Goal: Task Accomplishment & Management: Manage account settings

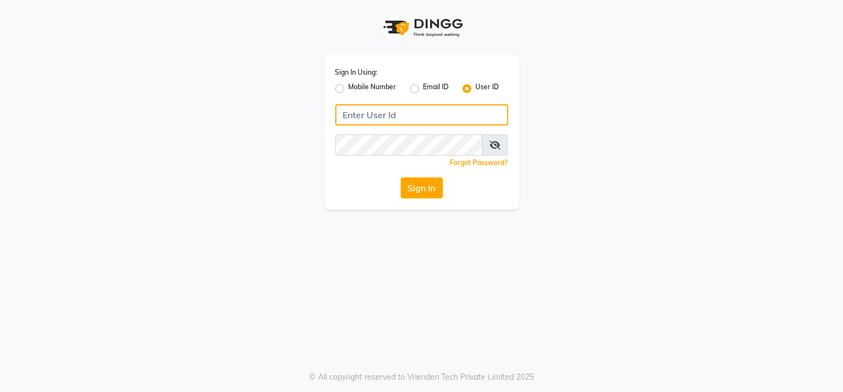
type input "7338156969"
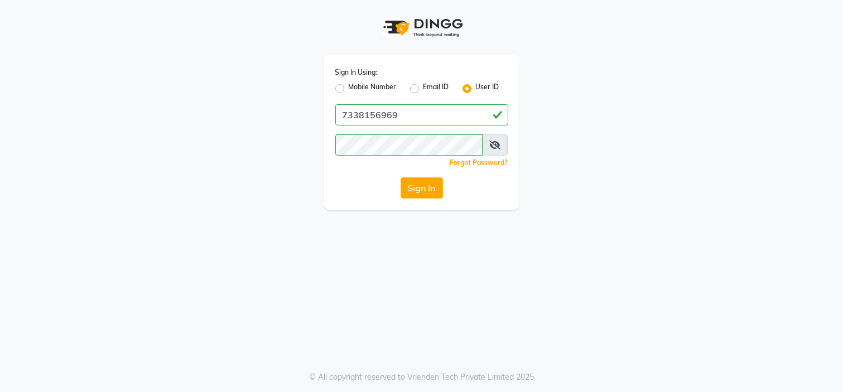
click at [342, 95] on div "Mobile Number" at bounding box center [365, 88] width 61 height 13
click at [344, 90] on div "Mobile Number" at bounding box center [365, 88] width 61 height 13
click at [349, 89] on label "Mobile Number" at bounding box center [373, 88] width 48 height 13
click at [349, 89] on input "Mobile Number" at bounding box center [352, 85] width 7 height 7
radio input "true"
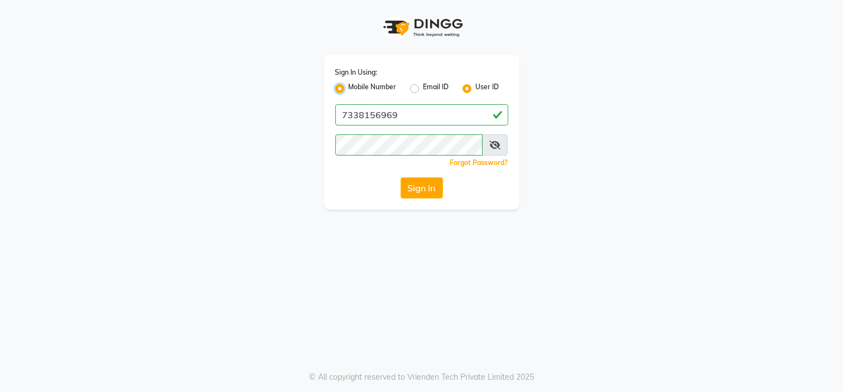
radio input "false"
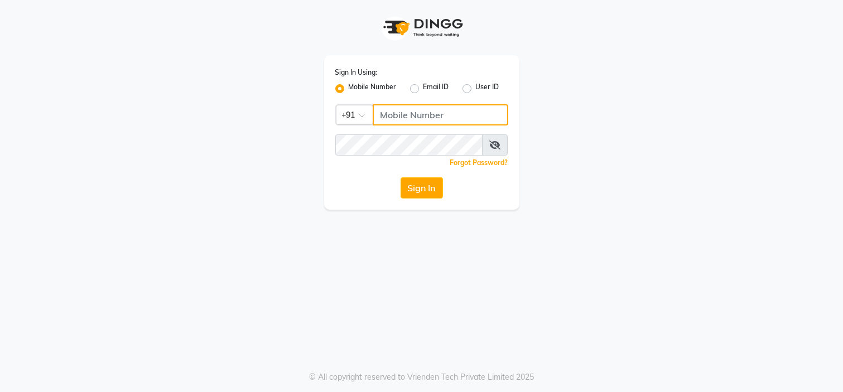
click at [416, 115] on input "Username" at bounding box center [441, 114] width 136 height 21
type input "7338156969"
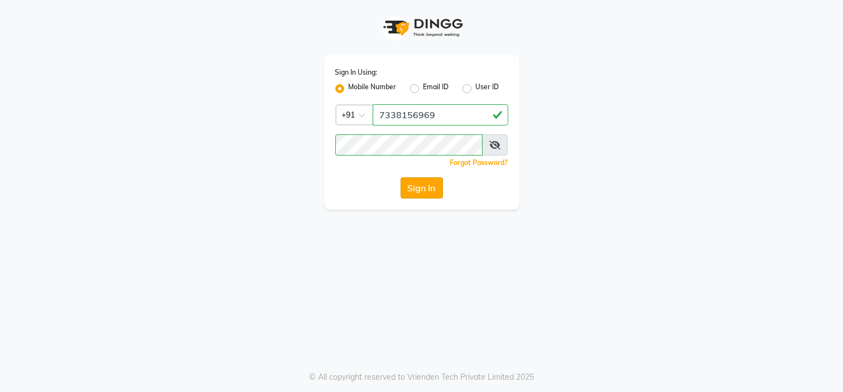
click at [420, 187] on button "Sign In" at bounding box center [422, 187] width 42 height 21
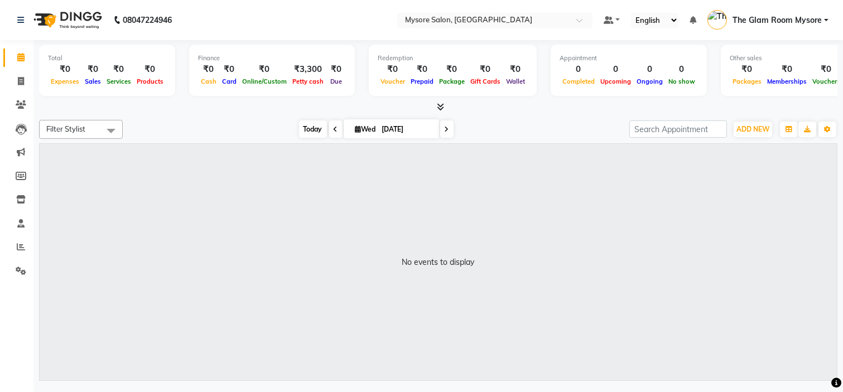
click at [304, 121] on span "Today" at bounding box center [313, 129] width 28 height 17
click at [309, 133] on span "Today" at bounding box center [313, 129] width 28 height 17
click at [303, 121] on span "Today" at bounding box center [313, 129] width 28 height 17
click at [756, 128] on span "ADD NEW" at bounding box center [753, 129] width 33 height 8
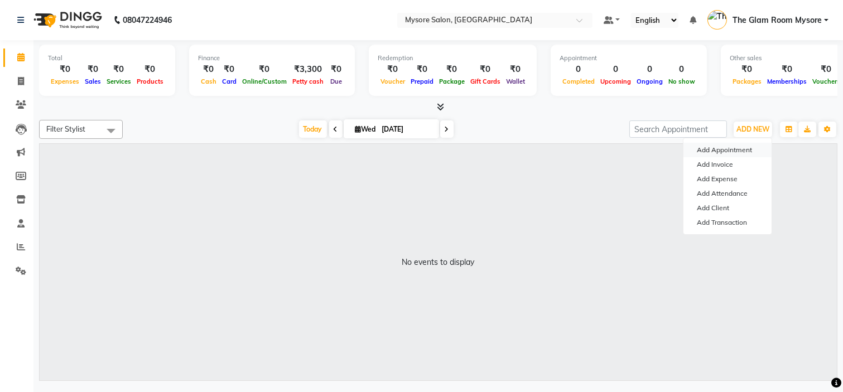
click at [738, 144] on button "Add Appointment" at bounding box center [728, 150] width 88 height 15
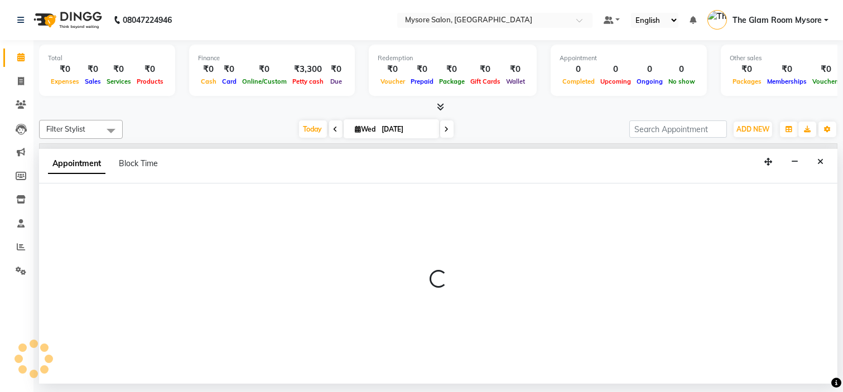
select select "tentative"
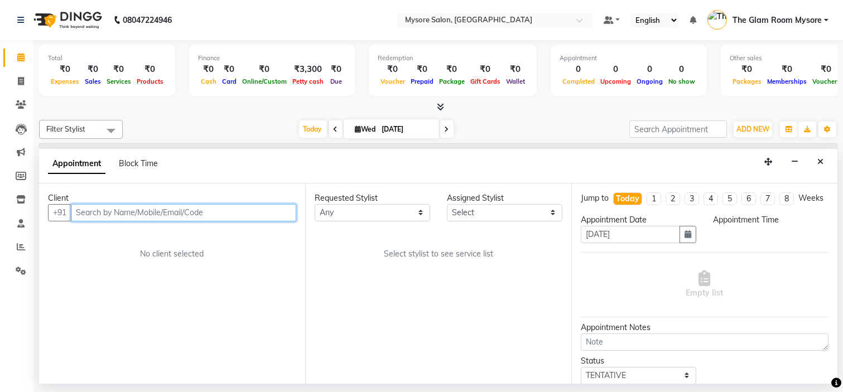
select select "540"
click at [106, 212] on input "text" at bounding box center [183, 212] width 225 height 17
type input "9972000558"
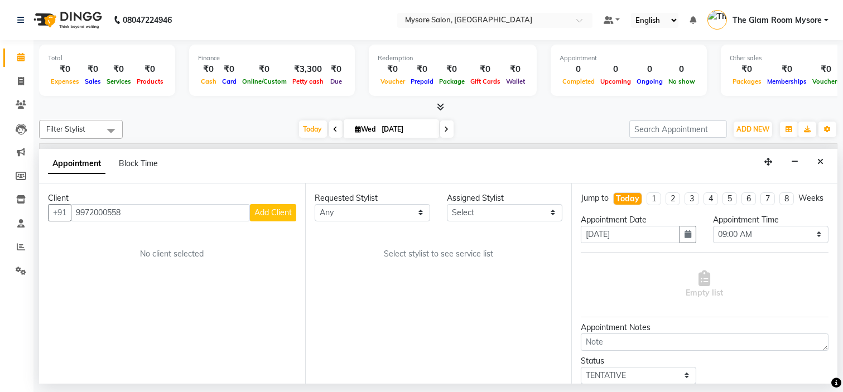
click at [271, 213] on span "Add Client" at bounding box center [272, 213] width 37 height 10
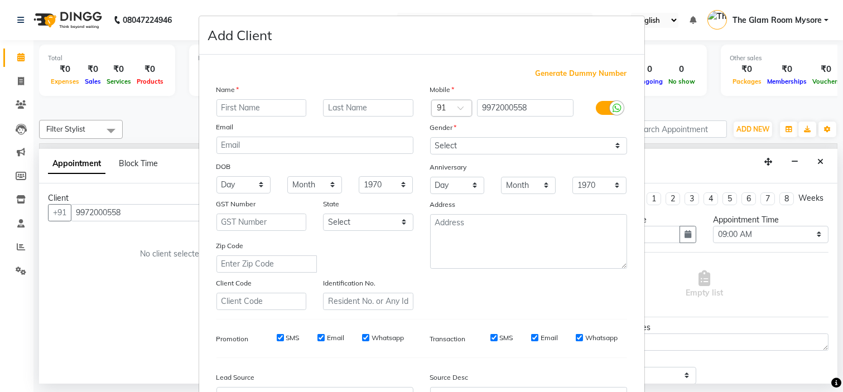
click at [247, 112] on input "text" at bounding box center [262, 107] width 90 height 17
type input "Kanika"
drag, startPoint x: 478, startPoint y: 150, endPoint x: 459, endPoint y: 196, distance: 50.6
click at [459, 196] on div "Mobile Country Code × 91 9972000558 Gender Select Male Female Other Prefer Not …" at bounding box center [529, 197] width 214 height 227
select select "female"
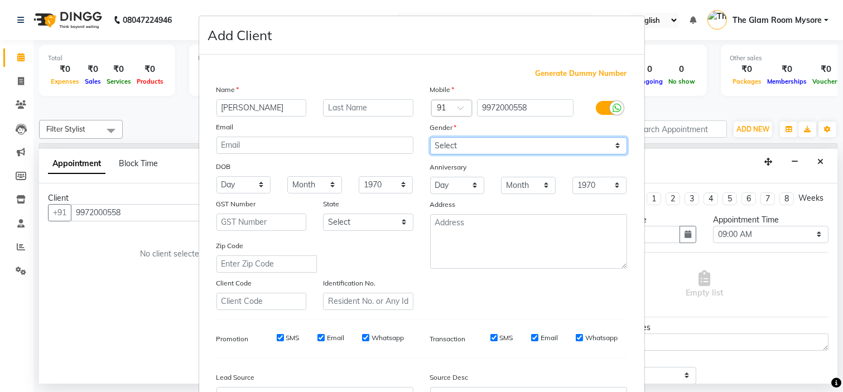
click at [430, 137] on select "Select [DEMOGRAPHIC_DATA] [DEMOGRAPHIC_DATA] Other Prefer Not To Say" at bounding box center [528, 145] width 197 height 17
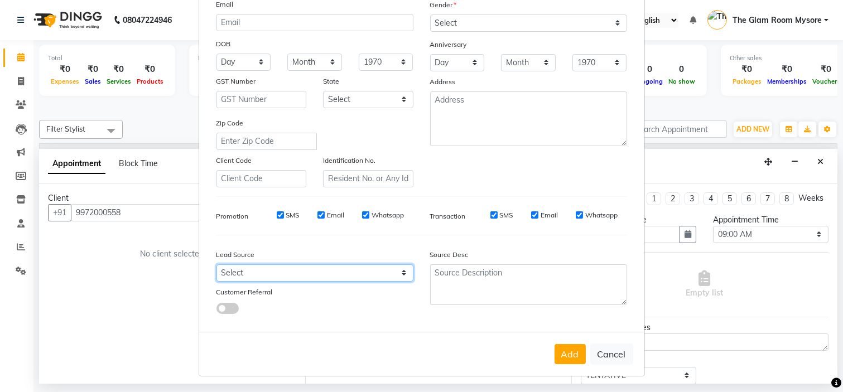
click at [319, 270] on select "Select Walk-in Referral Internet Friend Word of Mouth Advertisement Facebook Ju…" at bounding box center [315, 273] width 197 height 17
select select "40676"
click at [217, 265] on select "Select Walk-in Referral Internet Friend Word of Mouth Advertisement Facebook Ju…" at bounding box center [315, 273] width 197 height 17
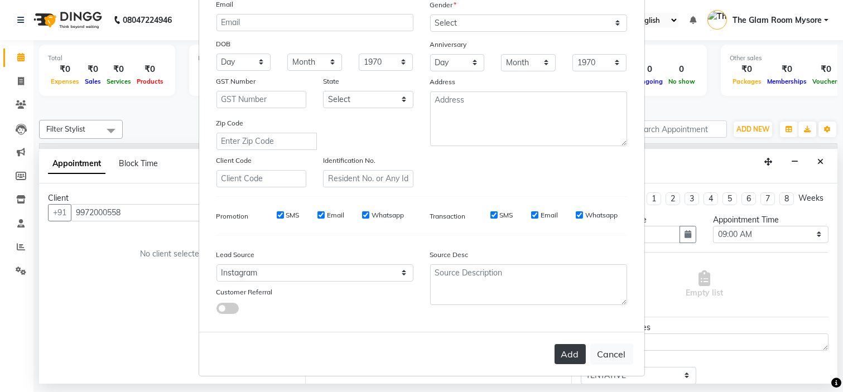
click at [562, 352] on button "Add" at bounding box center [570, 354] width 31 height 20
select select
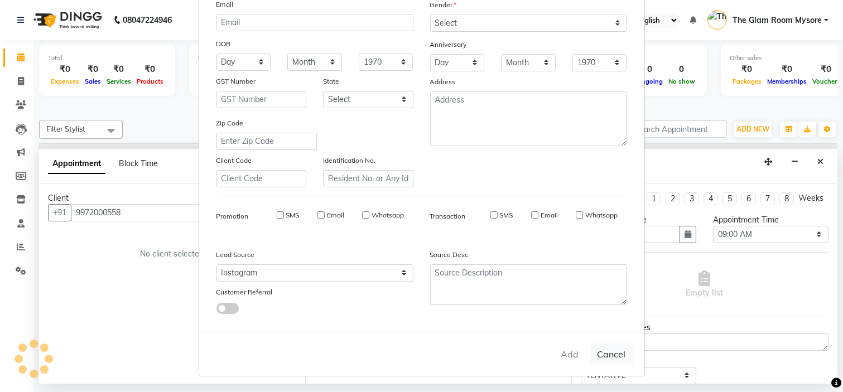
select select
checkbox input "false"
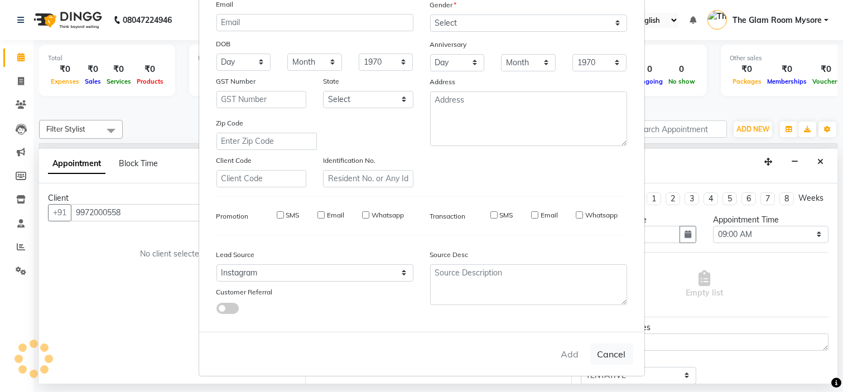
checkbox input "false"
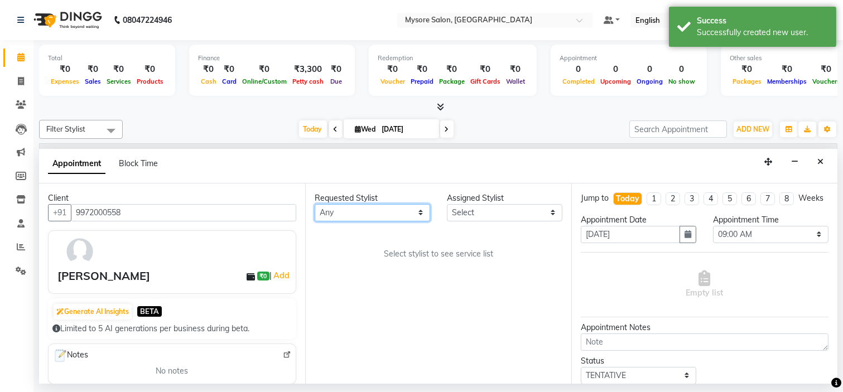
click at [387, 215] on select "Any Anilg Ankita Arpitha Arti Ashwini Ayaan DR. Apurva Fatma Jayshree Lakshmi P…" at bounding box center [373, 212] width 116 height 17
select select "35251"
click at [315, 204] on select "Any Anilg Ankita Arpitha Arti Ashwini Ayaan DR. Apurva Fatma Jayshree Lakshmi P…" at bounding box center [373, 212] width 116 height 17
select select "35251"
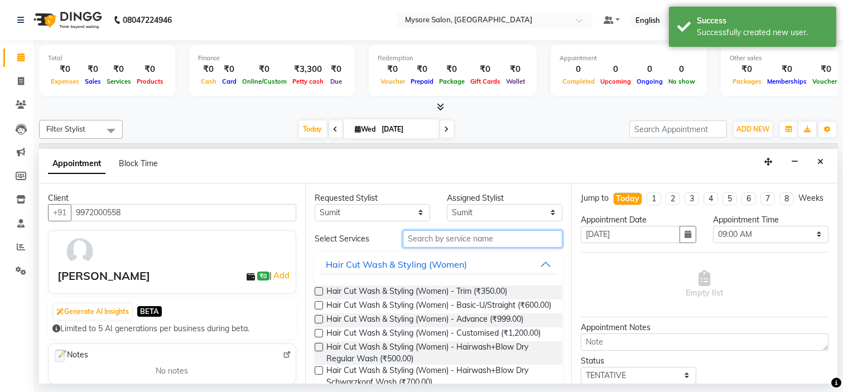
click at [460, 237] on input "text" at bounding box center [483, 238] width 160 height 17
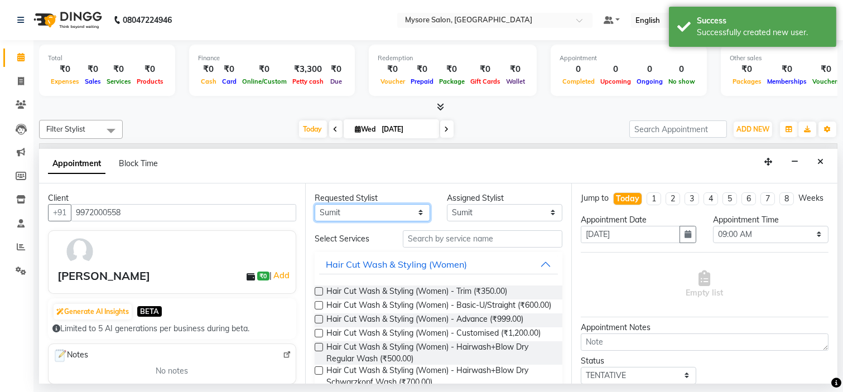
click at [408, 212] on select "Any Anilg Ankita Arpitha Arti Ashwini Ayaan DR. Apurva Fatma Jayshree Lakshmi P…" at bounding box center [373, 212] width 116 height 17
select select "66079"
click at [315, 204] on select "Any Anilg Ankita Arpitha Arti Ashwini Ayaan DR. Apurva Fatma Jayshree Lakshmi P…" at bounding box center [373, 212] width 116 height 17
select select "66079"
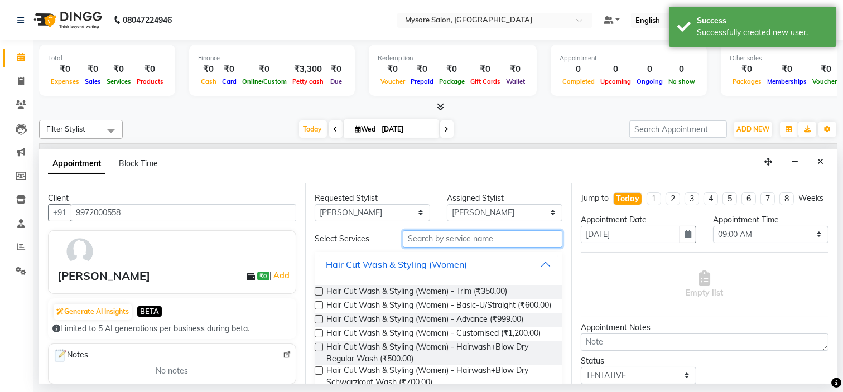
click at [469, 235] on input "text" at bounding box center [483, 238] width 160 height 17
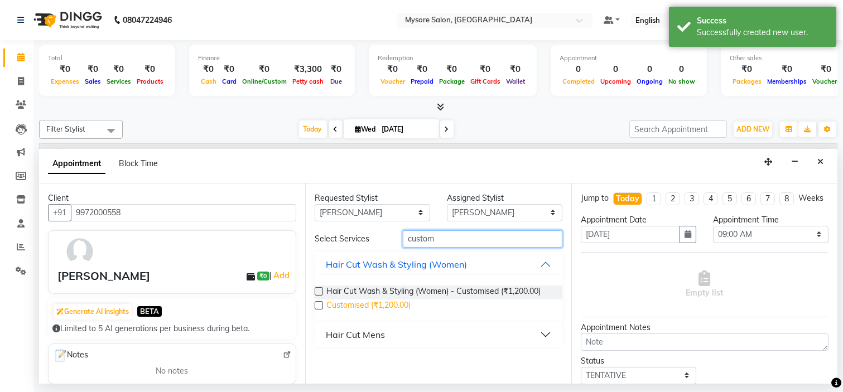
type input "custom"
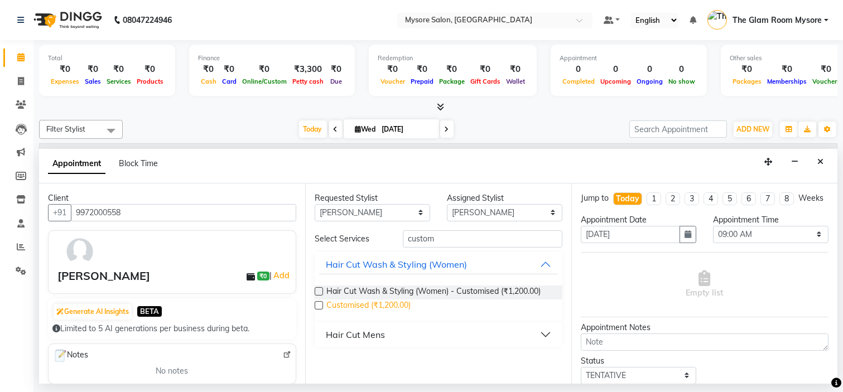
click at [394, 307] on span "Customised (₹1,200.00)" at bounding box center [368, 307] width 84 height 14
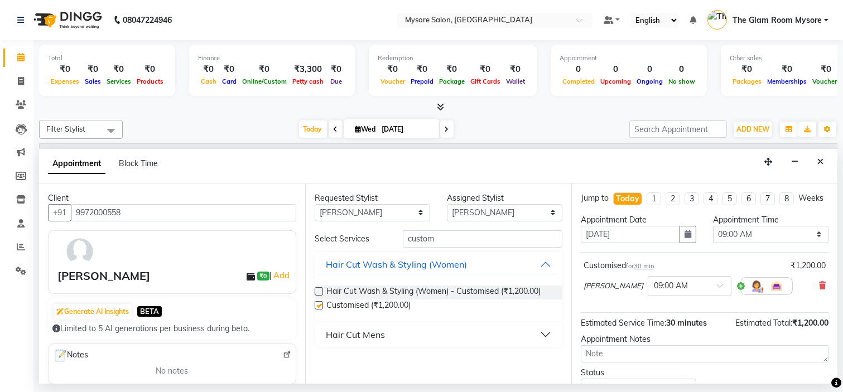
checkbox input "false"
click at [749, 238] on select "Select 09:00 AM 09:15 AM 09:30 AM 09:45 AM 10:00 AM 10:15 AM 10:30 AM 10:45 AM …" at bounding box center [771, 234] width 116 height 17
select select "1020"
click at [713, 235] on select "Select 09:00 AM 09:15 AM 09:30 AM 09:45 AM 10:00 AM 10:15 AM 10:30 AM 10:45 AM …" at bounding box center [771, 234] width 116 height 17
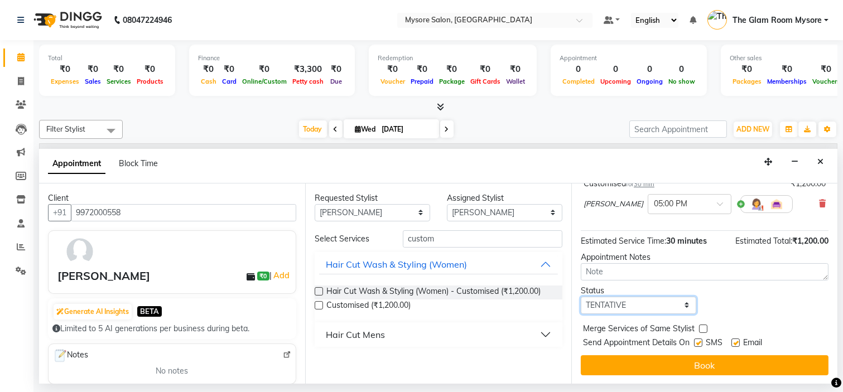
click at [676, 307] on select "Select TENTATIVE CONFIRM CHECK-IN UPCOMING" at bounding box center [639, 305] width 116 height 17
select select "confirm booking"
click at [581, 297] on select "Select TENTATIVE CONFIRM CHECK-IN UPCOMING" at bounding box center [639, 305] width 116 height 17
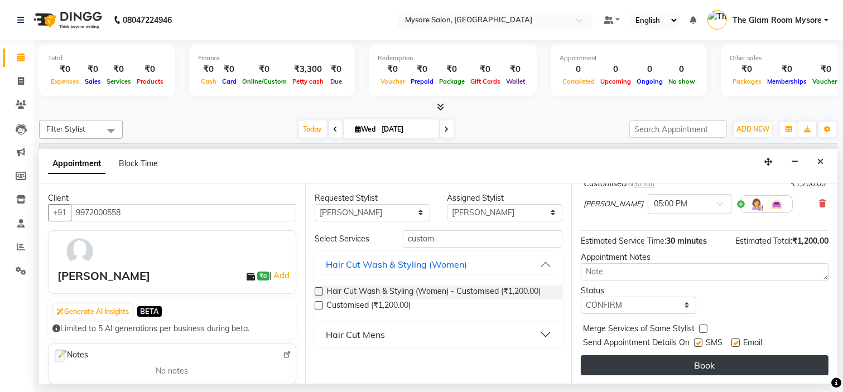
click at [656, 362] on button "Book" at bounding box center [705, 365] width 248 height 20
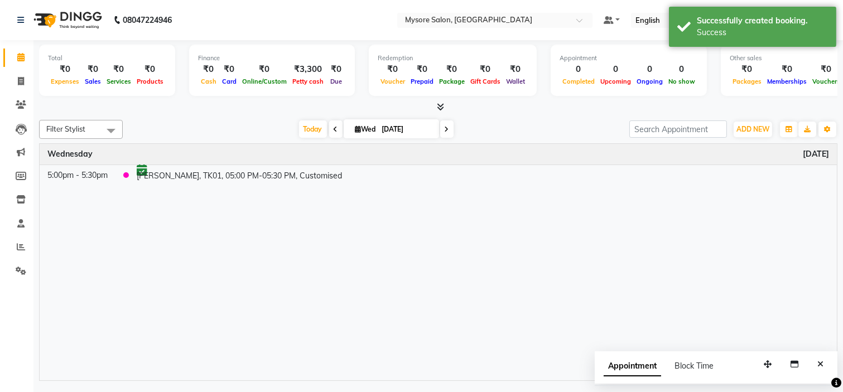
click at [829, 360] on div "Appointment Block Time" at bounding box center [716, 369] width 243 height 35
click at [299, 126] on span "Today" at bounding box center [313, 129] width 28 height 17
click at [818, 367] on icon "Close" at bounding box center [820, 364] width 6 height 8
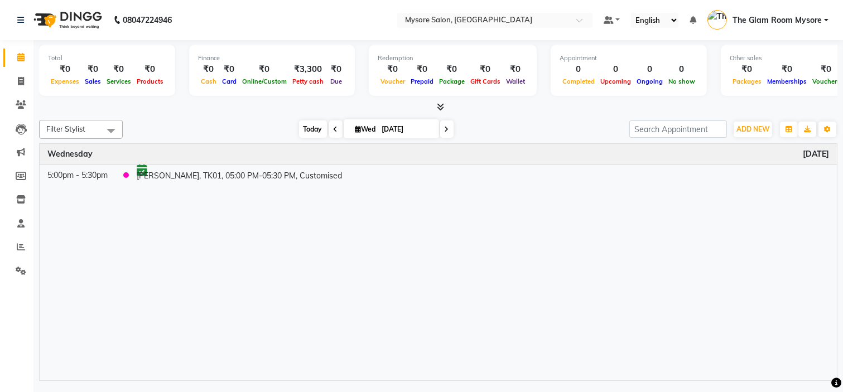
click at [306, 127] on span "Today" at bounding box center [313, 129] width 28 height 17
click at [754, 130] on span "ADD NEW" at bounding box center [753, 129] width 33 height 8
click at [738, 147] on button "Add Appointment" at bounding box center [728, 150] width 88 height 15
select select "tentative"
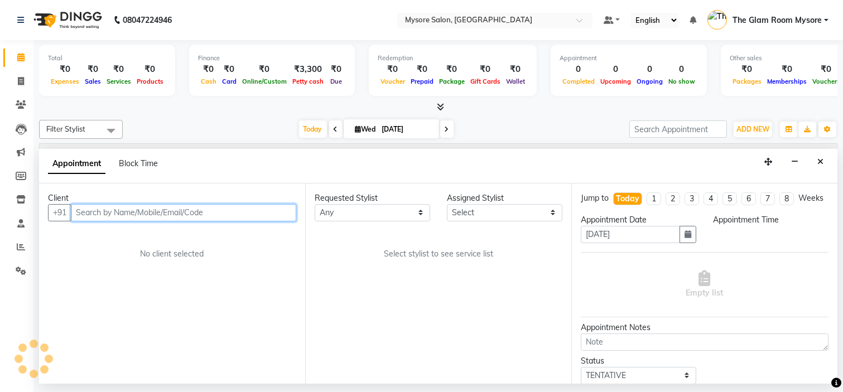
select select "540"
click at [152, 212] on input "text" at bounding box center [183, 212] width 225 height 17
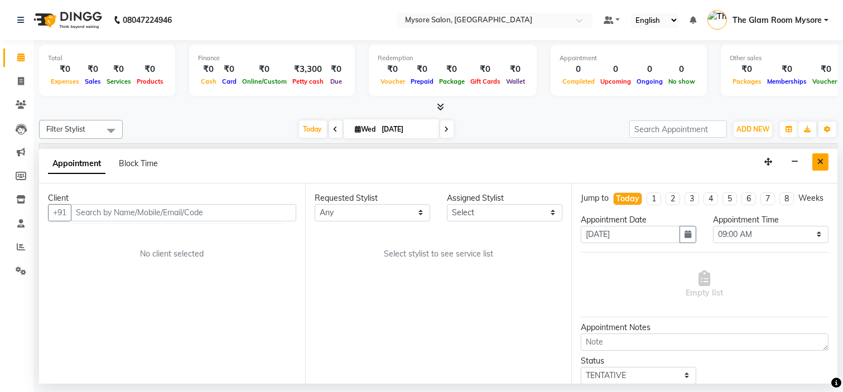
click at [821, 157] on button "Close" at bounding box center [820, 161] width 16 height 17
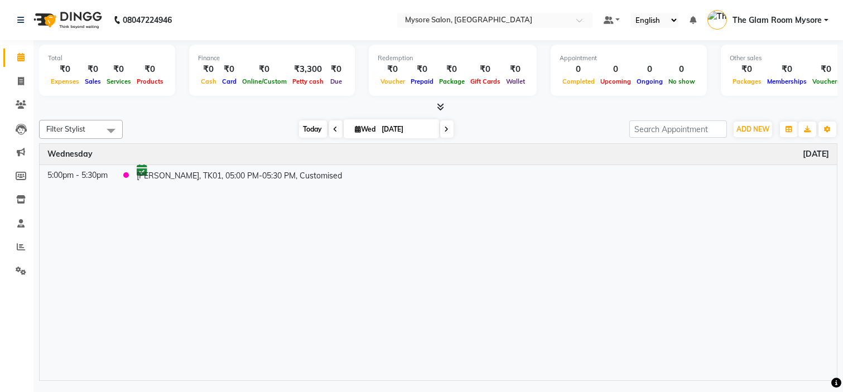
click at [301, 129] on span "Today" at bounding box center [313, 129] width 28 height 17
click at [386, 126] on input "[DATE]" at bounding box center [407, 129] width 56 height 17
select select "9"
select select "2025"
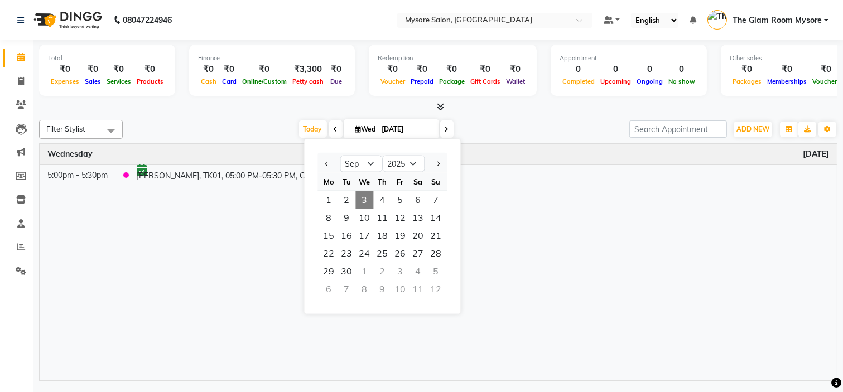
click at [554, 316] on div "Time Event Wednesday September 3, 2025 5:00pm - 5:30pm Kanika, TK01, 05:00 PM-0…" at bounding box center [438, 262] width 797 height 237
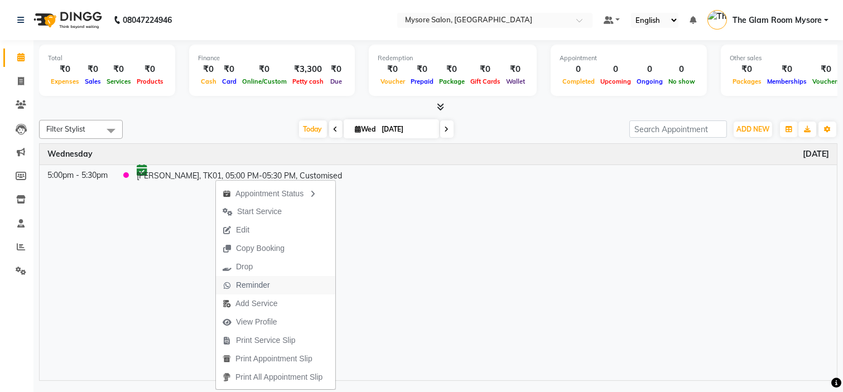
click at [259, 280] on span "Reminder" at bounding box center [253, 286] width 34 height 12
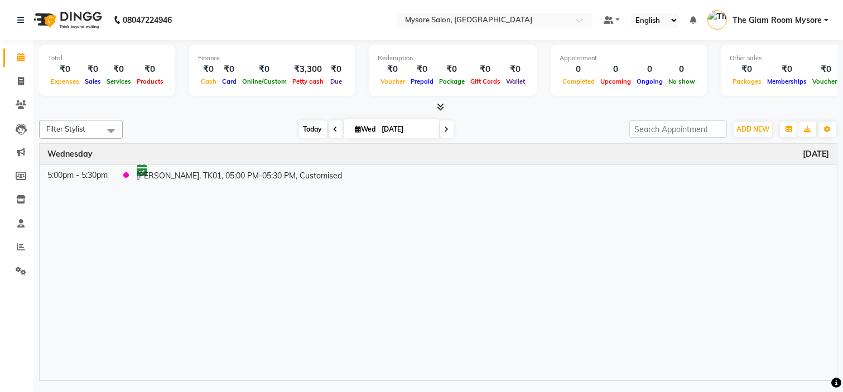
click at [310, 130] on span "Today" at bounding box center [313, 129] width 28 height 17
click at [315, 127] on span "Today" at bounding box center [313, 129] width 28 height 17
click at [307, 129] on span "Today" at bounding box center [313, 129] width 28 height 17
click at [247, 109] on div at bounding box center [438, 108] width 799 height 12
click at [304, 130] on span "Today" at bounding box center [313, 129] width 28 height 17
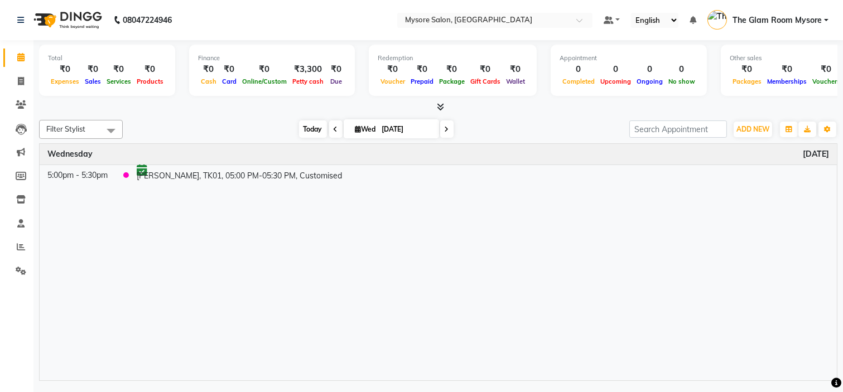
click at [304, 130] on span "Today" at bounding box center [313, 129] width 28 height 17
click at [751, 127] on span "ADD NEW" at bounding box center [753, 129] width 33 height 8
click at [733, 147] on button "Add Appointment" at bounding box center [728, 150] width 88 height 15
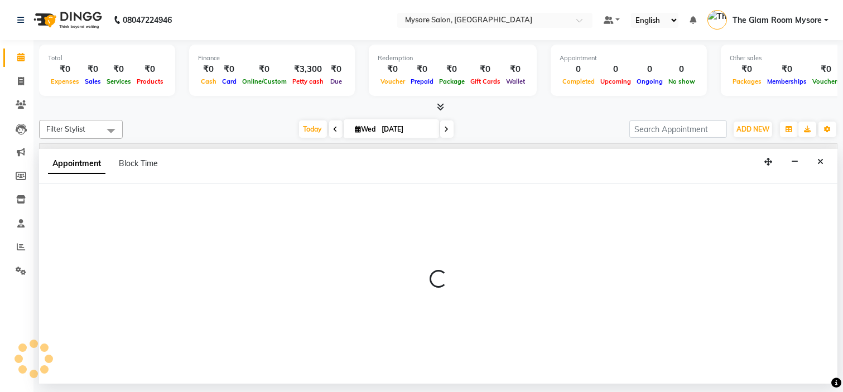
select select "540"
select select "tentative"
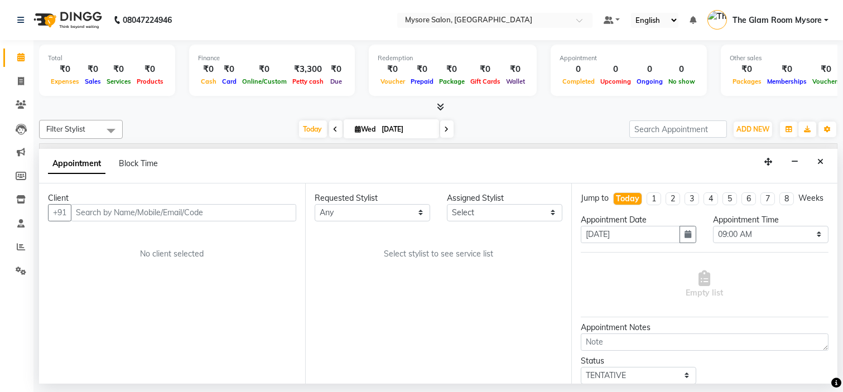
click at [113, 209] on input "text" at bounding box center [183, 212] width 225 height 17
type input "9928410536"
click at [279, 210] on span "Add Client" at bounding box center [272, 213] width 37 height 10
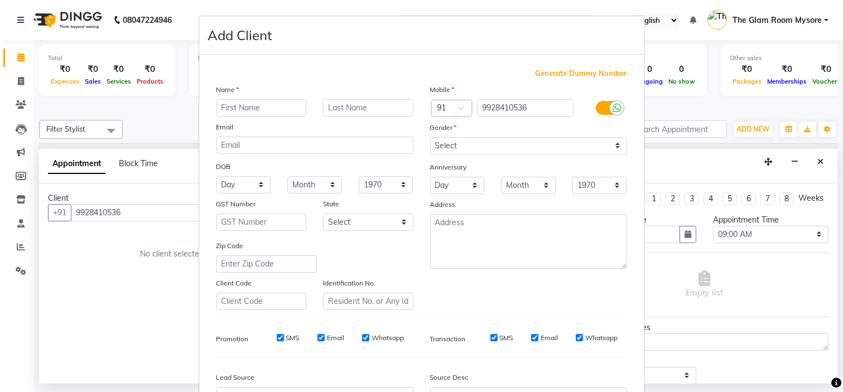
click at [258, 109] on input "text" at bounding box center [262, 107] width 90 height 17
type input "Dr. khan"
drag, startPoint x: 488, startPoint y: 147, endPoint x: 454, endPoint y: 191, distance: 55.8
click at [454, 191] on div "Mobile Country Code × 91 9928410536 Gender Select Male Female Other Prefer Not …" at bounding box center [529, 197] width 214 height 227
select select "female"
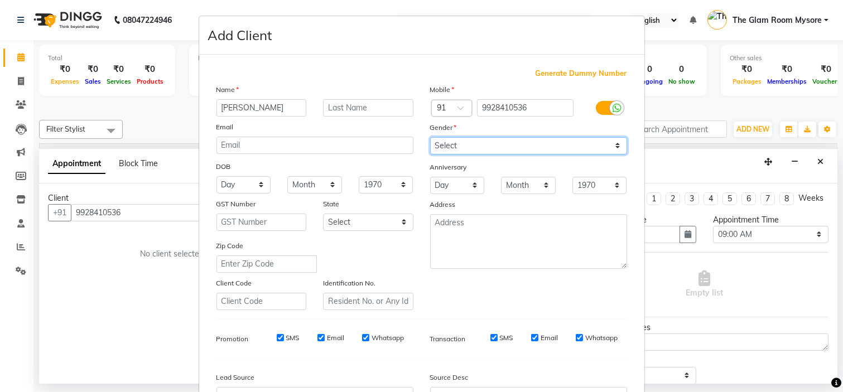
click at [430, 137] on select "Select Male Female Other Prefer Not To Say" at bounding box center [528, 145] width 197 height 17
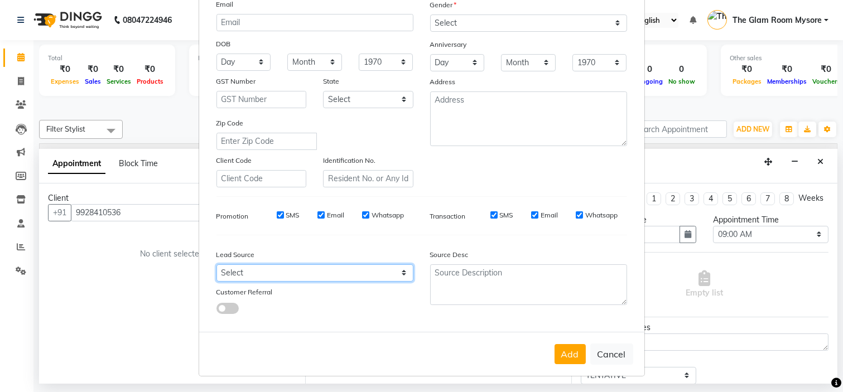
click at [371, 275] on select "Select Walk-in Referral Internet Friend Word of Mouth Advertisement Facebook Ju…" at bounding box center [315, 273] width 197 height 17
select select "40676"
click at [217, 265] on select "Select Walk-in Referral Internet Friend Word of Mouth Advertisement Facebook Ju…" at bounding box center [315, 273] width 197 height 17
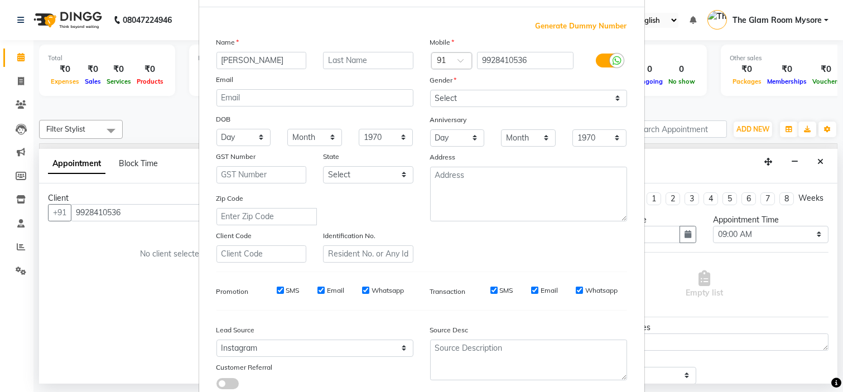
scroll to position [0, 0]
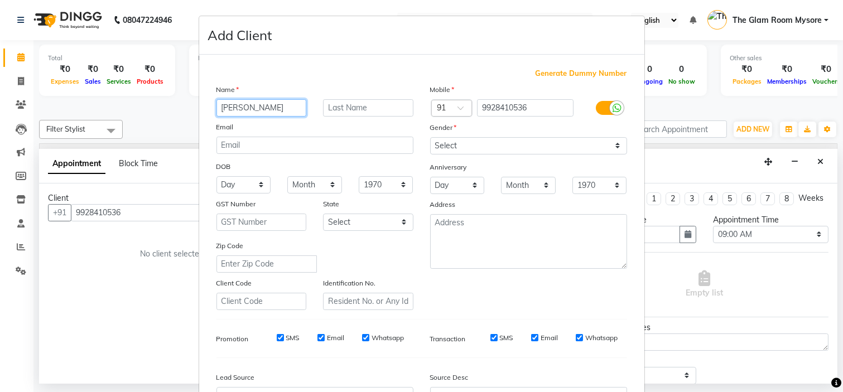
click at [286, 99] on input "Dr. khan" at bounding box center [262, 107] width 90 height 17
type input "Dr. Khan"
click at [445, 40] on div "Add Client" at bounding box center [421, 35] width 445 height 39
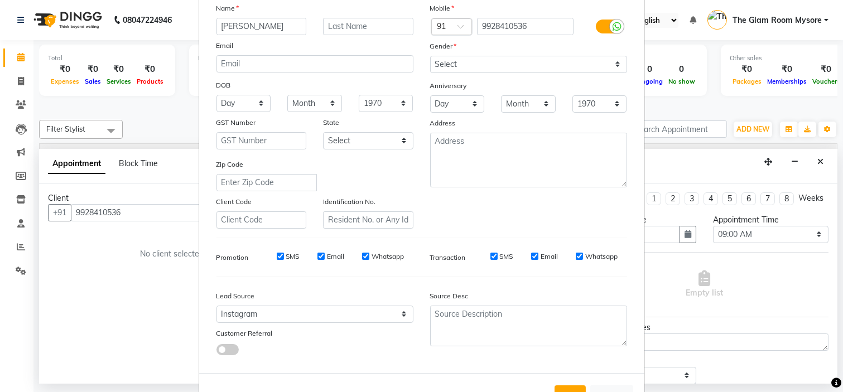
scroll to position [123, 0]
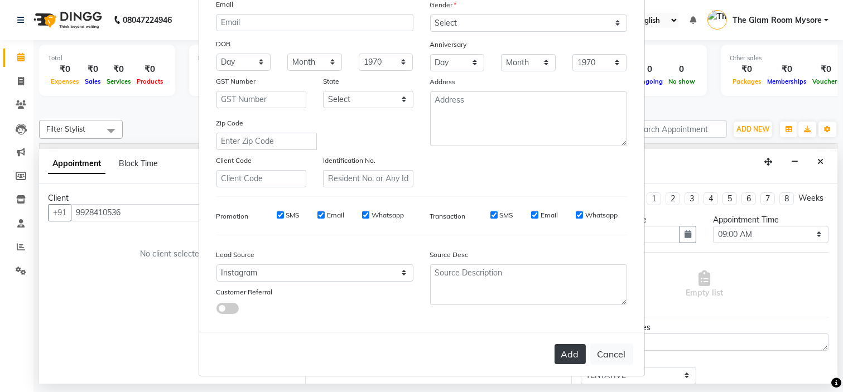
click at [562, 352] on button "Add" at bounding box center [570, 354] width 31 height 20
select select
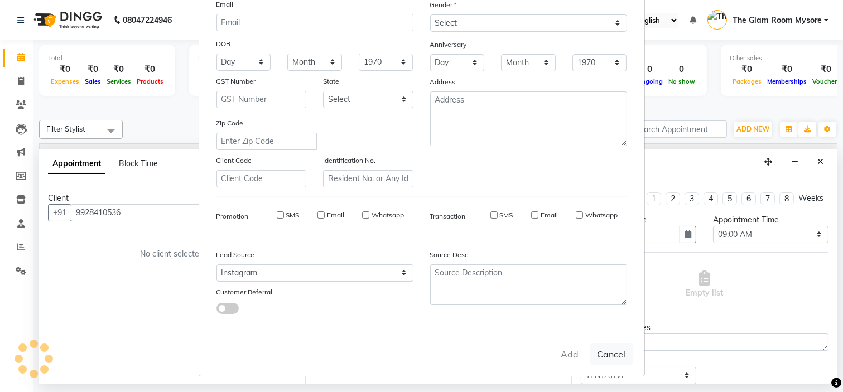
select select
checkbox input "false"
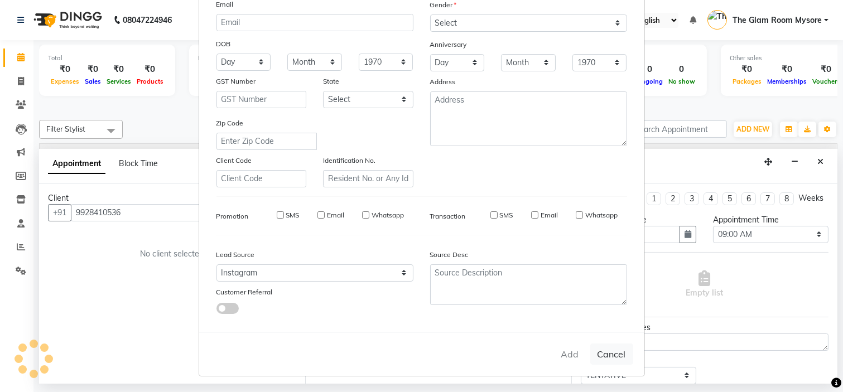
checkbox input "false"
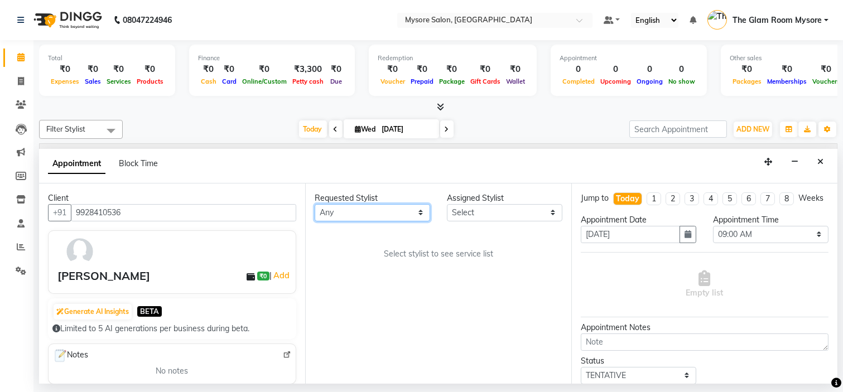
click at [402, 205] on select "Any Anilg Ankita Arpitha Arti Ashwini Ayaan DR. Apurva Fatma Jayshree Lakshmi P…" at bounding box center [373, 212] width 116 height 17
select select "66079"
click at [315, 204] on select "Any Anilg Ankita Arpitha Arti Ashwini Ayaan DR. Apurva Fatma Jayshree Lakshmi P…" at bounding box center [373, 212] width 116 height 17
select select "66079"
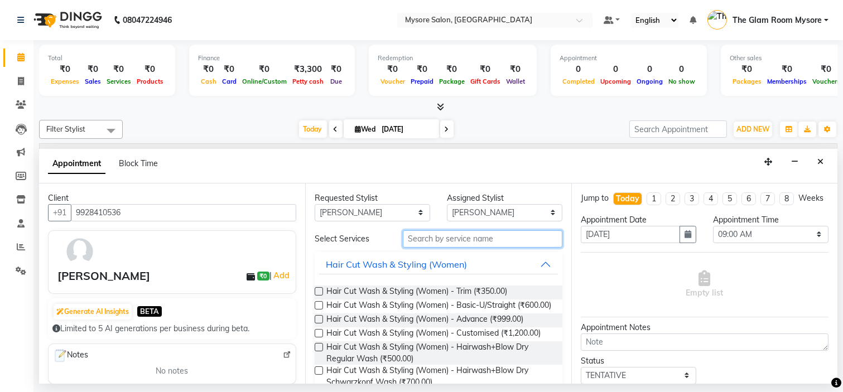
click at [430, 241] on input "text" at bounding box center [483, 238] width 160 height 17
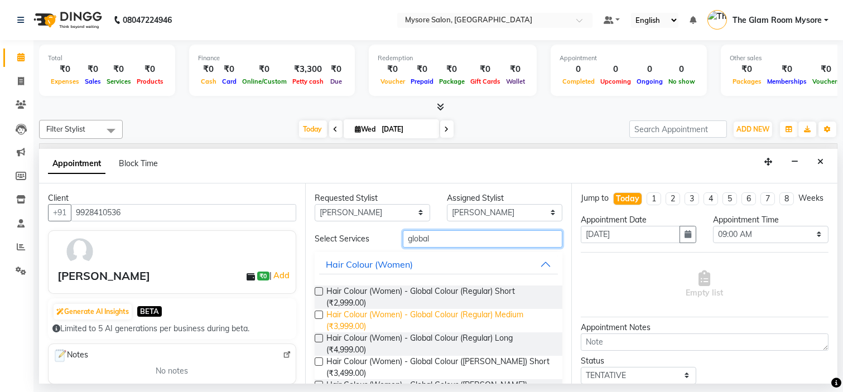
type input "global"
click at [465, 315] on span "Hair Colour (Women) - Global Colour (Regular) Medium (₹3,999.00)" at bounding box center [439, 320] width 227 height 23
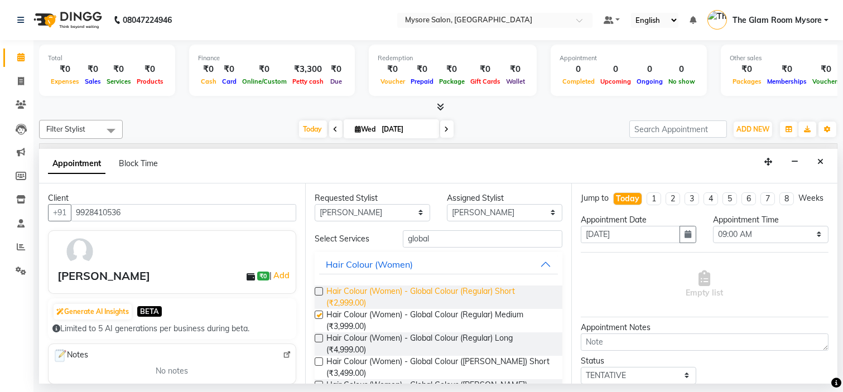
checkbox input "false"
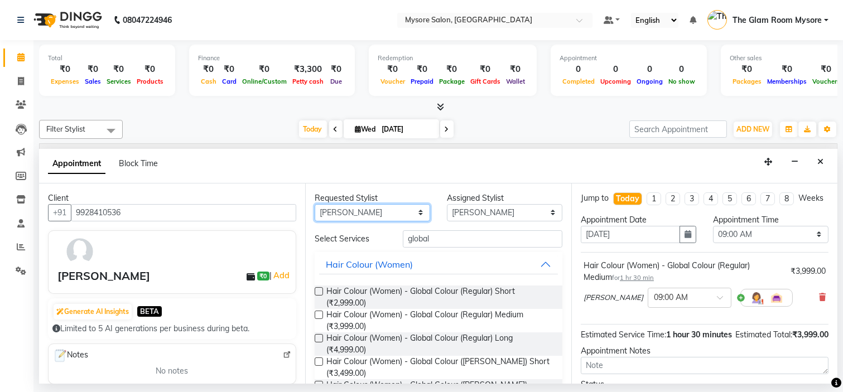
click at [401, 215] on select "Any Anilg Ankita Arpitha Arti Ashwini Ayaan DR. Apurva Fatma Jayshree Lakshmi P…" at bounding box center [373, 212] width 116 height 17
select select "63165"
click at [315, 204] on select "Any Anilg Ankita Arpitha Arti Ashwini Ayaan DR. Apurva Fatma Jayshree Lakshmi P…" at bounding box center [373, 212] width 116 height 17
select select "63165"
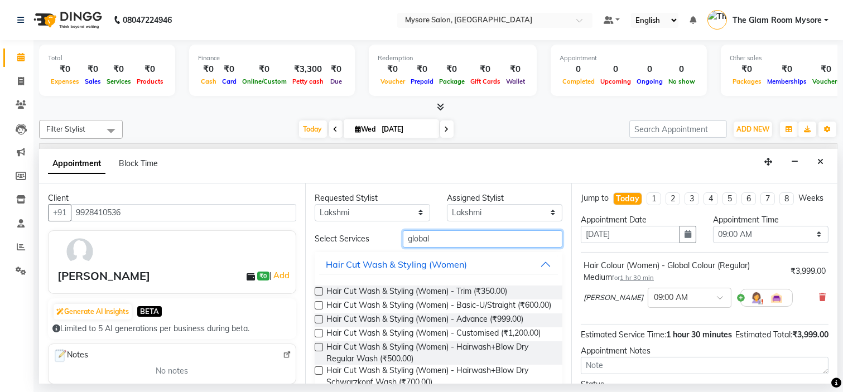
click at [482, 247] on input "global" at bounding box center [483, 238] width 160 height 17
type input "g"
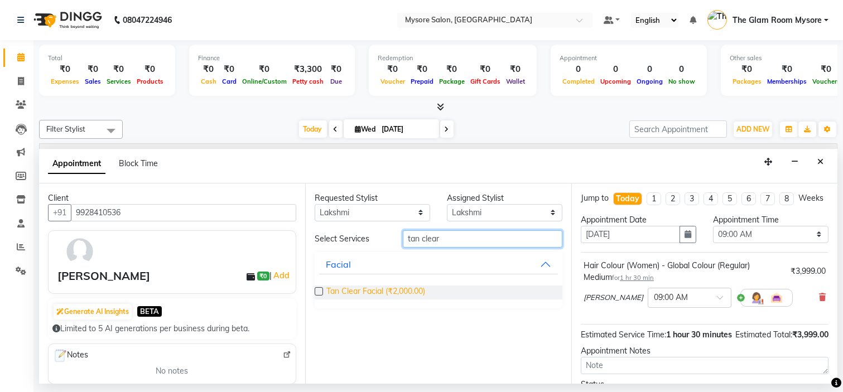
type input "tan clear"
click at [408, 291] on span "Tan Clear Facial (₹2,000.00)" at bounding box center [375, 293] width 99 height 14
checkbox input "false"
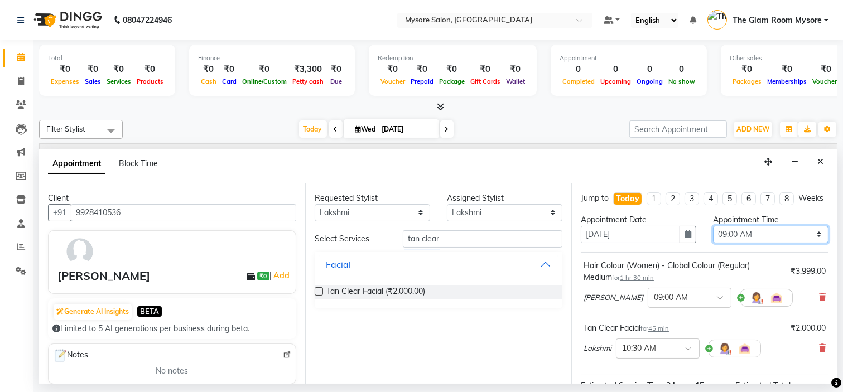
click at [761, 243] on select "Select 09:00 AM 09:15 AM 09:30 AM 09:45 AM 10:00 AM 10:15 AM 10:30 AM 10:45 AM …" at bounding box center [771, 234] width 116 height 17
select select "720"
click at [713, 235] on select "Select 09:00 AM 09:15 AM 09:30 AM 09:45 AM 10:00 AM 10:15 AM 10:30 AM 10:45 AM …" at bounding box center [771, 234] width 116 height 17
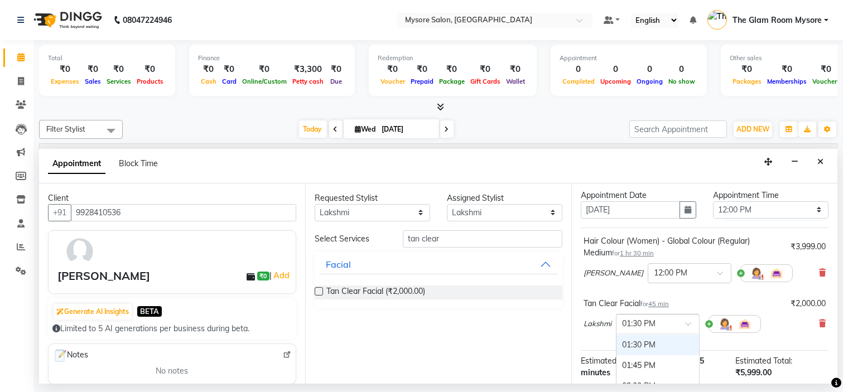
click at [689, 331] on span at bounding box center [692, 327] width 14 height 12
click at [657, 350] on div "12:00 PM" at bounding box center [658, 345] width 83 height 21
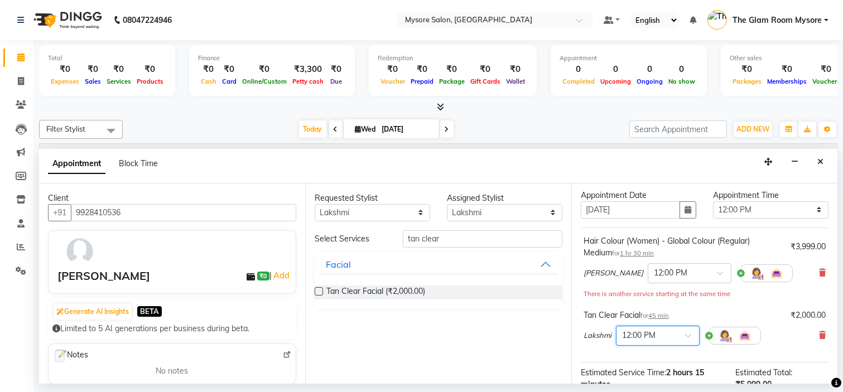
scroll to position [179, 0]
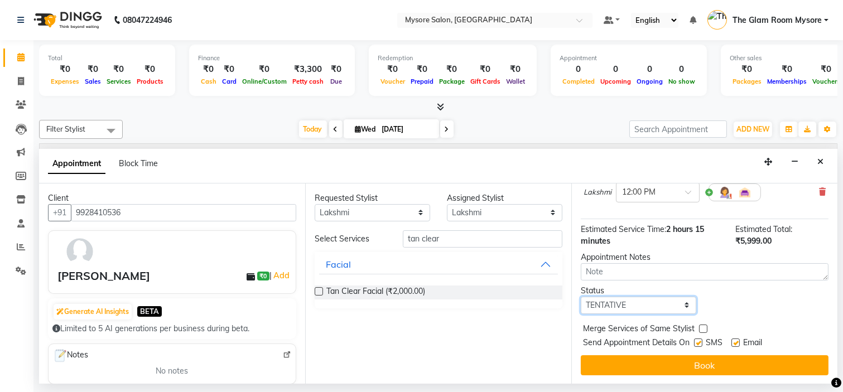
click at [664, 305] on select "Select TENTATIVE CONFIRM CHECK-IN UPCOMING" at bounding box center [639, 305] width 116 height 17
select select "confirm booking"
click at [581, 297] on select "Select TENTATIVE CONFIRM CHECK-IN UPCOMING" at bounding box center [639, 305] width 116 height 17
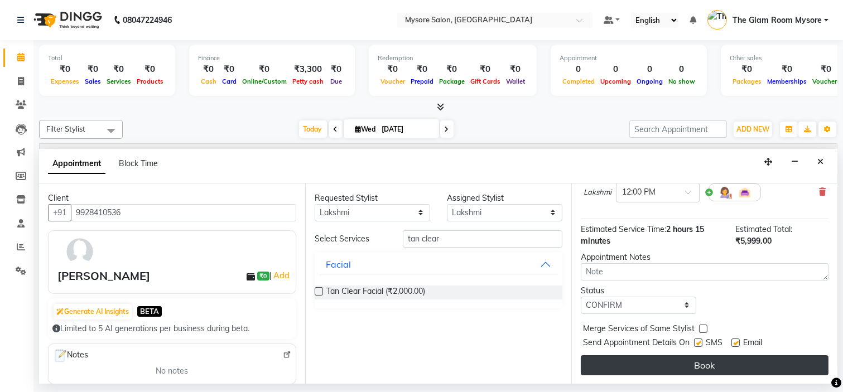
click at [657, 358] on button "Book" at bounding box center [705, 365] width 248 height 20
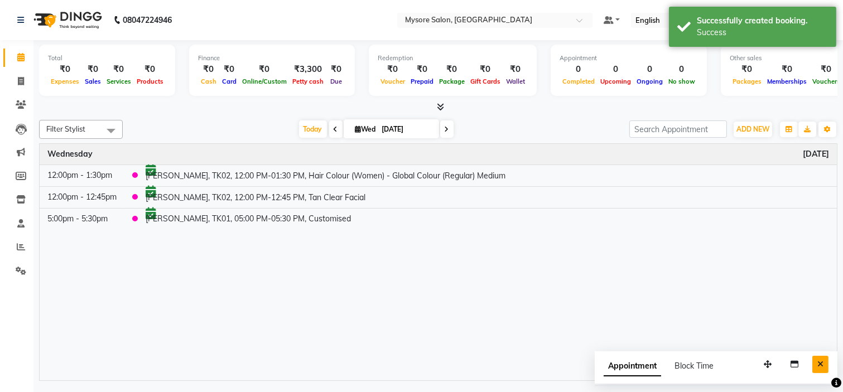
click at [822, 358] on button "Close" at bounding box center [820, 364] width 16 height 17
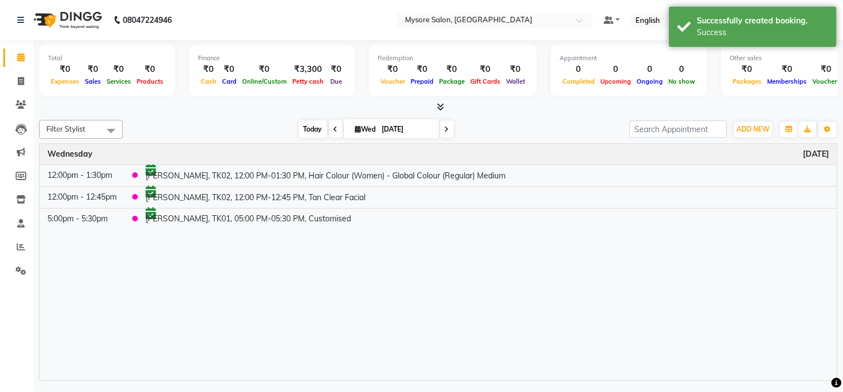
click at [307, 132] on div "Filter Stylist Select All Anilg Ankita Arpitha Arti Ashwini Ayaan DR. Apurva Fa…" at bounding box center [438, 129] width 799 height 19
click at [307, 132] on span "Today" at bounding box center [313, 129] width 28 height 17
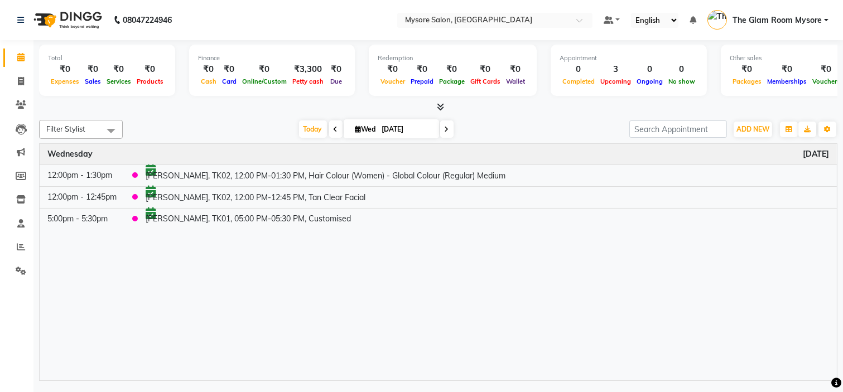
click at [246, 123] on div "[DATE] [DATE]" at bounding box center [376, 129] width 496 height 17
click at [309, 132] on span "Today" at bounding box center [313, 129] width 28 height 17
click at [227, 120] on div "Filter Stylist Select All Anilg Ankita Arpitha Arti Ashwini Ayaan DR. Apurva Fa…" at bounding box center [438, 129] width 799 height 19
click at [300, 131] on span "Today" at bounding box center [313, 129] width 28 height 17
click at [304, 132] on span "Today" at bounding box center [313, 129] width 28 height 17
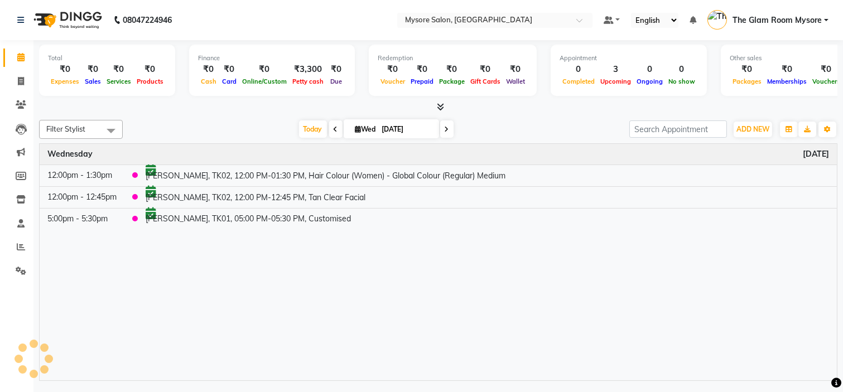
click at [243, 130] on div "[DATE] [DATE]" at bounding box center [376, 129] width 496 height 17
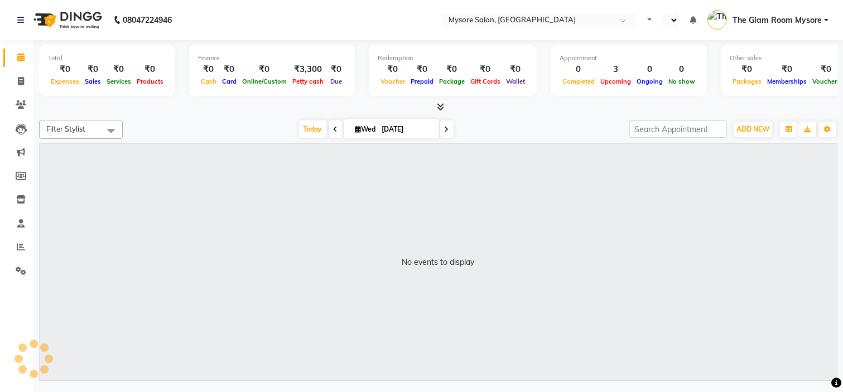
select select "en"
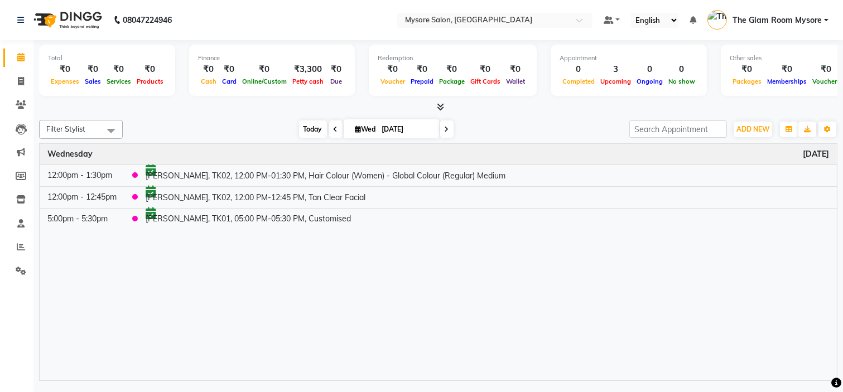
click at [304, 125] on span "Today" at bounding box center [313, 129] width 28 height 17
click at [255, 123] on div "[DATE] [DATE]" at bounding box center [376, 129] width 496 height 17
click at [304, 132] on span "Today" at bounding box center [313, 129] width 28 height 17
click at [305, 127] on span "Today" at bounding box center [313, 129] width 28 height 17
click at [269, 129] on div "[DATE] [DATE]" at bounding box center [376, 129] width 496 height 17
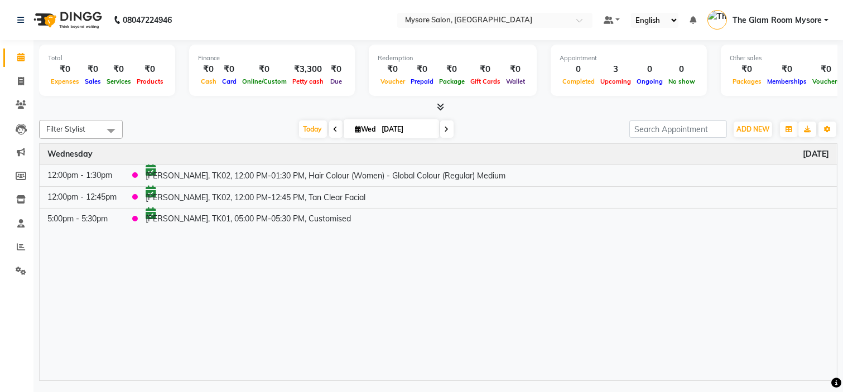
click at [443, 105] on icon at bounding box center [440, 107] width 7 height 8
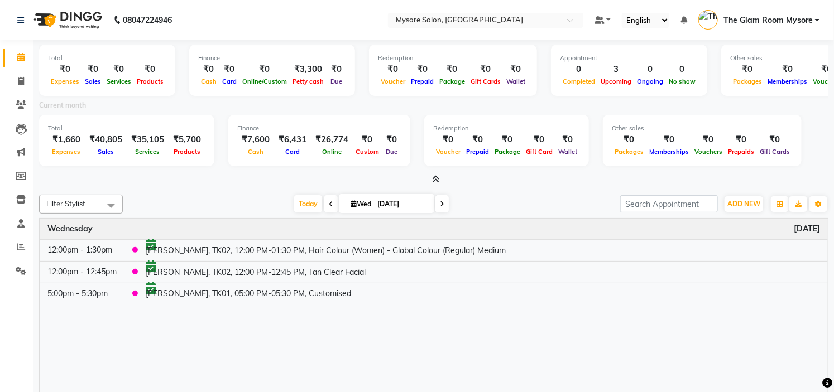
click at [437, 176] on icon at bounding box center [435, 179] width 7 height 8
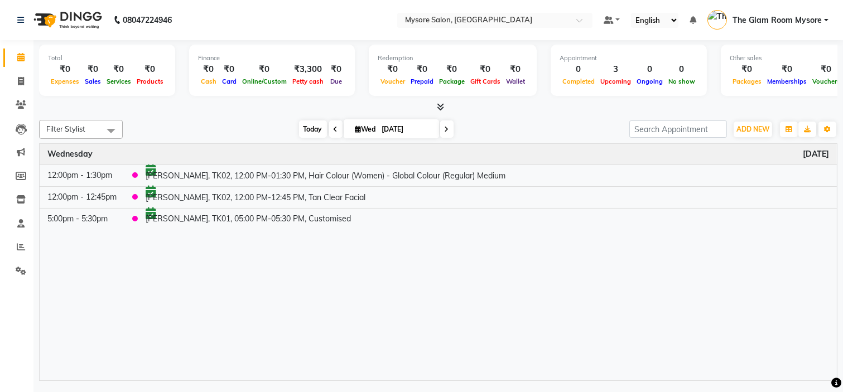
click at [309, 126] on span "Today" at bounding box center [313, 129] width 28 height 17
click at [309, 124] on span "Today" at bounding box center [313, 129] width 28 height 17
click at [9, 107] on link "Clients" at bounding box center [16, 105] width 27 height 18
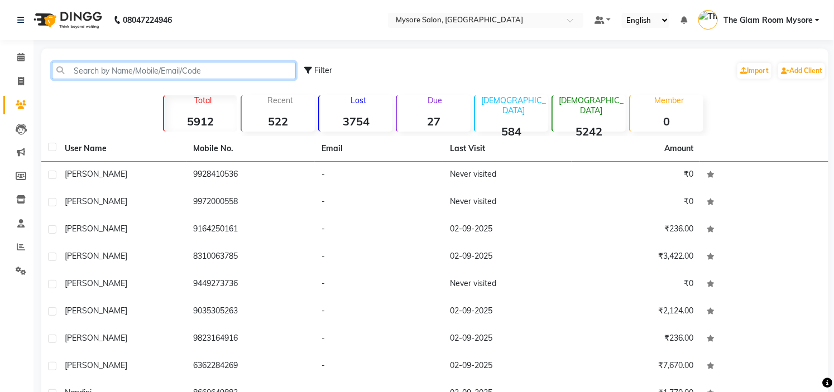
click at [97, 71] on input "text" at bounding box center [174, 70] width 244 height 17
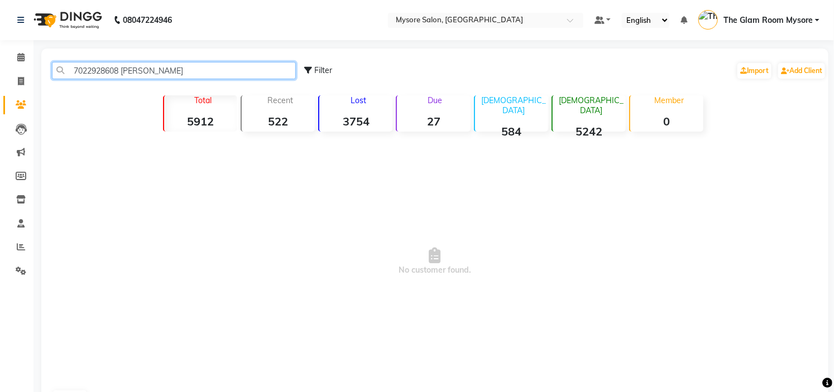
type input "7022928608 Divya"
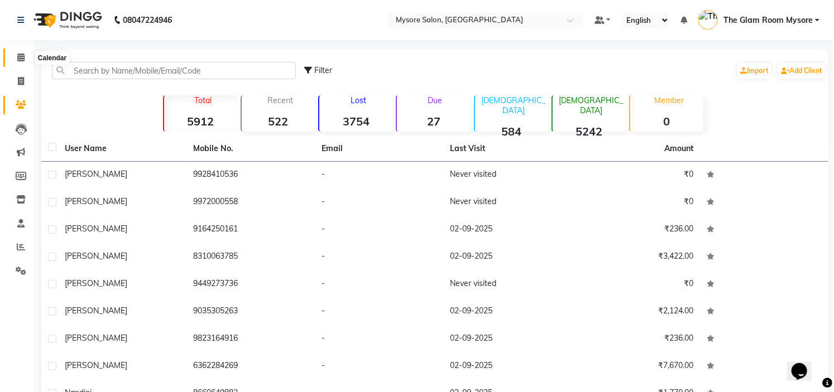
click at [18, 56] on icon at bounding box center [20, 57] width 7 height 8
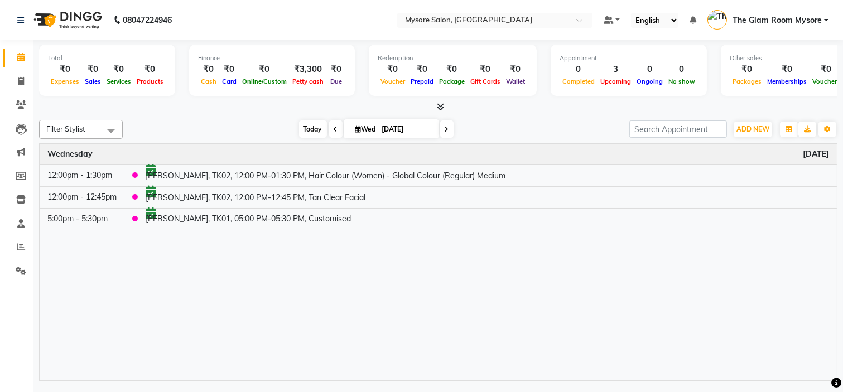
click at [312, 132] on span "Today" at bounding box center [313, 129] width 28 height 17
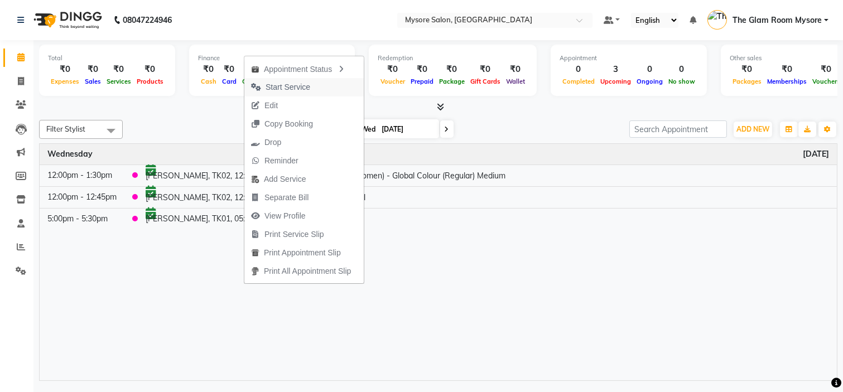
click at [291, 86] on span "Start Service" at bounding box center [288, 87] width 45 height 12
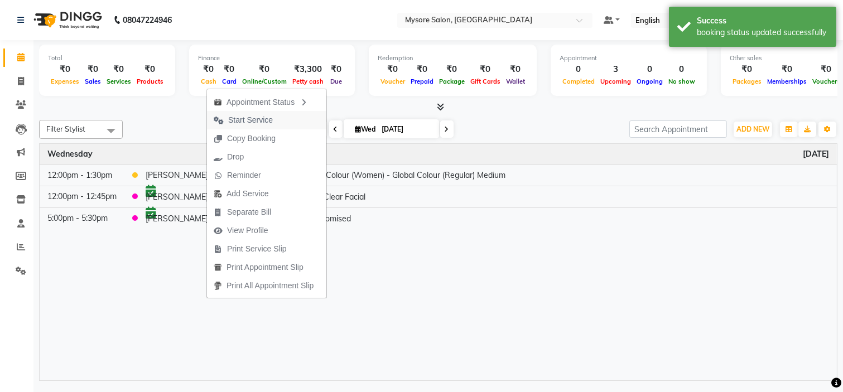
click at [261, 119] on span "Start Service" at bounding box center [250, 120] width 45 height 12
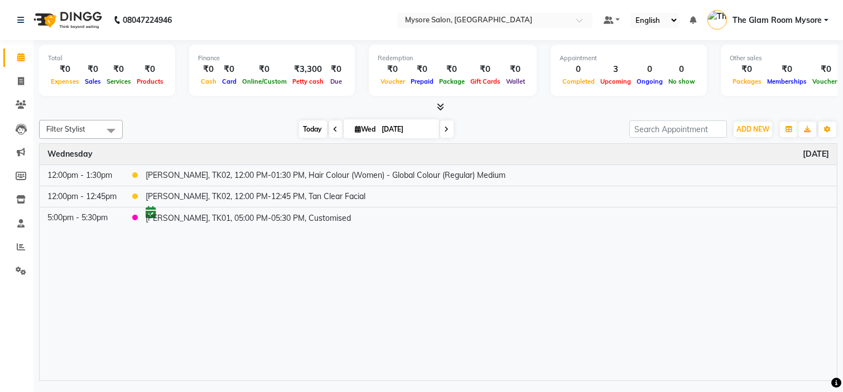
click at [306, 129] on span "Today" at bounding box center [313, 129] width 28 height 17
click at [750, 123] on button "ADD NEW Toggle Dropdown" at bounding box center [753, 130] width 39 height 16
click at [731, 154] on button "Add Appointment" at bounding box center [728, 150] width 88 height 15
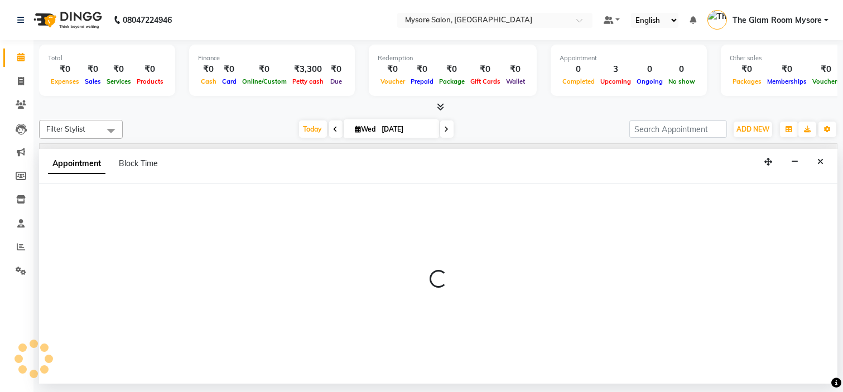
select select "tentative"
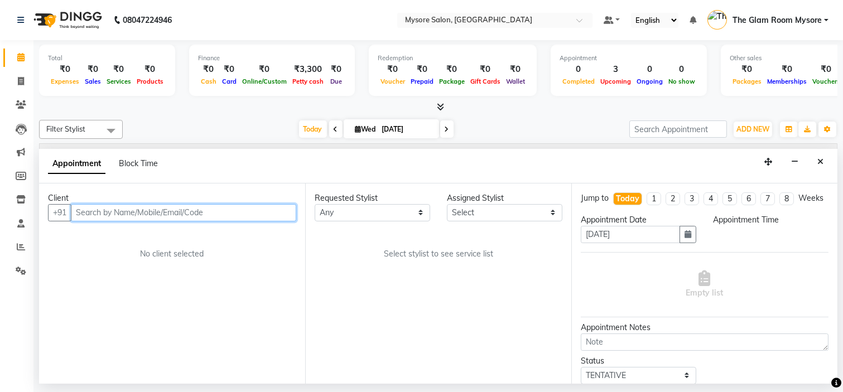
select select "540"
click at [123, 210] on input "text" at bounding box center [183, 212] width 225 height 17
click at [124, 210] on input "text" at bounding box center [183, 212] width 225 height 17
click at [99, 212] on input "text" at bounding box center [183, 212] width 225 height 17
type input "9886225776"
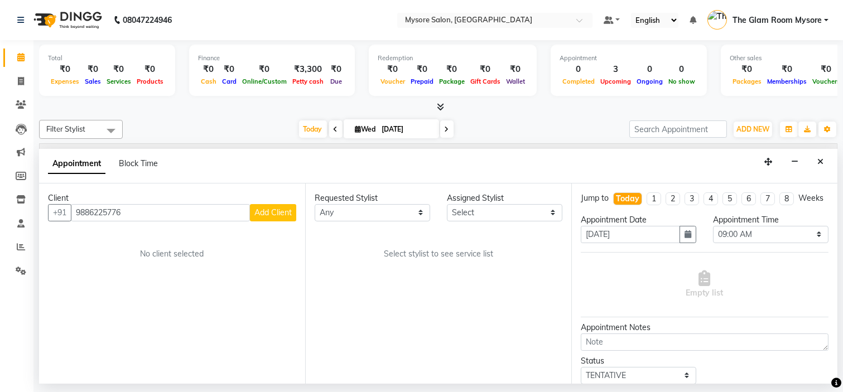
click at [281, 214] on span "Add Client" at bounding box center [272, 213] width 37 height 10
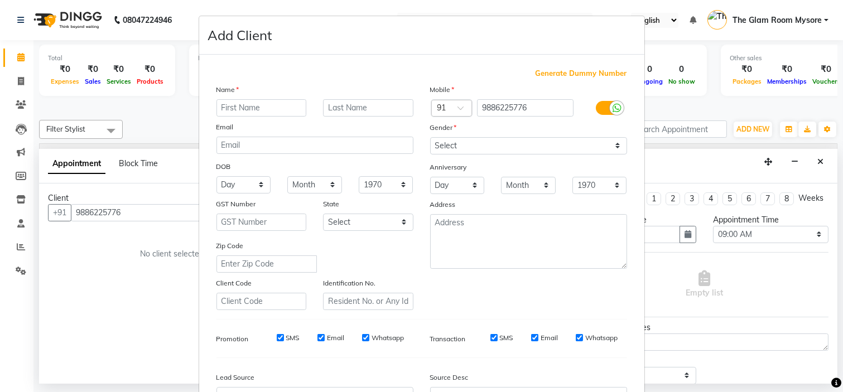
click at [285, 112] on input "text" at bounding box center [262, 107] width 90 height 17
type input "[PERSON_NAME]"
click at [458, 142] on select "Select Male Female Other Prefer Not To Say" at bounding box center [528, 145] width 197 height 17
select select "female"
click at [430, 137] on select "Select Male Female Other Prefer Not To Say" at bounding box center [528, 145] width 197 height 17
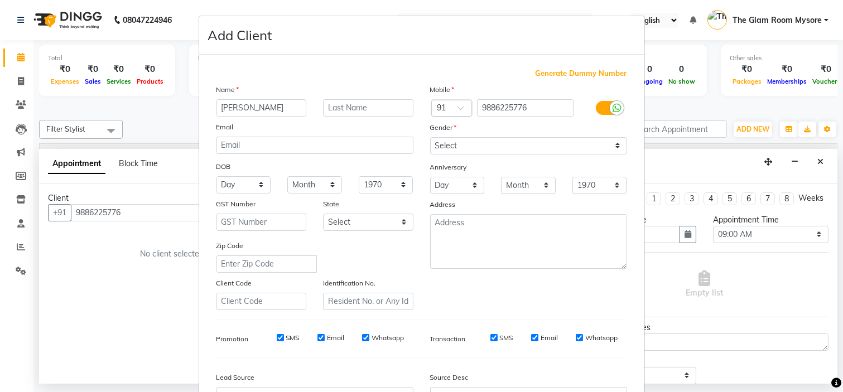
scroll to position [123, 0]
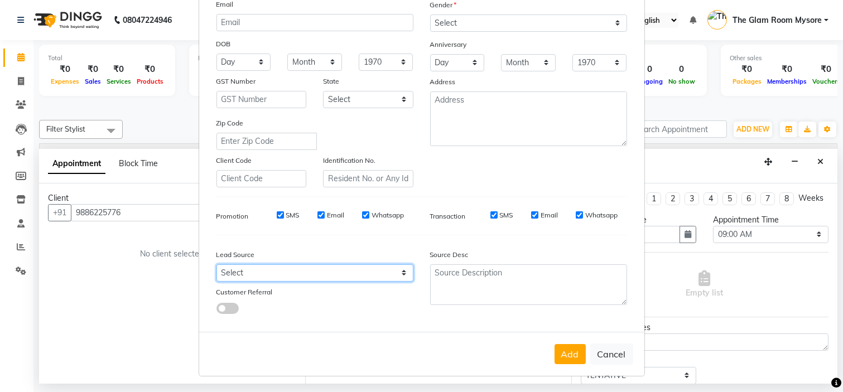
click at [384, 277] on select "Select Walk-in Referral Internet Friend Word of Mouth Advertisement Facebook Ju…" at bounding box center [315, 273] width 197 height 17
select select "40676"
click at [217, 265] on select "Select Walk-in Referral Internet Friend Word of Mouth Advertisement Facebook Ju…" at bounding box center [315, 273] width 197 height 17
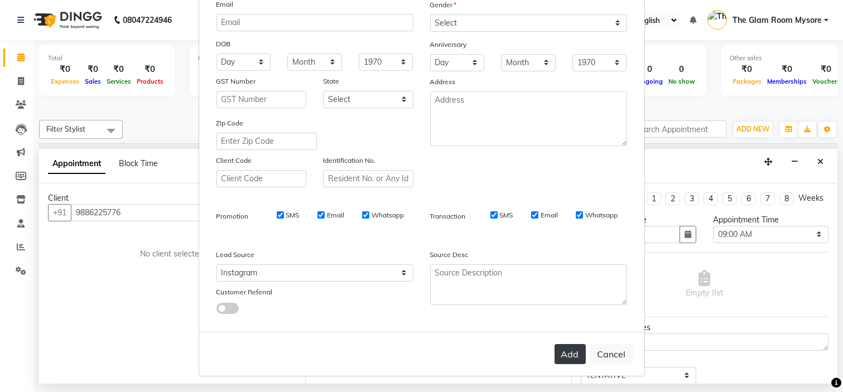
click at [558, 354] on button "Add" at bounding box center [570, 354] width 31 height 20
select select
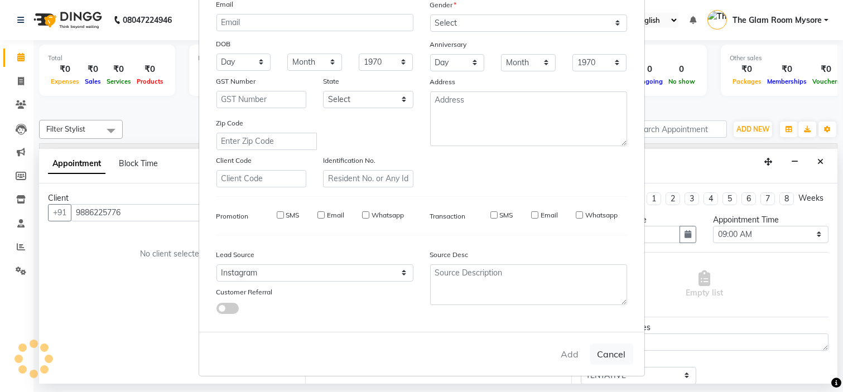
select select
checkbox input "false"
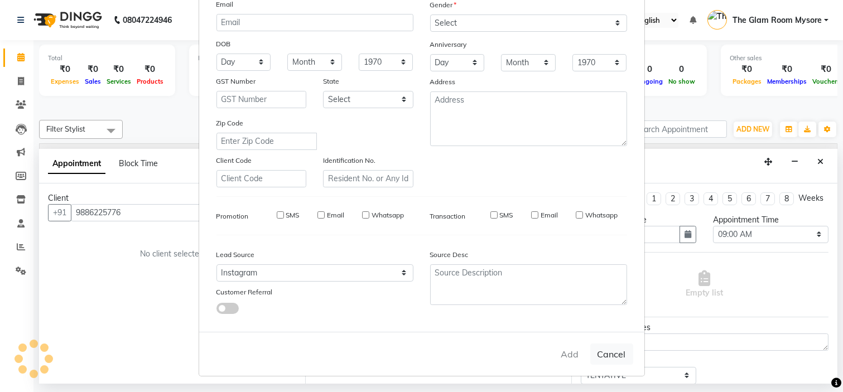
checkbox input "false"
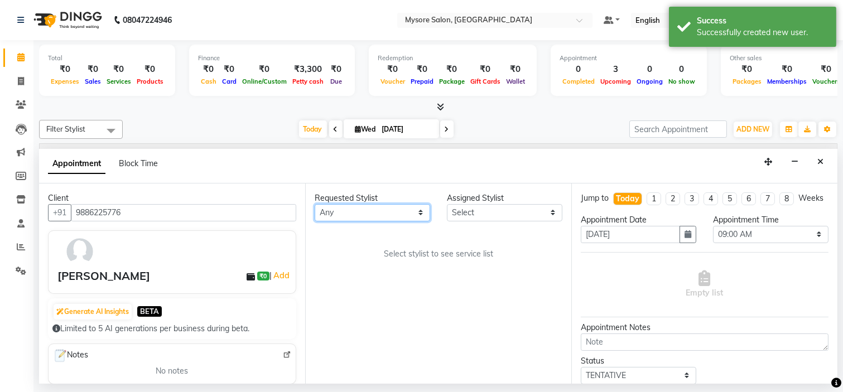
click at [356, 215] on select "Any Anilg Ankita Arpitha Arti Ashwini Ayaan DR. Apurva Fatma Jayshree Lakshmi P…" at bounding box center [373, 212] width 116 height 17
select select "35251"
click at [315, 204] on select "Any Anilg Ankita Arpitha Arti Ashwini Ayaan DR. Apurva Fatma Jayshree Lakshmi P…" at bounding box center [373, 212] width 116 height 17
select select "35251"
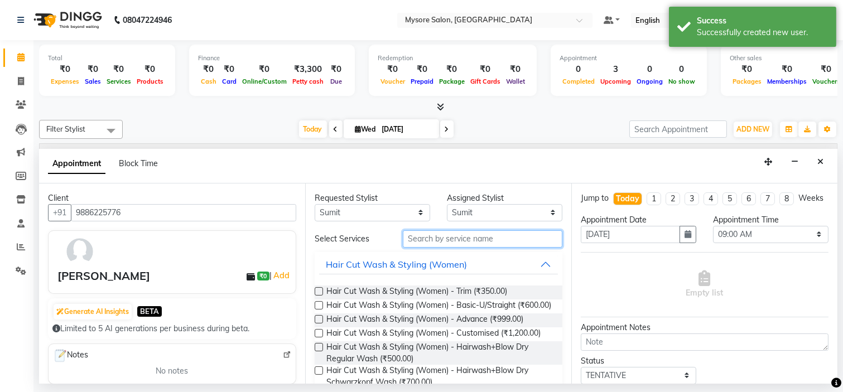
click at [447, 244] on input "text" at bounding box center [483, 238] width 160 height 17
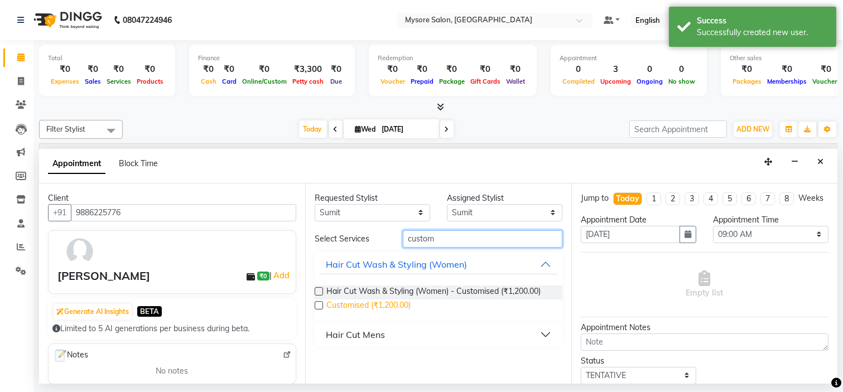
type input "custom"
click at [398, 304] on span "Customised (₹1,200.00)" at bounding box center [368, 307] width 84 height 14
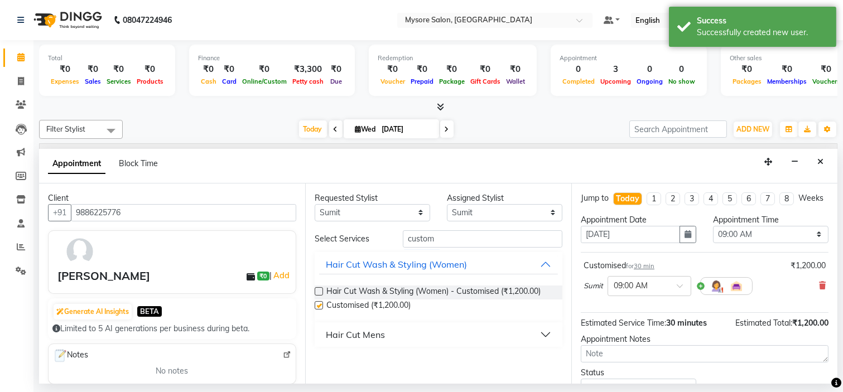
checkbox input "false"
click at [754, 243] on select "Select 09:00 AM 09:15 AM 09:30 AM 09:45 AM 10:00 AM 10:15 AM 10:30 AM 10:45 AM …" at bounding box center [771, 234] width 116 height 17
select select "720"
click at [713, 235] on select "Select 09:00 AM 09:15 AM 09:30 AM 09:45 AM 10:00 AM 10:15 AM 10:30 AM 10:45 AM …" at bounding box center [771, 234] width 116 height 17
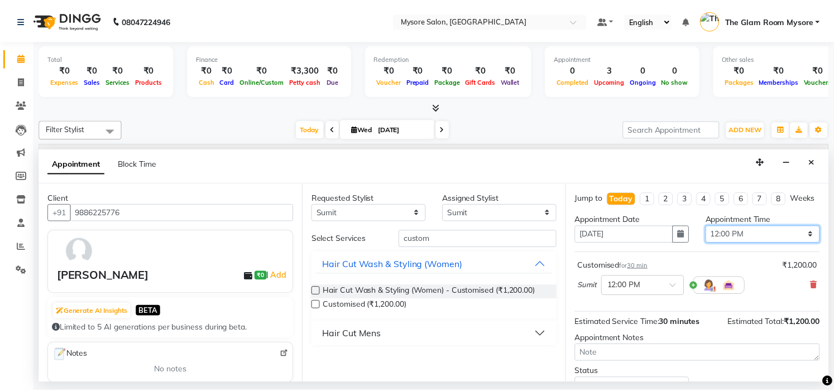
scroll to position [93, 0]
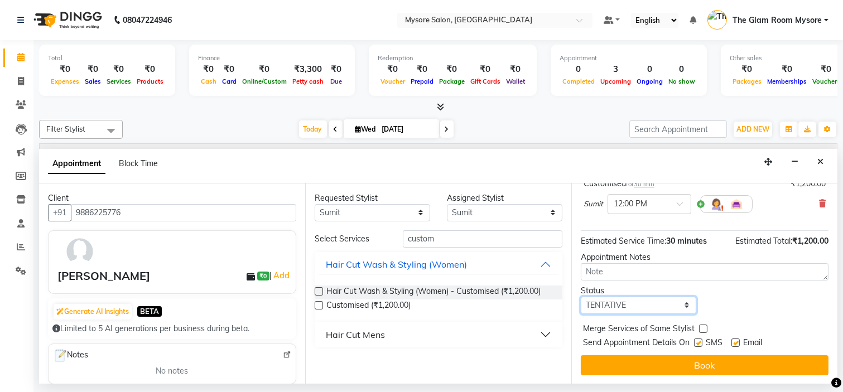
click at [648, 311] on select "Select TENTATIVE CONFIRM CHECK-IN UPCOMING" at bounding box center [639, 305] width 116 height 17
select select "confirm booking"
click at [581, 297] on select "Select TENTATIVE CONFIRM CHECK-IN UPCOMING" at bounding box center [639, 305] width 116 height 17
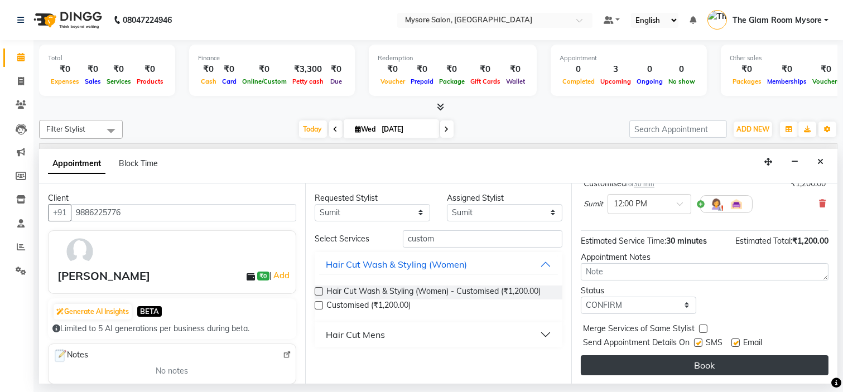
click at [662, 364] on button "Book" at bounding box center [705, 365] width 248 height 20
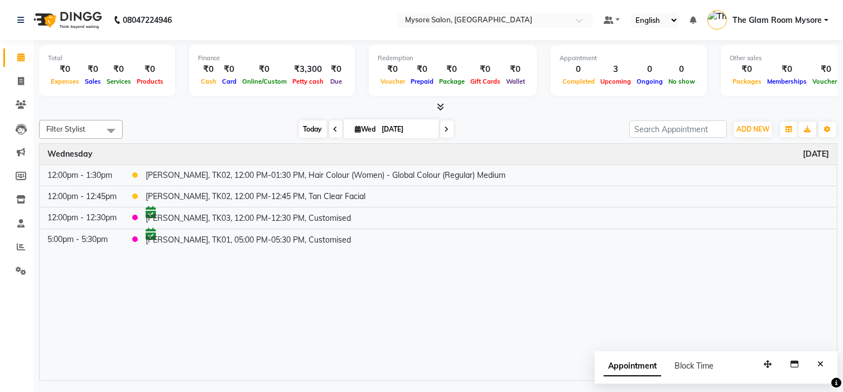
click at [304, 135] on span "Today" at bounding box center [313, 129] width 28 height 17
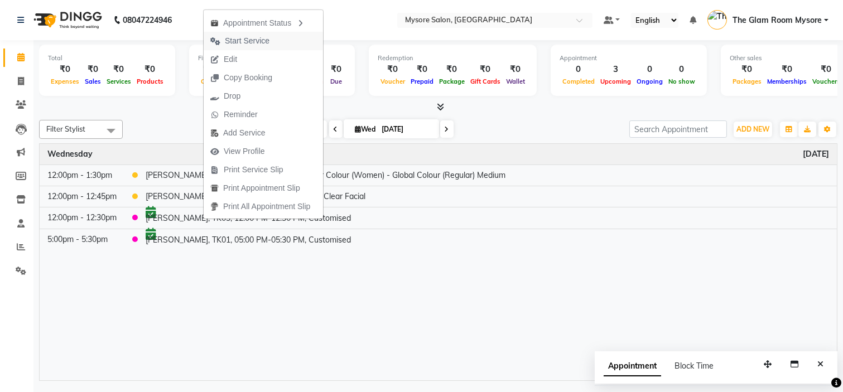
click at [261, 41] on span "Start Service" at bounding box center [247, 41] width 45 height 12
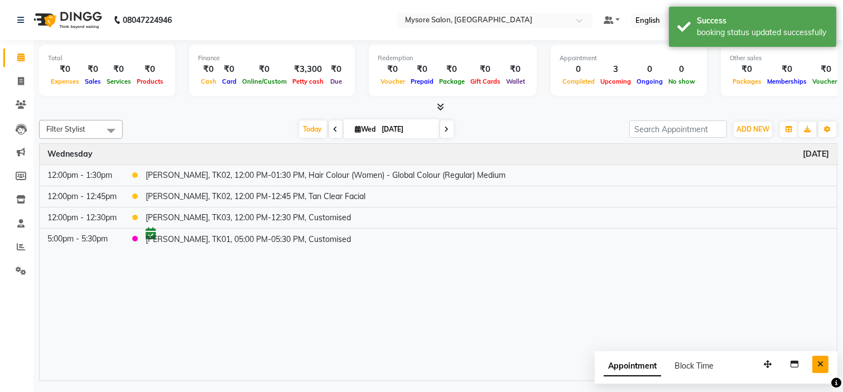
click at [821, 360] on button "Close" at bounding box center [820, 364] width 16 height 17
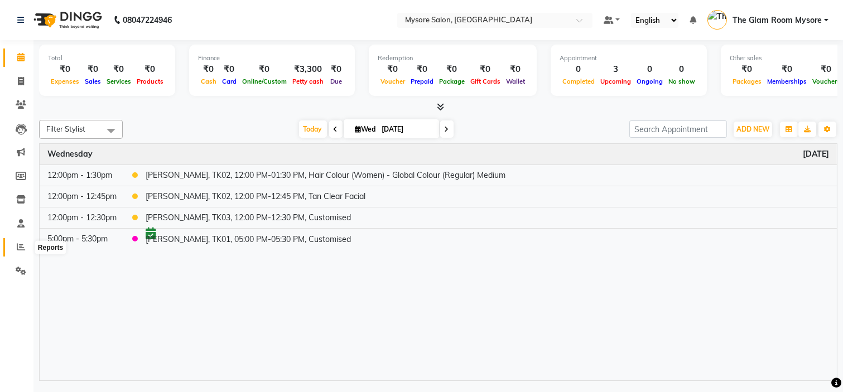
click at [14, 248] on span at bounding box center [21, 247] width 20 height 13
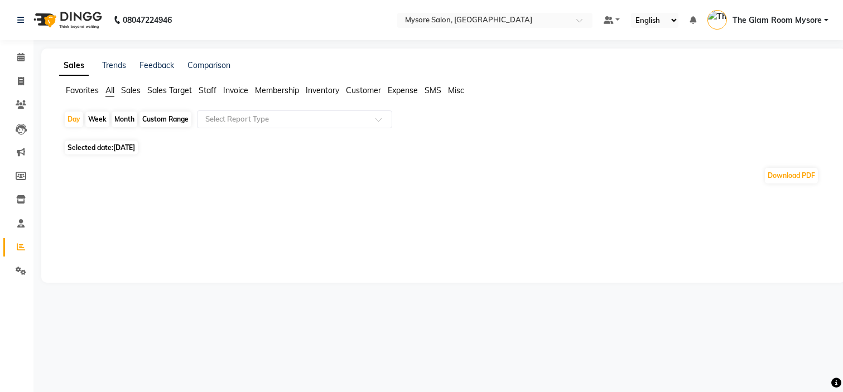
click at [114, 150] on span "Selected date: 03-09-2025" at bounding box center [101, 148] width 73 height 14
select select "9"
select select "2025"
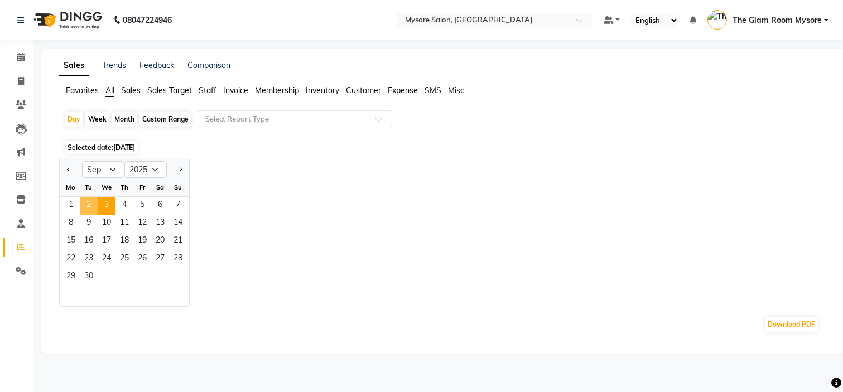
click at [88, 211] on span "2" at bounding box center [89, 206] width 18 height 18
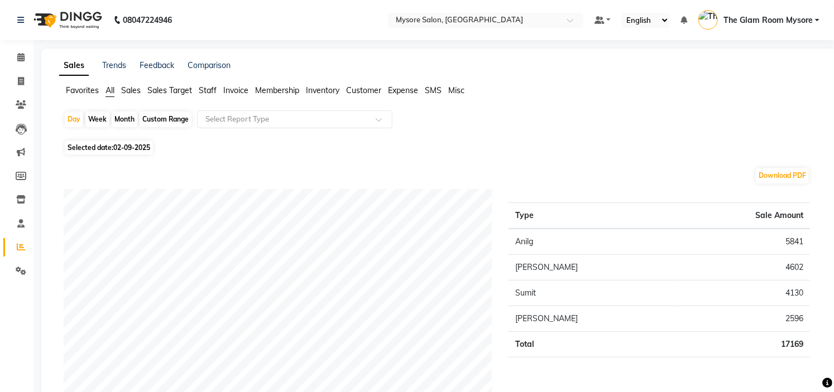
click at [793, 240] on td "5841" at bounding box center [742, 242] width 134 height 26
copy td "5841"
click at [788, 268] on td "4602" at bounding box center [742, 268] width 134 height 26
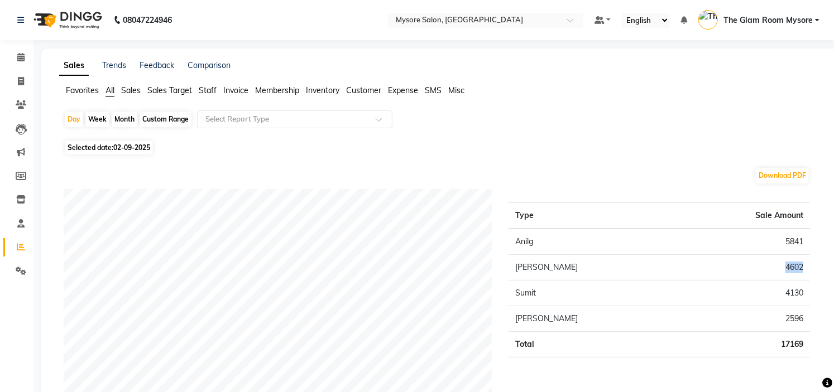
copy td "4602"
click at [787, 291] on td "4130" at bounding box center [742, 294] width 134 height 26
copy td "4130"
click at [796, 315] on td "2596" at bounding box center [742, 319] width 134 height 26
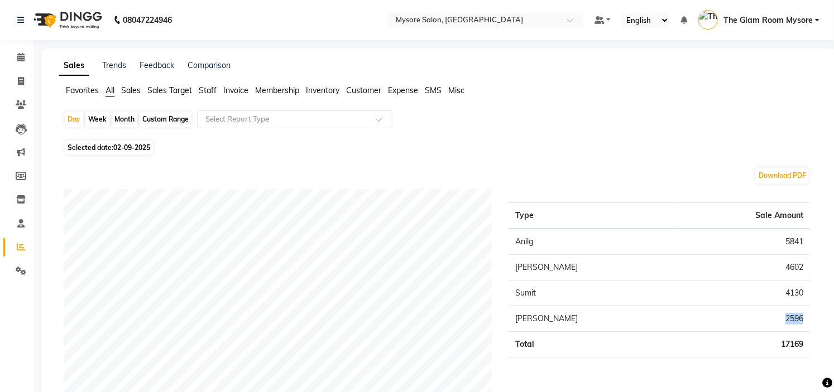
click at [796, 315] on td "2596" at bounding box center [742, 319] width 134 height 26
copy td "2596"
click at [18, 56] on icon at bounding box center [20, 57] width 7 height 8
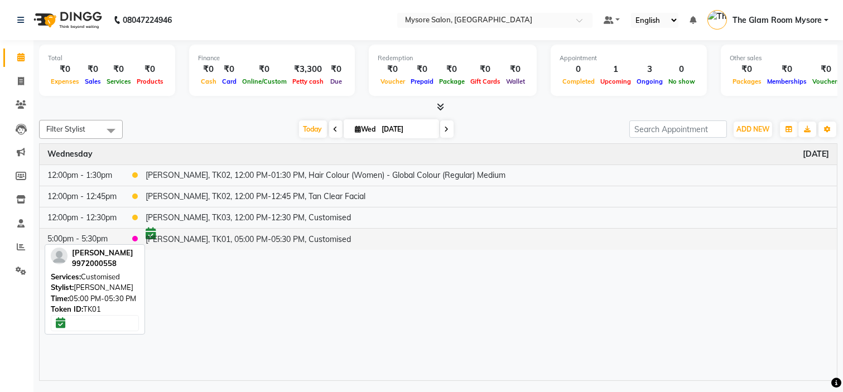
click at [277, 244] on td "[PERSON_NAME], TK01, 05:00 PM-05:30 PM, Customised" at bounding box center [487, 238] width 699 height 21
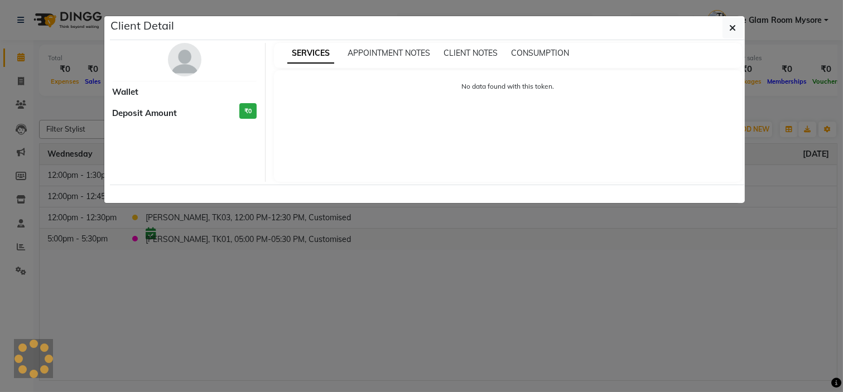
select select "6"
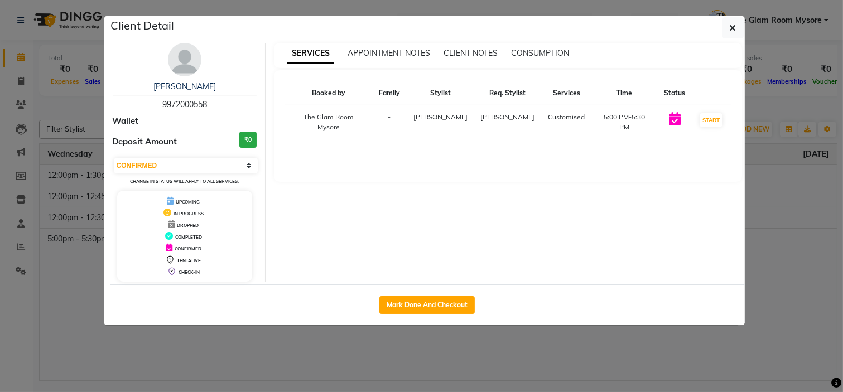
click at [383, 381] on ngb-modal-window "Client Detail Kanika 9972000558 Wallet Deposit Amount ₹0 Select IN SERVICE CONF…" at bounding box center [421, 196] width 843 height 392
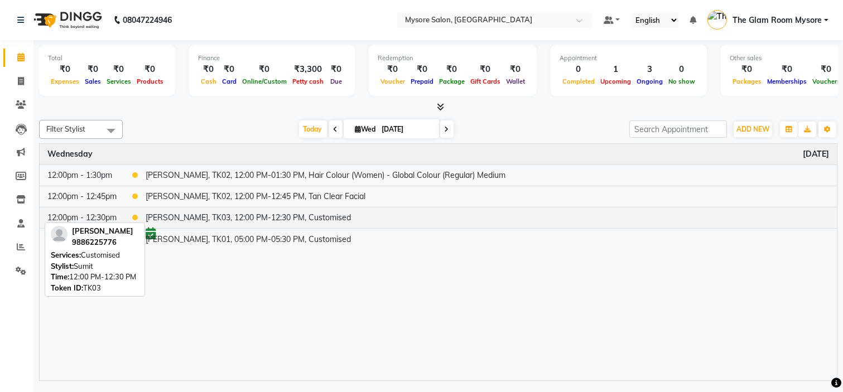
click at [319, 221] on td "[PERSON_NAME], TK03, 12:00 PM-12:30 PM, Customised" at bounding box center [487, 217] width 699 height 21
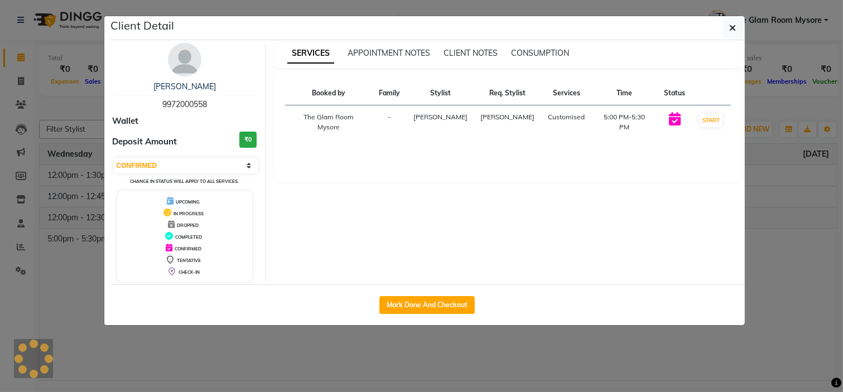
select select "1"
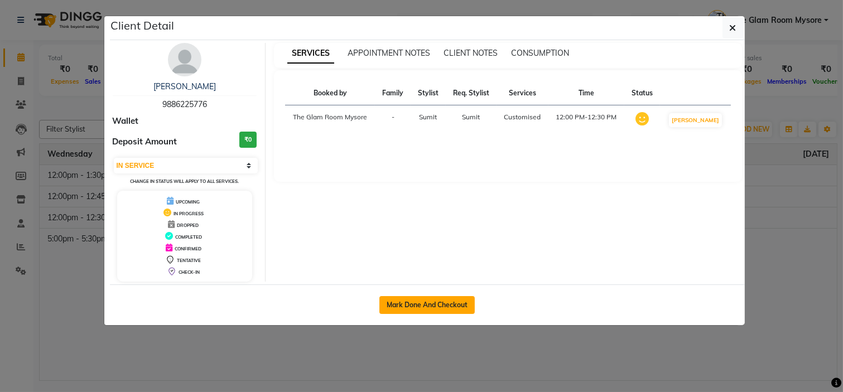
click at [441, 307] on button "Mark Done And Checkout" at bounding box center [426, 305] width 95 height 18
select select "service"
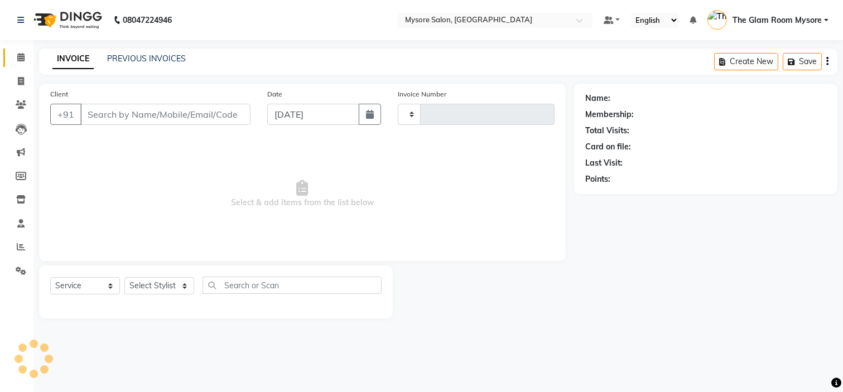
type input "1146"
select select "4255"
type input "9886225776"
select select "35251"
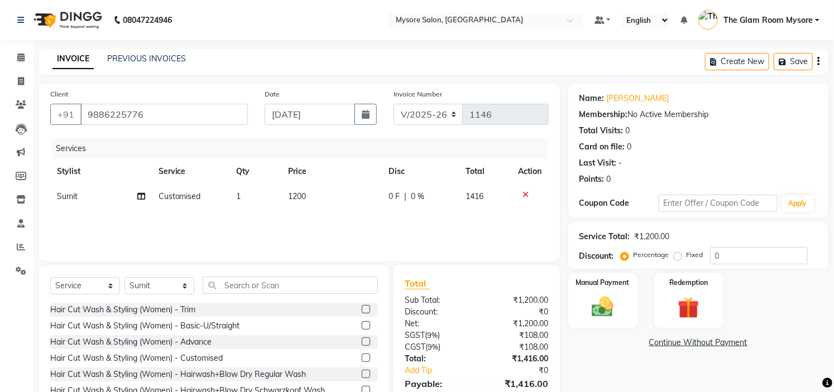
click at [312, 190] on td "1200" at bounding box center [331, 196] width 100 height 25
select select "35251"
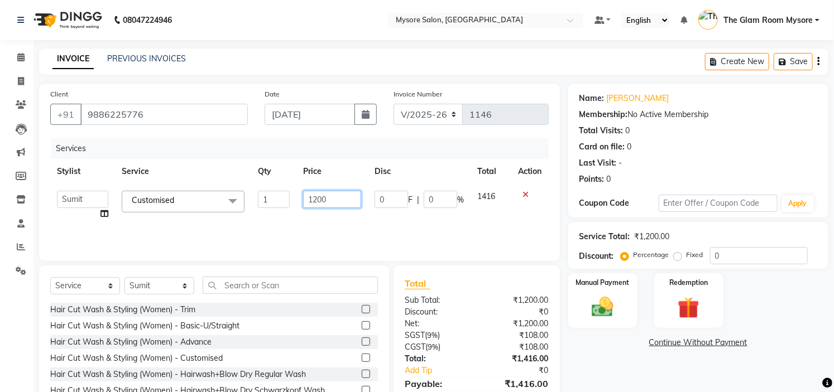
click at [336, 198] on input "1200" at bounding box center [332, 199] width 58 height 17
type input "1"
type input "800"
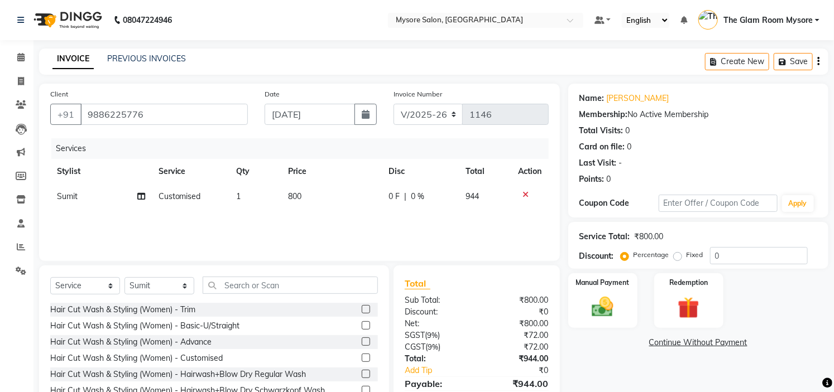
click at [349, 228] on div "Services Stylist Service Qty Price Disc Total Action Sumit Customised 1 800 0 F…" at bounding box center [299, 194] width 498 height 112
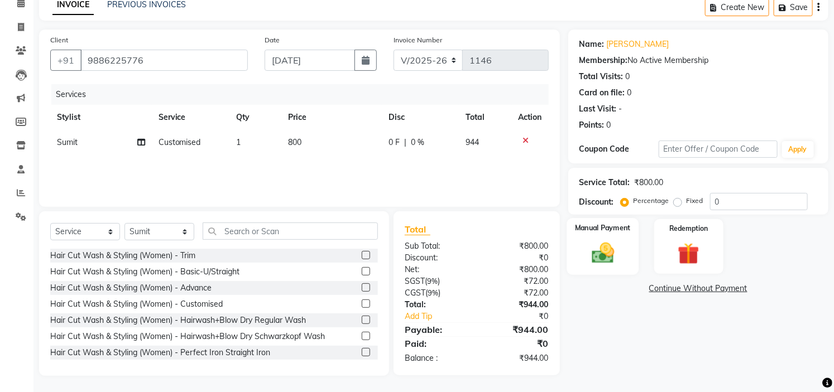
click at [607, 250] on img at bounding box center [602, 254] width 37 height 26
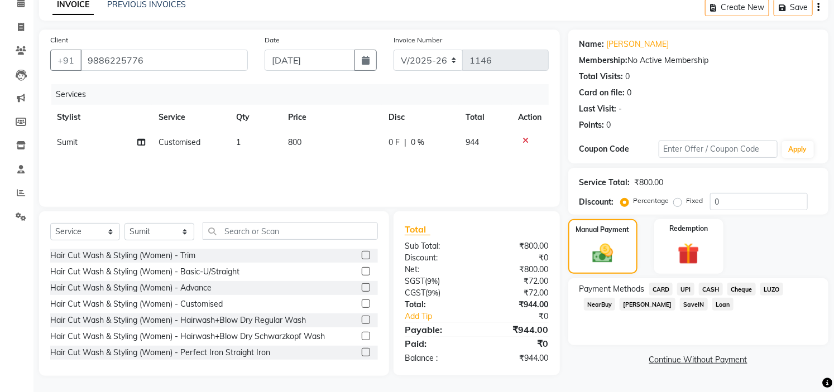
click at [681, 289] on span "UPI" at bounding box center [685, 289] width 17 height 13
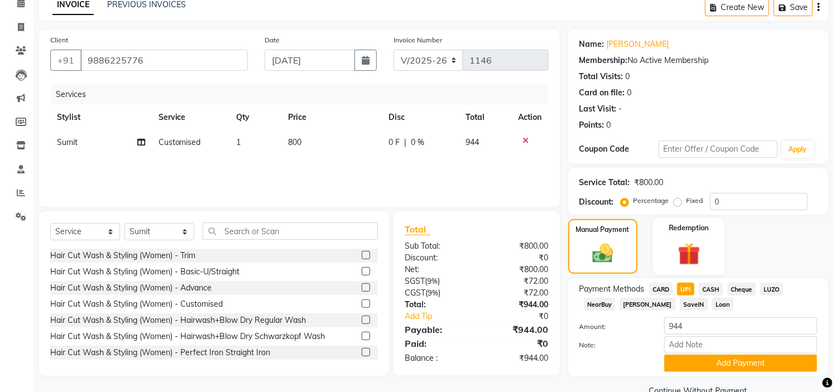
click at [690, 263] on img at bounding box center [688, 255] width 37 height 28
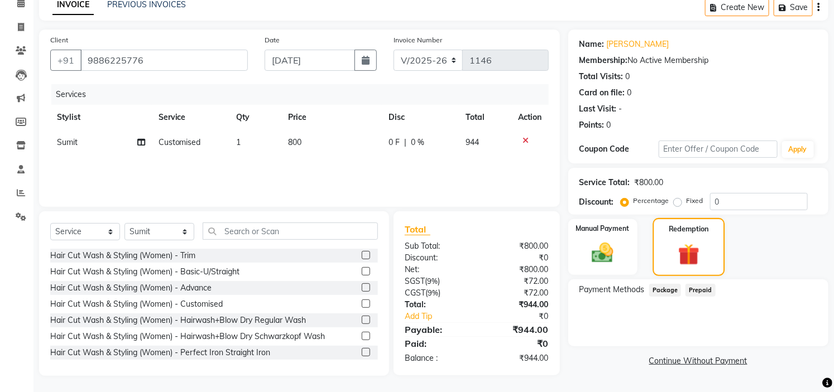
click at [690, 263] on img at bounding box center [688, 255] width 35 height 27
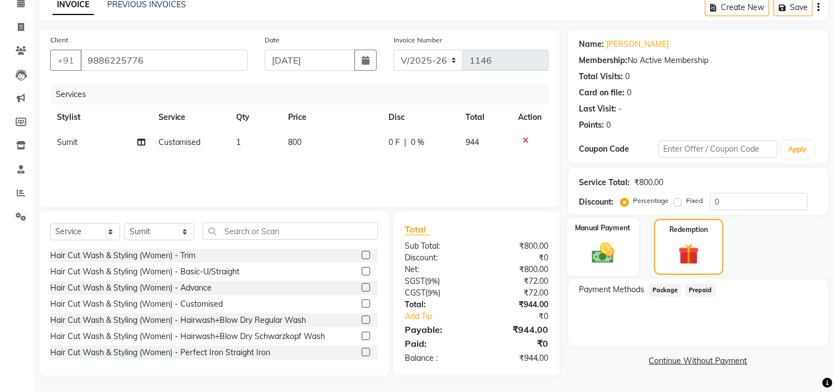
click at [611, 241] on img at bounding box center [602, 254] width 37 height 26
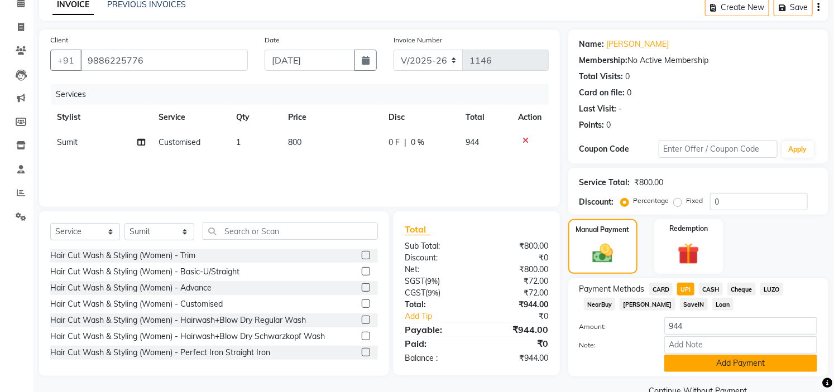
click at [729, 364] on button "Add Payment" at bounding box center [740, 363] width 153 height 17
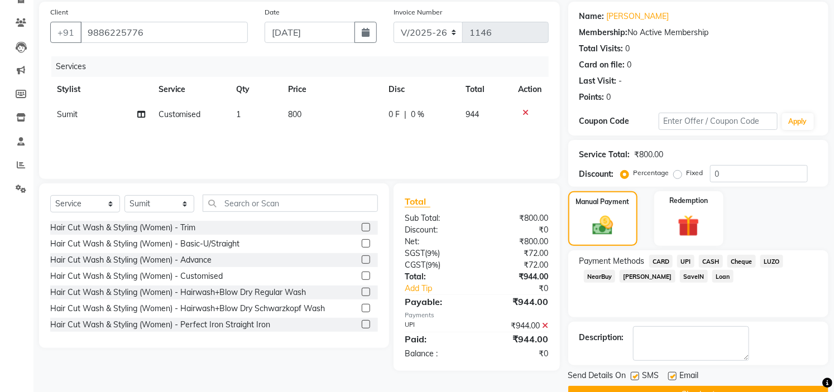
scroll to position [109, 0]
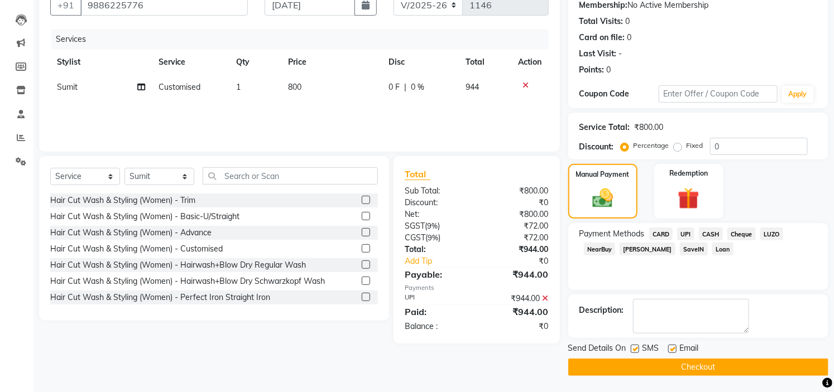
click at [694, 366] on button "Checkout" at bounding box center [698, 367] width 260 height 17
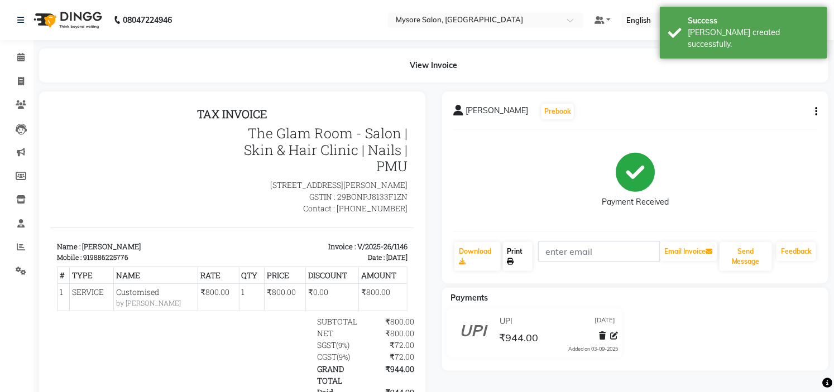
click at [513, 259] on icon at bounding box center [510, 261] width 7 height 7
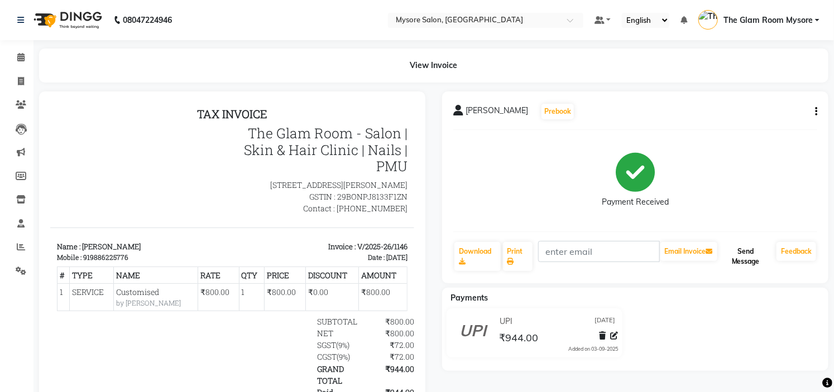
click at [754, 260] on button "Send Message" at bounding box center [745, 256] width 52 height 29
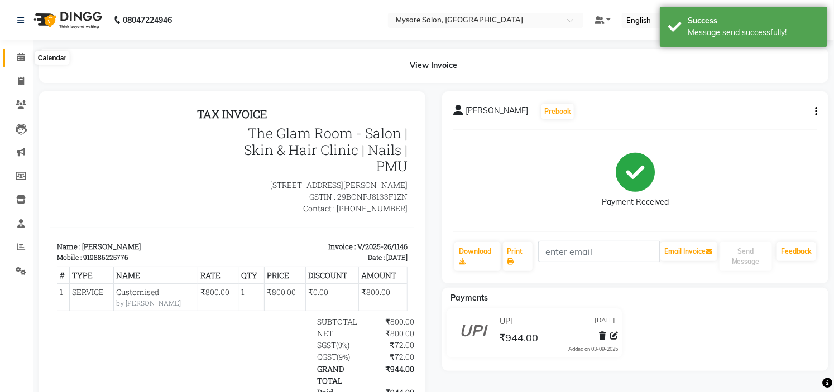
click at [23, 59] on icon at bounding box center [20, 57] width 7 height 8
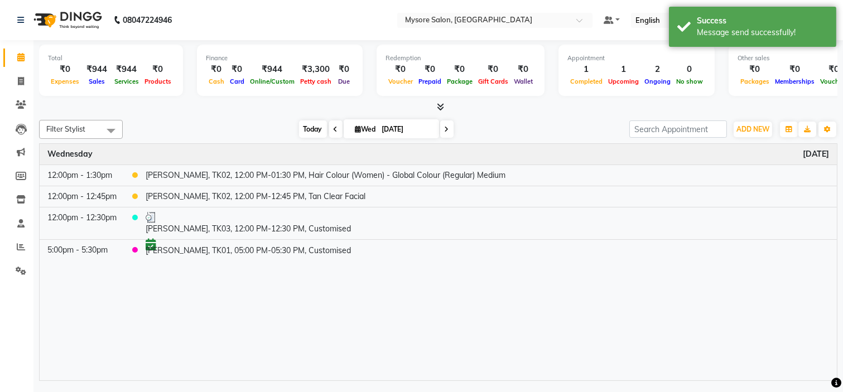
click at [306, 132] on span "Today" at bounding box center [313, 129] width 28 height 17
click at [246, 131] on div "[DATE] [DATE]" at bounding box center [376, 129] width 496 height 17
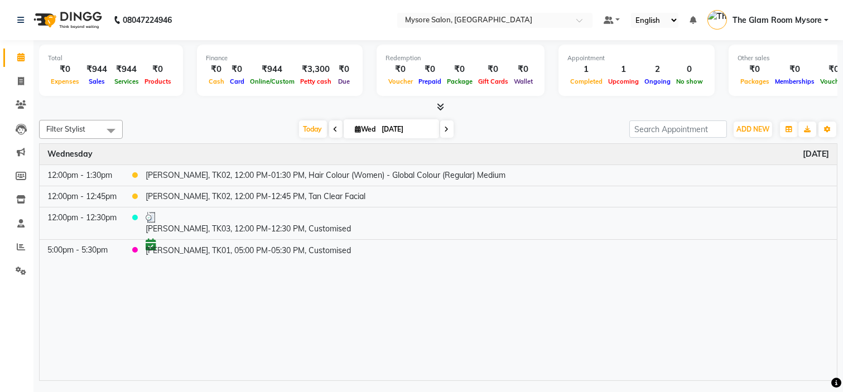
click at [246, 131] on div "[DATE] [DATE]" at bounding box center [376, 129] width 496 height 17
click at [304, 120] on div "Filter Stylist Select All Anilg [PERSON_NAME] [PERSON_NAME] Ashwini Ayaan DR. A…" at bounding box center [438, 129] width 799 height 19
click at [381, 106] on div at bounding box center [438, 108] width 799 height 12
click at [383, 97] on div "Total ₹0 Expenses ₹944 Sales ₹944 Services ₹0 Products Finance ₹0 Cash ₹0 Card …" at bounding box center [438, 72] width 799 height 55
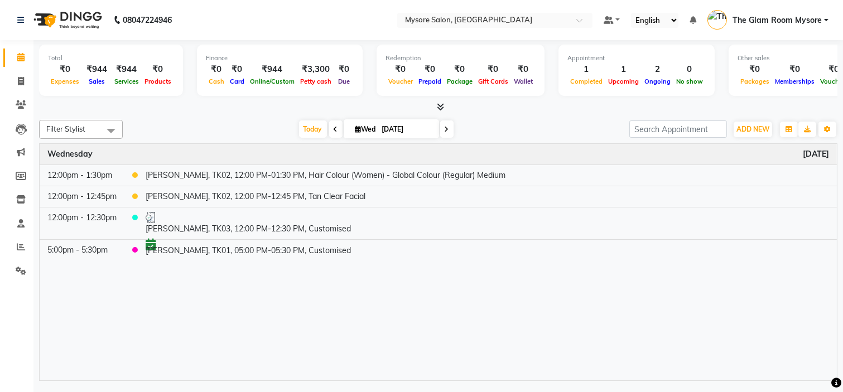
click at [383, 97] on div "Total ₹0 Expenses ₹944 Sales ₹944 Services ₹0 Products Finance ₹0 Cash ₹0 Card …" at bounding box center [438, 72] width 799 height 55
click at [306, 127] on span "Today" at bounding box center [313, 129] width 28 height 17
click at [230, 130] on div "[DATE] [DATE]" at bounding box center [376, 129] width 496 height 17
click at [299, 121] on span "Today" at bounding box center [313, 129] width 28 height 17
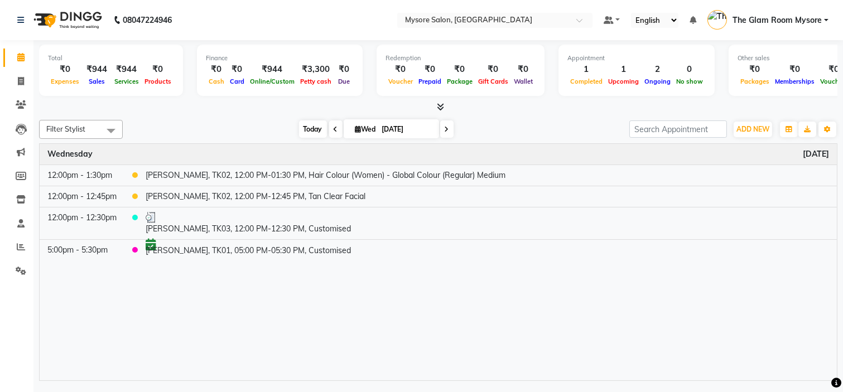
click at [299, 121] on span "Today" at bounding box center [313, 129] width 28 height 17
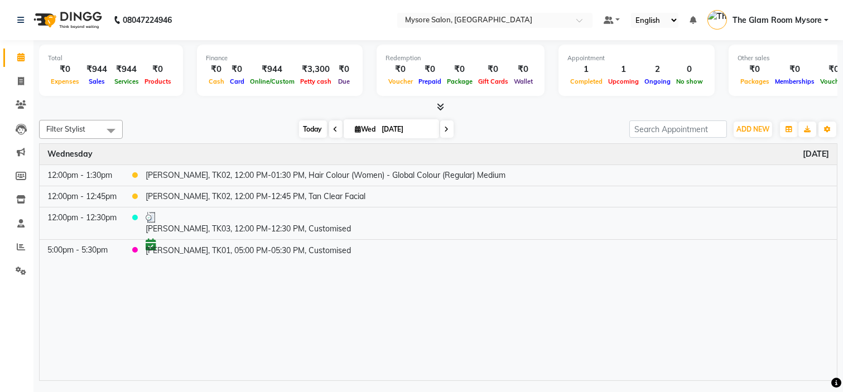
click at [299, 121] on span "Today" at bounding box center [313, 129] width 28 height 17
click at [314, 126] on span "Today" at bounding box center [313, 129] width 28 height 17
click at [307, 124] on span "Today" at bounding box center [313, 129] width 28 height 17
click at [227, 108] on div at bounding box center [438, 108] width 799 height 12
click at [249, 112] on div at bounding box center [438, 108] width 799 height 12
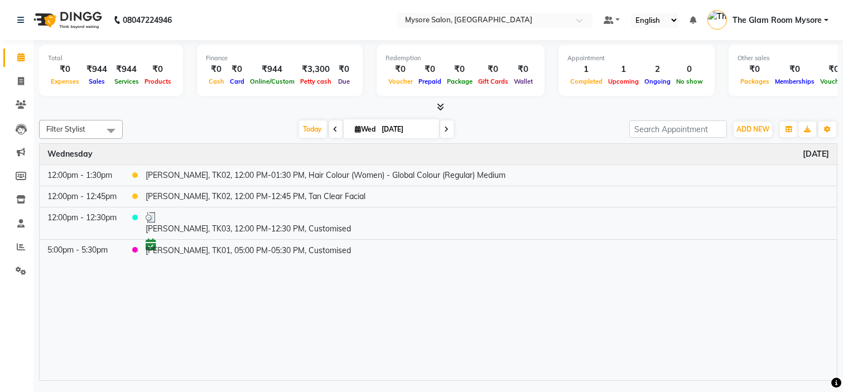
click at [249, 112] on div at bounding box center [438, 108] width 799 height 12
click at [313, 131] on span "Today" at bounding box center [313, 129] width 28 height 17
click at [392, 127] on input "[DATE]" at bounding box center [407, 129] width 56 height 17
select select "9"
select select "2025"
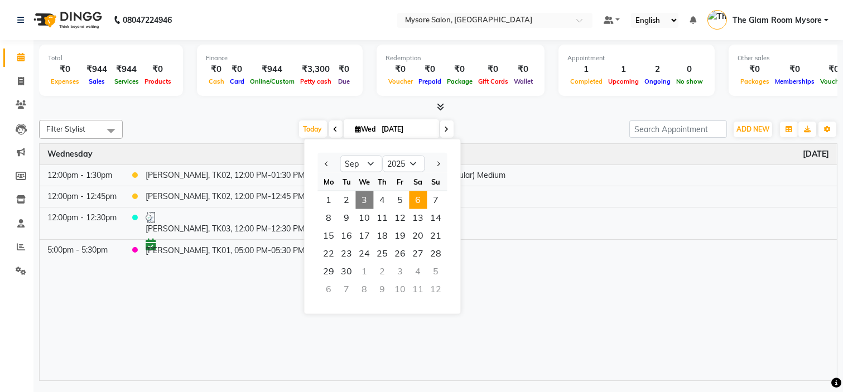
click at [416, 198] on span "6" at bounding box center [418, 200] width 18 height 18
type input "06-09-2025"
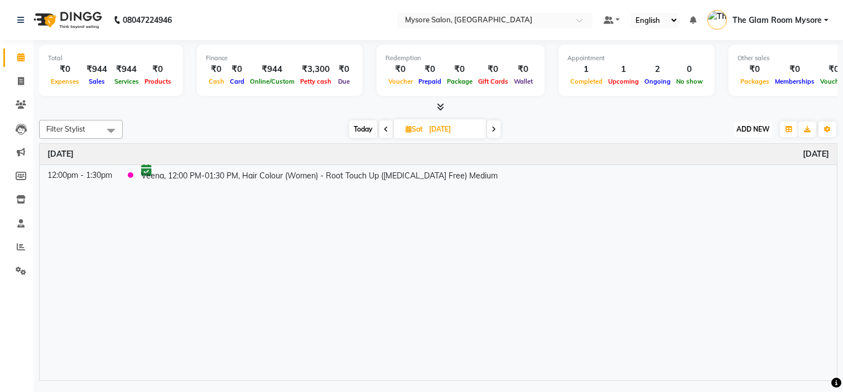
click at [756, 131] on span "ADD NEW" at bounding box center [753, 129] width 33 height 8
click at [741, 146] on button "Add Appointment" at bounding box center [728, 150] width 88 height 15
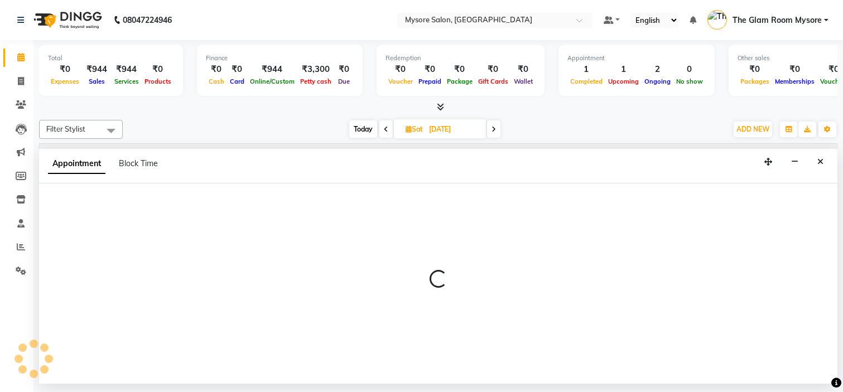
select select "tentative"
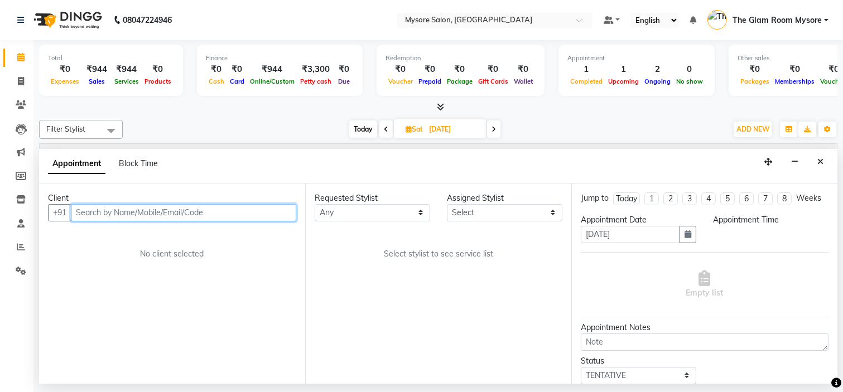
select select "540"
click at [103, 213] on input "text" at bounding box center [183, 212] width 225 height 17
click at [110, 213] on input "text" at bounding box center [183, 212] width 225 height 17
type input "9663359113"
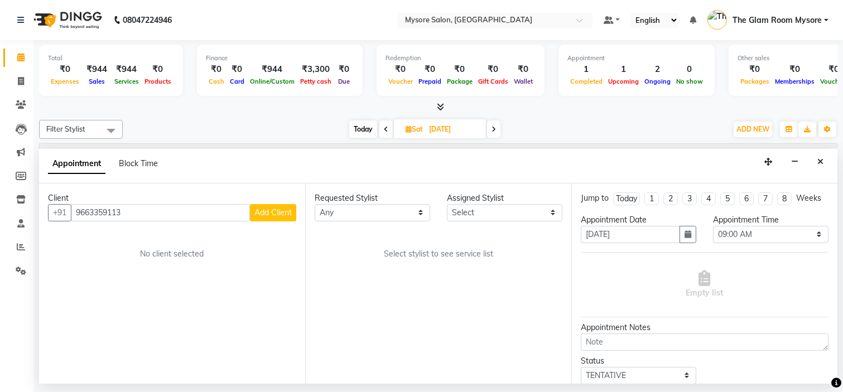
click at [271, 208] on span "Add Client" at bounding box center [272, 213] width 37 height 10
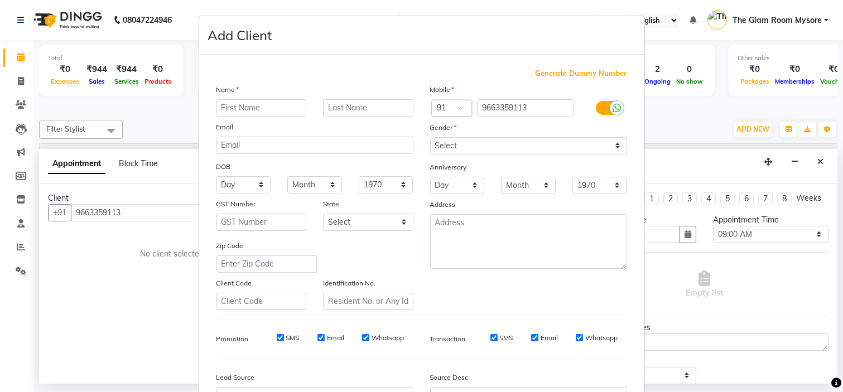
click at [267, 109] on input "text" at bounding box center [262, 107] width 90 height 17
type input "Supriya"
click at [459, 146] on select "Select Male Female Other Prefer Not To Say" at bounding box center [528, 145] width 197 height 17
select select "female"
click at [430, 137] on select "Select Male Female Other Prefer Not To Say" at bounding box center [528, 145] width 197 height 17
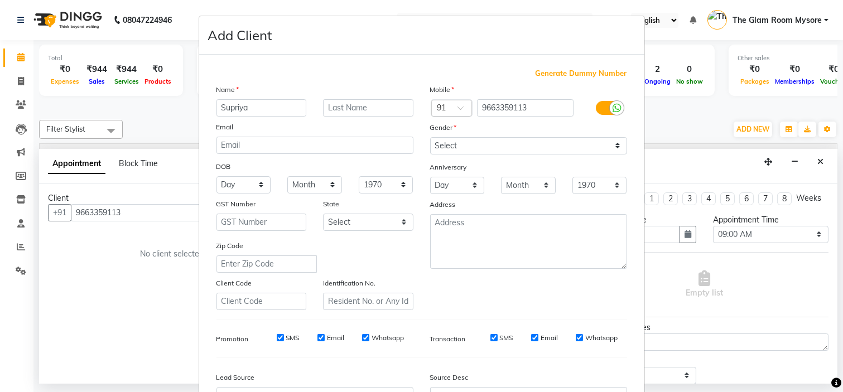
scroll to position [123, 0]
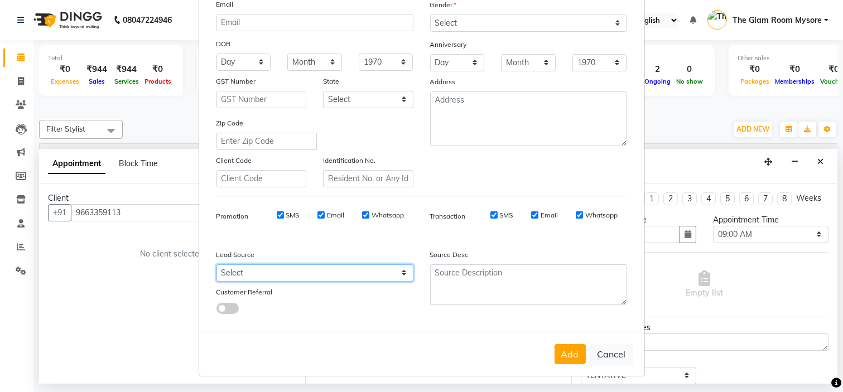
click at [380, 280] on select "Select Walk-in Referral Internet Friend Word of Mouth Advertisement Facebook Ju…" at bounding box center [315, 273] width 197 height 17
select select "40676"
click at [217, 265] on select "Select Walk-in Referral Internet Friend Word of Mouth Advertisement Facebook Ju…" at bounding box center [315, 273] width 197 height 17
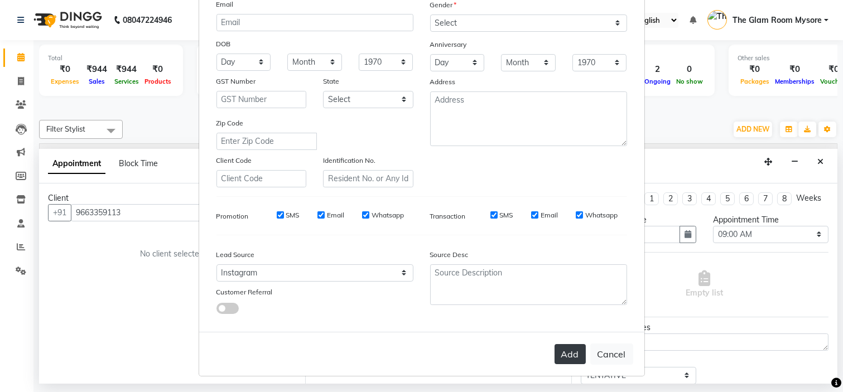
click at [568, 355] on button "Add" at bounding box center [570, 354] width 31 height 20
select select
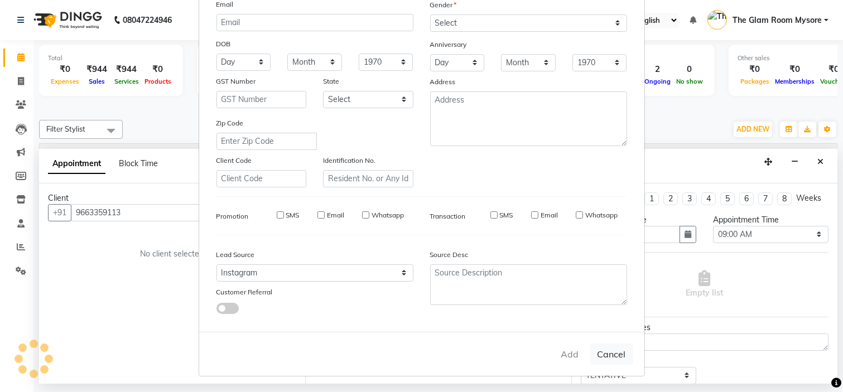
select select
checkbox input "false"
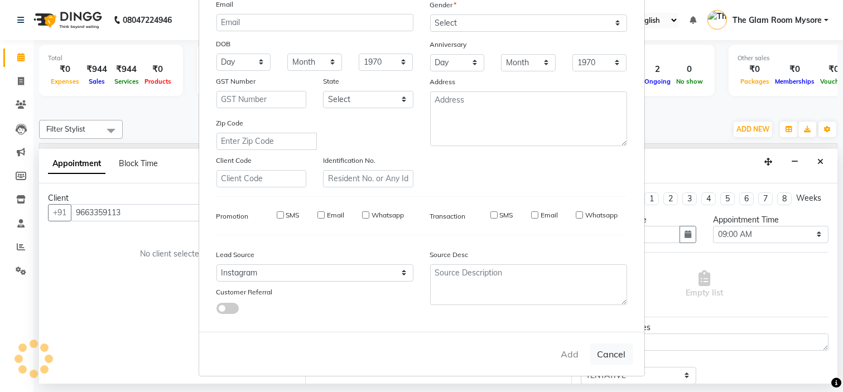
checkbox input "false"
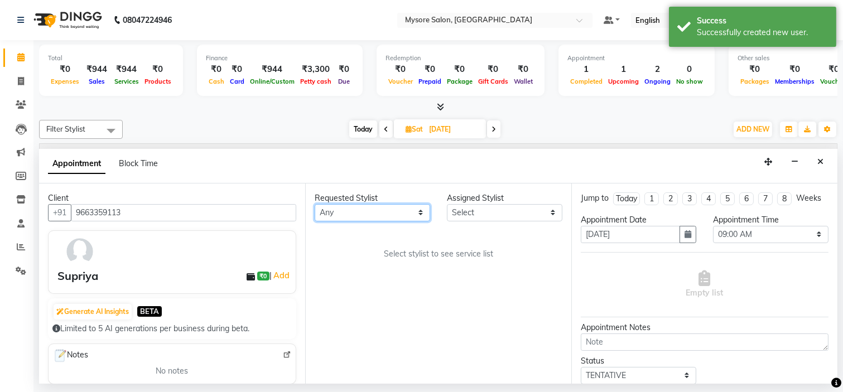
click at [386, 213] on select "Any Anilg Ankita Arpitha Arti Ashwini Ayaan DR. Apurva Fatma Jayshree Lakshmi P…" at bounding box center [373, 212] width 116 height 17
select select "35251"
click at [315, 204] on select "Any Anilg Ankita Arpitha Arti Ashwini Ayaan DR. Apurva Fatma Jayshree Lakshmi P…" at bounding box center [373, 212] width 116 height 17
select select "35251"
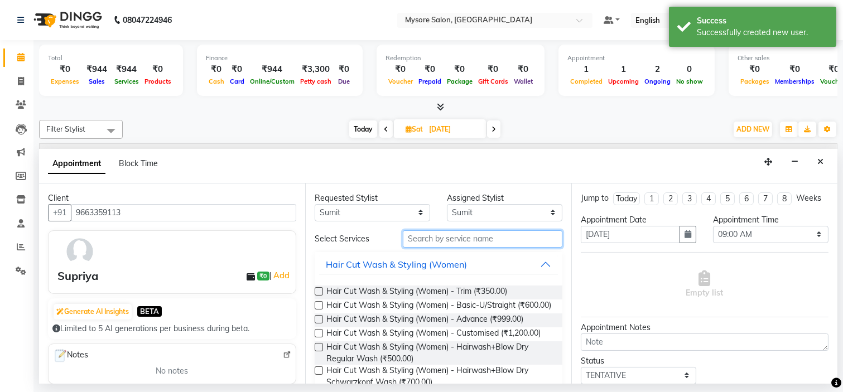
click at [462, 246] on input "text" at bounding box center [483, 238] width 160 height 17
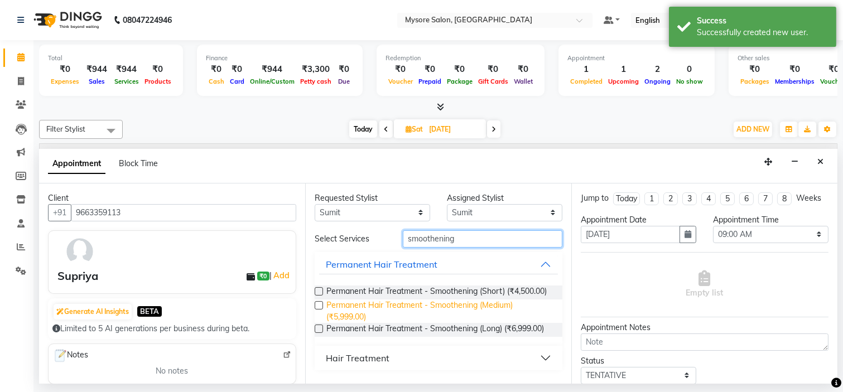
type input "smoothening"
click at [461, 312] on span "Permanent Hair Treatment - Smoothening (Medium) (₹5,999.00)" at bounding box center [439, 311] width 227 height 23
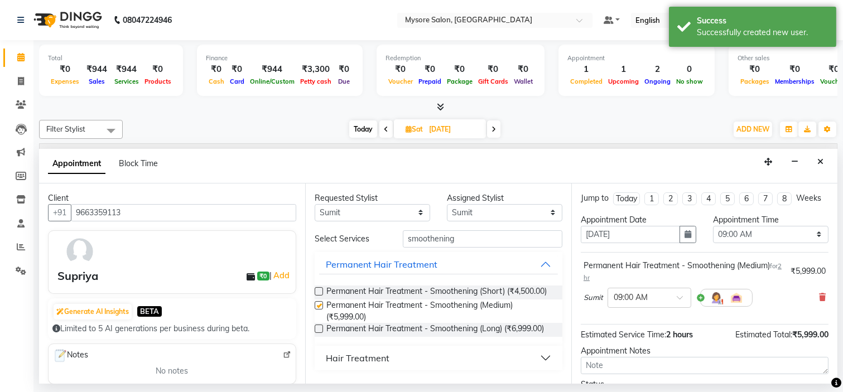
checkbox input "false"
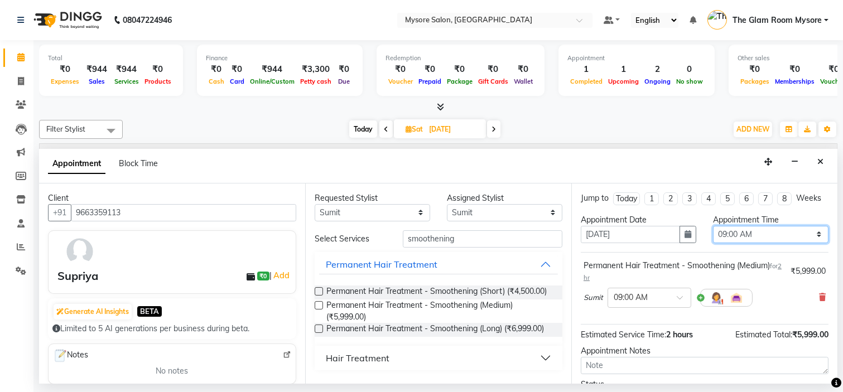
click at [734, 243] on select "Select 09:00 AM 09:15 AM 09:30 AM 09:45 AM 10:00 AM 10:15 AM 10:30 AM 10:45 AM …" at bounding box center [771, 234] width 116 height 17
select select "690"
click at [713, 235] on select "Select 09:00 AM 09:15 AM 09:30 AM 09:45 AM 10:00 AM 10:15 AM 10:30 AM 10:45 AM …" at bounding box center [771, 234] width 116 height 17
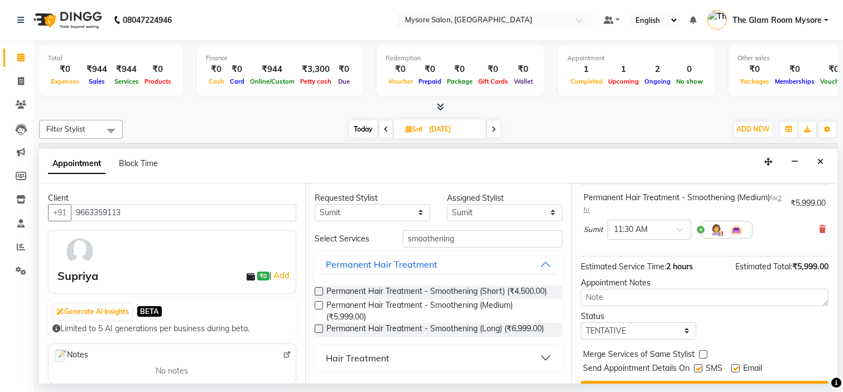
scroll to position [104, 0]
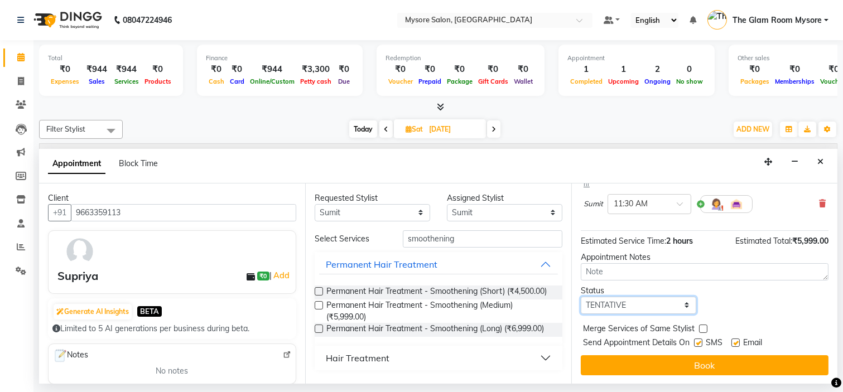
click at [657, 311] on select "Select TENTATIVE CONFIRM UPCOMING" at bounding box center [639, 305] width 116 height 17
select select "confirm booking"
click at [581, 297] on select "Select TENTATIVE CONFIRM UPCOMING" at bounding box center [639, 305] width 116 height 17
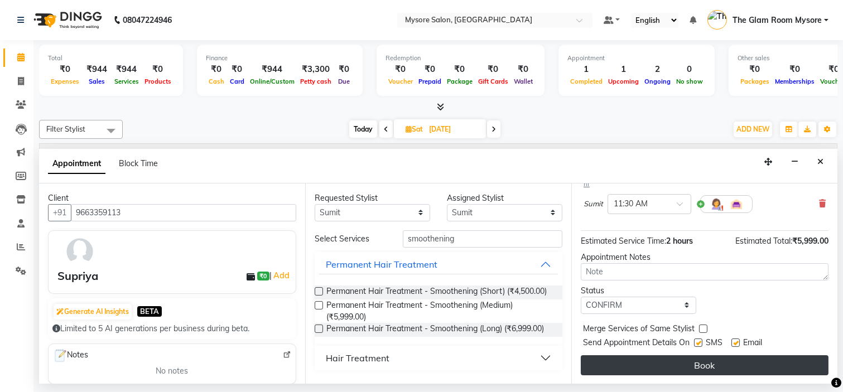
click at [658, 356] on button "Book" at bounding box center [705, 365] width 248 height 20
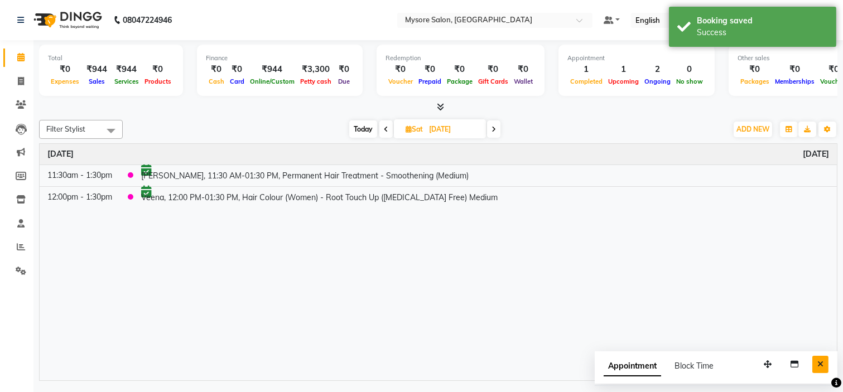
click at [819, 365] on icon "Close" at bounding box center [820, 364] width 6 height 8
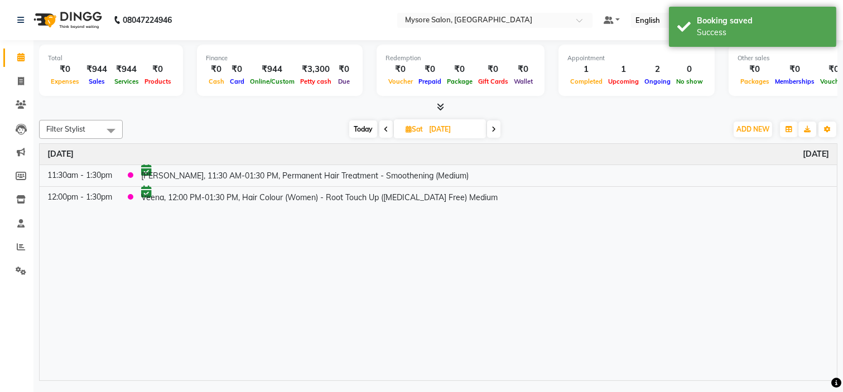
click at [363, 123] on span "Today" at bounding box center [363, 129] width 28 height 17
type input "[DATE]"
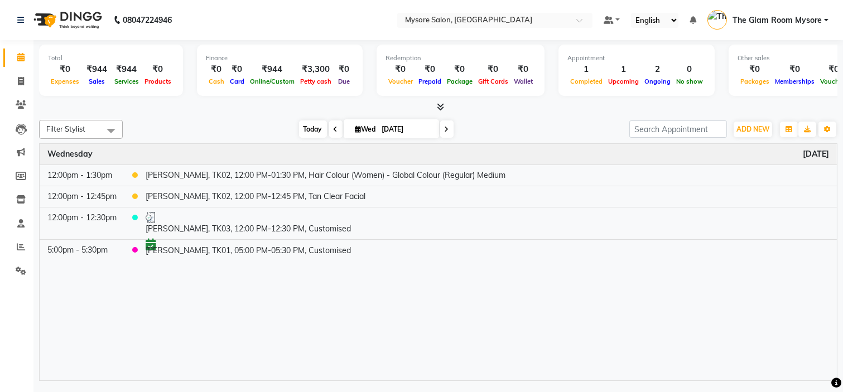
click at [302, 134] on span "Today" at bounding box center [313, 129] width 28 height 17
click at [531, 316] on div "Time Event Wednesday September 3, 2025 12:00pm - 1:30pm Dr. Khan, TK02, 12:00 P…" at bounding box center [438, 262] width 797 height 237
click at [536, 134] on div "[DATE] [DATE]" at bounding box center [376, 129] width 496 height 17
click at [546, 122] on div "[DATE] [DATE]" at bounding box center [376, 129] width 496 height 17
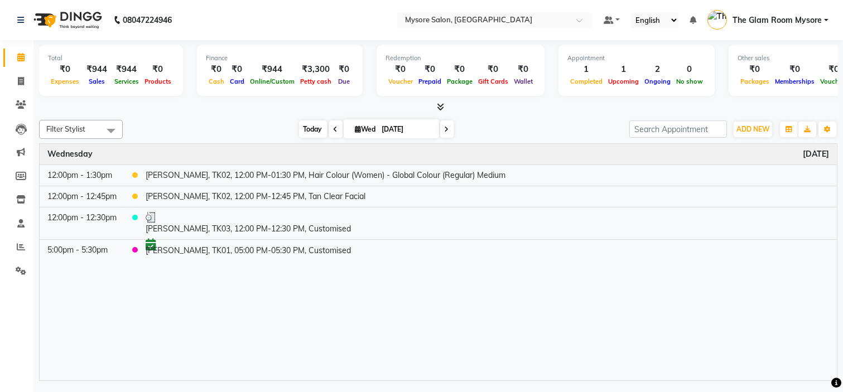
click at [306, 134] on span "Today" at bounding box center [313, 129] width 28 height 17
click at [308, 126] on span "Today" at bounding box center [313, 129] width 28 height 17
click at [249, 116] on div "Filter Stylist Select All Anilg Ankita Arpitha Arti Ashwini Ayaan DR. Apurva Fa…" at bounding box center [438, 249] width 799 height 266
click at [310, 127] on span "Today" at bounding box center [313, 129] width 28 height 17
click at [246, 121] on div "[DATE] [DATE]" at bounding box center [376, 129] width 496 height 17
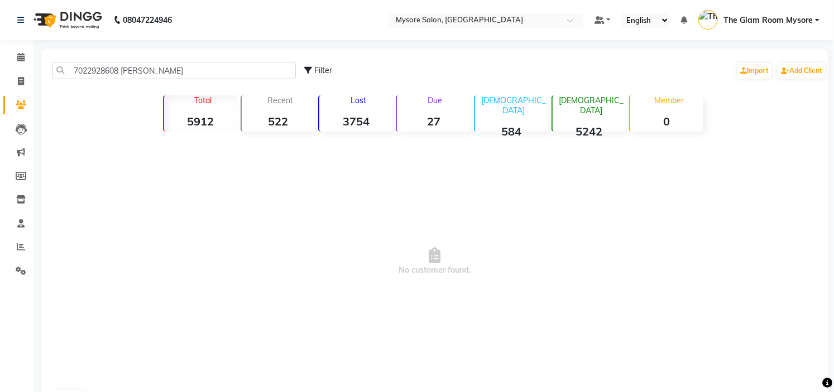
click at [545, 65] on div "Filter Import Add Client" at bounding box center [565, 70] width 522 height 35
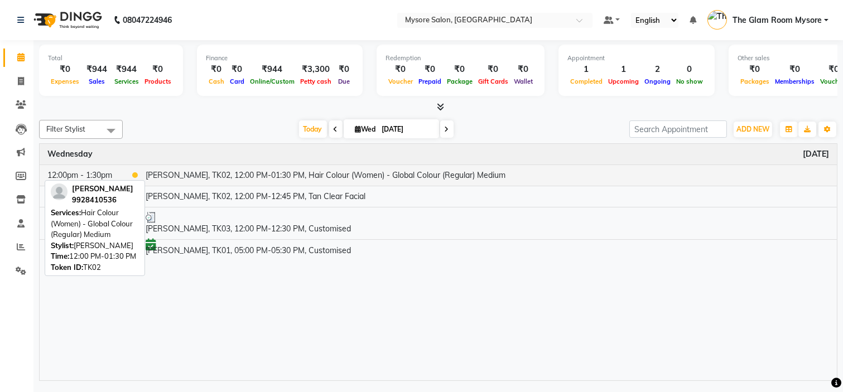
click at [224, 173] on td "[PERSON_NAME], TK02, 12:00 PM-01:30 PM, Hair Colour (Women) - Global Colour (Re…" at bounding box center [487, 175] width 699 height 21
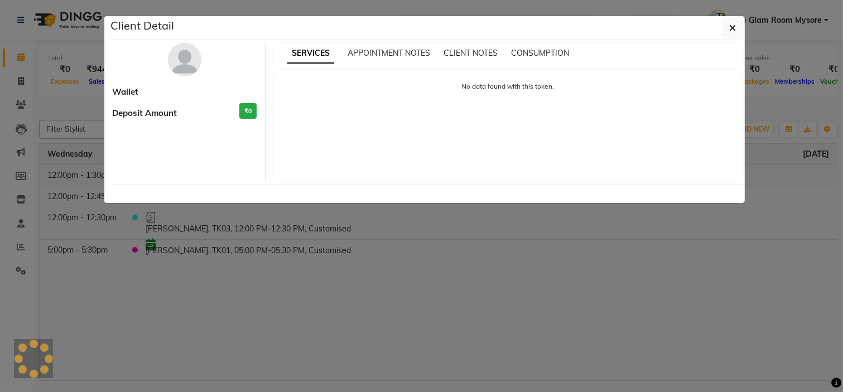
select select "1"
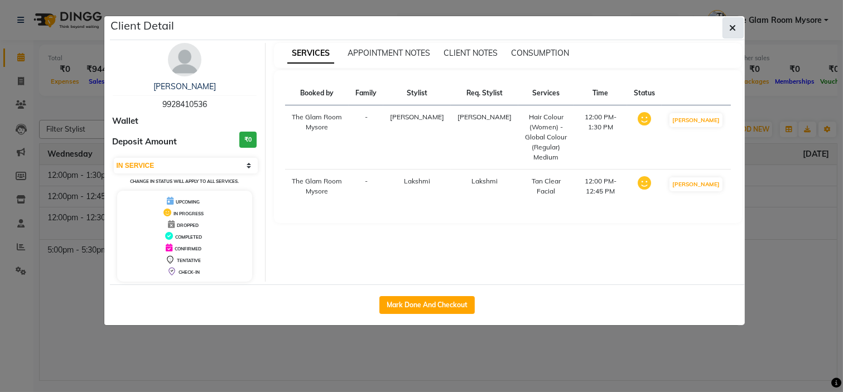
click at [727, 22] on button "button" at bounding box center [733, 27] width 21 height 21
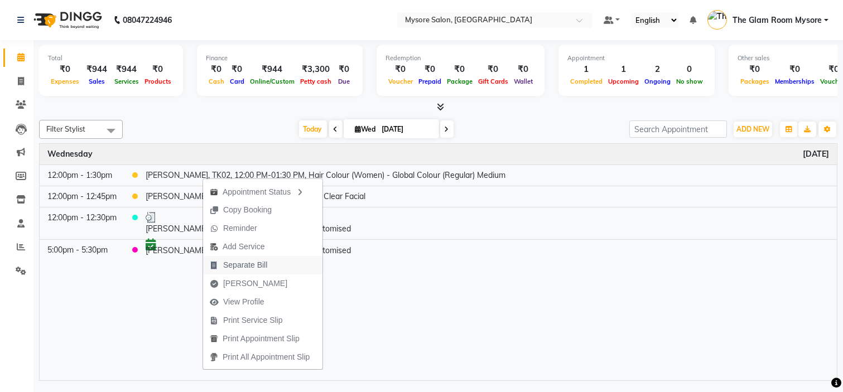
click at [251, 263] on span "Separate Bill" at bounding box center [245, 265] width 44 height 12
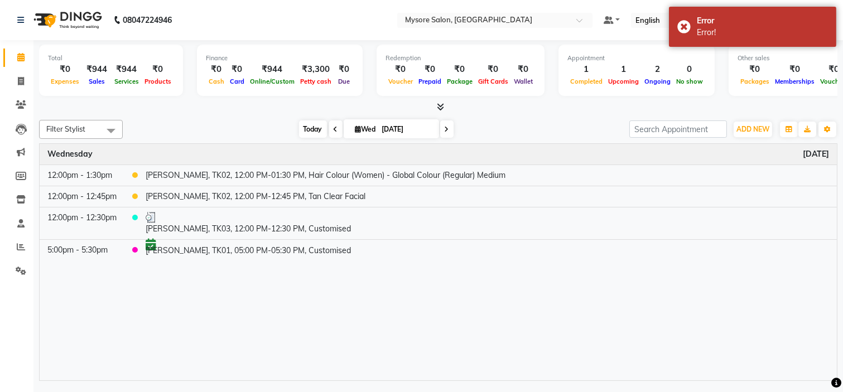
click at [300, 132] on span "Today" at bounding box center [313, 129] width 28 height 17
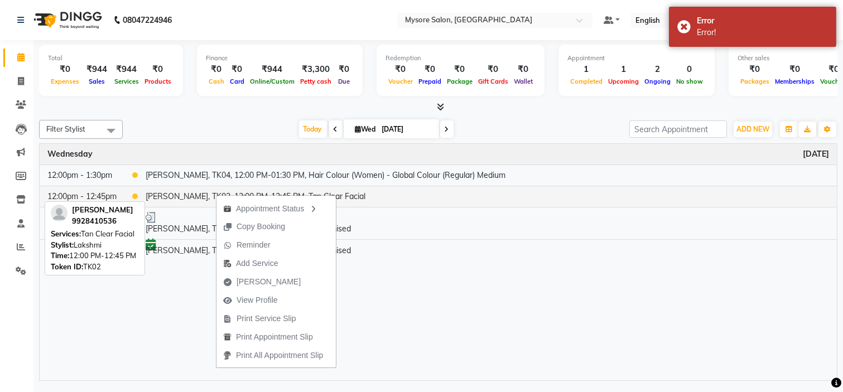
click at [190, 193] on td "[PERSON_NAME], TK02, 12:00 PM-12:45 PM, Tan Clear Facial" at bounding box center [487, 196] width 699 height 21
select select "1"
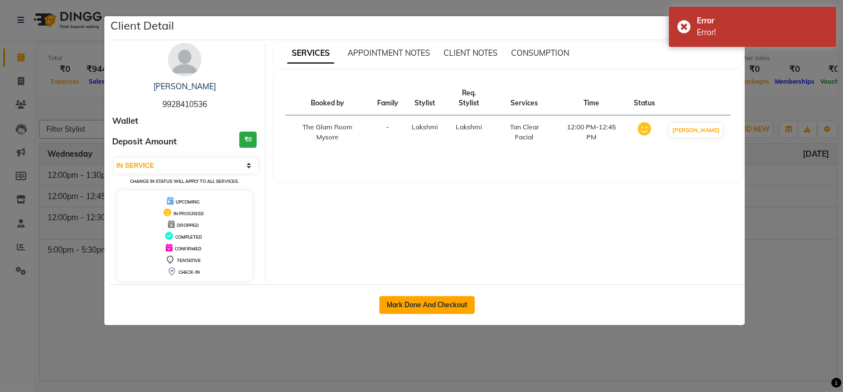
click at [443, 298] on button "Mark Done And Checkout" at bounding box center [426, 305] width 95 height 18
select select "service"
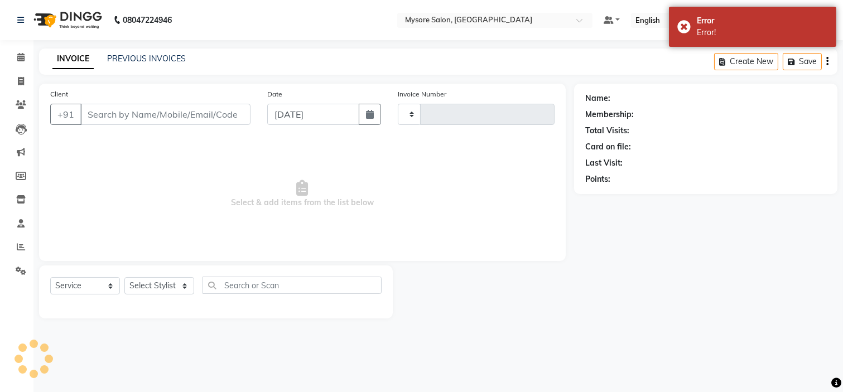
type input "1147"
select select "4255"
click at [843, 360] on div "08047224946 Select Location × Mysore Salon, Mysore Default Panel My Panel Engli…" at bounding box center [421, 196] width 843 height 392
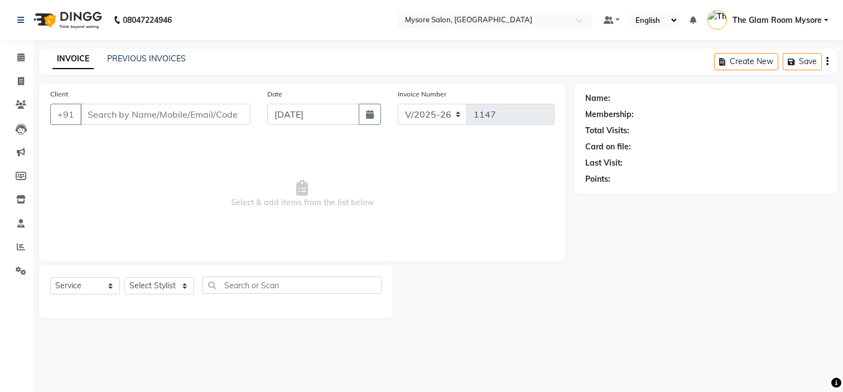
type input "9928410536"
select select "63165"
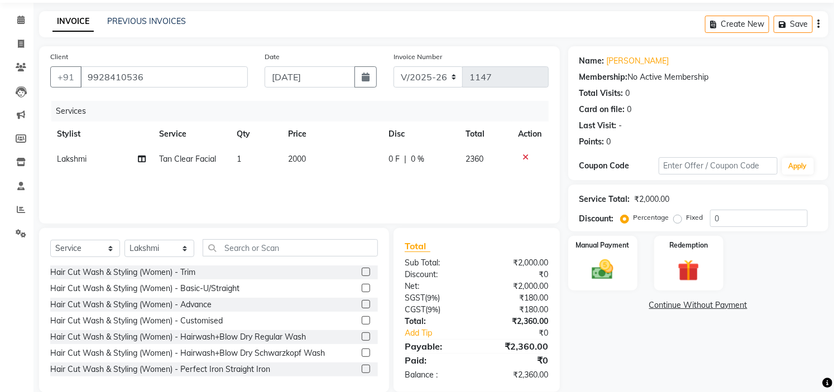
scroll to position [54, 0]
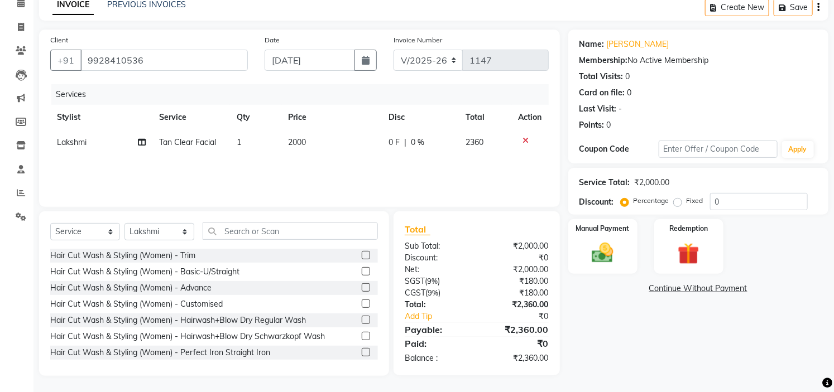
click at [313, 142] on td "2000" at bounding box center [332, 142] width 100 height 25
select select "63165"
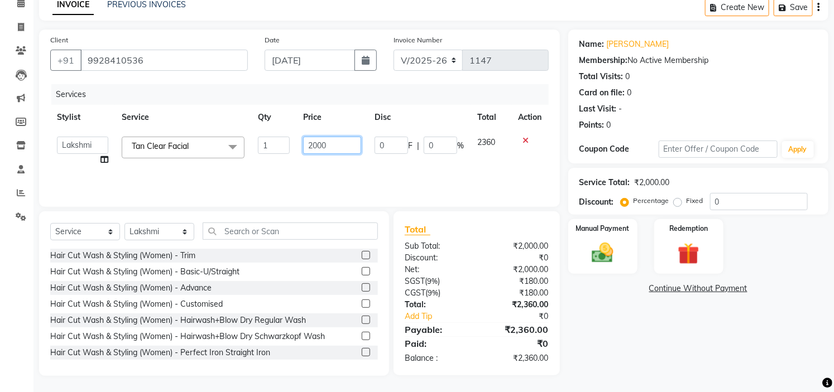
click at [313, 144] on input "2000" at bounding box center [332, 145] width 58 height 17
type input "3000"
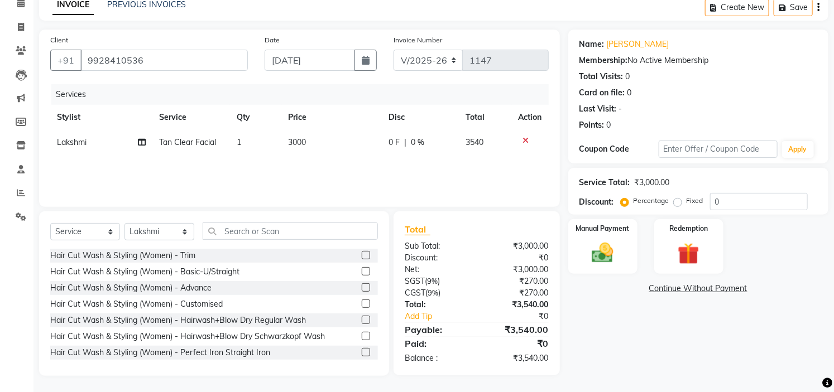
click at [651, 344] on div "Name: [PERSON_NAME] Membership: No Active Membership Total Visits: 0 Card on fi…" at bounding box center [702, 203] width 268 height 347
click at [600, 242] on img at bounding box center [602, 254] width 37 height 26
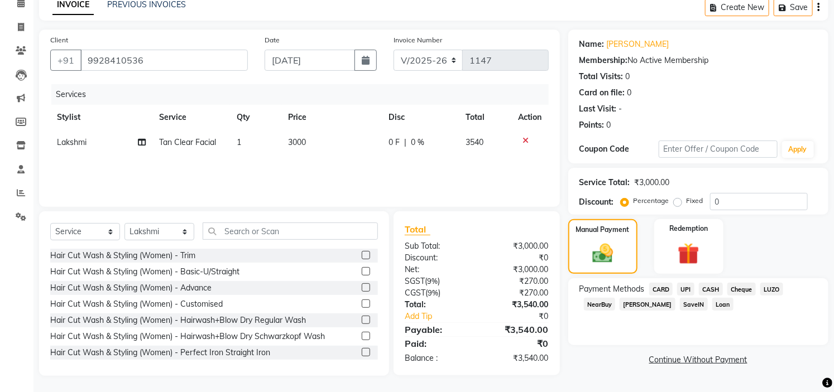
click at [713, 291] on span "CASH" at bounding box center [711, 289] width 24 height 13
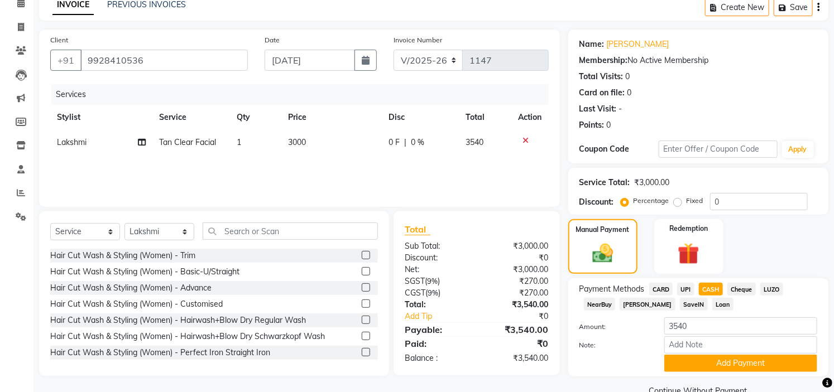
scroll to position [79, 0]
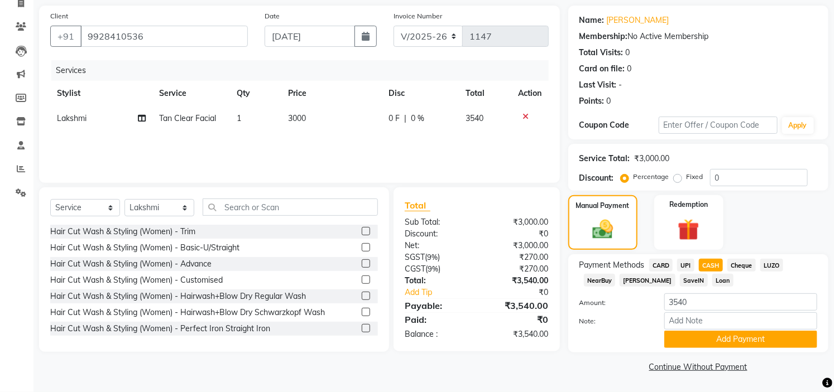
click at [693, 266] on span "UPI" at bounding box center [685, 265] width 17 height 13
click at [711, 266] on span "CASH" at bounding box center [711, 265] width 24 height 13
click at [710, 342] on button "Add Payment" at bounding box center [740, 339] width 153 height 17
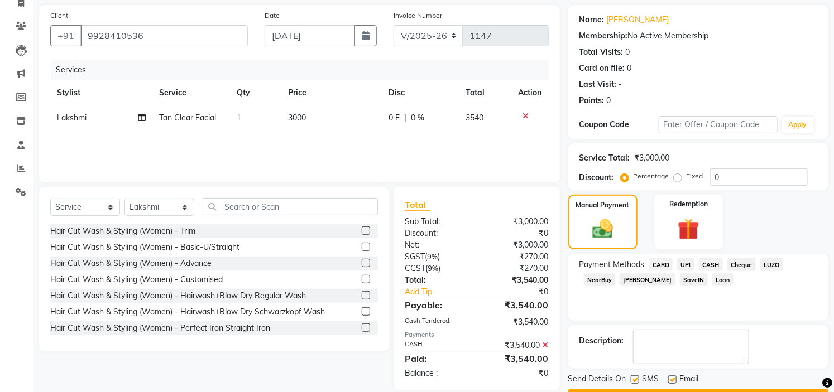
scroll to position [109, 0]
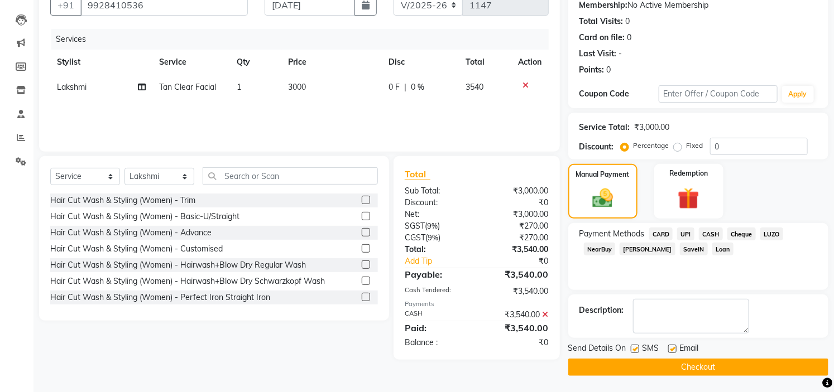
click at [729, 365] on button "Checkout" at bounding box center [698, 367] width 260 height 17
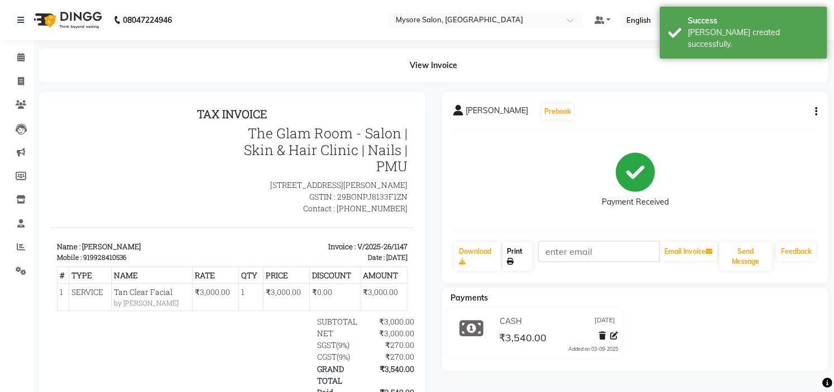
click at [517, 251] on link "Print" at bounding box center [518, 256] width 30 height 29
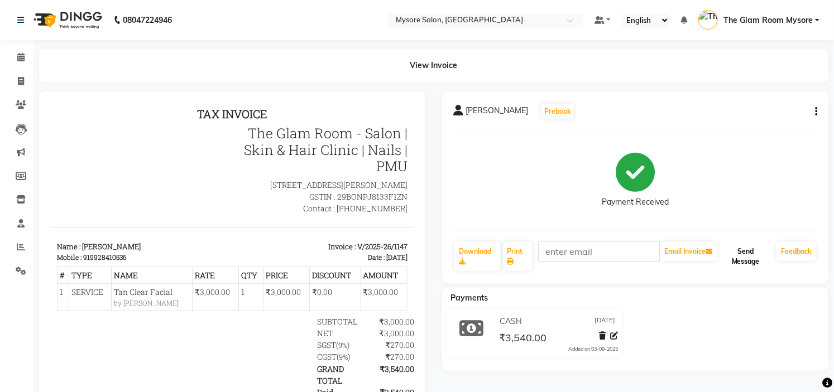
click at [742, 253] on button "Send Message" at bounding box center [745, 256] width 52 height 29
click at [17, 58] on icon at bounding box center [20, 57] width 7 height 8
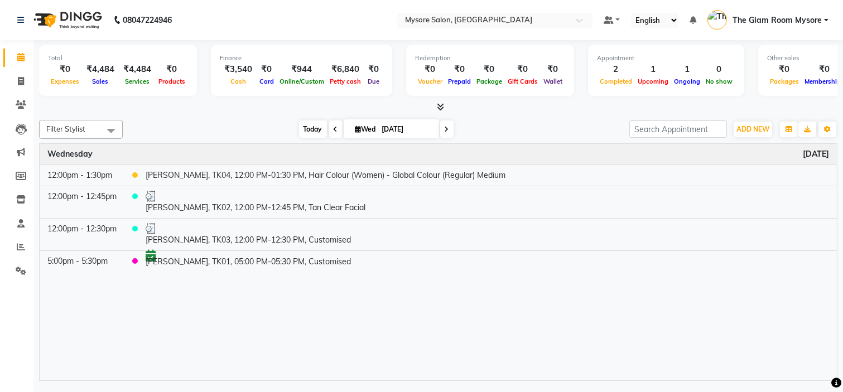
drag, startPoint x: 17, startPoint y: 58, endPoint x: 304, endPoint y: 131, distance: 296.0
click at [304, 131] on span "Today" at bounding box center [313, 129] width 28 height 17
click at [304, 118] on div "Filter Stylist Select All Anilg Ankita Arpitha Arti Ashwini Ayaan DR. Apurva Fa…" at bounding box center [438, 249] width 799 height 266
click at [305, 132] on span "Today" at bounding box center [313, 129] width 28 height 17
click at [305, 124] on span "Today" at bounding box center [313, 129] width 28 height 17
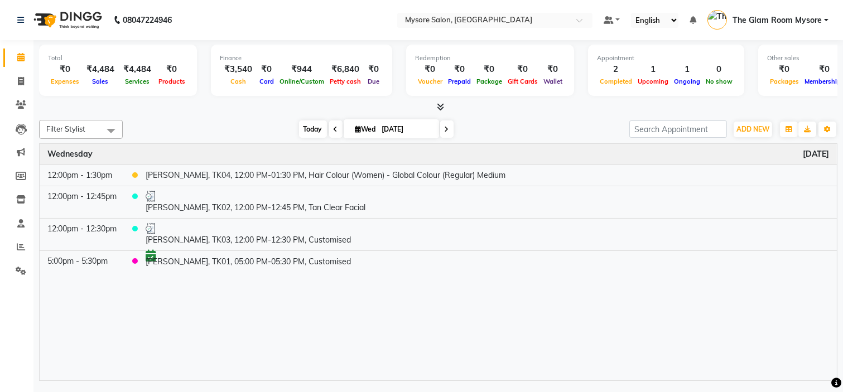
click at [305, 124] on span "Today" at bounding box center [313, 129] width 28 height 17
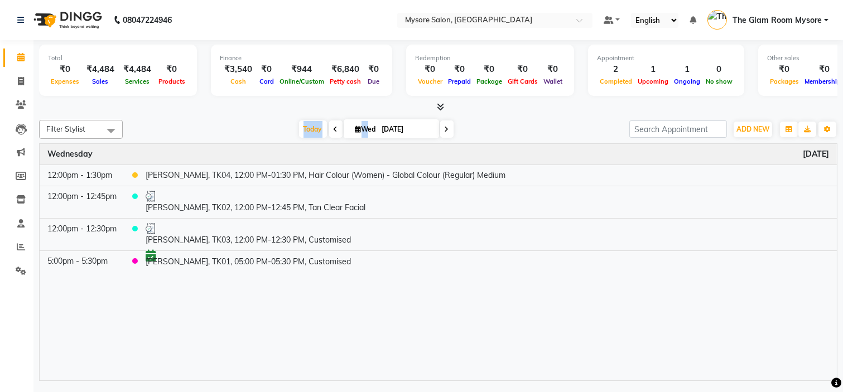
click at [305, 124] on span "Today" at bounding box center [313, 129] width 28 height 17
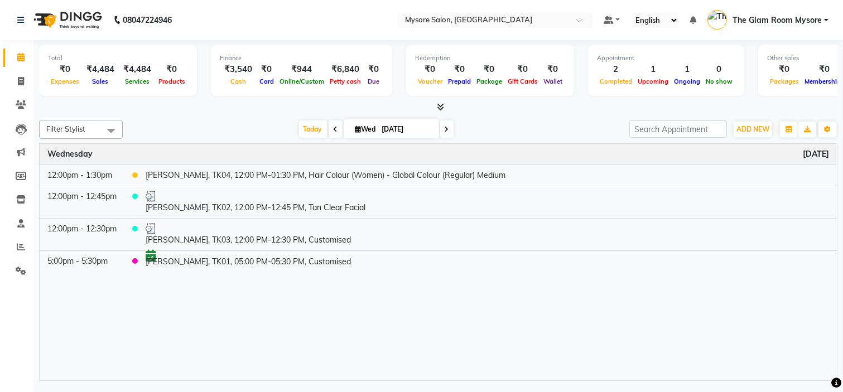
click at [305, 124] on span "Today" at bounding box center [313, 129] width 28 height 17
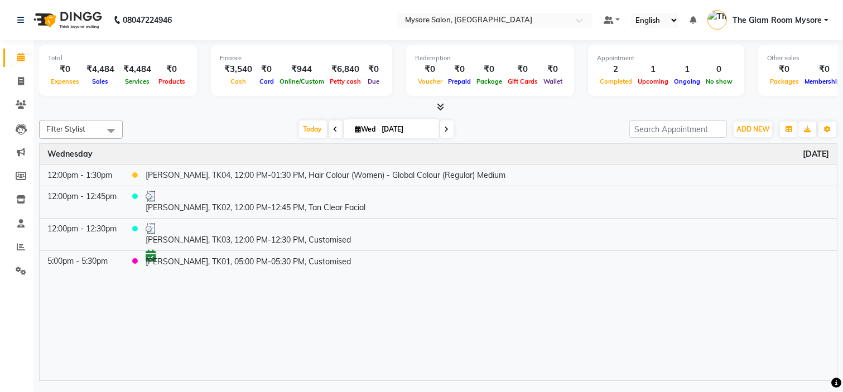
click at [305, 124] on span "Today" at bounding box center [313, 129] width 28 height 17
click at [305, 127] on span "Today" at bounding box center [313, 129] width 28 height 17
click at [313, 135] on span "Today" at bounding box center [313, 129] width 28 height 17
click at [255, 123] on div "[DATE] [DATE]" at bounding box center [376, 129] width 496 height 17
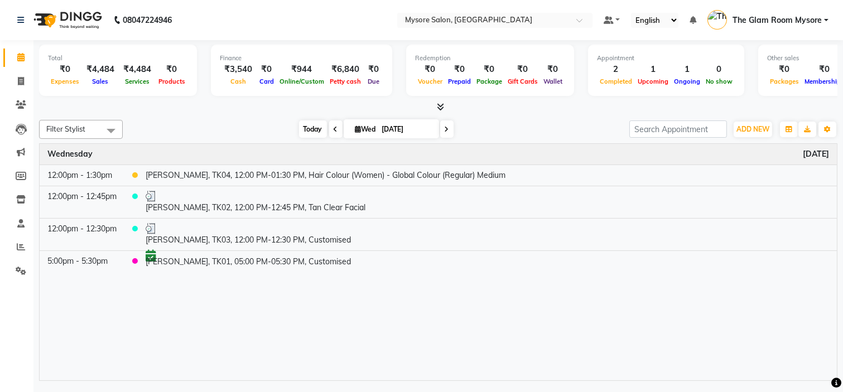
click at [309, 136] on span "Today" at bounding box center [313, 129] width 28 height 17
click at [309, 135] on span "Today" at bounding box center [313, 129] width 28 height 17
click at [259, 126] on div "[DATE] [DATE]" at bounding box center [376, 129] width 496 height 17
click at [305, 126] on span "Today" at bounding box center [313, 129] width 28 height 17
click at [210, 121] on div "[DATE] [DATE]" at bounding box center [376, 129] width 496 height 17
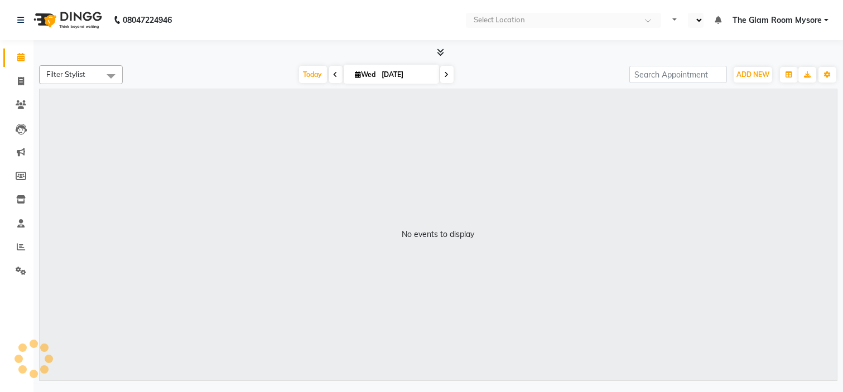
select select "en"
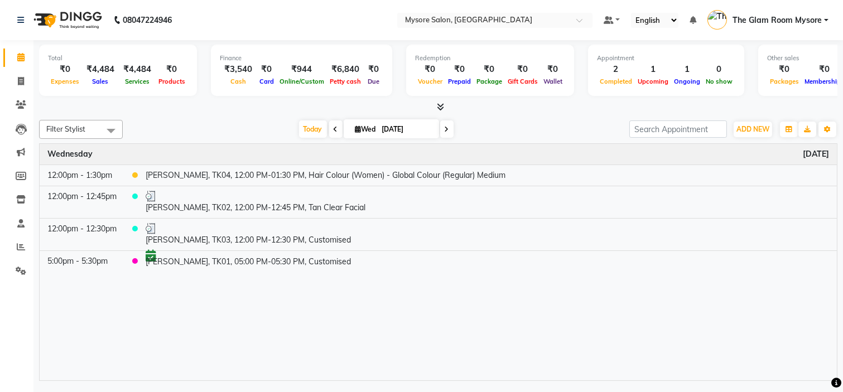
click at [210, 121] on div "[DATE] [DATE]" at bounding box center [376, 129] width 496 height 17
click at [310, 126] on span "Today" at bounding box center [313, 129] width 28 height 17
click at [384, 124] on input "[DATE]" at bounding box center [407, 129] width 56 height 17
select select "9"
select select "2025"
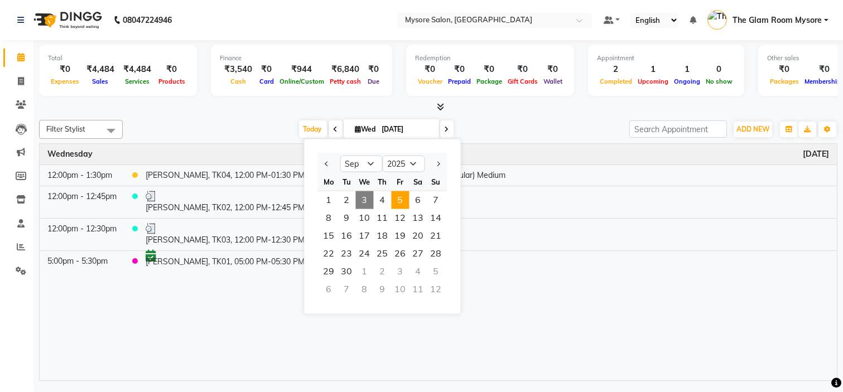
click at [397, 195] on span "5" at bounding box center [400, 200] width 18 height 18
type input "05-09-2025"
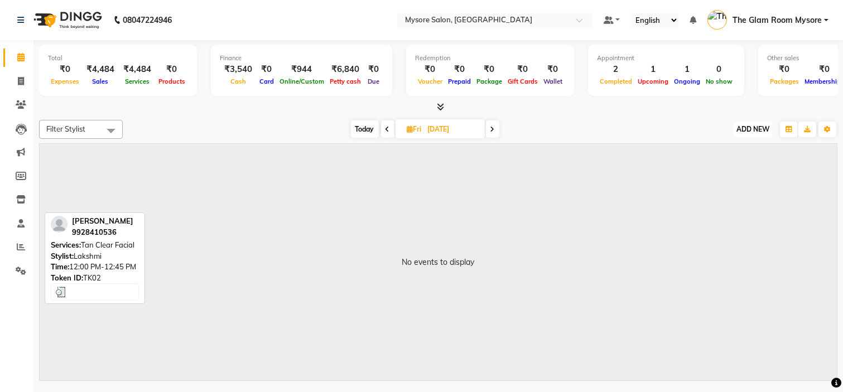
click at [756, 126] on span "ADD NEW" at bounding box center [753, 129] width 33 height 8
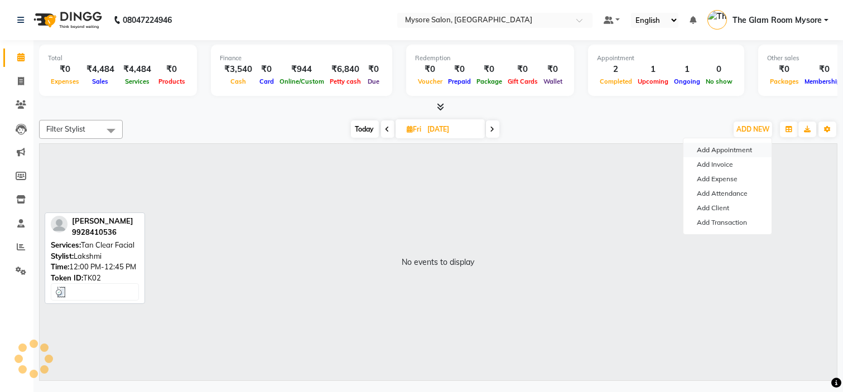
click at [727, 145] on button "Add Appointment" at bounding box center [728, 150] width 88 height 15
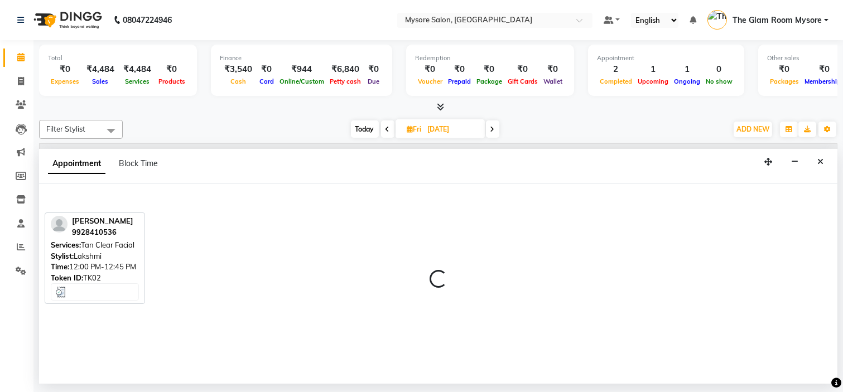
select select "540"
select select "tentative"
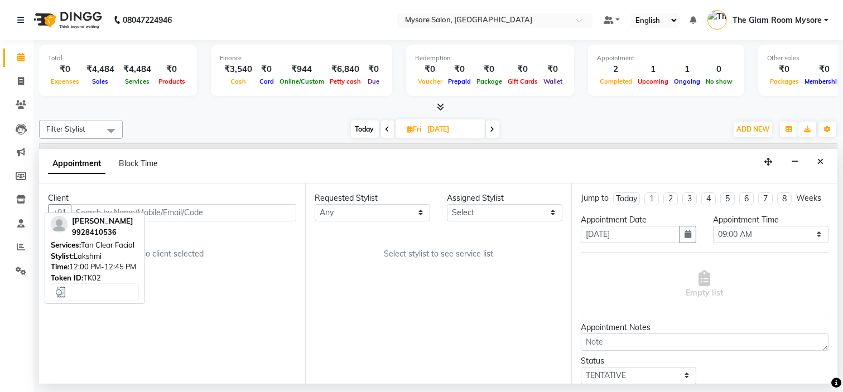
click at [164, 210] on input "text" at bounding box center [183, 212] width 225 height 17
type input "9741319386"
click at [271, 217] on span "Add Client" at bounding box center [272, 213] width 37 height 10
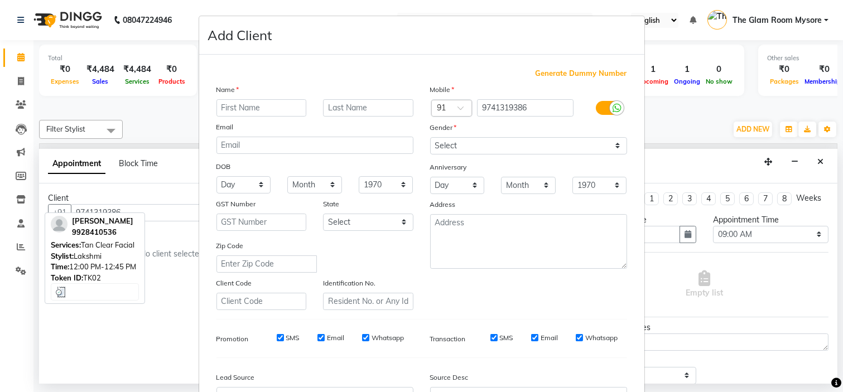
click at [280, 110] on input "text" at bounding box center [262, 107] width 90 height 17
type input "Hema"
click at [468, 140] on select "Select Male Female Other Prefer Not To Say" at bounding box center [528, 145] width 197 height 17
select select "female"
click at [430, 137] on select "Select Male Female Other Prefer Not To Say" at bounding box center [528, 145] width 197 height 17
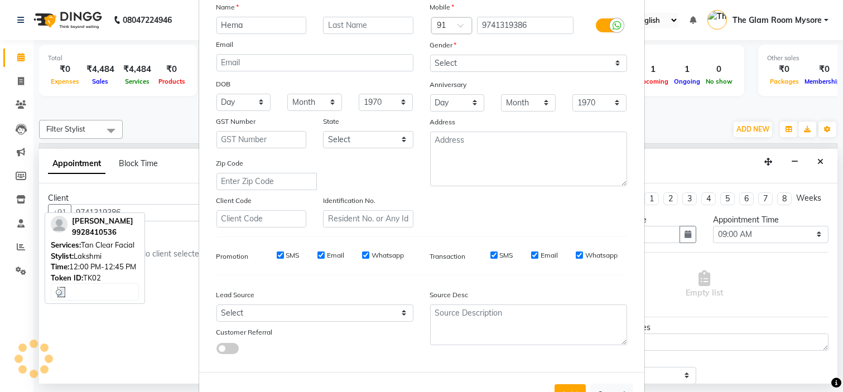
scroll to position [123, 0]
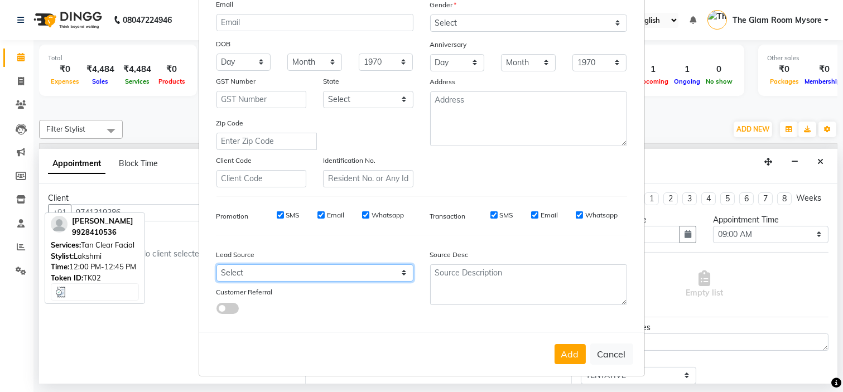
click at [377, 275] on select "Select Walk-in Referral Internet Friend Word of Mouth Advertisement Facebook Ju…" at bounding box center [315, 273] width 197 height 17
select select "29580"
click at [217, 265] on select "Select Walk-in Referral Internet Friend Word of Mouth Advertisement Facebook Ju…" at bounding box center [315, 273] width 197 height 17
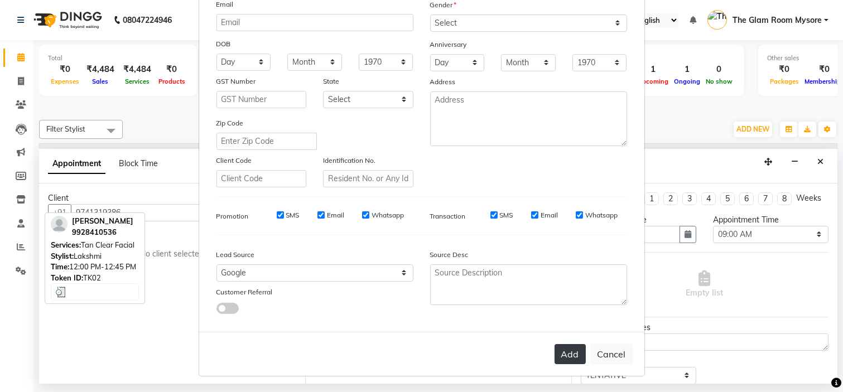
click at [562, 350] on button "Add" at bounding box center [570, 354] width 31 height 20
select select
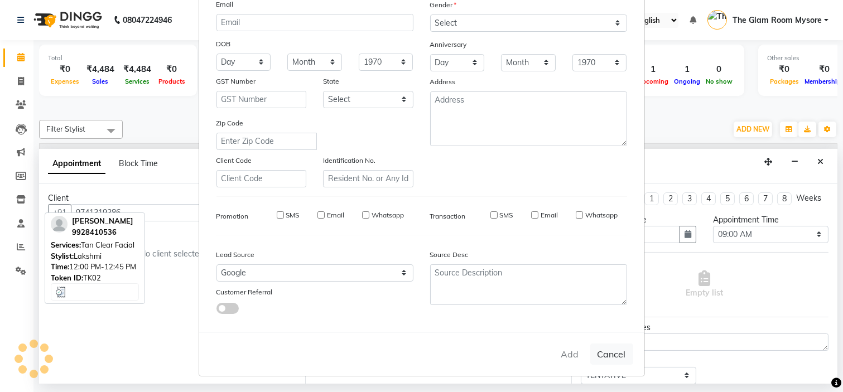
select select
checkbox input "false"
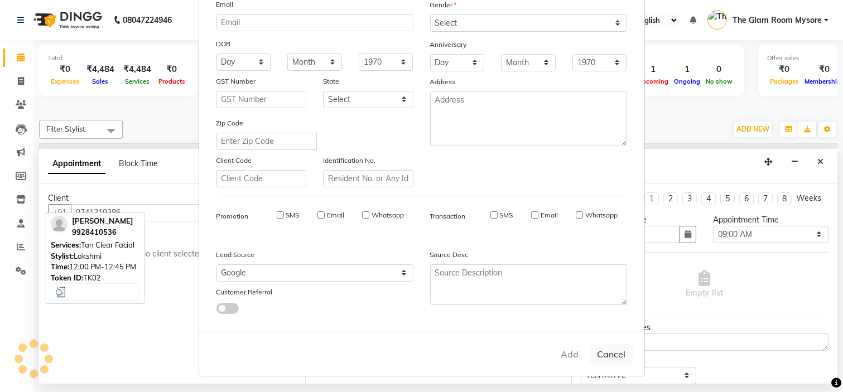
checkbox input "false"
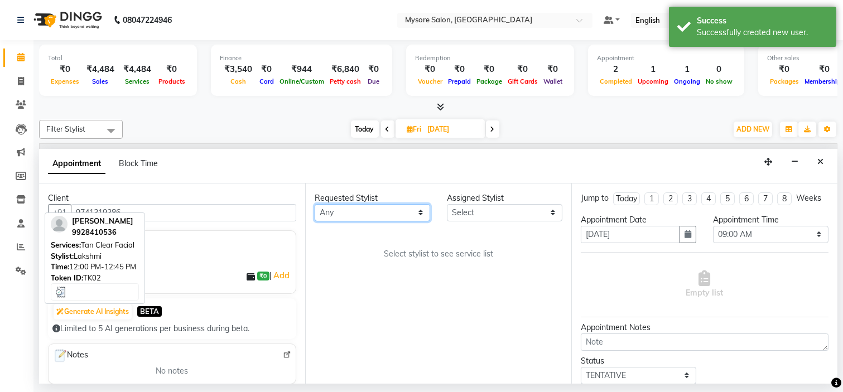
click at [362, 210] on select "Any Anilg [PERSON_NAME] [PERSON_NAME] [PERSON_NAME] [PERSON_NAME] [PERSON_NAME]…" at bounding box center [373, 212] width 116 height 17
select select "63165"
click at [315, 204] on select "Any Anilg [PERSON_NAME] [PERSON_NAME] [PERSON_NAME] [PERSON_NAME] [PERSON_NAME]…" at bounding box center [373, 212] width 116 height 17
select select "63165"
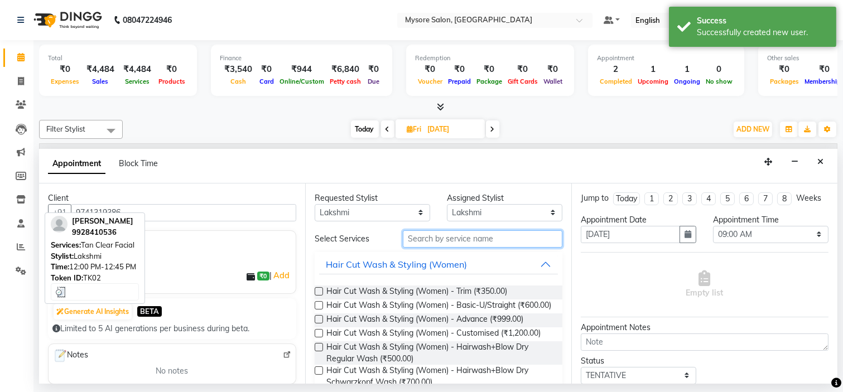
click at [461, 234] on input "text" at bounding box center [483, 238] width 160 height 17
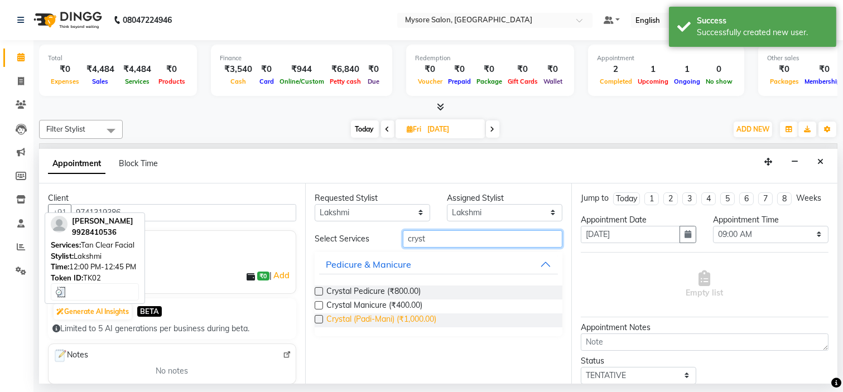
type input "cryst"
click at [416, 317] on span "Crystal (Padi-Mani) (₹1,000.00)" at bounding box center [381, 321] width 110 height 14
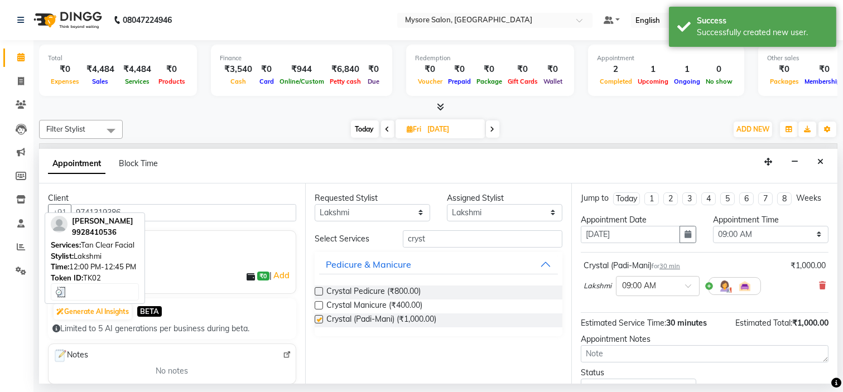
checkbox input "false"
click at [412, 215] on select "Any Anilg [PERSON_NAME] [PERSON_NAME] [PERSON_NAME] [PERSON_NAME] [PERSON_NAME]…" at bounding box center [373, 212] width 116 height 17
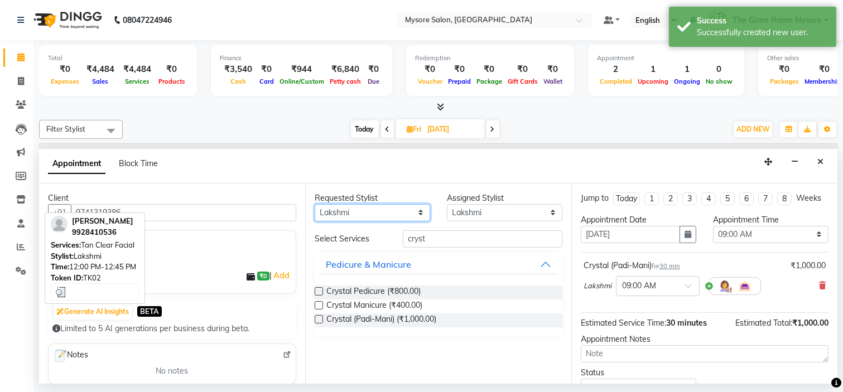
select select "35251"
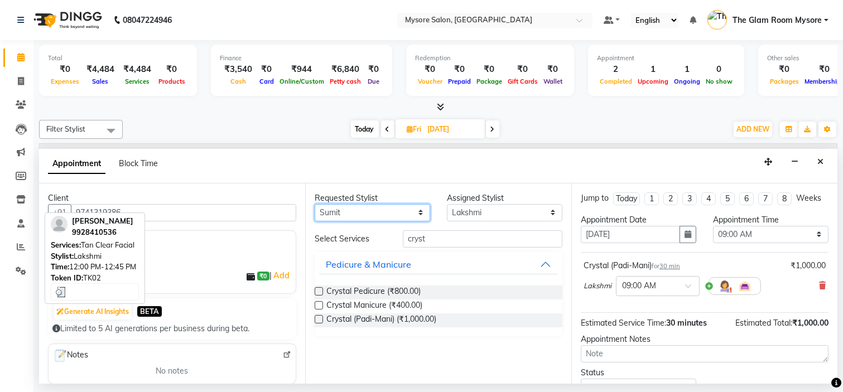
click at [315, 204] on select "Any Anilg [PERSON_NAME] [PERSON_NAME] [PERSON_NAME] [PERSON_NAME] [PERSON_NAME]…" at bounding box center [373, 212] width 116 height 17
select select "35251"
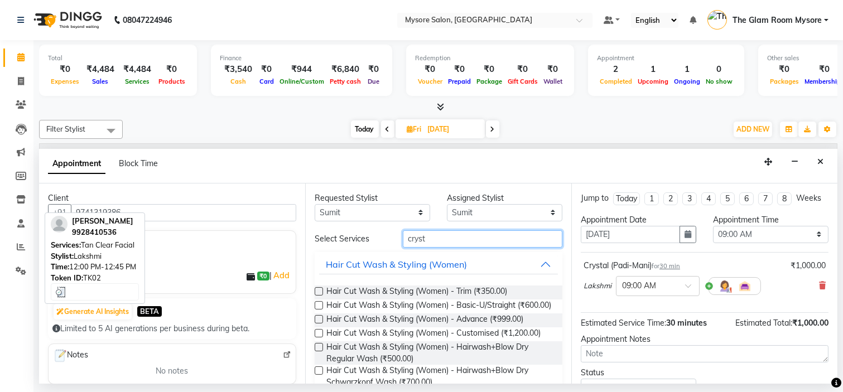
click at [444, 237] on input "cryst" at bounding box center [483, 238] width 160 height 17
type input "c"
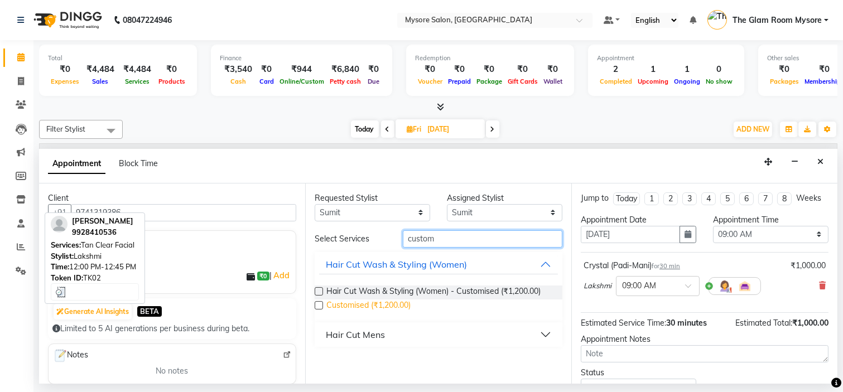
type input "custom"
click at [378, 309] on span "Customised (₹1,200.00)" at bounding box center [368, 307] width 84 height 14
checkbox input "false"
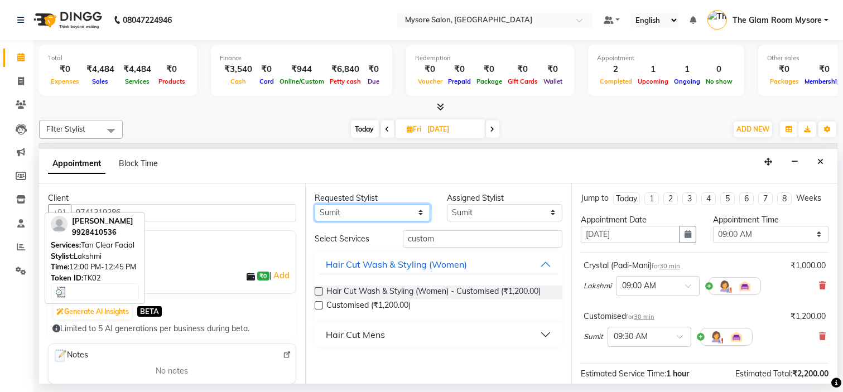
click at [400, 215] on select "Any Anilg [PERSON_NAME] [PERSON_NAME] [PERSON_NAME] [PERSON_NAME] [PERSON_NAME]…" at bounding box center [373, 212] width 116 height 17
select select "89044"
click at [315, 204] on select "Any Anilg [PERSON_NAME] [PERSON_NAME] [PERSON_NAME] [PERSON_NAME] [PERSON_NAME]…" at bounding box center [373, 212] width 116 height 17
select select "89044"
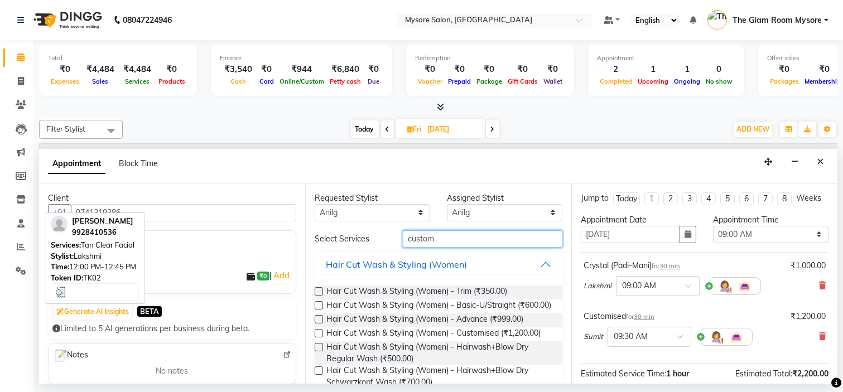
click at [477, 238] on input "custom" at bounding box center [483, 238] width 160 height 17
type input "c"
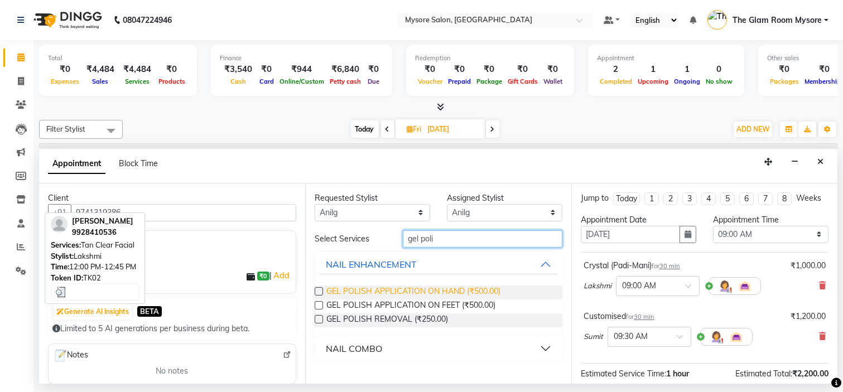
type input "gel poli"
click at [436, 291] on span "GEL POLISH APPLICATION ON HAND (₹500.00)" at bounding box center [413, 293] width 174 height 14
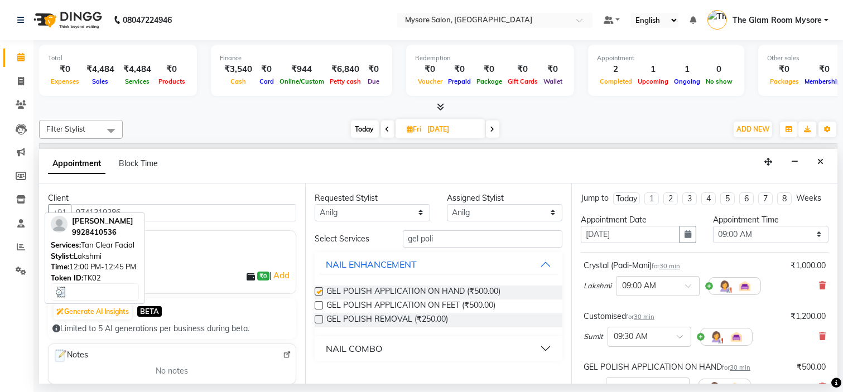
checkbox input "false"
click at [730, 242] on select "Select 09:00 AM 09:15 AM 09:30 AM 09:45 AM 10:00 AM 10:15 AM 10:30 AM 10:45 AM …" at bounding box center [771, 234] width 116 height 17
select select "840"
click at [713, 235] on select "Select 09:00 AM 09:15 AM 09:30 AM 09:45 AM 10:00 AM 10:15 AM 10:30 AM 10:45 AM …" at bounding box center [771, 234] width 116 height 17
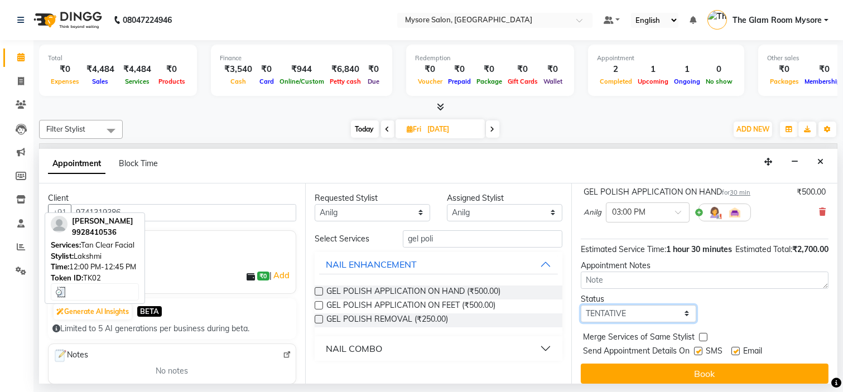
click at [675, 323] on select "Select TENTATIVE CONFIRM UPCOMING" at bounding box center [639, 313] width 116 height 17
select select "confirm booking"
click at [581, 323] on select "Select TENTATIVE CONFIRM UPCOMING" at bounding box center [639, 313] width 116 height 17
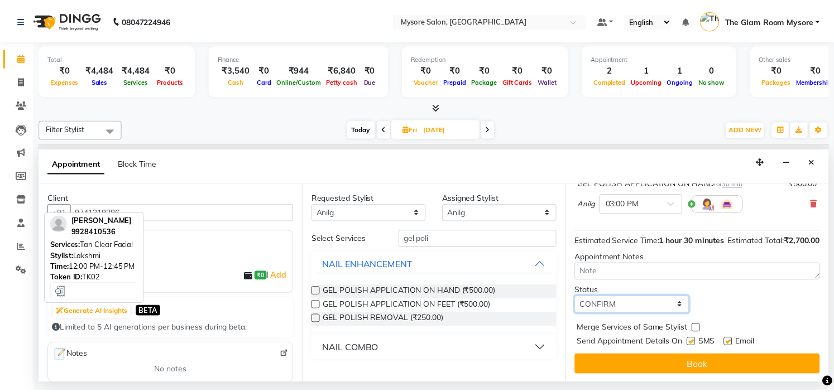
scroll to position [205, 0]
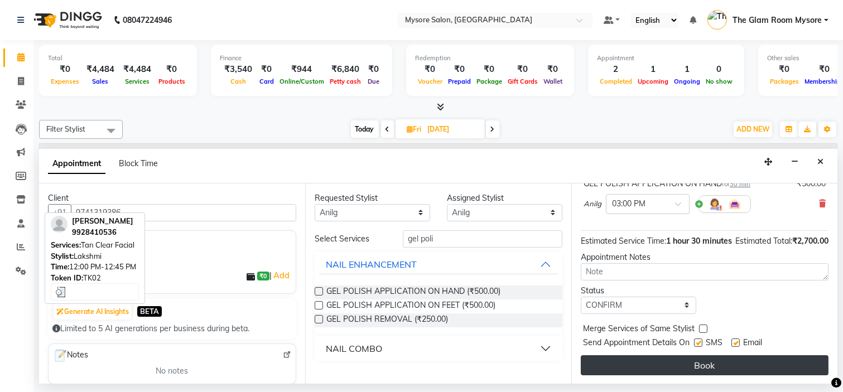
click at [741, 364] on button "Book" at bounding box center [705, 365] width 248 height 20
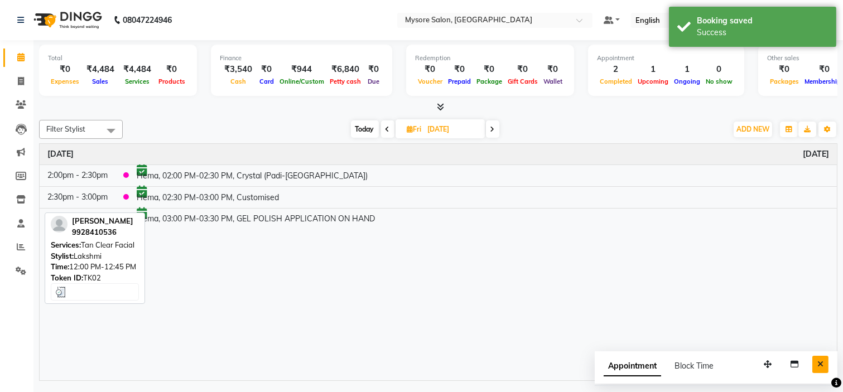
click at [828, 364] on button "Close" at bounding box center [820, 364] width 16 height 17
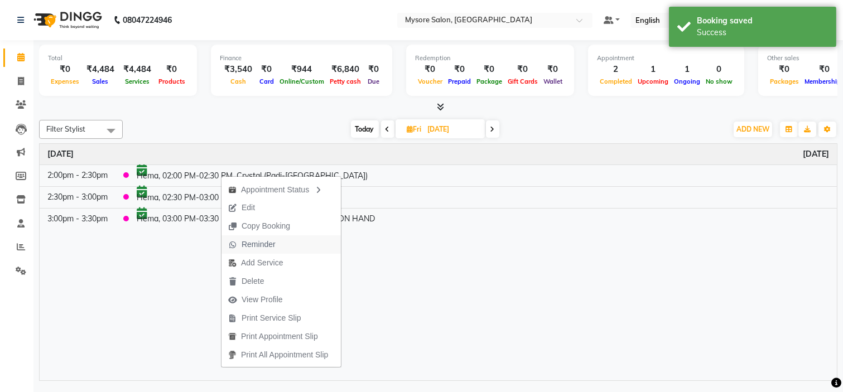
click at [258, 246] on span "Reminder" at bounding box center [259, 245] width 34 height 12
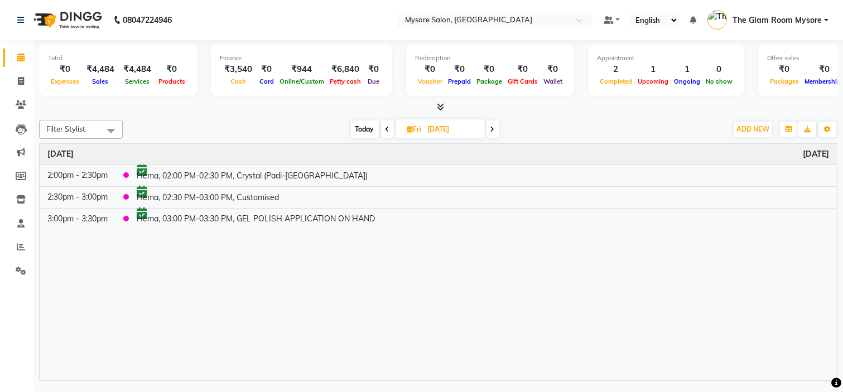
click at [353, 131] on span "Today" at bounding box center [365, 129] width 28 height 17
type input "[DATE]"
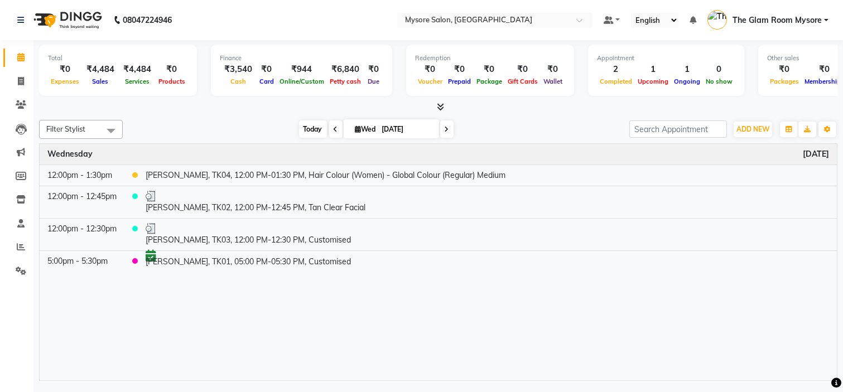
click at [307, 129] on span "Today" at bounding box center [313, 129] width 28 height 17
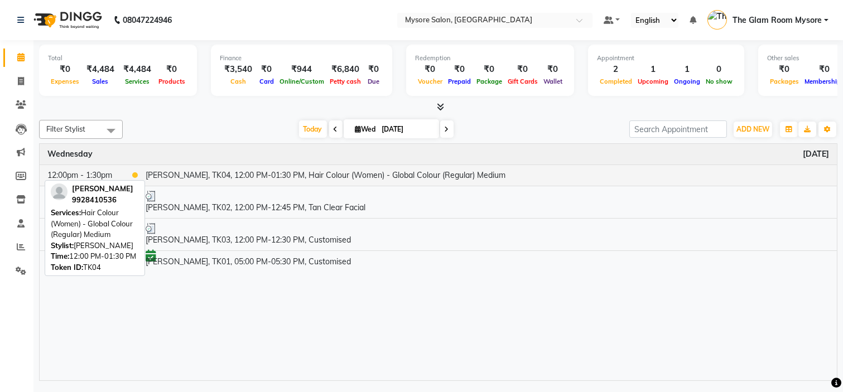
click at [211, 171] on td "Dr. Khan, TK04, 12:00 PM-01:30 PM, Hair Colour (Women) - Global Colour (Regular…" at bounding box center [487, 175] width 699 height 21
select select "1"
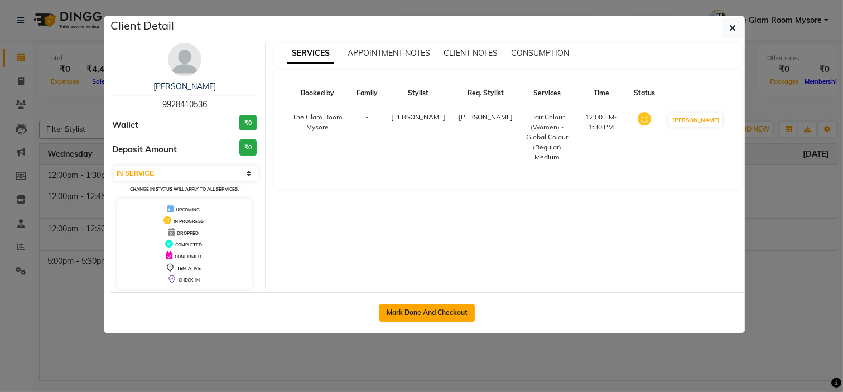
click at [429, 311] on button "Mark Done And Checkout" at bounding box center [426, 313] width 95 height 18
select select "service"
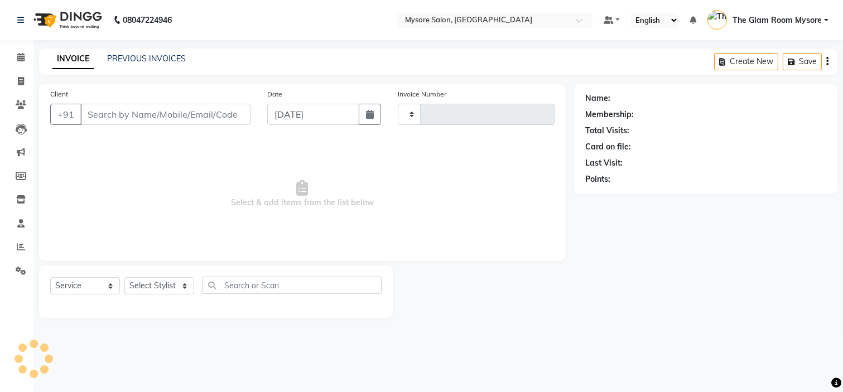
type input "1148"
select select "4255"
type input "9928410536"
select select "66079"
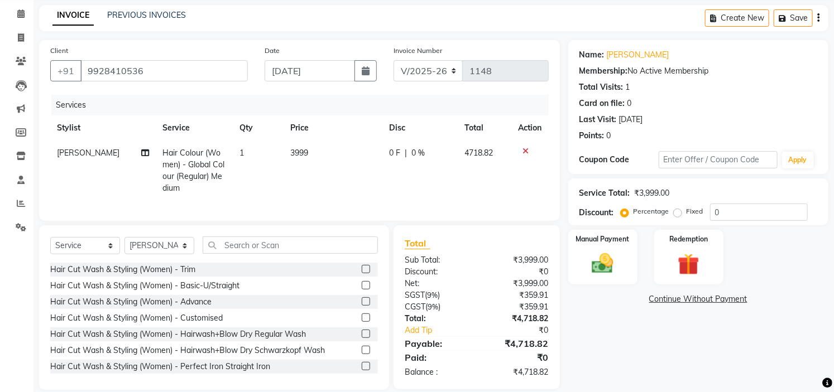
scroll to position [67, 0]
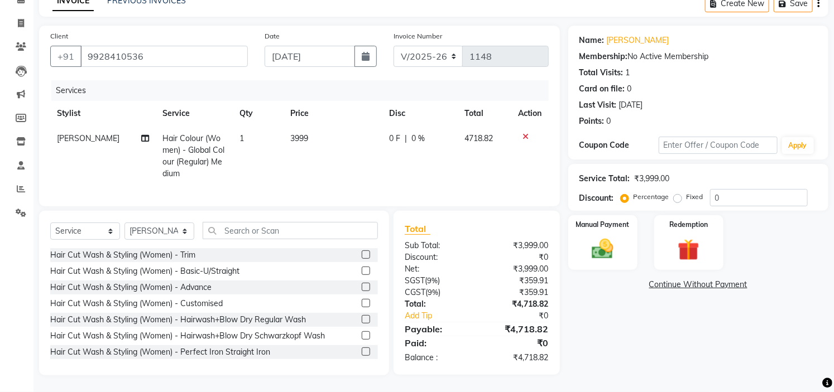
click at [316, 132] on td "3999" at bounding box center [332, 156] width 99 height 60
select select "66079"
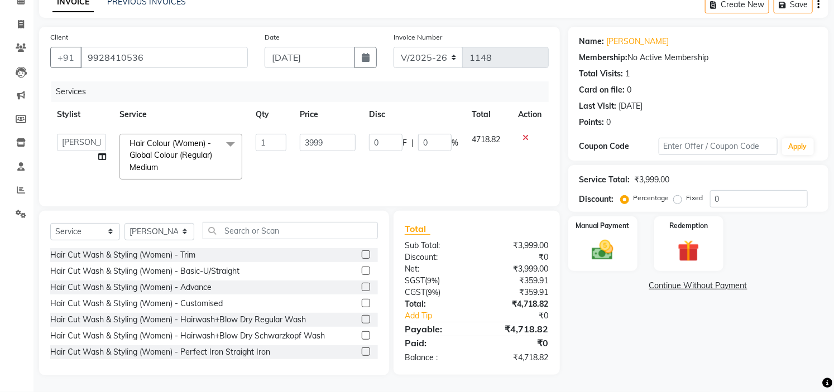
scroll to position [66, 0]
click at [344, 134] on input "3999" at bounding box center [328, 142] width 56 height 17
type input "3"
type input "5000"
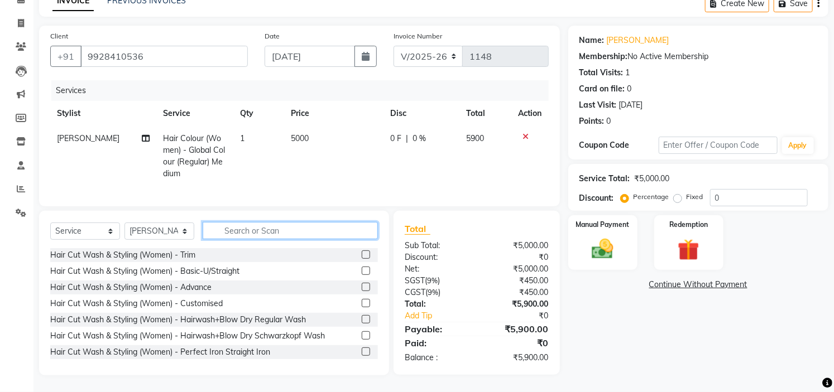
click at [336, 230] on input "text" at bounding box center [290, 230] width 175 height 17
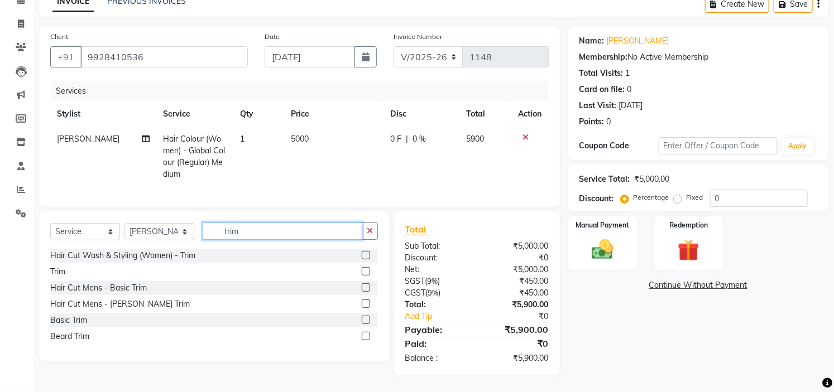
type input "trim"
click at [366, 274] on label at bounding box center [366, 271] width 8 height 8
click at [366, 274] on input "checkbox" at bounding box center [365, 271] width 7 height 7
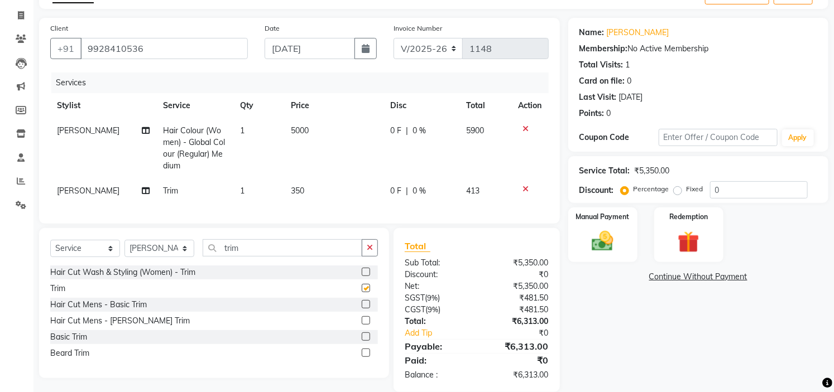
checkbox input "false"
click at [317, 190] on td "350" at bounding box center [333, 191] width 99 height 25
select select "66079"
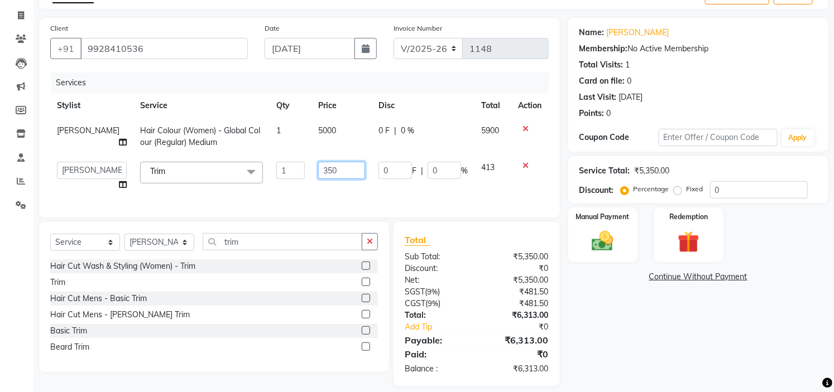
click at [339, 168] on input "350" at bounding box center [341, 170] width 47 height 17
type input "3"
type input "600"
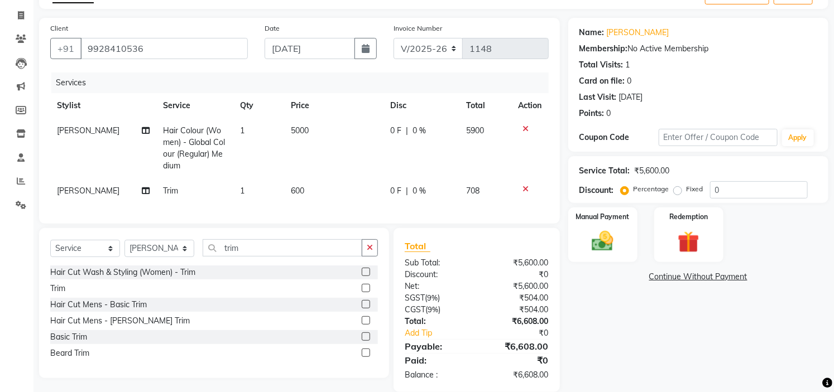
click at [671, 355] on div "Name: Dr. Khan Membership: No Active Membership Total Visits: 1 Card on file: 0…" at bounding box center [702, 205] width 268 height 374
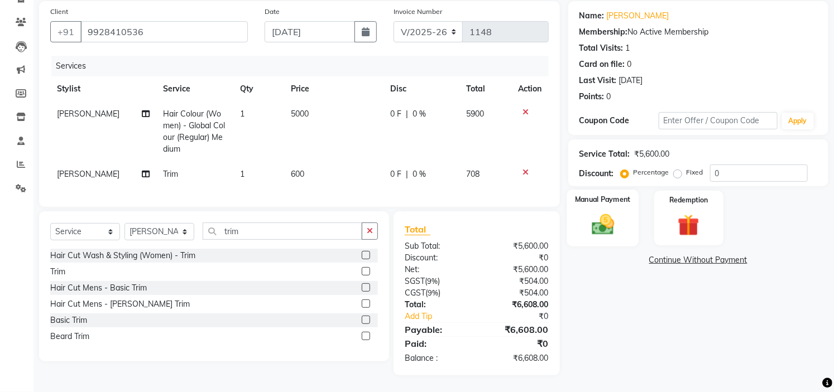
click at [607, 212] on img at bounding box center [602, 225] width 37 height 26
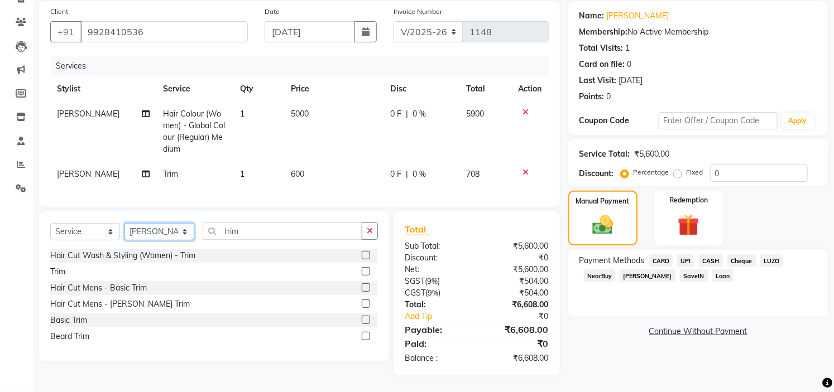
drag, startPoint x: 767, startPoint y: 280, endPoint x: 165, endPoint y: 232, distance: 604.5
click at [165, 232] on select "Select Stylist Anilg Ankita Arpitha Arti Ashwini Ayaan DR. Apurva Fatma Jayshre…" at bounding box center [159, 231] width 70 height 17
select select "63165"
click at [124, 224] on select "Select Stylist Anilg Ankita Arpitha Arti Ashwini Ayaan DR. Apurva Fatma Jayshre…" at bounding box center [159, 231] width 70 height 17
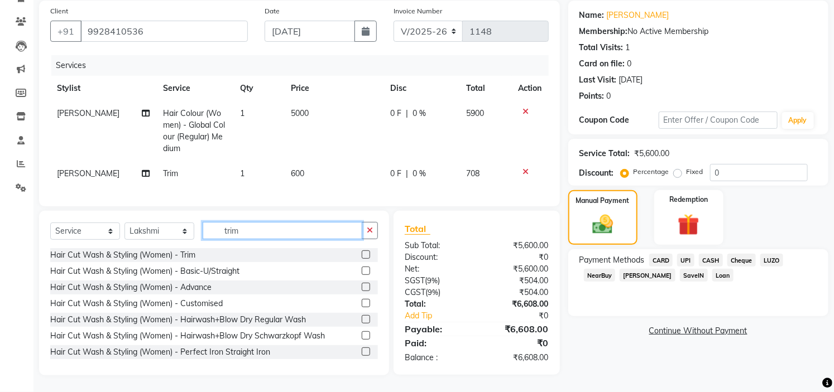
click at [283, 230] on input "trim" at bounding box center [283, 230] width 160 height 17
type input "t"
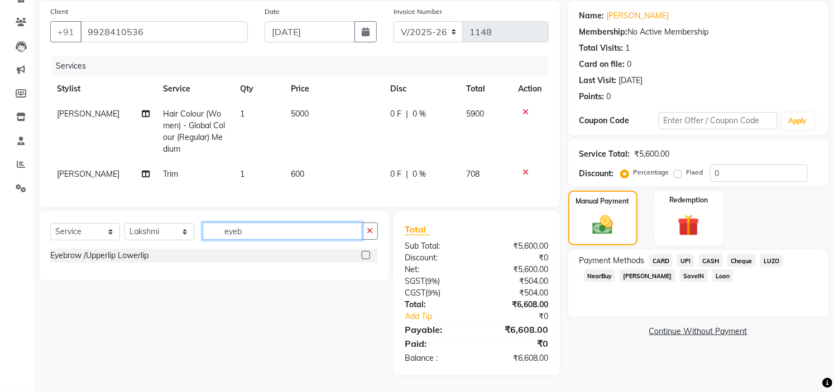
type input "eyeb"
click at [366, 257] on label at bounding box center [366, 255] width 8 height 8
click at [366, 257] on input "checkbox" at bounding box center [365, 255] width 7 height 7
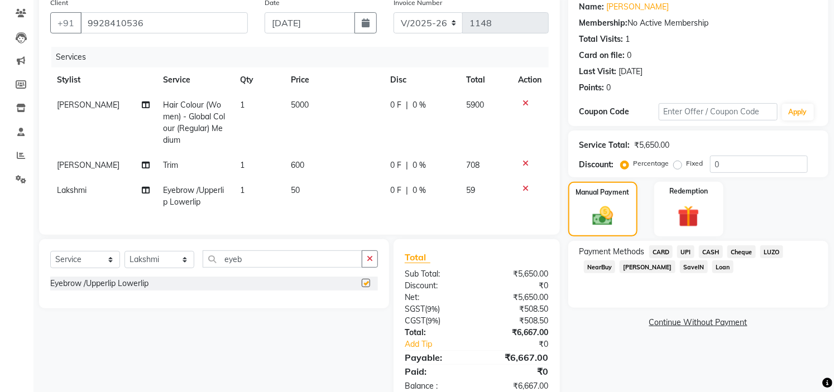
checkbox input "false"
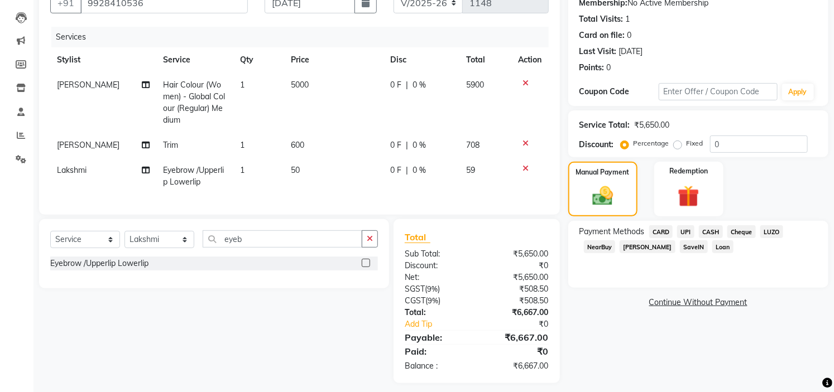
scroll to position [129, 0]
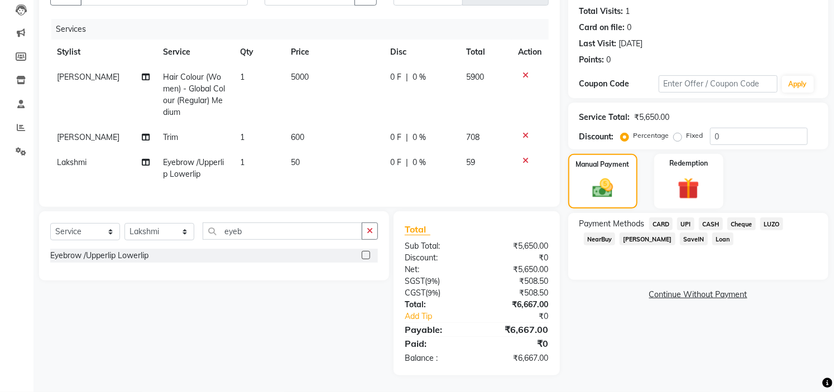
click at [689, 218] on span "UPI" at bounding box center [685, 224] width 17 height 13
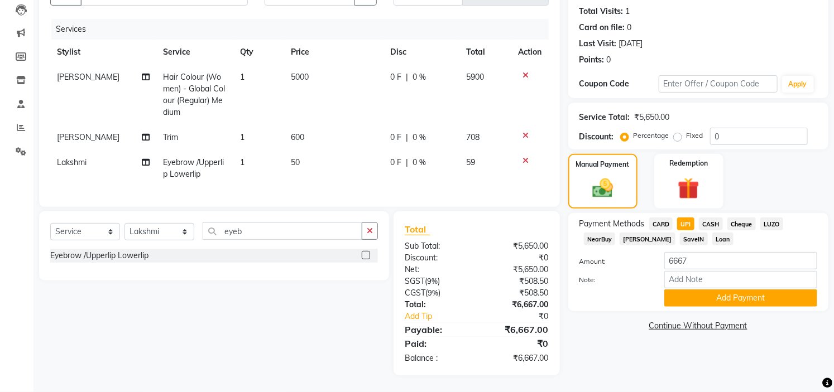
click at [709, 218] on span "CASH" at bounding box center [711, 224] width 24 height 13
click at [744, 292] on button "Add Payment" at bounding box center [740, 298] width 153 height 17
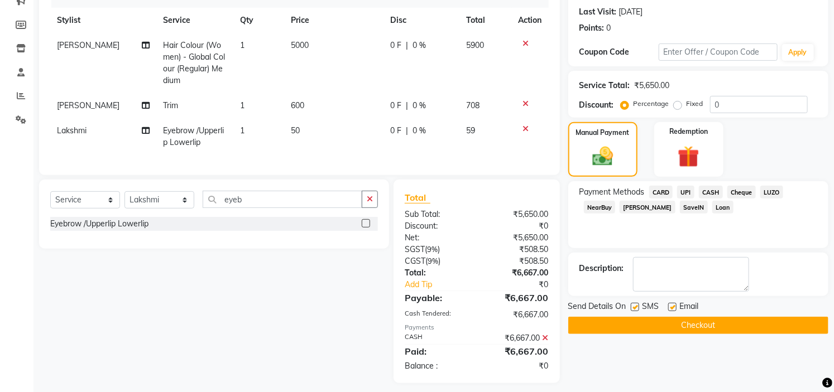
scroll to position [168, 0]
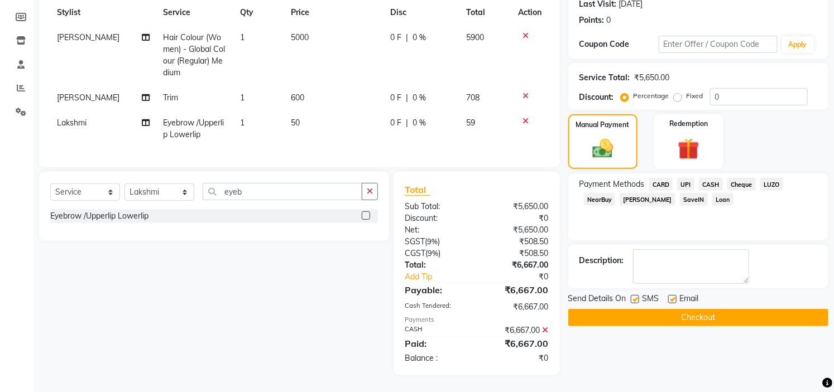
click at [704, 309] on button "Checkout" at bounding box center [698, 317] width 260 height 17
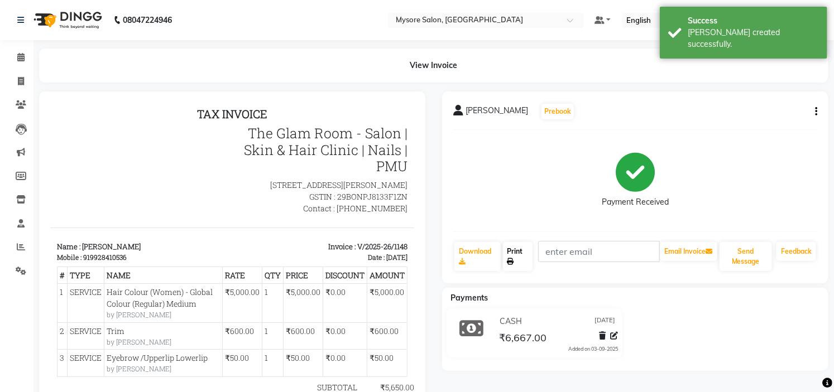
click at [514, 253] on link "Print" at bounding box center [518, 256] width 30 height 29
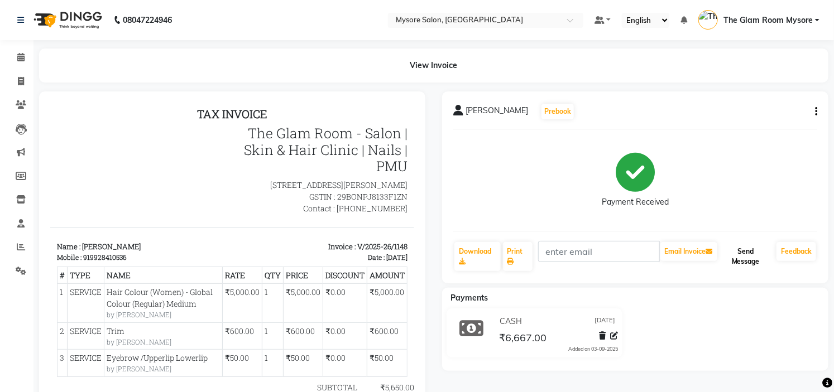
click at [756, 263] on button "Send Message" at bounding box center [745, 256] width 52 height 29
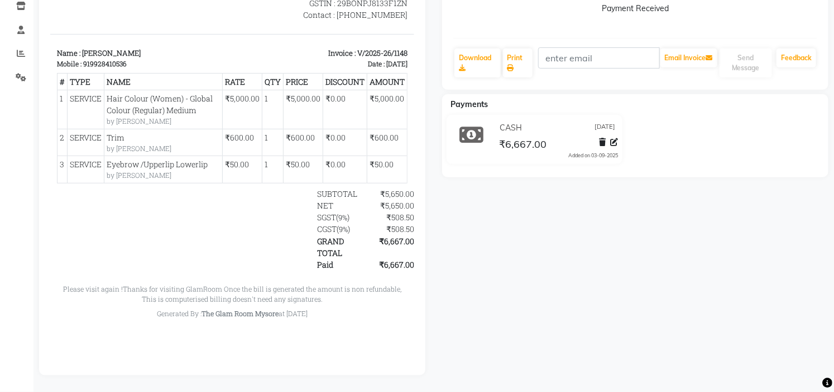
scroll to position [8, 0]
click at [387, 319] on div "Generated By : The Glam Room Mysore at 03/09/2025" at bounding box center [231, 314] width 350 height 10
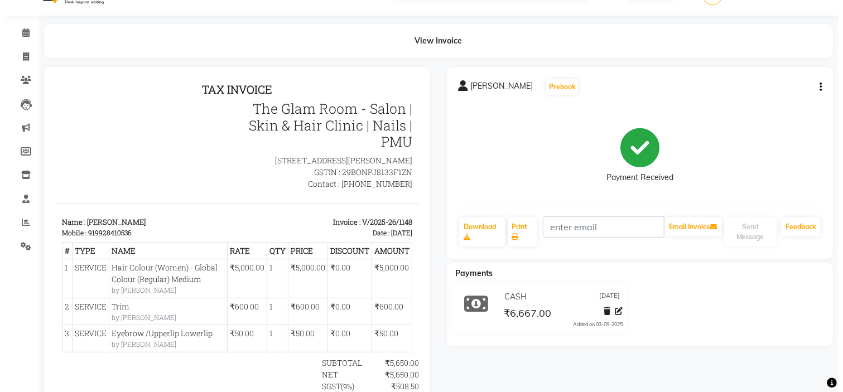
scroll to position [0, 0]
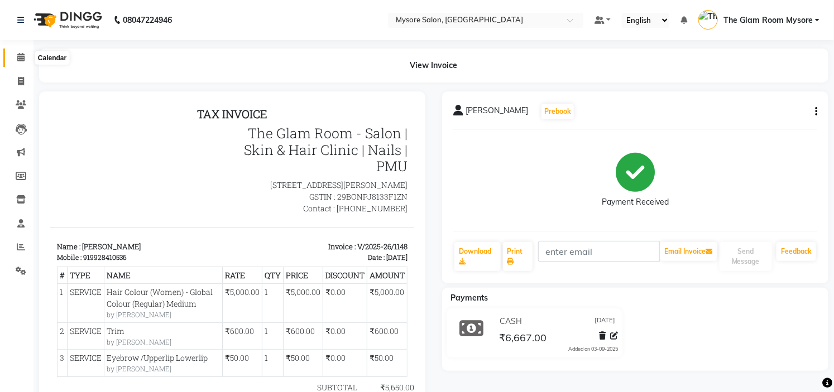
click at [20, 59] on icon at bounding box center [20, 57] width 7 height 8
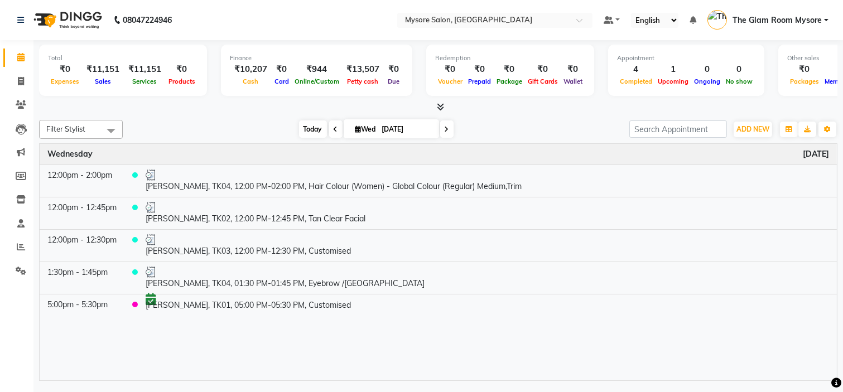
click at [304, 129] on span "Today" at bounding box center [313, 129] width 28 height 17
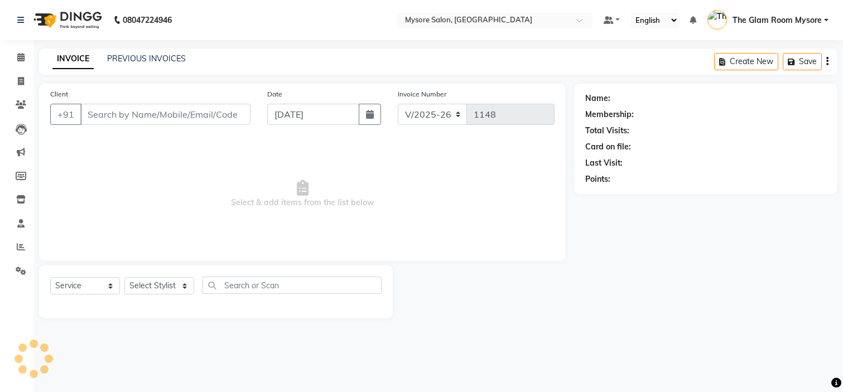
select select "4255"
select select "service"
type input "9928410536"
select select "66079"
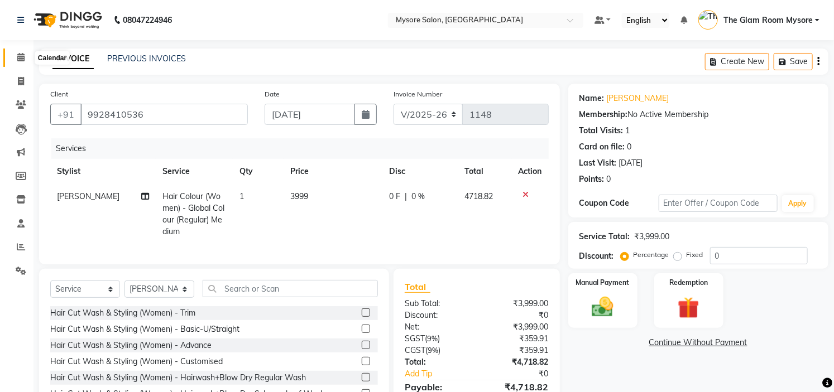
click at [19, 61] on icon at bounding box center [20, 57] width 7 height 8
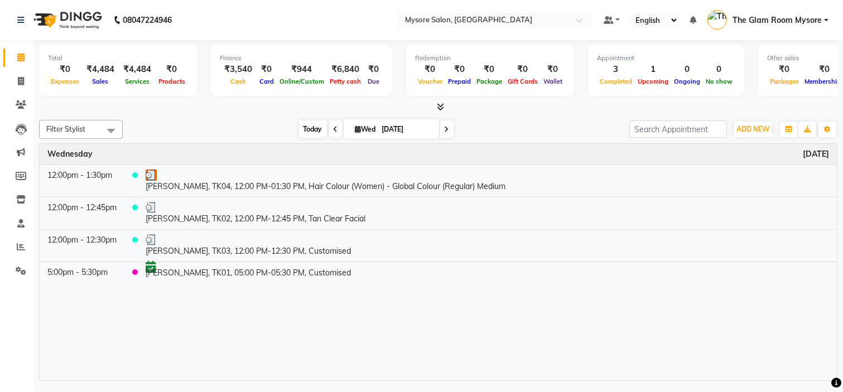
click at [311, 131] on span "Today" at bounding box center [313, 129] width 28 height 17
click at [307, 124] on span "Today" at bounding box center [313, 129] width 28 height 17
click at [251, 120] on div "Filter Stylist Select All Anilg Ankita Arpitha Arti Ashwini Ayaan DR. Apurva Fa…" at bounding box center [438, 129] width 799 height 19
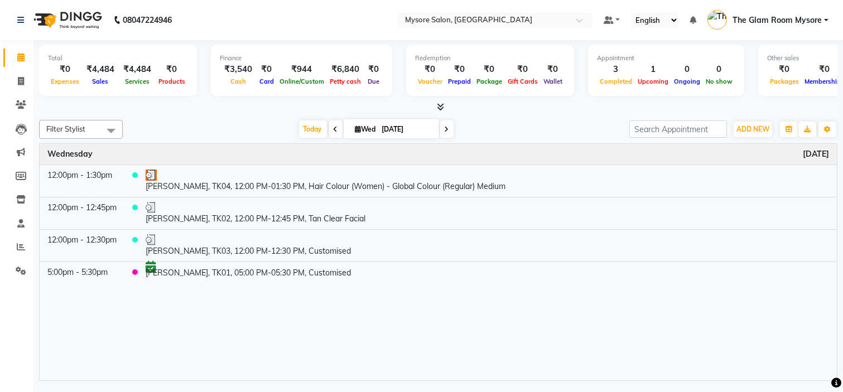
click at [251, 120] on div "Filter Stylist Select All Anilg Ankita Arpitha Arti Ashwini Ayaan DR. Apurva Fa…" at bounding box center [438, 129] width 799 height 19
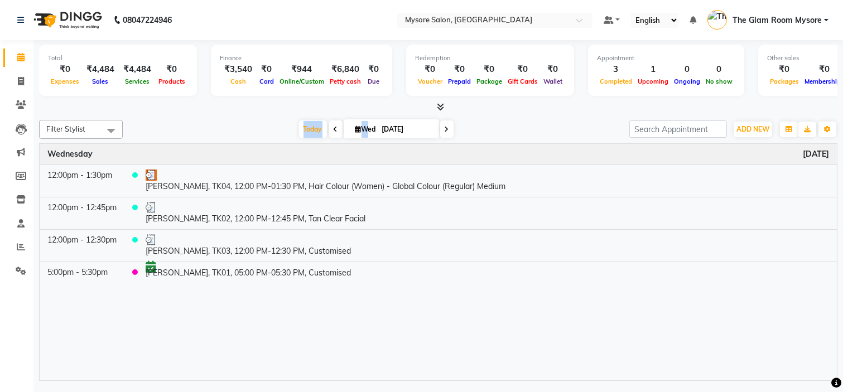
click at [251, 120] on div "Filter Stylist Select All Anilg Ankita Arpitha Arti Ashwini Ayaan DR. Apurva Fa…" at bounding box center [438, 129] width 799 height 19
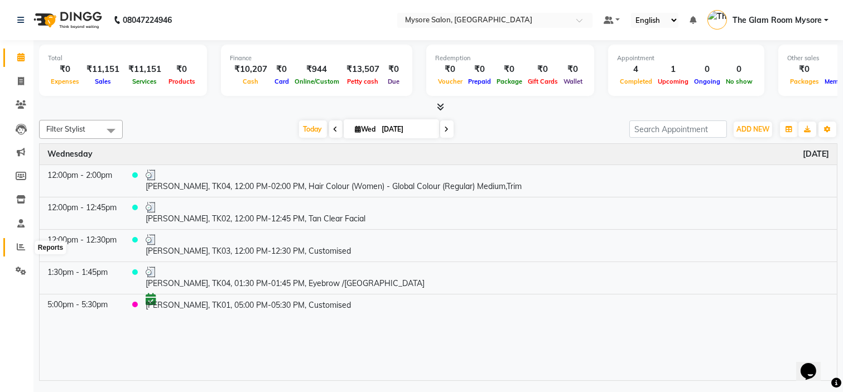
click at [23, 251] on icon at bounding box center [21, 247] width 8 height 8
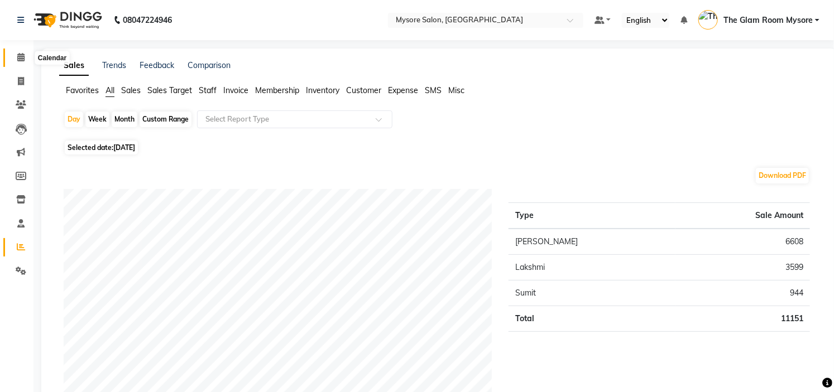
click at [21, 58] on icon at bounding box center [20, 57] width 7 height 8
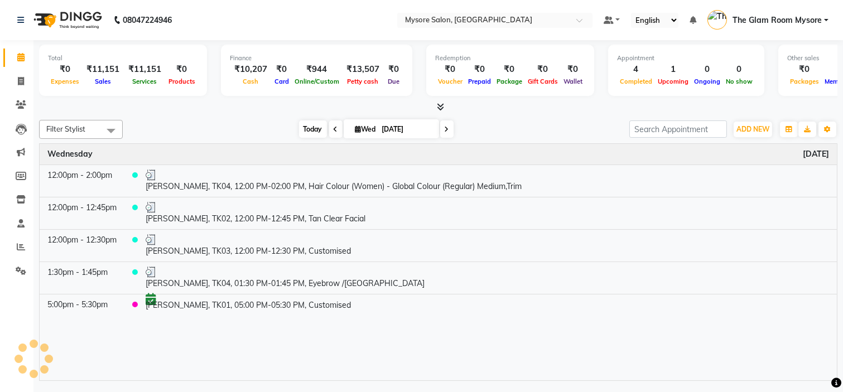
click at [300, 134] on span "Today" at bounding box center [313, 129] width 28 height 17
click at [299, 129] on span "Today" at bounding box center [313, 129] width 28 height 17
click at [229, 130] on div "[DATE] [DATE]" at bounding box center [376, 129] width 496 height 17
click at [306, 129] on span "Today" at bounding box center [313, 129] width 28 height 17
click at [235, 128] on div "[DATE] [DATE]" at bounding box center [376, 129] width 496 height 17
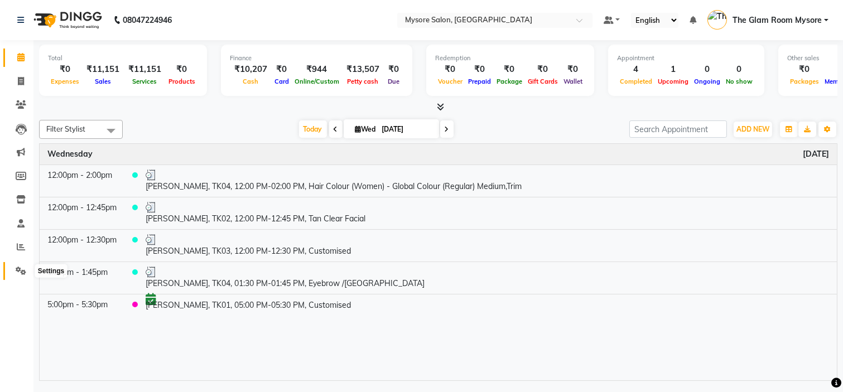
click at [16, 271] on icon at bounding box center [21, 271] width 11 height 8
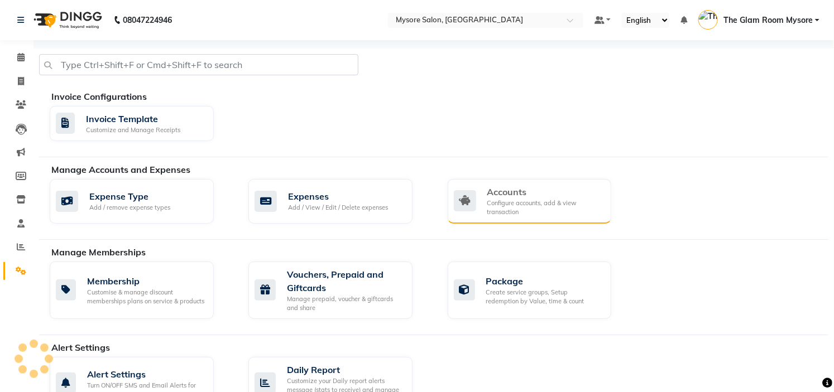
click at [527, 196] on div "Accounts" at bounding box center [545, 191] width 116 height 13
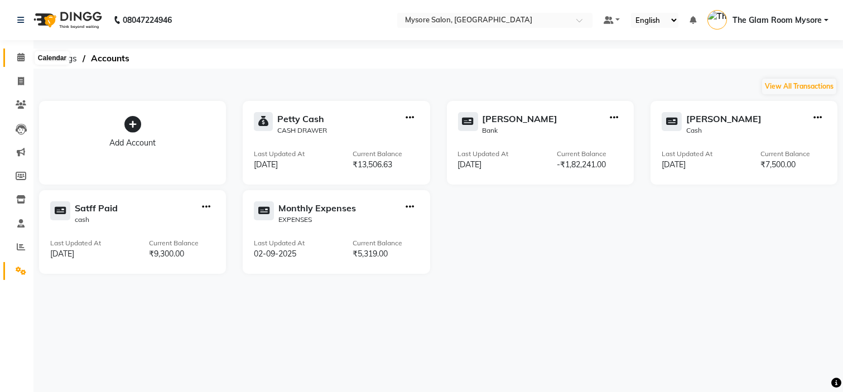
click at [20, 57] on icon at bounding box center [20, 57] width 7 height 8
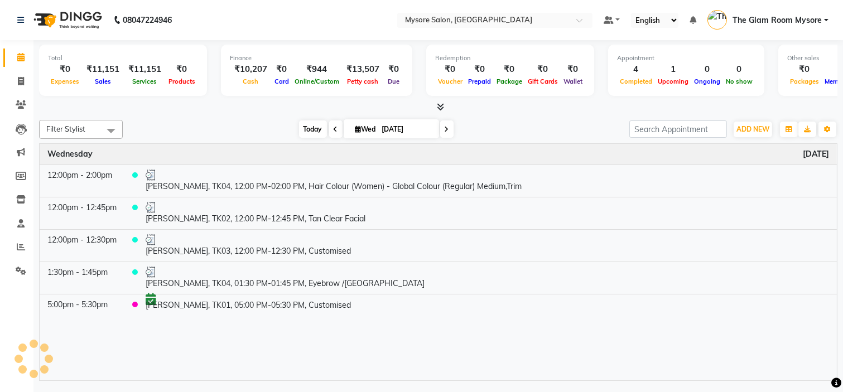
click at [300, 132] on span "Today" at bounding box center [313, 129] width 28 height 17
click at [309, 129] on span "Today" at bounding box center [313, 129] width 28 height 17
click at [309, 131] on span "Today" at bounding box center [313, 129] width 28 height 17
click at [307, 126] on span "Today" at bounding box center [313, 129] width 28 height 17
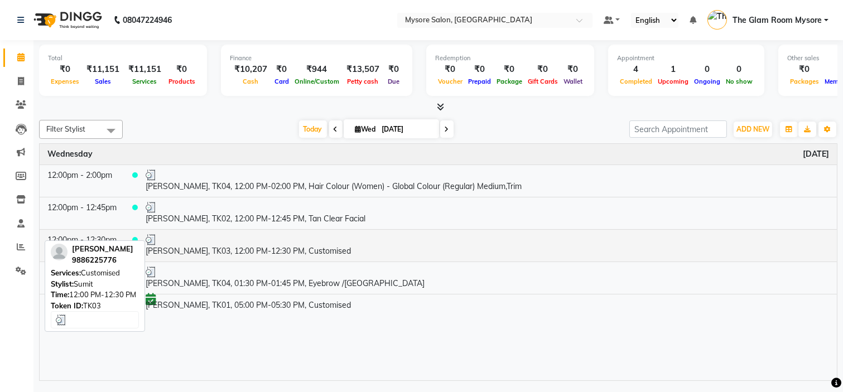
click at [243, 242] on div at bounding box center [488, 239] width 684 height 11
select select "3"
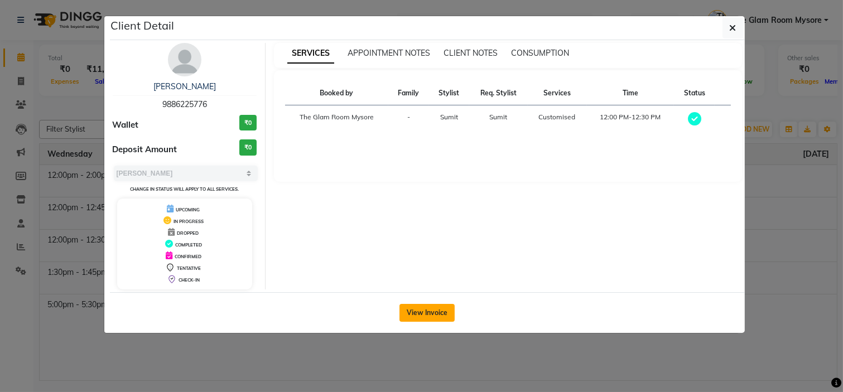
click at [425, 310] on button "View Invoice" at bounding box center [427, 313] width 55 height 18
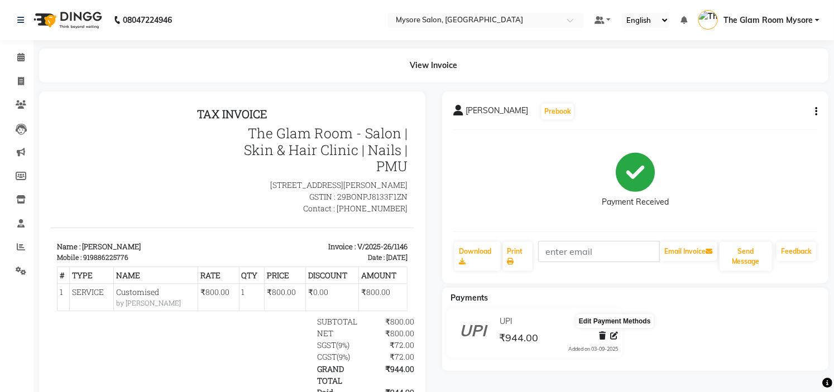
click at [617, 335] on icon at bounding box center [614, 336] width 8 height 8
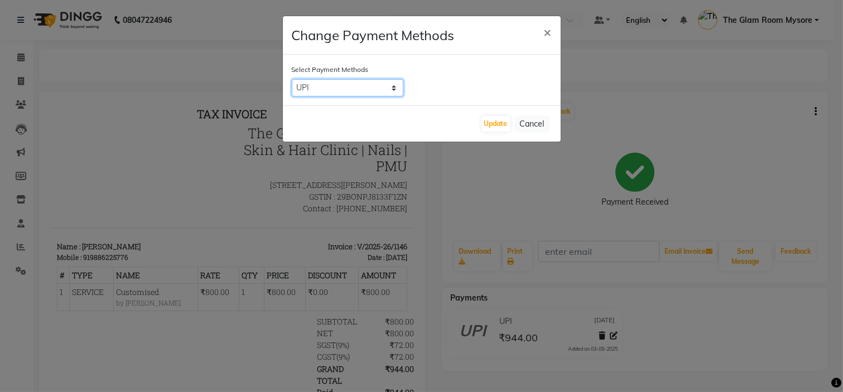
click at [374, 95] on select "CARD UPI CASH Cheque LUZO NearBuy Bajaj Finserv SaveIN Loan" at bounding box center [348, 87] width 112 height 17
select select "2"
click at [292, 79] on select "CARD UPI CASH Cheque LUZO NearBuy Bajaj Finserv SaveIN Loan" at bounding box center [348, 87] width 112 height 17
click at [498, 120] on button "Update" at bounding box center [496, 124] width 29 height 16
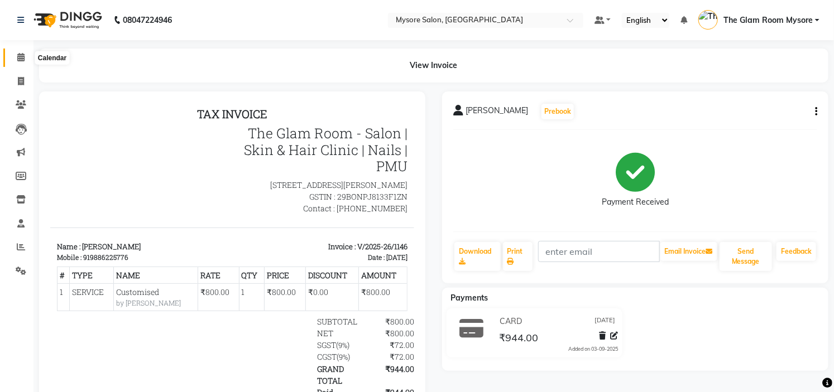
click at [21, 59] on icon at bounding box center [20, 57] width 7 height 8
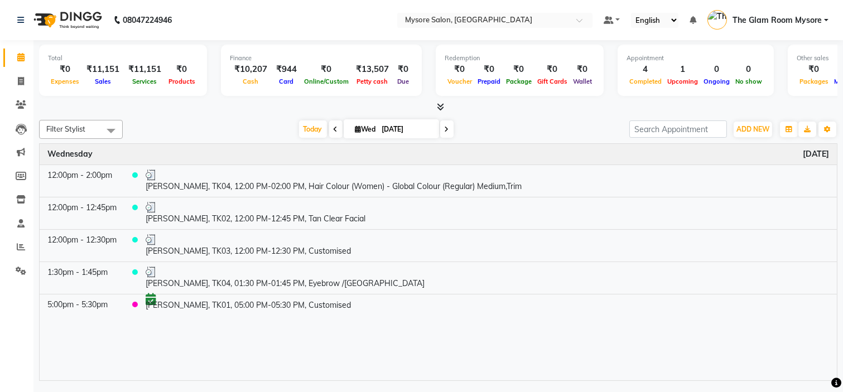
click at [205, 112] on div at bounding box center [438, 108] width 799 height 12
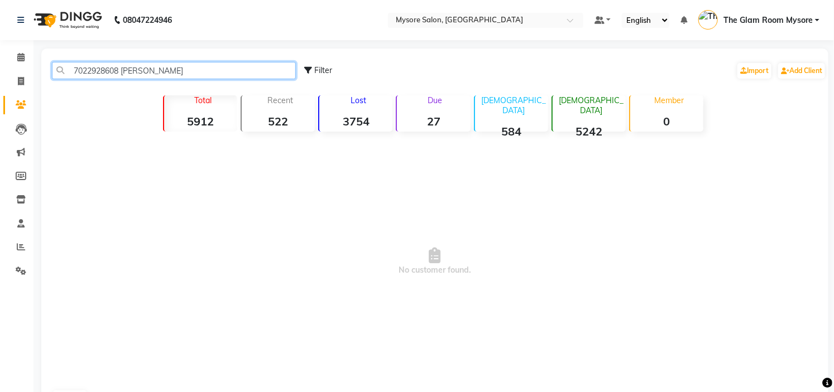
click at [101, 70] on input "7022928608 [PERSON_NAME]" at bounding box center [174, 70] width 244 height 17
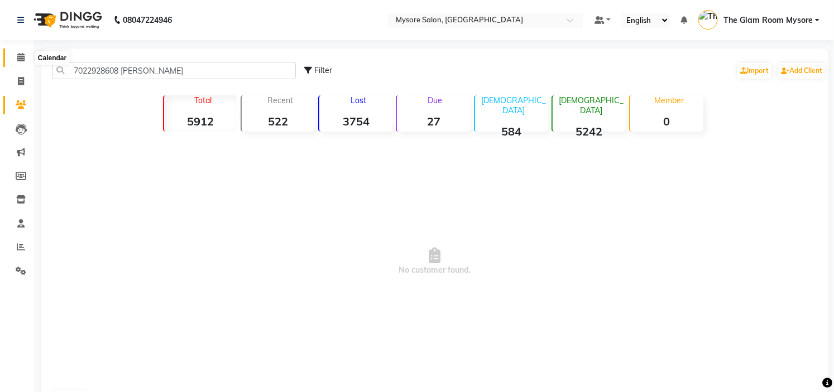
click at [24, 53] on span at bounding box center [21, 57] width 20 height 13
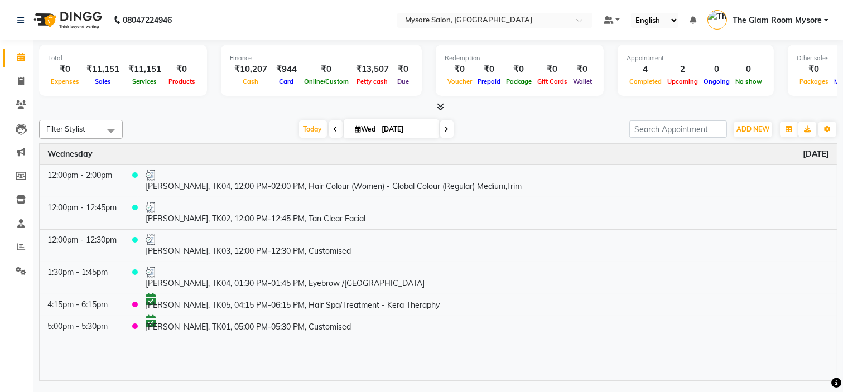
click at [241, 107] on div at bounding box center [438, 108] width 799 height 12
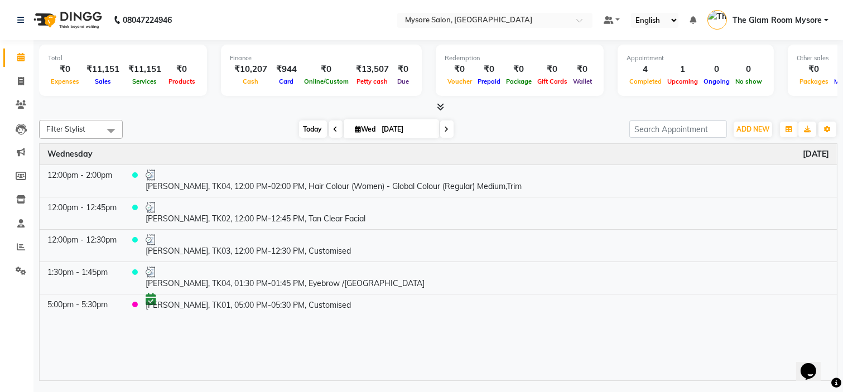
click at [299, 123] on span "Today" at bounding box center [313, 129] width 28 height 17
click at [231, 123] on div "[DATE] [DATE]" at bounding box center [376, 129] width 496 height 17
click at [302, 125] on span "Today" at bounding box center [313, 129] width 28 height 17
click at [253, 113] on div "Total ₹0 Expenses ₹11,151 Sales ₹11,151 Services ₹0 Products Finance ₹10,207 Ca…" at bounding box center [438, 212] width 810 height 344
click at [305, 132] on span "Today" at bounding box center [313, 129] width 28 height 17
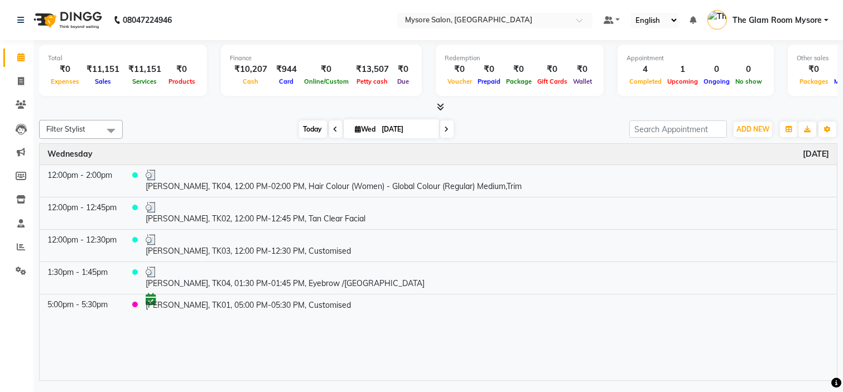
click at [307, 127] on span "Today" at bounding box center [313, 129] width 28 height 17
click at [307, 126] on span "Today" at bounding box center [313, 129] width 28 height 17
click at [441, 103] on icon at bounding box center [440, 107] width 7 height 8
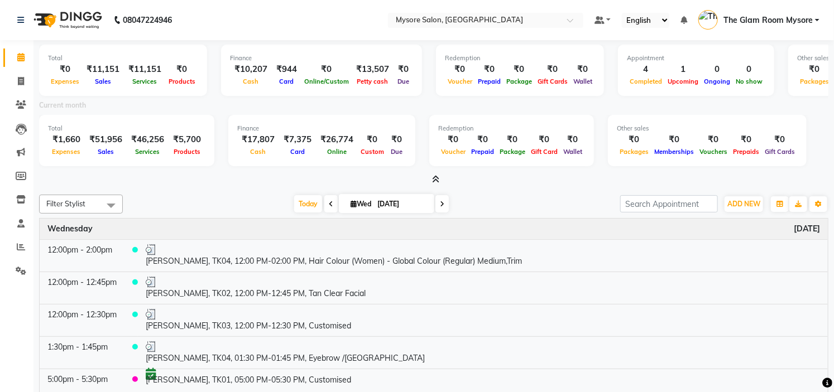
click at [435, 177] on icon at bounding box center [435, 179] width 7 height 8
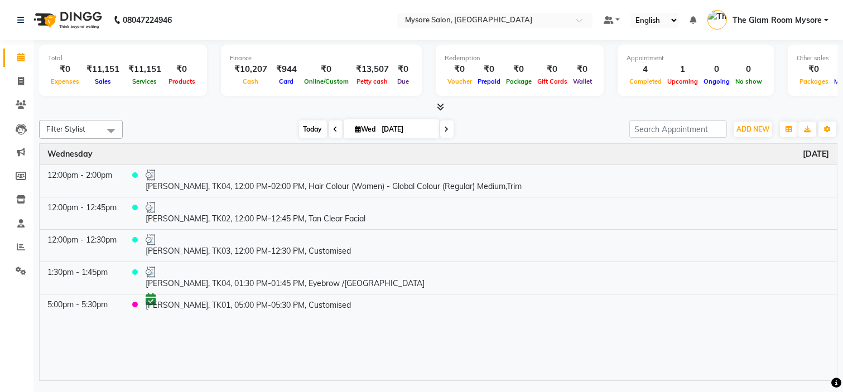
click at [309, 128] on span "Today" at bounding box center [313, 129] width 28 height 17
click at [442, 103] on icon at bounding box center [440, 107] width 7 height 8
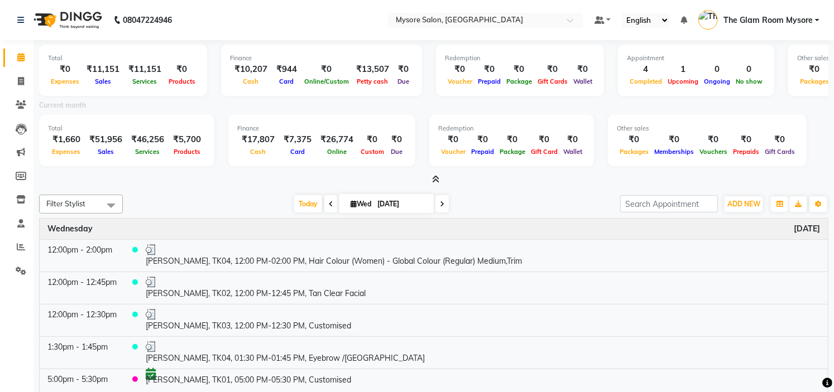
click at [452, 170] on div "Total ₹0 Expenses ₹11,151 Sales ₹11,151 Services ₹0 Products Finance ₹10,207 Ca…" at bounding box center [433, 113] width 789 height 146
click at [432, 177] on icon at bounding box center [435, 179] width 7 height 8
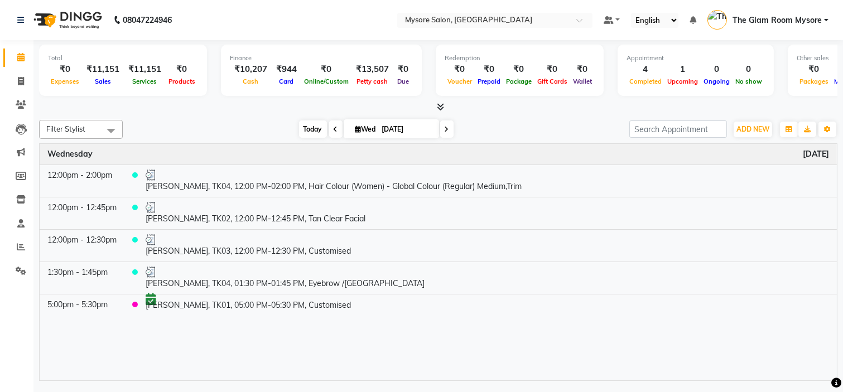
click at [307, 129] on span "Today" at bounding box center [313, 129] width 28 height 17
click at [276, 125] on div "Today Wed 03-09-2025" at bounding box center [376, 129] width 496 height 17
click at [301, 129] on span "Today" at bounding box center [313, 129] width 28 height 17
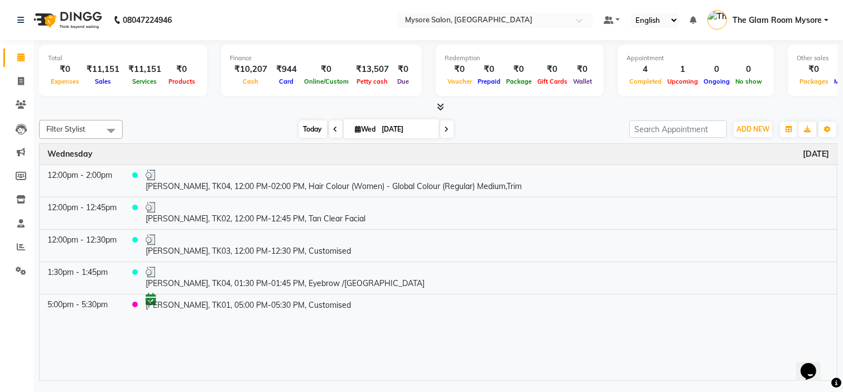
click at [314, 129] on span "Today" at bounding box center [313, 129] width 28 height 17
click at [257, 123] on div "[DATE] [DATE]" at bounding box center [376, 129] width 496 height 17
click at [764, 127] on span "ADD NEW" at bounding box center [753, 129] width 33 height 8
click at [755, 131] on span "ADD NEW" at bounding box center [753, 129] width 33 height 8
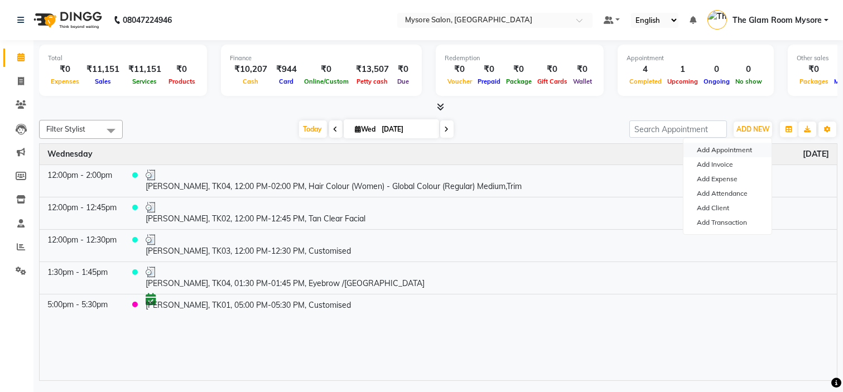
click at [735, 149] on button "Add Appointment" at bounding box center [728, 150] width 88 height 15
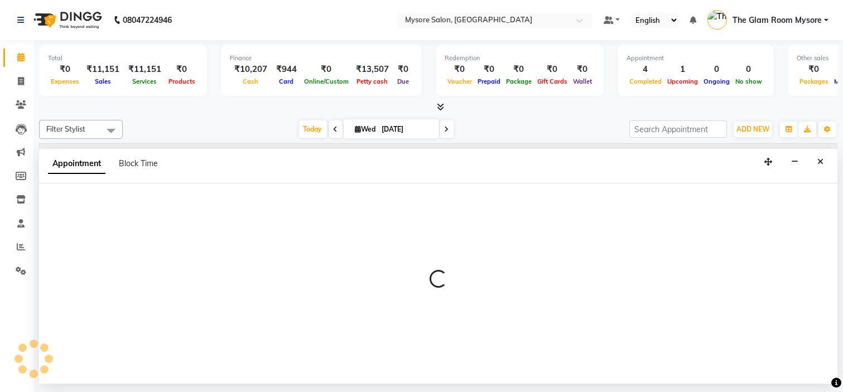
select select "tentative"
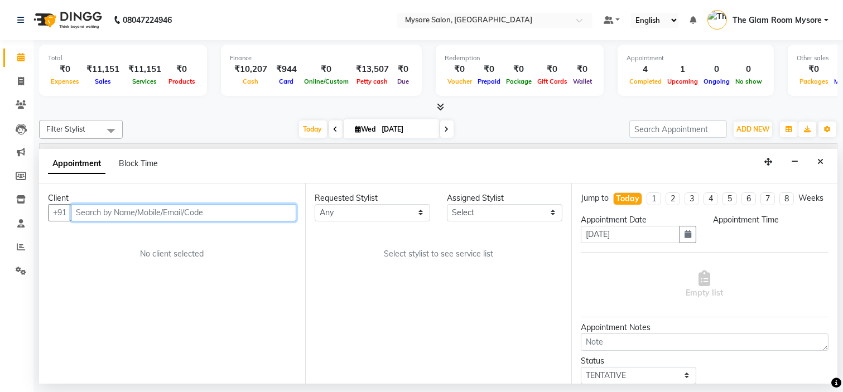
select select "540"
click at [140, 215] on input "text" at bounding box center [183, 212] width 225 height 17
type input "8310467159"
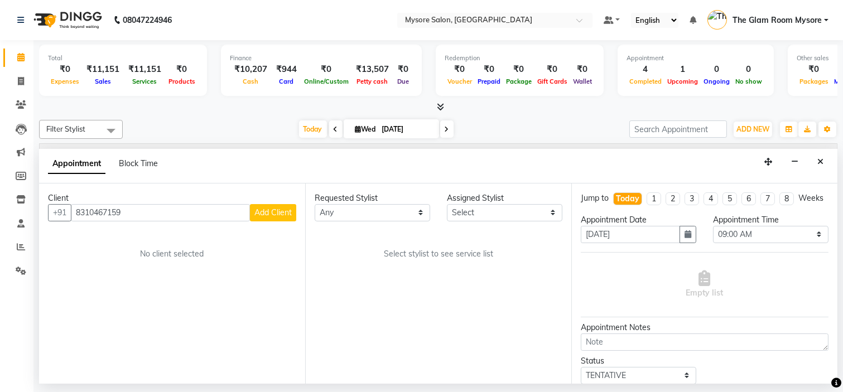
click at [281, 214] on span "Add Client" at bounding box center [272, 213] width 37 height 10
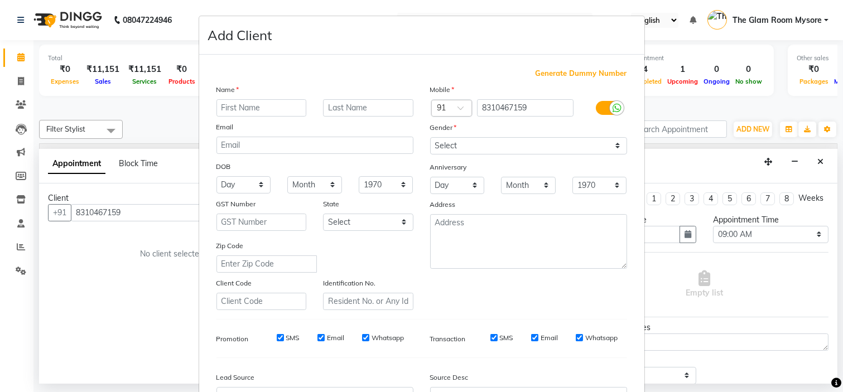
click at [266, 113] on input "text" at bounding box center [262, 107] width 90 height 17
type input "Uzma"
click at [464, 151] on select "Select Male Female Other Prefer Not To Say" at bounding box center [528, 145] width 197 height 17
select select "female"
click at [430, 137] on select "Select Male Female Other Prefer Not To Say" at bounding box center [528, 145] width 197 height 17
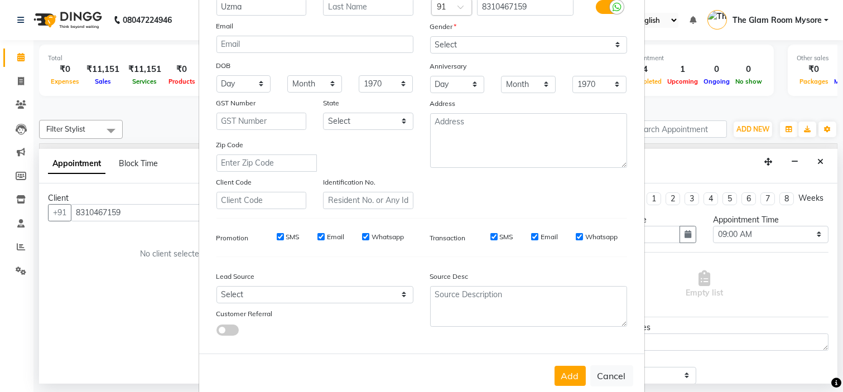
scroll to position [123, 0]
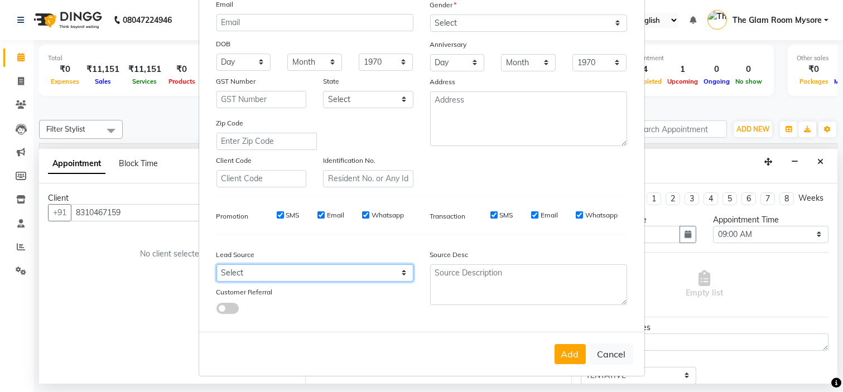
click at [382, 273] on select "Select Walk-in Referral Internet Friend Word of Mouth Advertisement Facebook Ju…" at bounding box center [315, 273] width 197 height 17
select select "40676"
click at [217, 265] on select "Select Walk-in Referral Internet Friend Word of Mouth Advertisement Facebook Ju…" at bounding box center [315, 273] width 197 height 17
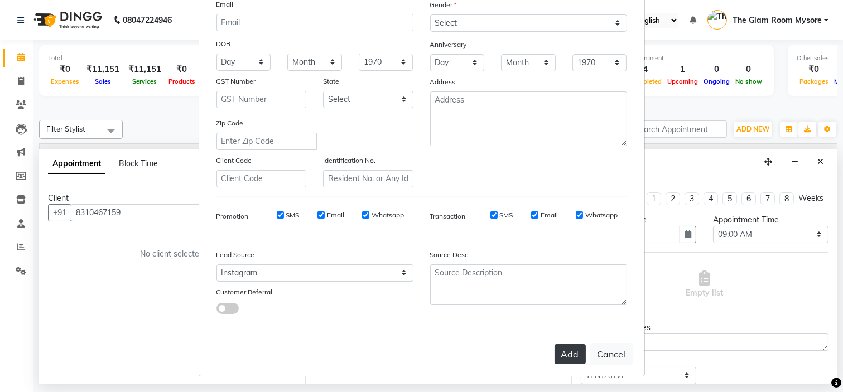
click at [570, 354] on button "Add" at bounding box center [570, 354] width 31 height 20
select select
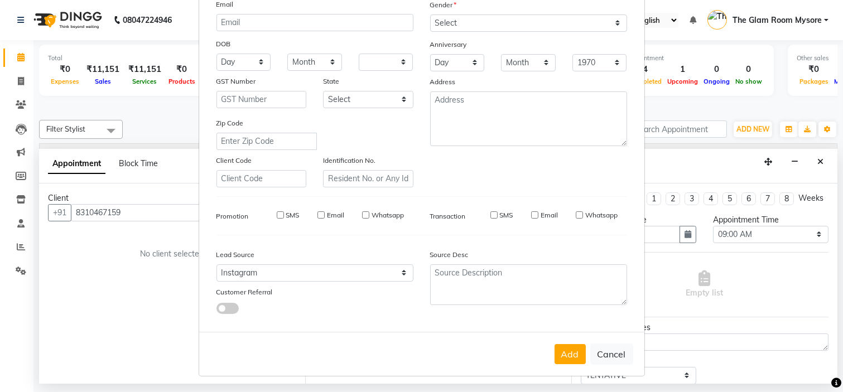
select select
checkbox input "false"
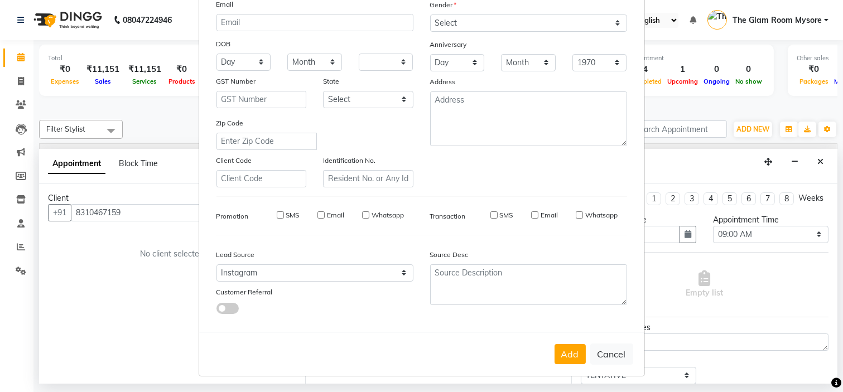
checkbox input "false"
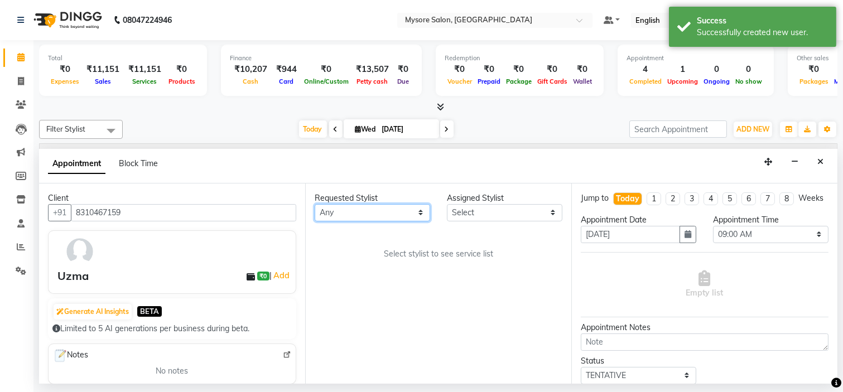
click at [410, 217] on select "Any Anilg Ankita Arpitha Arti Ashwini Ayaan DR. Apurva Fatma Jayshree Lakshmi P…" at bounding box center [373, 212] width 116 height 17
select select "35251"
click at [315, 204] on select "Any Anilg Ankita Arpitha Arti Ashwini Ayaan DR. Apurva Fatma Jayshree Lakshmi P…" at bounding box center [373, 212] width 116 height 17
select select "35251"
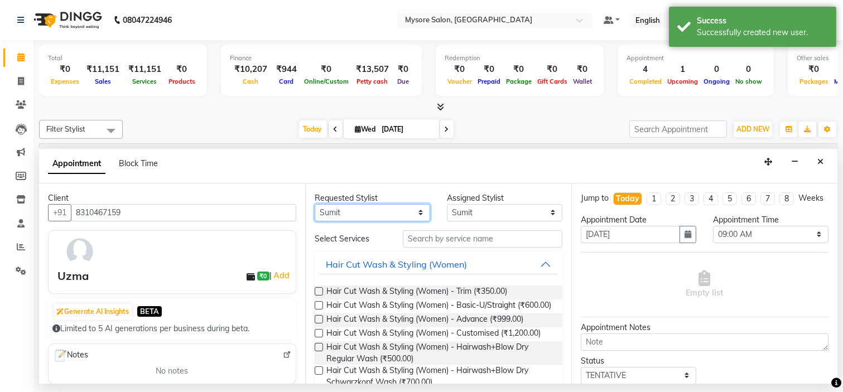
select select "84295"
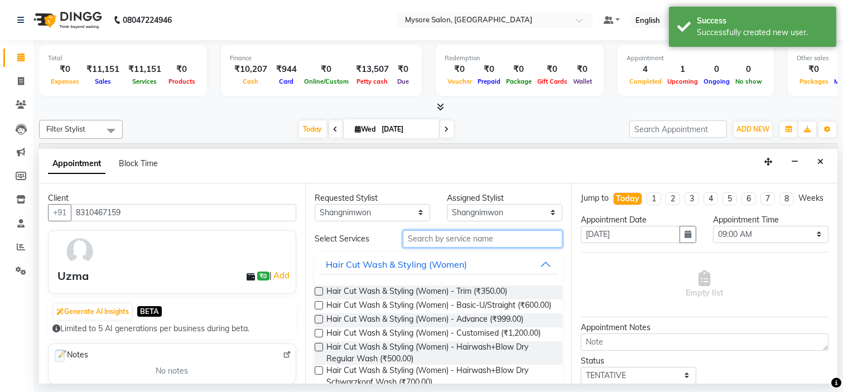
click at [472, 235] on input "text" at bounding box center [483, 238] width 160 height 17
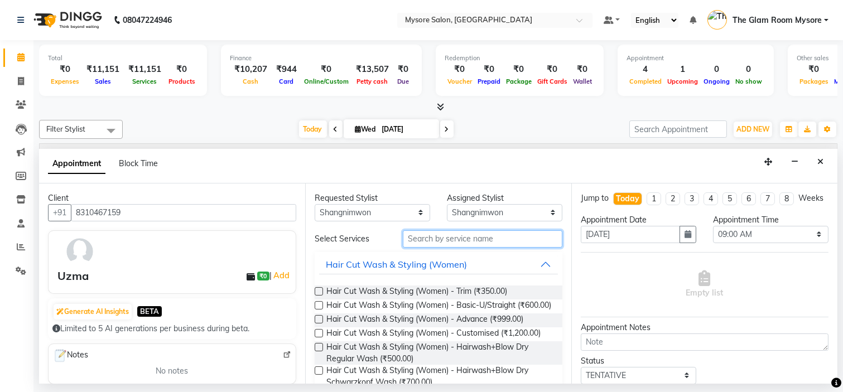
click at [470, 237] on input "text" at bounding box center [483, 238] width 160 height 17
click at [823, 163] on icon "Close" at bounding box center [820, 162] width 6 height 8
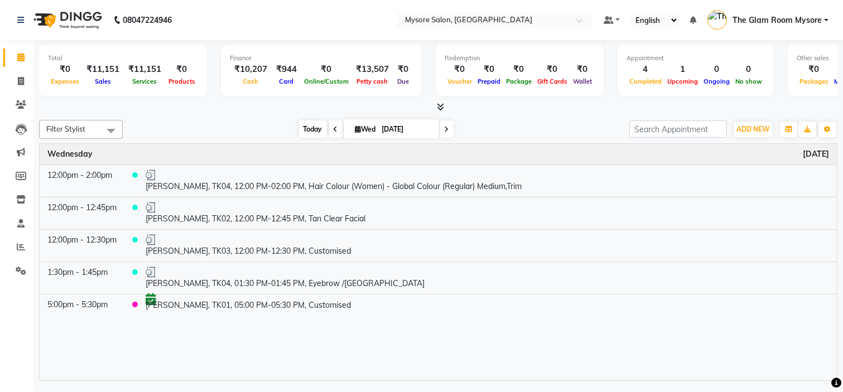
click at [309, 132] on span "Today" at bounding box center [313, 129] width 28 height 17
click at [231, 116] on div "Filter Stylist Select All Anilg Ankita Arpitha Arti Ashwini Ayaan DR. Apurva Fa…" at bounding box center [438, 249] width 799 height 266
click at [310, 131] on span "Today" at bounding box center [313, 129] width 28 height 17
click at [15, 250] on span at bounding box center [21, 247] width 20 height 13
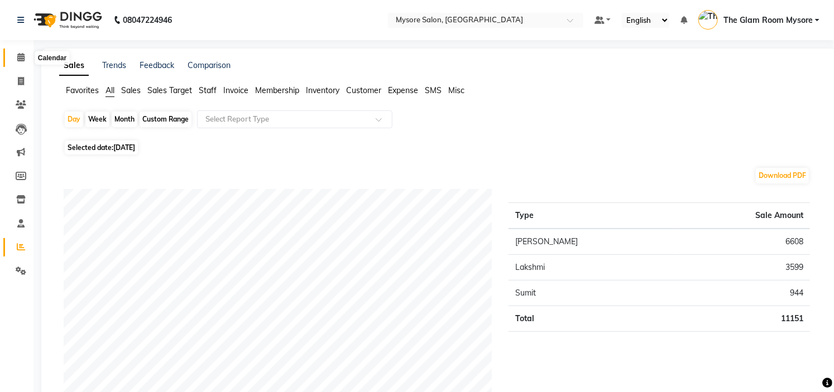
click at [23, 62] on span at bounding box center [21, 57] width 20 height 13
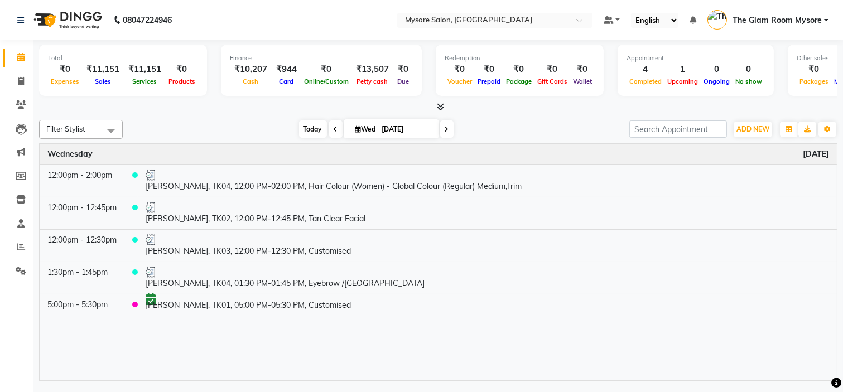
click at [305, 131] on span "Today" at bounding box center [313, 129] width 28 height 17
click at [305, 125] on span "Today" at bounding box center [313, 129] width 28 height 17
click at [311, 125] on span "Today" at bounding box center [313, 129] width 28 height 17
click at [265, 123] on div "[DATE] [DATE]" at bounding box center [376, 129] width 496 height 17
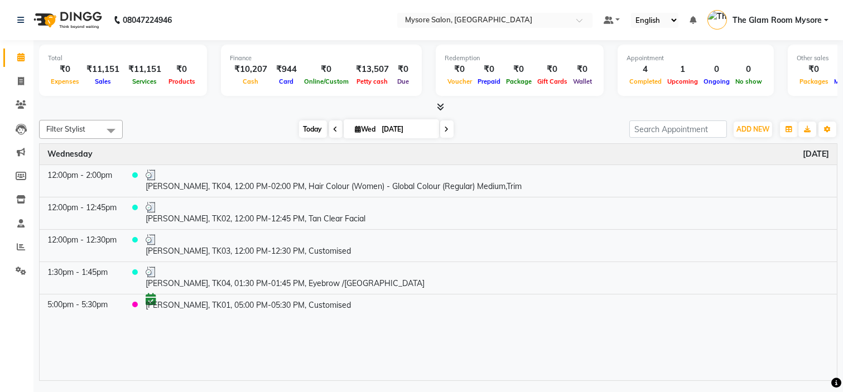
click at [309, 127] on span "Today" at bounding box center [313, 129] width 28 height 17
click at [313, 133] on span "Today" at bounding box center [313, 129] width 28 height 17
click at [516, 128] on div "[DATE] [DATE]" at bounding box center [376, 129] width 496 height 17
click at [304, 123] on span "Today" at bounding box center [313, 129] width 28 height 17
click at [305, 127] on span "Today" at bounding box center [313, 129] width 28 height 17
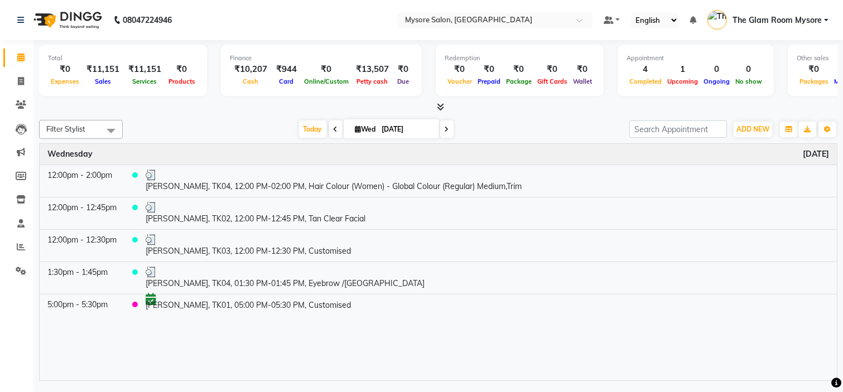
click at [307, 137] on div "Filter Stylist Select All Anilg [PERSON_NAME] [PERSON_NAME] Ashwini Ayaan DR. A…" at bounding box center [438, 129] width 799 height 19
click at [308, 131] on span "Today" at bounding box center [313, 129] width 28 height 17
click at [309, 127] on span "Today" at bounding box center [313, 129] width 28 height 17
click at [261, 124] on div "[DATE] [DATE]" at bounding box center [376, 129] width 496 height 17
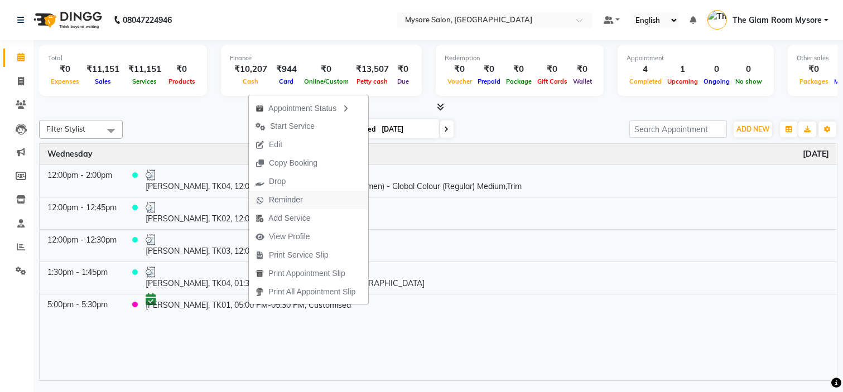
click at [297, 200] on span "Reminder" at bounding box center [286, 200] width 34 height 12
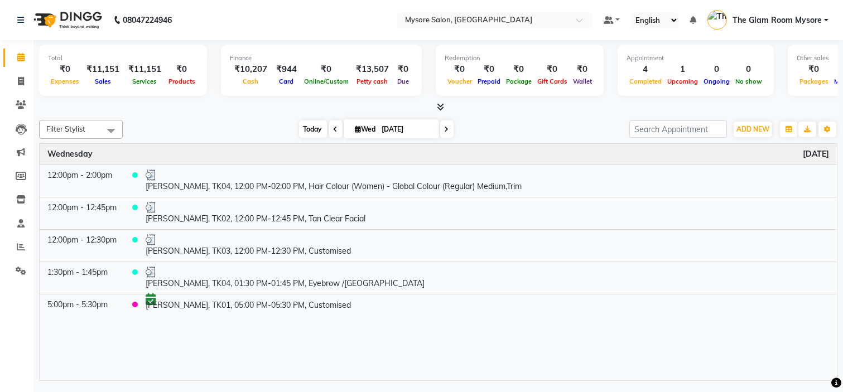
click at [304, 126] on span "Today" at bounding box center [313, 129] width 28 height 17
click at [309, 132] on span "Today" at bounding box center [313, 129] width 28 height 17
click at [388, 130] on input "[DATE]" at bounding box center [407, 129] width 56 height 17
select select "9"
select select "2025"
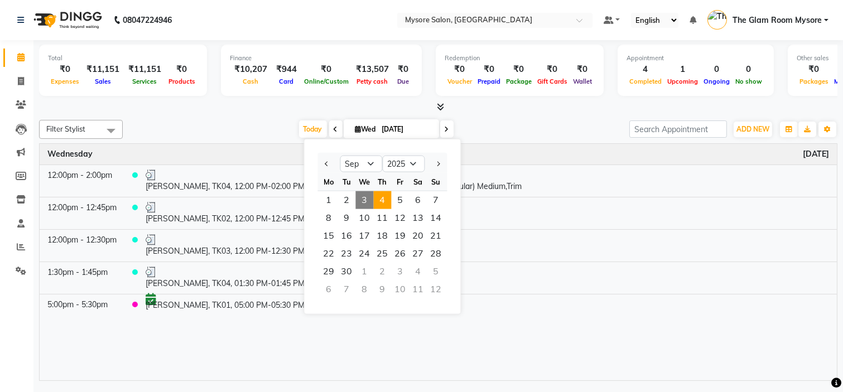
click at [386, 195] on span "4" at bounding box center [382, 200] width 18 height 18
type input "04-09-2025"
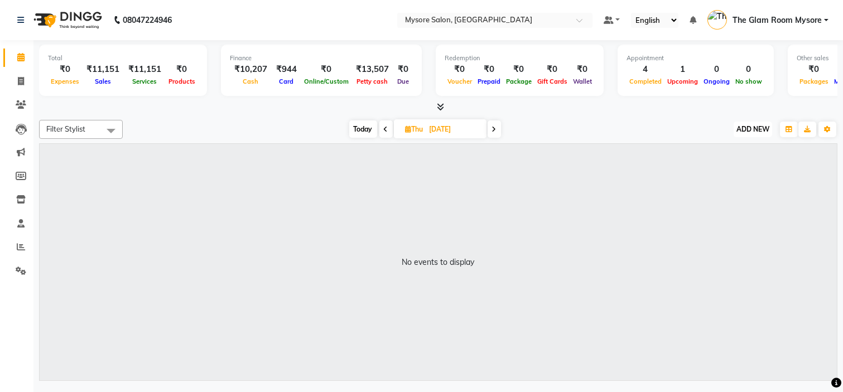
click at [759, 123] on button "ADD NEW Toggle Dropdown" at bounding box center [753, 130] width 39 height 16
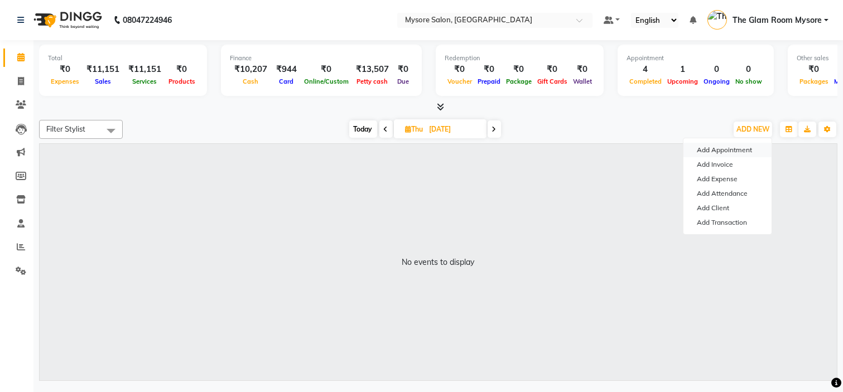
click at [737, 146] on button "Add Appointment" at bounding box center [728, 150] width 88 height 15
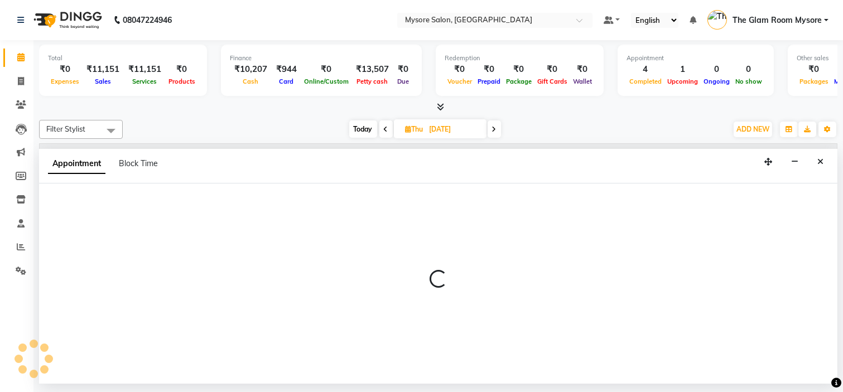
select select "tentative"
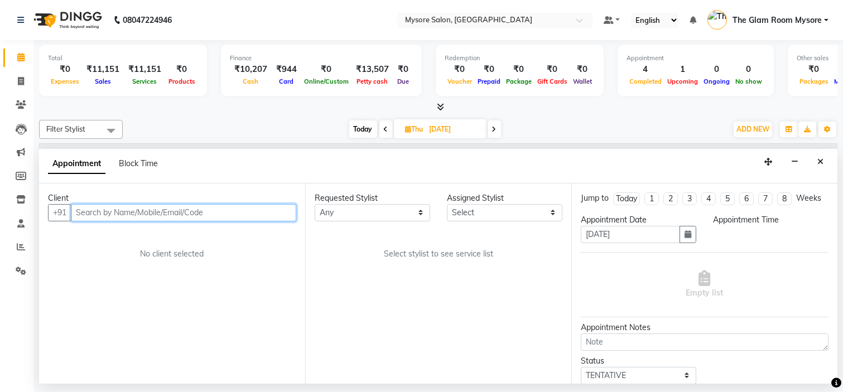
select select "540"
click at [114, 209] on input "text" at bounding box center [183, 212] width 225 height 17
type input "9148151009"
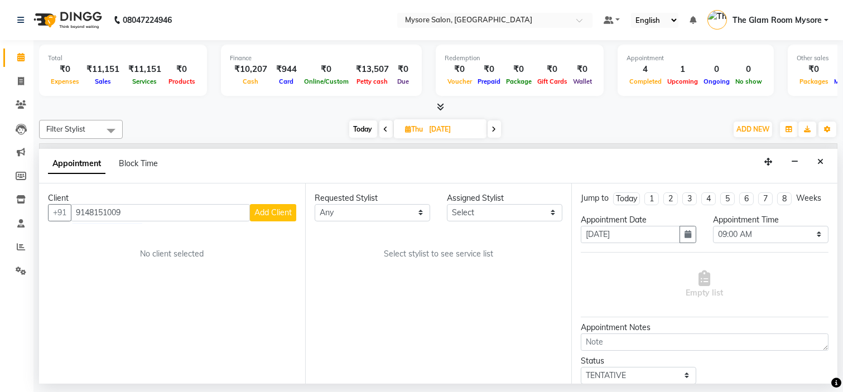
click at [275, 209] on span "Add Client" at bounding box center [272, 213] width 37 height 10
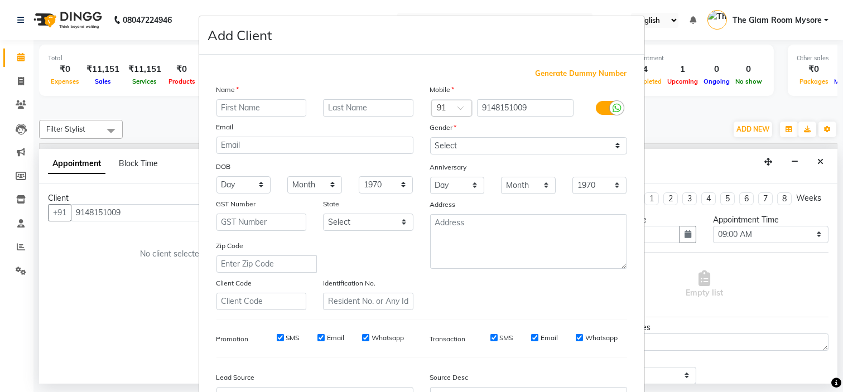
click at [249, 112] on input "text" at bounding box center [262, 107] width 90 height 17
type input "Tasmiya Banu"
drag, startPoint x: 485, startPoint y: 146, endPoint x: 461, endPoint y: 195, distance: 55.4
click at [461, 195] on div "Mobile Country Code × 91 9148151009 Gender Select Male Female Other Prefer Not …" at bounding box center [529, 197] width 214 height 227
select select "female"
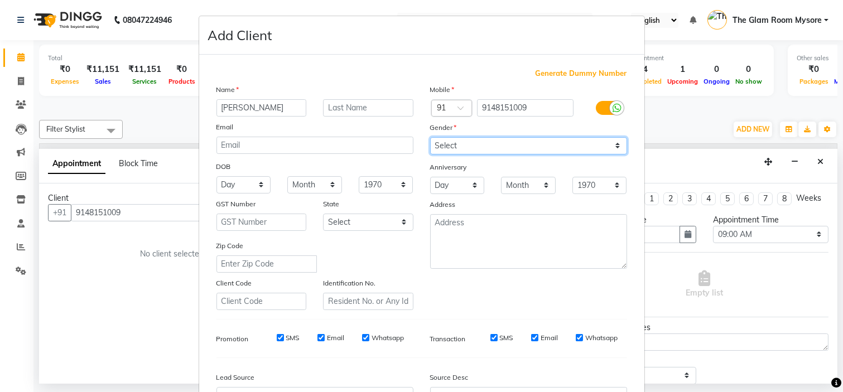
click at [430, 137] on select "Select Male Female Other Prefer Not To Say" at bounding box center [528, 145] width 197 height 17
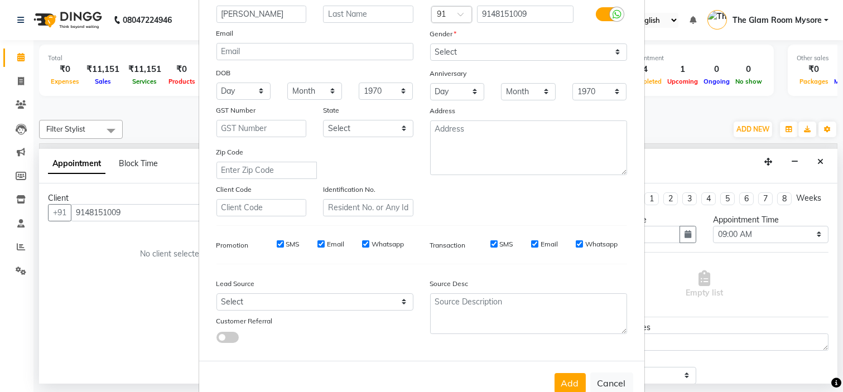
scroll to position [123, 0]
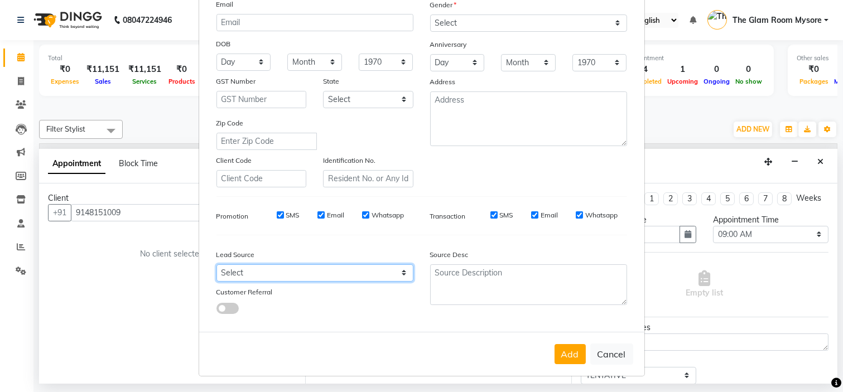
click at [369, 269] on select "Select Walk-in Referral Internet Friend Word of Mouth Advertisement Facebook Ju…" at bounding box center [315, 273] width 197 height 17
select select "40676"
click at [217, 265] on select "Select Walk-in Referral Internet Friend Word of Mouth Advertisement Facebook Ju…" at bounding box center [315, 273] width 197 height 17
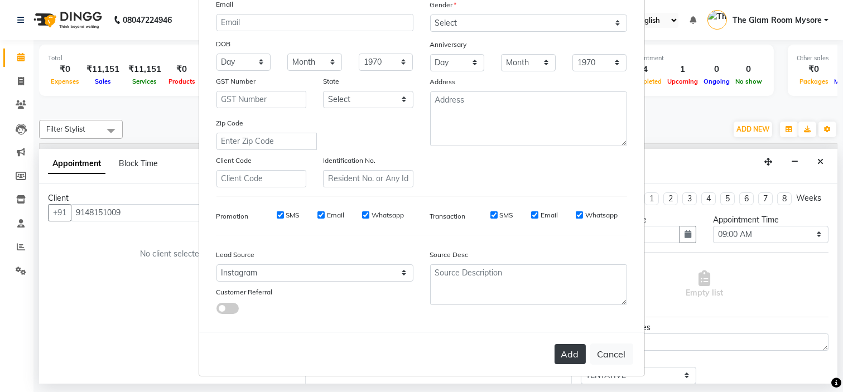
click at [566, 354] on button "Add" at bounding box center [570, 354] width 31 height 20
select select
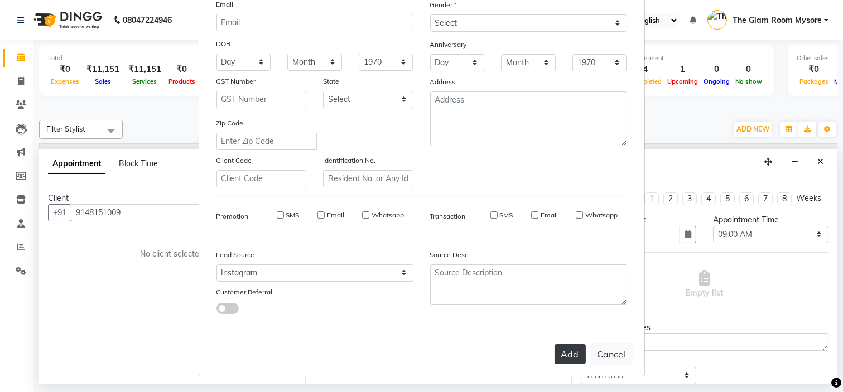
select select
checkbox input "false"
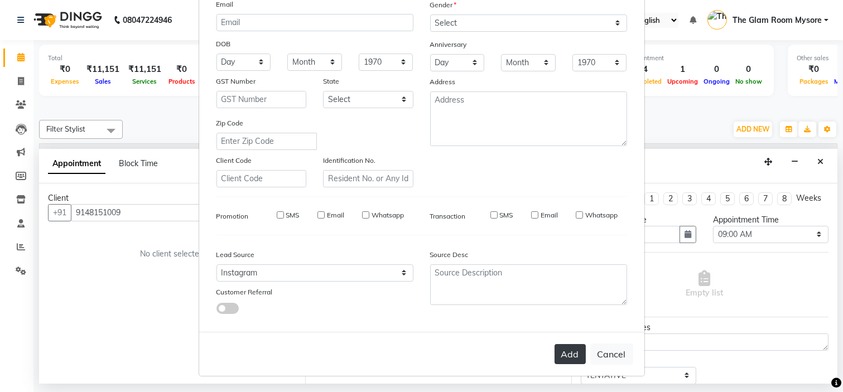
checkbox input "false"
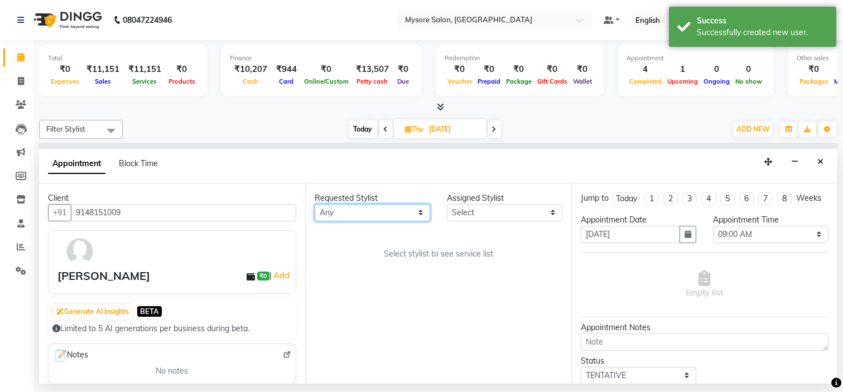
click at [371, 207] on select "Any Anilg [PERSON_NAME] [PERSON_NAME] [PERSON_NAME] [PERSON_NAME] [PERSON_NAME]…" at bounding box center [373, 212] width 116 height 17
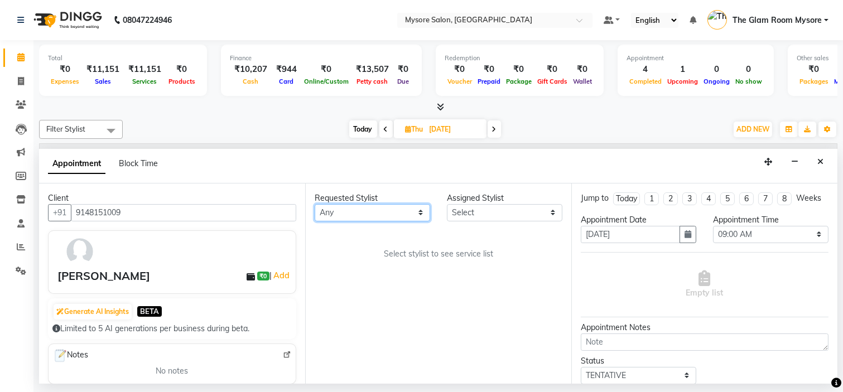
select select "89044"
click at [315, 204] on select "Any Anilg [PERSON_NAME] [PERSON_NAME] [PERSON_NAME] [PERSON_NAME] [PERSON_NAME]…" at bounding box center [373, 212] width 116 height 17
select select "89044"
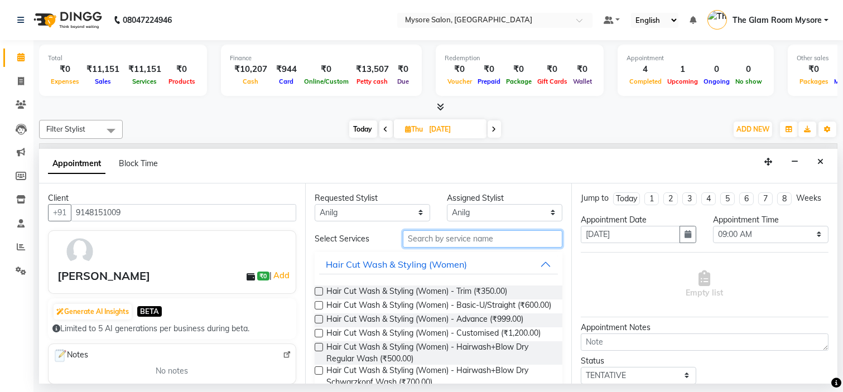
click at [504, 242] on input "text" at bounding box center [483, 238] width 160 height 17
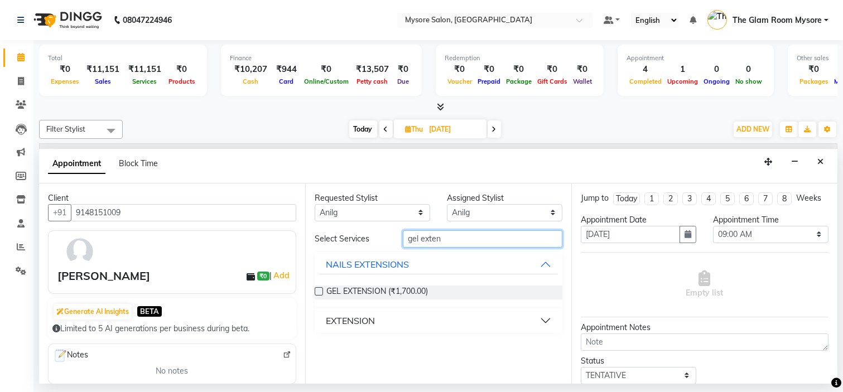
type input "gel exten"
click at [417, 283] on div "GEL EXTENSION (₹1,700.00)" at bounding box center [439, 293] width 248 height 32
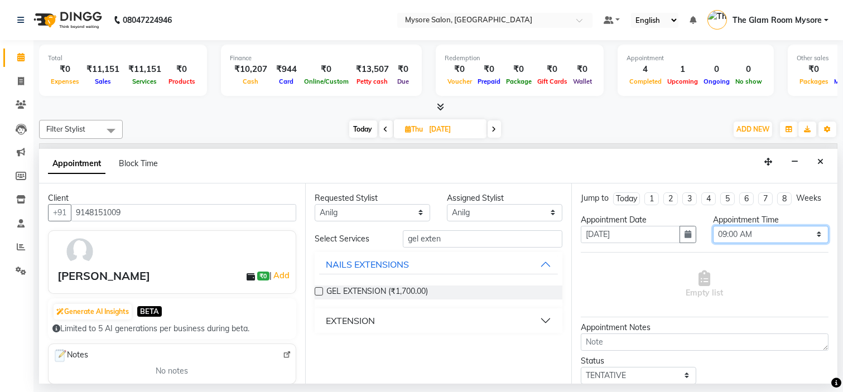
click at [763, 243] on select "Select 09:00 AM 09:15 AM 09:30 AM 09:45 AM 10:00 AM 10:15 AM 10:30 AM 10:45 AM …" at bounding box center [771, 234] width 116 height 17
click at [392, 286] on span "GEL EXTENSION (₹1,700.00)" at bounding box center [377, 293] width 102 height 14
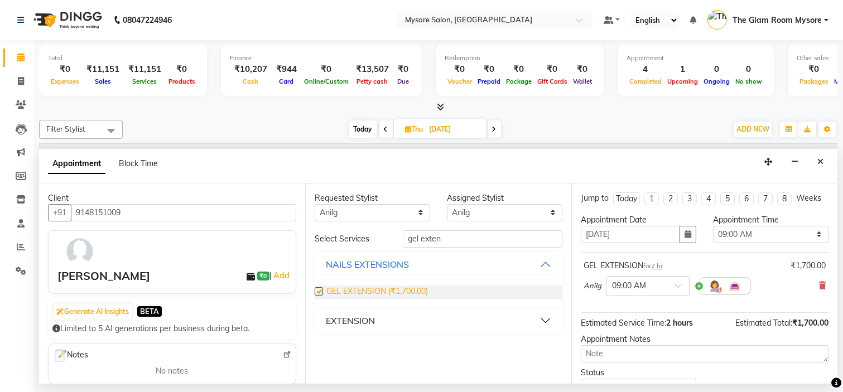
checkbox input "false"
click at [730, 243] on select "Select 09:00 AM 09:15 AM 09:30 AM 09:45 AM 10:00 AM 10:15 AM 10:30 AM 10:45 AM …" at bounding box center [771, 234] width 116 height 17
select select "840"
click at [713, 235] on select "Select 09:00 AM 09:15 AM 09:30 AM 09:45 AM 10:00 AM 10:15 AM 10:30 AM 10:45 AM …" at bounding box center [771, 234] width 116 height 17
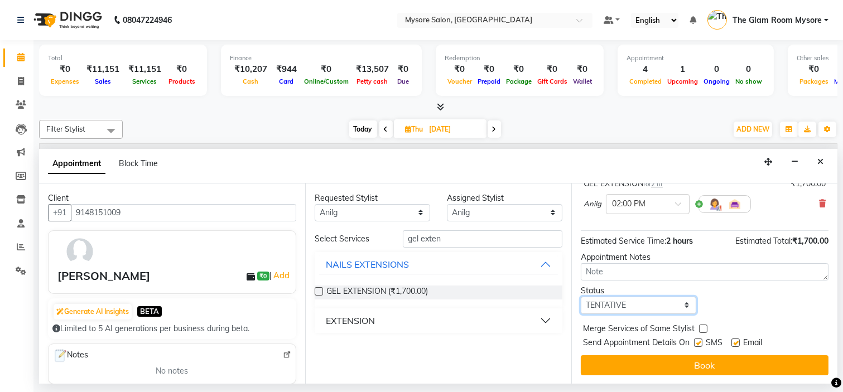
click at [665, 310] on select "Select TENTATIVE CONFIRM UPCOMING" at bounding box center [639, 305] width 116 height 17
select select "confirm booking"
click at [581, 297] on select "Select TENTATIVE CONFIRM UPCOMING" at bounding box center [639, 305] width 116 height 17
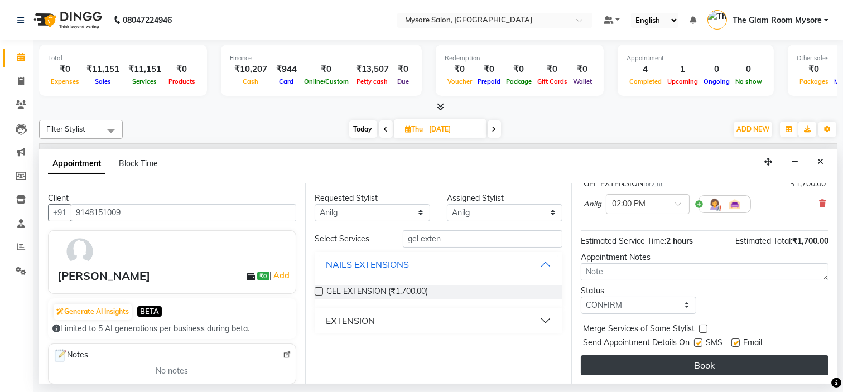
click at [665, 364] on button "Book" at bounding box center [705, 365] width 248 height 20
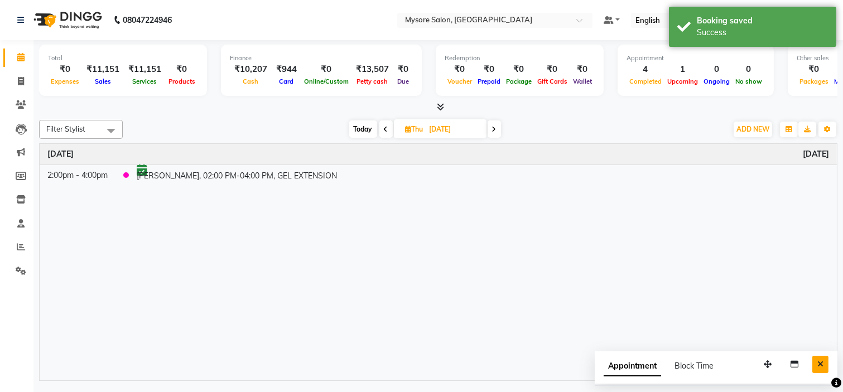
click at [823, 362] on icon "Close" at bounding box center [820, 364] width 6 height 8
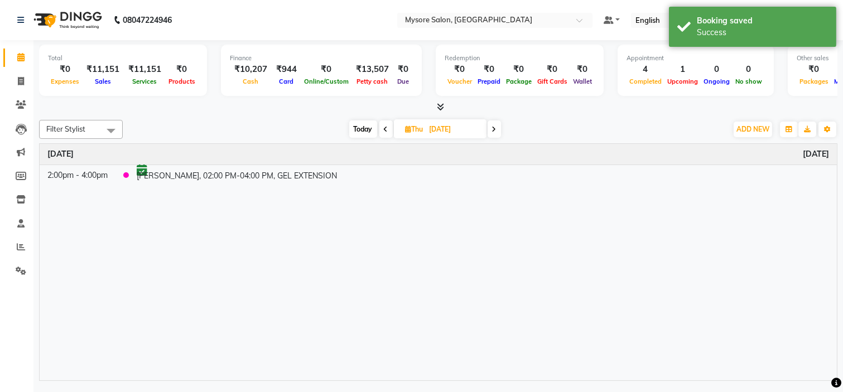
click at [356, 121] on span "Today" at bounding box center [363, 129] width 28 height 17
type input "[DATE]"
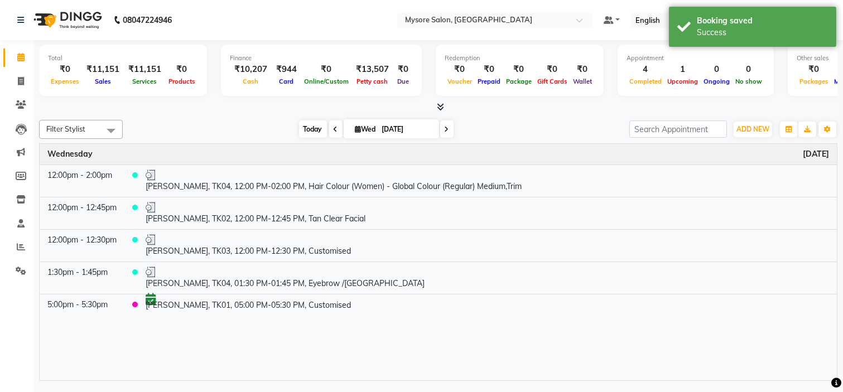
click at [307, 127] on span "Today" at bounding box center [313, 129] width 28 height 17
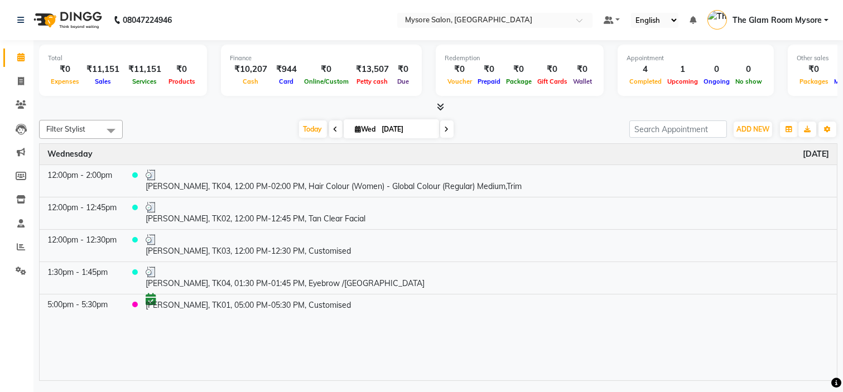
click at [445, 127] on icon at bounding box center [447, 129] width 4 height 7
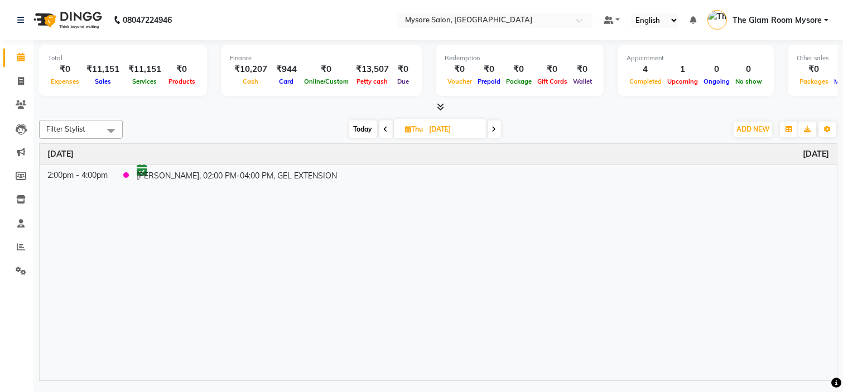
click at [360, 128] on span "Today" at bounding box center [363, 129] width 28 height 17
type input "[DATE]"
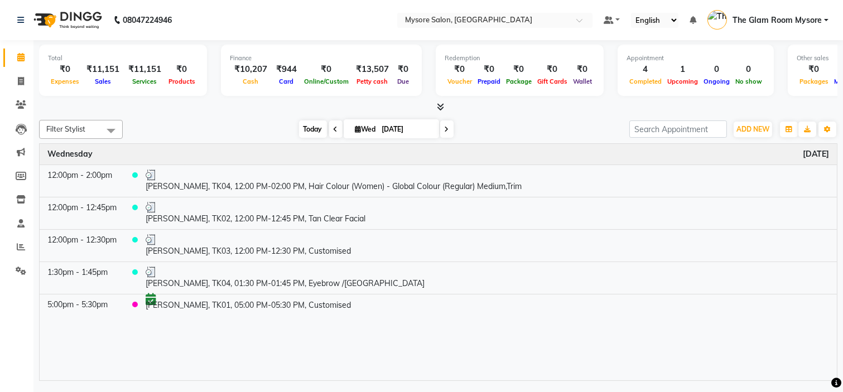
click at [310, 133] on span "Today" at bounding box center [313, 129] width 28 height 17
click at [257, 134] on div "[DATE] [DATE]" at bounding box center [376, 129] width 496 height 17
click at [305, 130] on span "Today" at bounding box center [313, 129] width 28 height 17
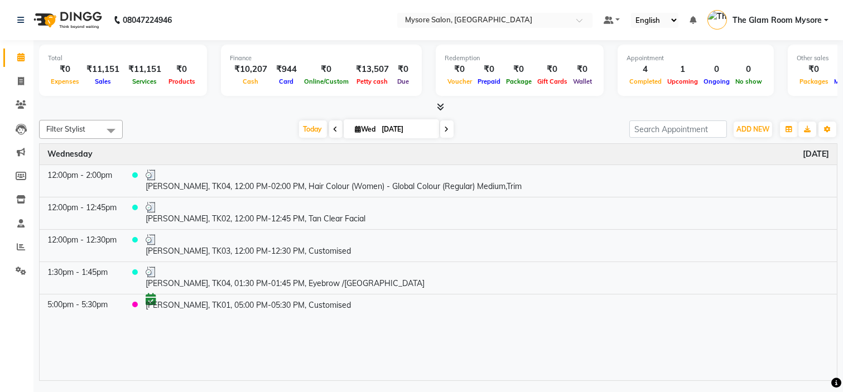
click at [444, 374] on div "Time Event Wednesday September 3, 2025 12:00pm - 2:00pm Dr. Khan, TK04, 12:00 P…" at bounding box center [438, 262] width 797 height 237
click at [313, 134] on span "Today" at bounding box center [313, 129] width 28 height 17
click at [441, 109] on icon at bounding box center [440, 107] width 7 height 8
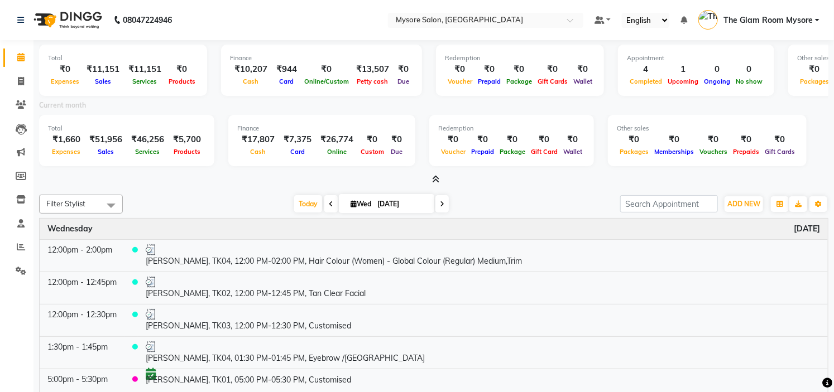
click at [434, 180] on icon at bounding box center [435, 179] width 7 height 8
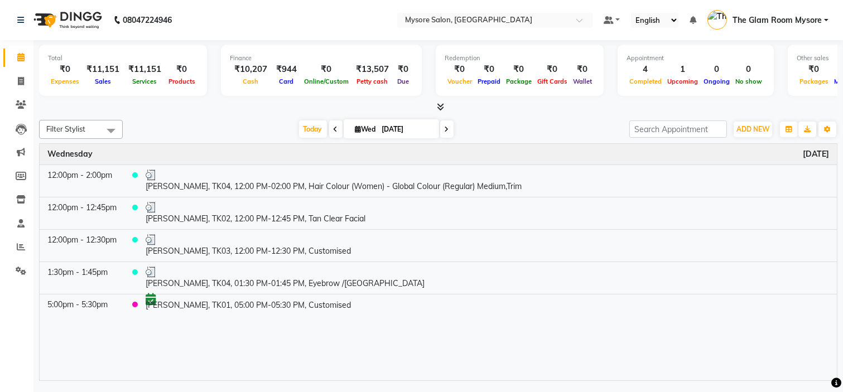
click at [438, 108] on icon at bounding box center [440, 107] width 7 height 8
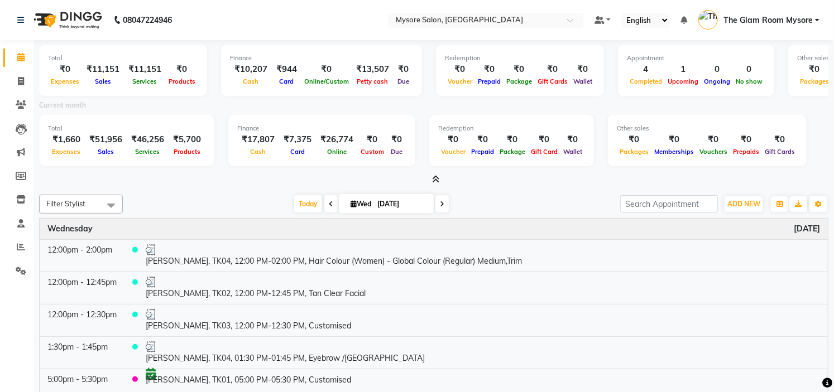
click at [436, 179] on icon at bounding box center [435, 179] width 7 height 8
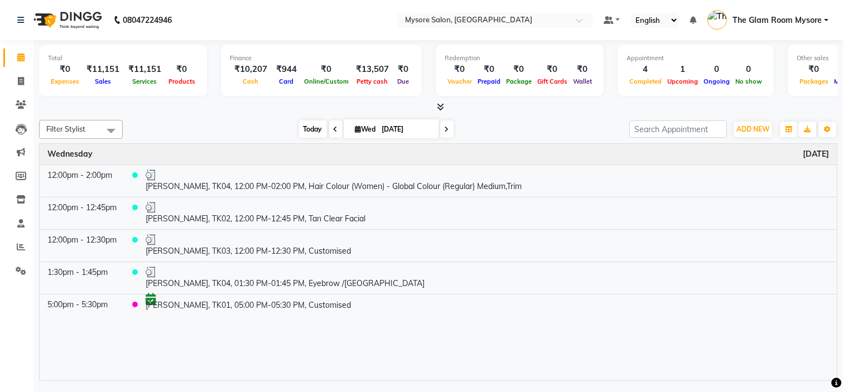
click at [305, 127] on span "Today" at bounding box center [313, 129] width 28 height 17
click at [304, 134] on span "Today" at bounding box center [313, 129] width 28 height 17
click at [757, 122] on button "ADD NEW Toggle Dropdown" at bounding box center [753, 130] width 39 height 16
click at [738, 147] on button "Add Appointment" at bounding box center [728, 150] width 88 height 15
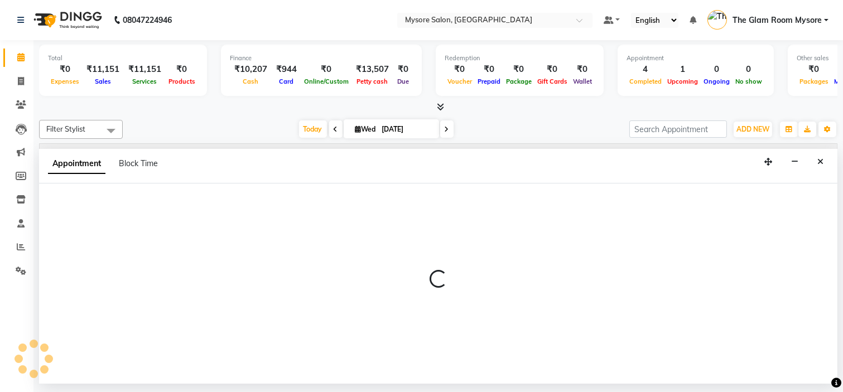
select select "tentative"
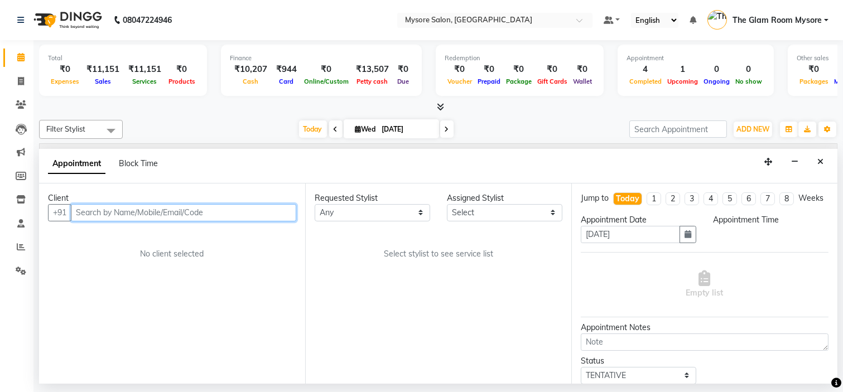
select select "540"
click at [133, 214] on input "text" at bounding box center [183, 212] width 225 height 17
type input "6361880647"
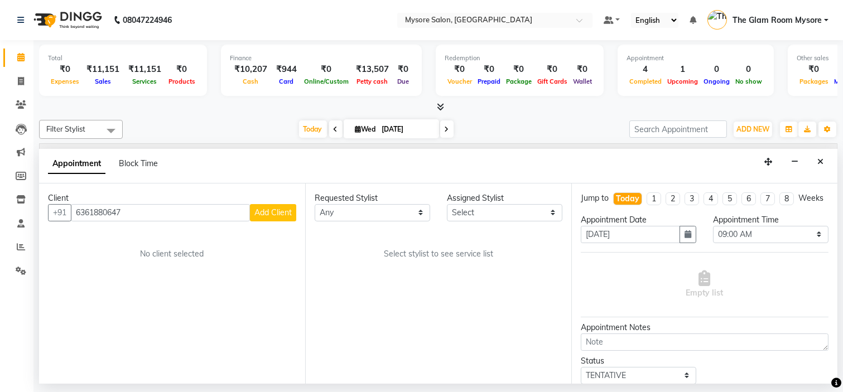
click at [271, 209] on span "Add Client" at bounding box center [272, 213] width 37 height 10
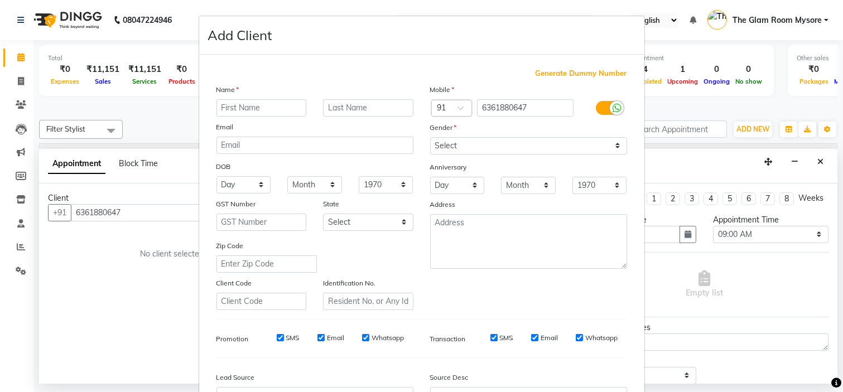
click at [283, 101] on input "text" at bounding box center [262, 107] width 90 height 17
type input "Meghana"
click at [453, 146] on select "Select Male Female Other Prefer Not To Say" at bounding box center [528, 145] width 197 height 17
select select "female"
click at [430, 137] on select "Select Male Female Other Prefer Not To Say" at bounding box center [528, 145] width 197 height 17
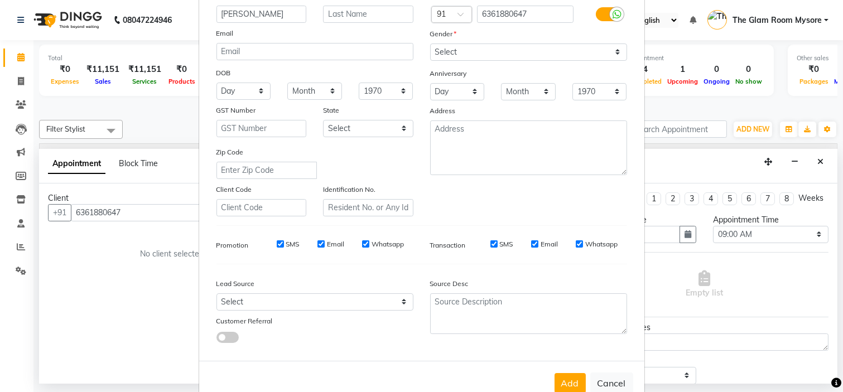
scroll to position [123, 0]
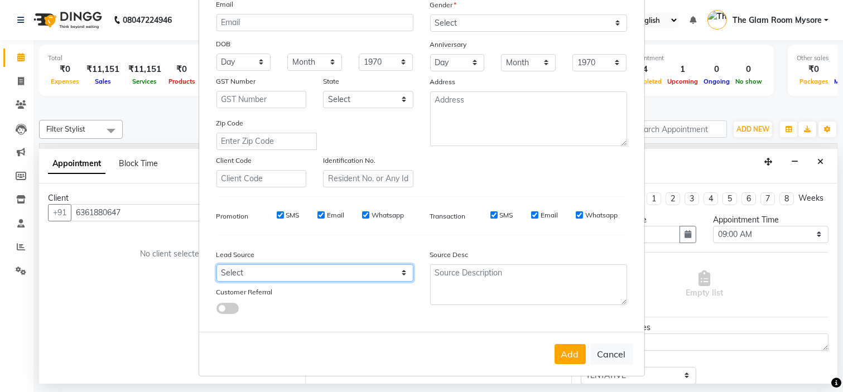
click at [384, 270] on select "Select Walk-in Referral Internet Friend Word of Mouth Advertisement Facebook Ju…" at bounding box center [315, 273] width 197 height 17
select select "40676"
click at [217, 265] on select "Select Walk-in Referral Internet Friend Word of Mouth Advertisement Facebook Ju…" at bounding box center [315, 273] width 197 height 17
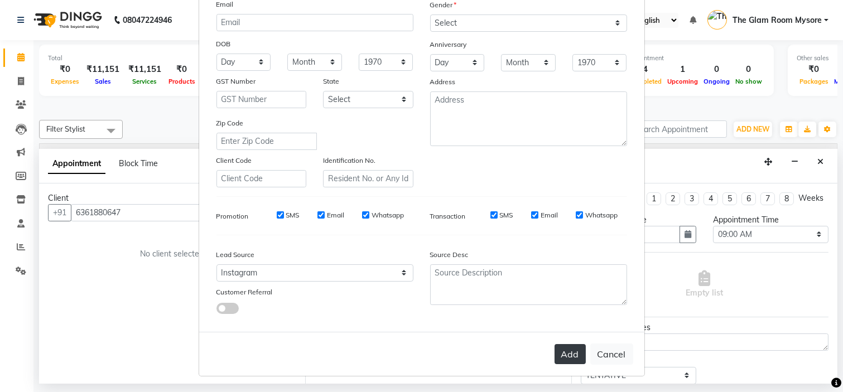
click at [568, 356] on button "Add" at bounding box center [570, 354] width 31 height 20
select select
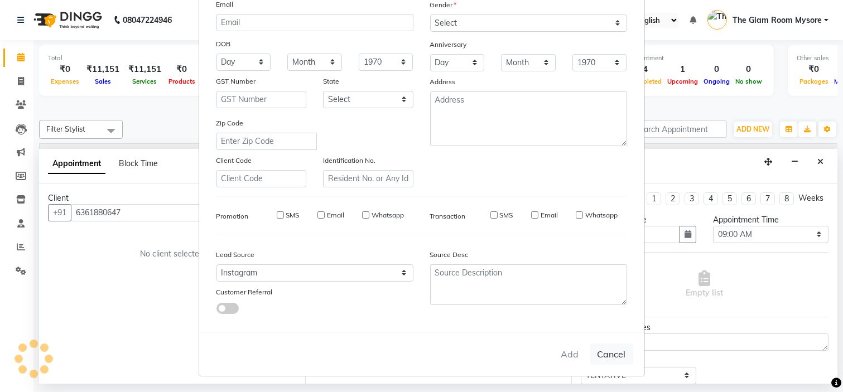
select select
checkbox input "false"
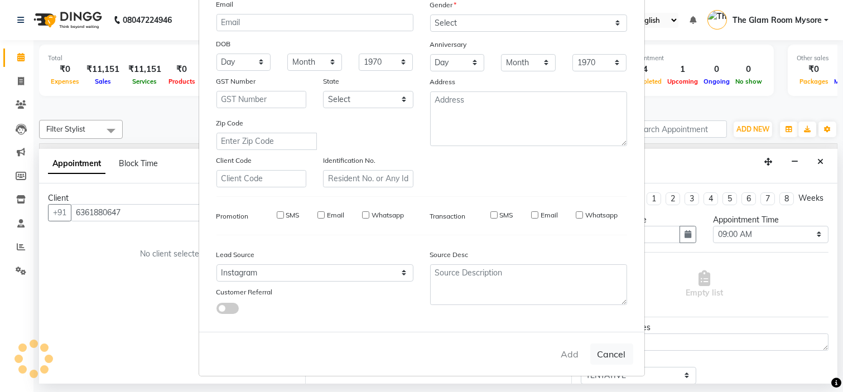
checkbox input "false"
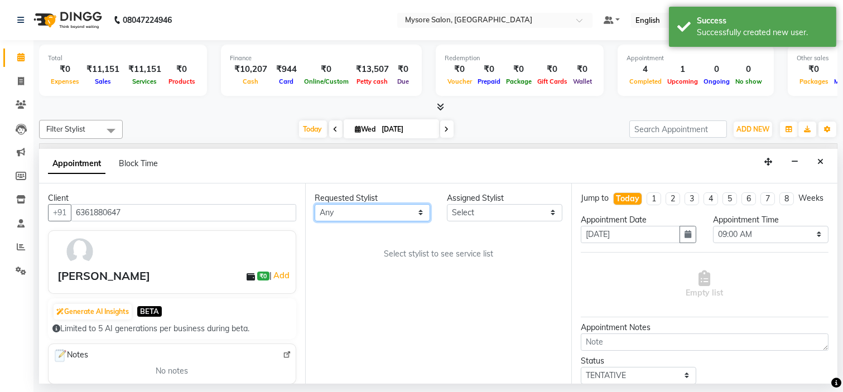
click at [386, 215] on select "Any Anilg Ankita Arpitha Arti Ashwini Ayaan DR. Apurva Fatma Jayshree Lakshmi P…" at bounding box center [373, 212] width 116 height 17
select select "66079"
click at [315, 204] on select "Any Anilg Ankita Arpitha Arti Ashwini Ayaan DR. Apurva Fatma Jayshree Lakshmi P…" at bounding box center [373, 212] width 116 height 17
select select "66079"
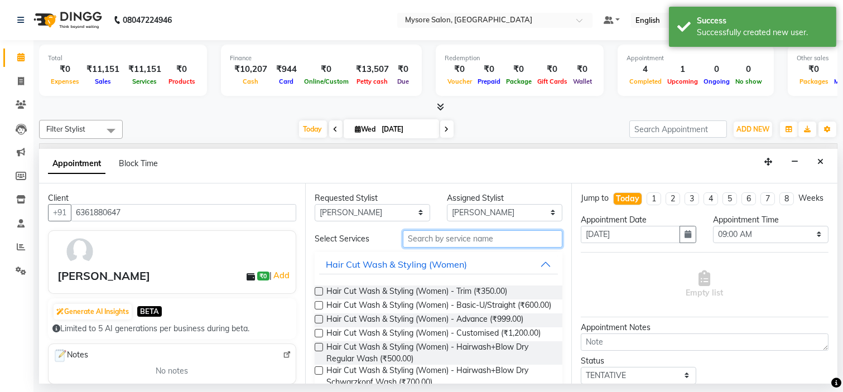
click at [422, 233] on input "text" at bounding box center [483, 238] width 160 height 17
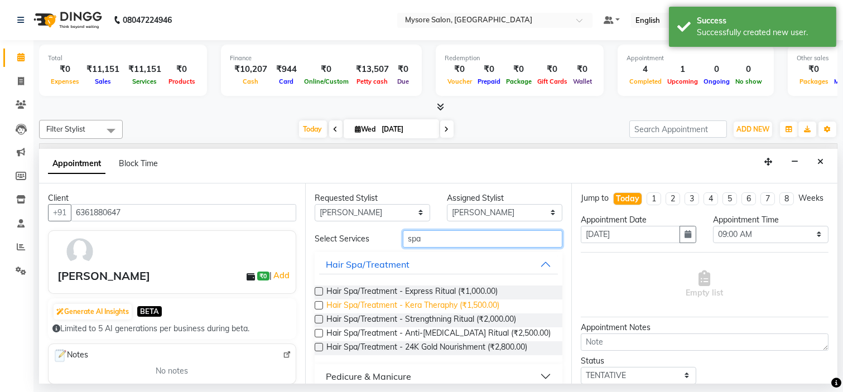
type input "spa"
click at [479, 304] on span "Hair Spa/Treatment - Kera Theraphy (₹1,500.00)" at bounding box center [412, 307] width 173 height 14
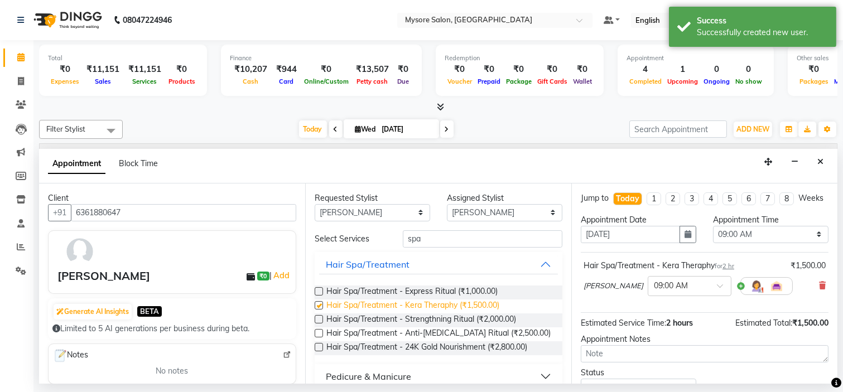
checkbox input "false"
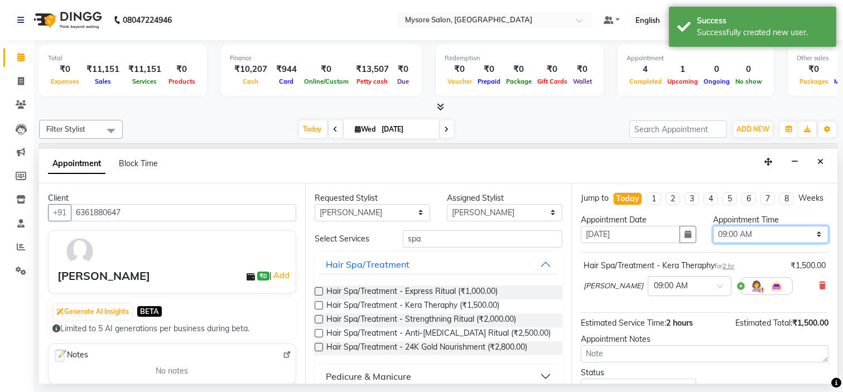
click at [756, 240] on select "Select 09:00 AM 09:15 AM 09:30 AM 09:45 AM 10:00 AM 10:15 AM 10:30 AM 10:45 AM …" at bounding box center [771, 234] width 116 height 17
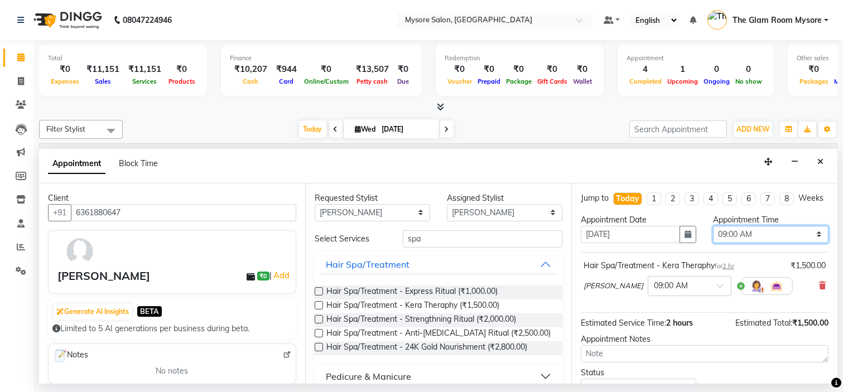
select select "975"
click at [713, 235] on select "Select 09:00 AM 09:15 AM 09:30 AM 09:45 AM 10:00 AM 10:15 AM 10:30 AM 10:45 AM …" at bounding box center [771, 234] width 116 height 17
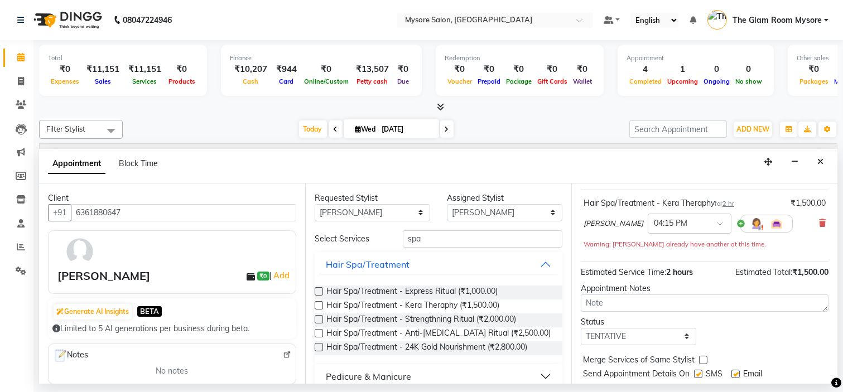
scroll to position [104, 0]
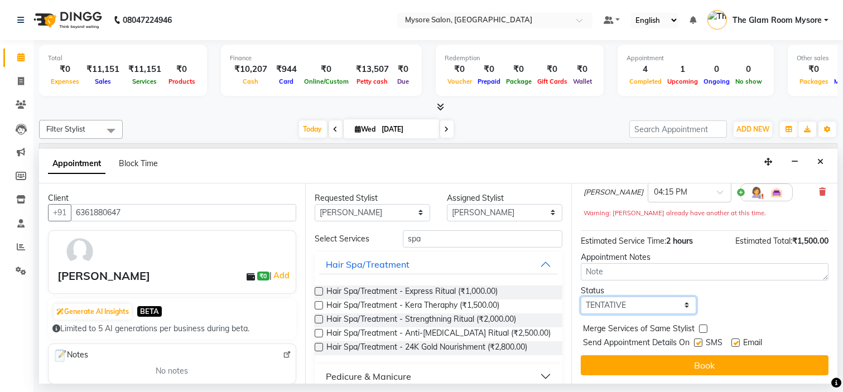
click at [671, 300] on select "Select TENTATIVE CONFIRM CHECK-IN UPCOMING" at bounding box center [639, 305] width 116 height 17
select select "confirm booking"
click at [581, 297] on select "Select TENTATIVE CONFIRM CHECK-IN UPCOMING" at bounding box center [639, 305] width 116 height 17
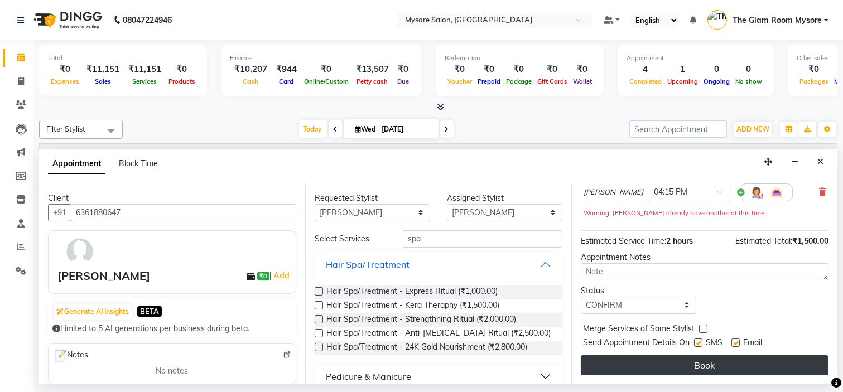
click at [684, 366] on button "Book" at bounding box center [705, 365] width 248 height 20
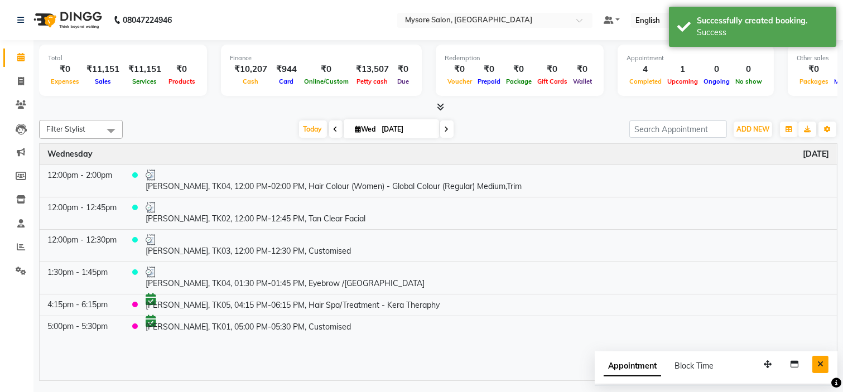
click at [822, 367] on icon "Close" at bounding box center [820, 364] width 6 height 8
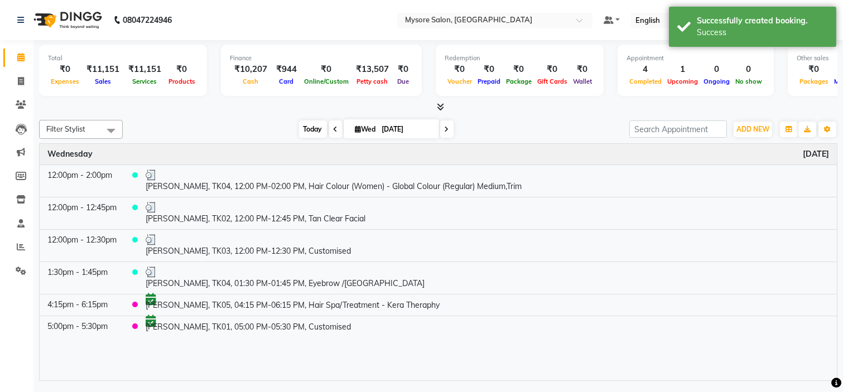
click at [302, 131] on span "Today" at bounding box center [313, 129] width 28 height 17
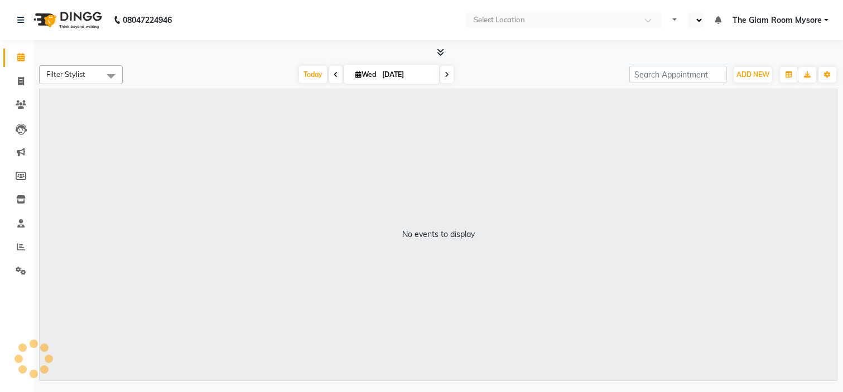
select select "en"
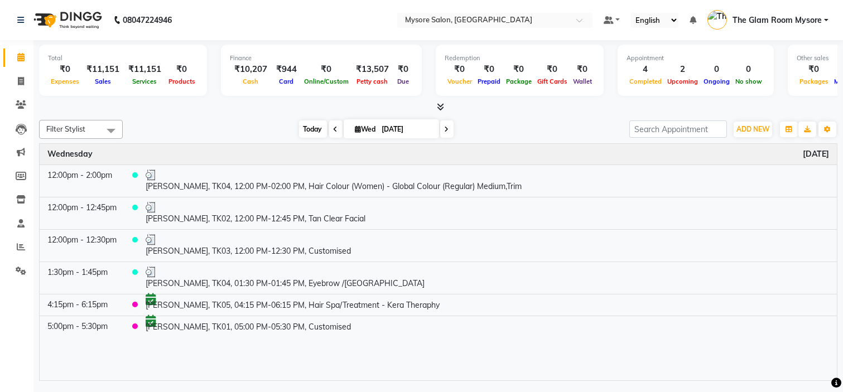
click at [307, 125] on span "Today" at bounding box center [313, 129] width 28 height 17
click at [310, 126] on span "Today" at bounding box center [313, 129] width 28 height 17
click at [305, 133] on span "Today" at bounding box center [313, 129] width 28 height 17
click at [305, 126] on span "Today" at bounding box center [313, 129] width 28 height 17
click at [237, 123] on div "[DATE] [DATE]" at bounding box center [376, 129] width 496 height 17
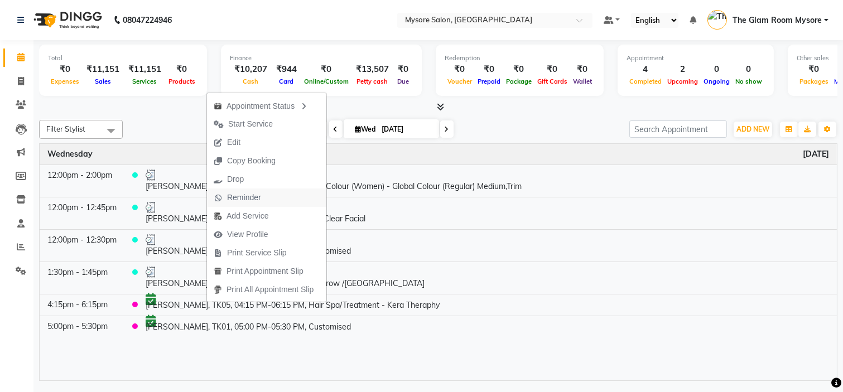
click at [257, 197] on span "Reminder" at bounding box center [244, 198] width 34 height 12
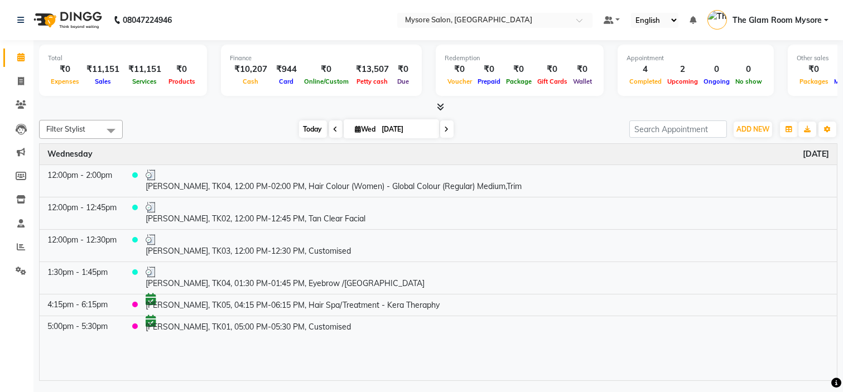
click at [311, 130] on span "Today" at bounding box center [313, 129] width 28 height 17
click at [301, 132] on span "Today" at bounding box center [313, 129] width 28 height 17
click at [304, 126] on span "Today" at bounding box center [313, 129] width 28 height 17
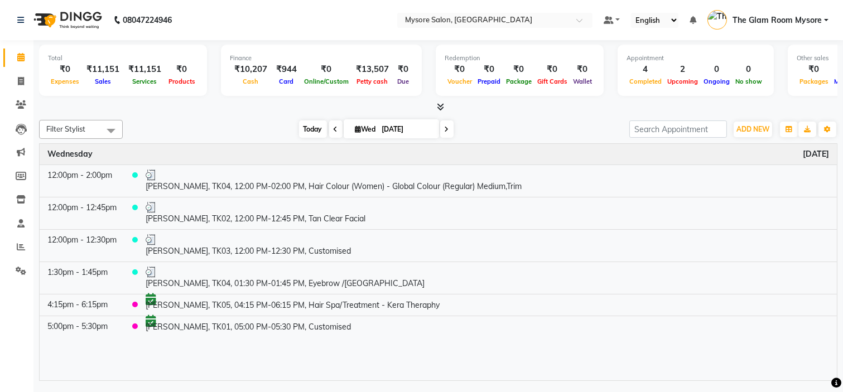
click at [304, 126] on span "Today" at bounding box center [313, 129] width 28 height 17
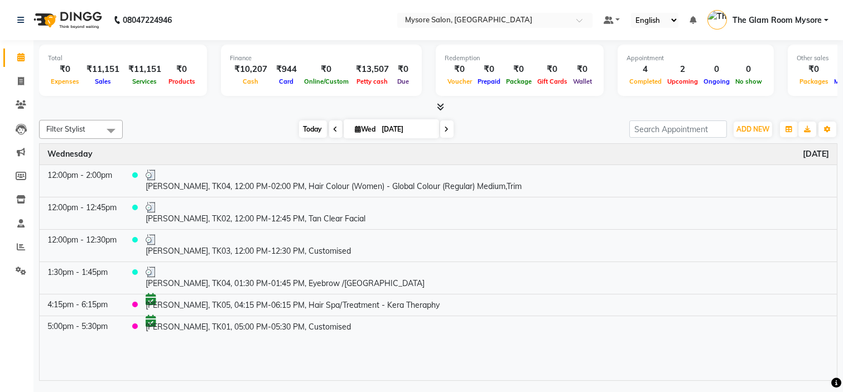
click at [304, 126] on span "Today" at bounding box center [313, 129] width 28 height 17
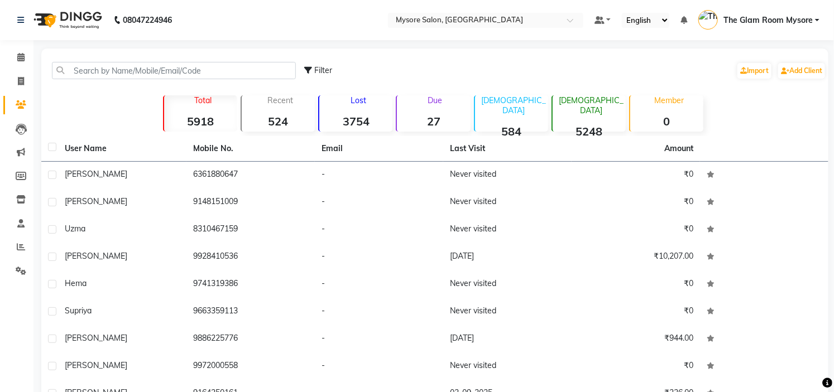
click at [304, 126] on strong "524" at bounding box center [278, 121] width 73 height 14
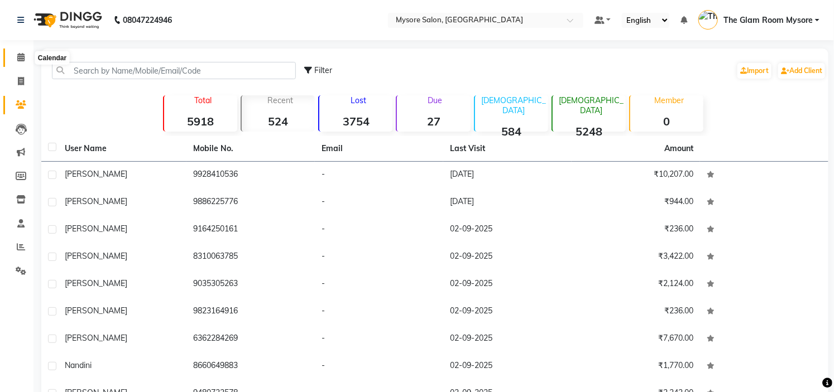
click at [12, 59] on span at bounding box center [21, 57] width 20 height 13
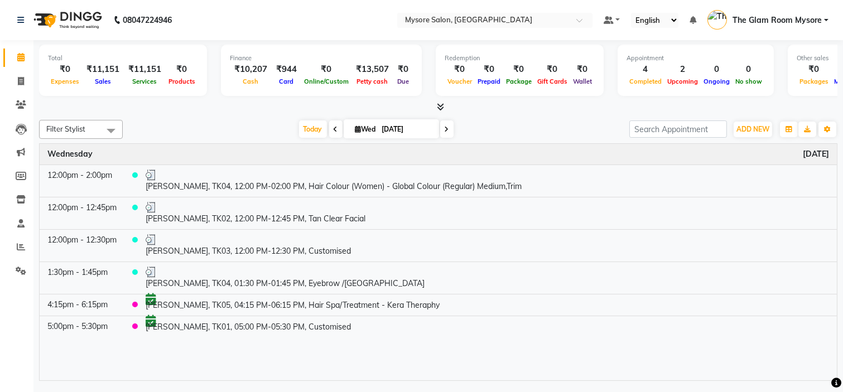
click at [294, 343] on div "Time Event [DATE] 12:00pm - 2:00pm [PERSON_NAME], TK04, 12:00 PM-02:00 PM, Hair…" at bounding box center [438, 262] width 797 height 237
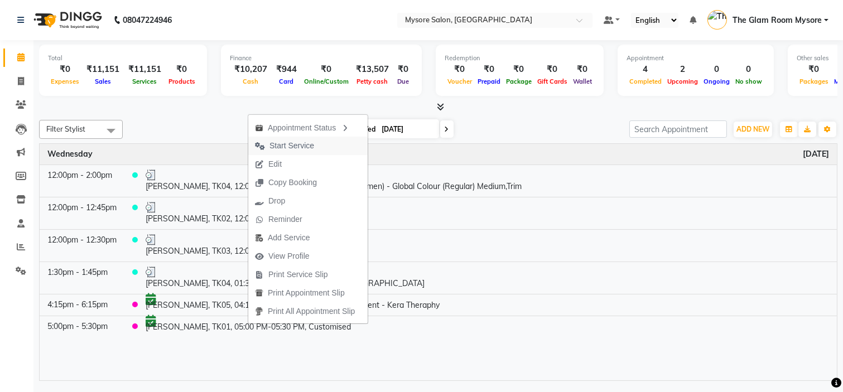
click at [299, 143] on span "Start Service" at bounding box center [292, 146] width 45 height 12
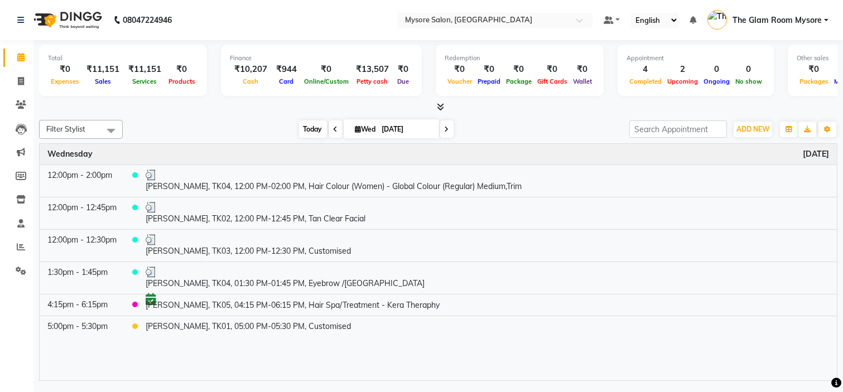
click at [313, 127] on span "Today" at bounding box center [313, 129] width 28 height 17
click at [304, 133] on span "Today" at bounding box center [313, 129] width 28 height 17
click at [304, 132] on span "Today" at bounding box center [313, 129] width 28 height 17
click at [304, 130] on span "Today" at bounding box center [313, 129] width 28 height 17
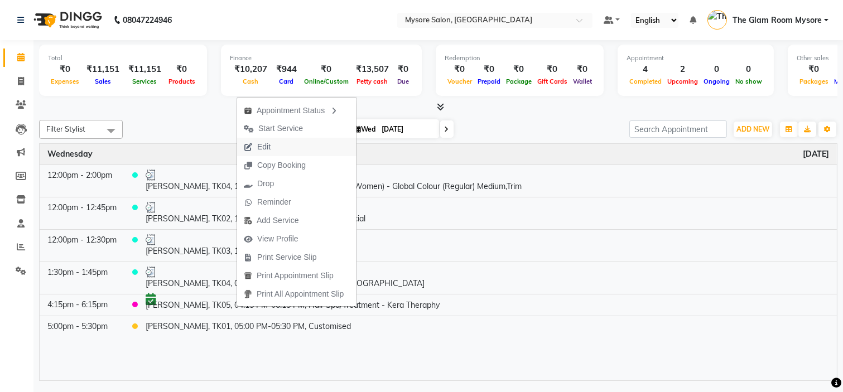
click at [280, 152] on button "Edit" at bounding box center [296, 147] width 119 height 18
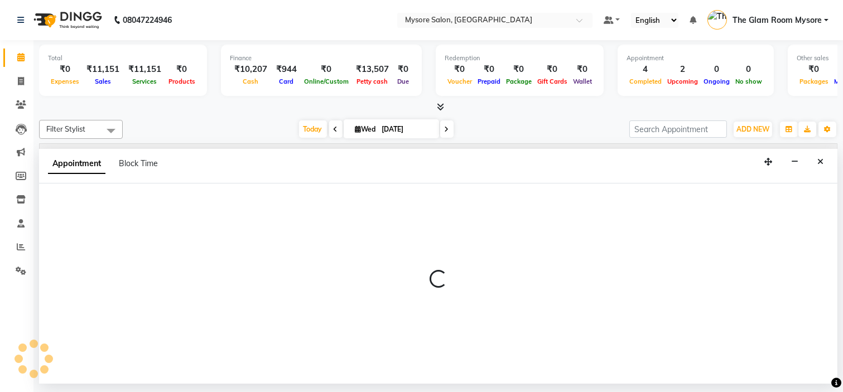
select select "confirm booking"
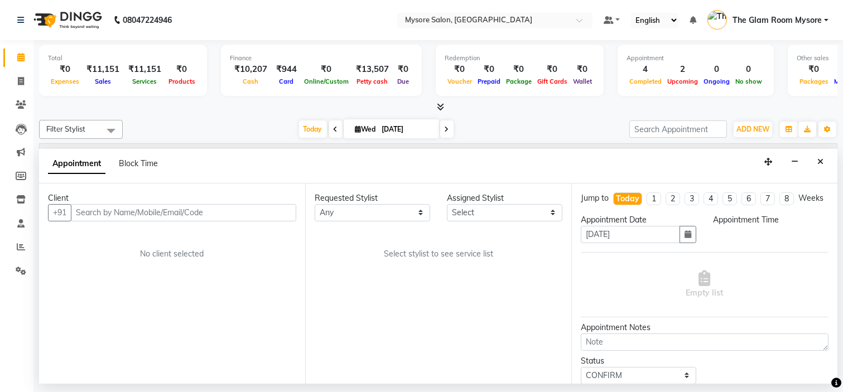
select select "66079"
select select "975"
select select
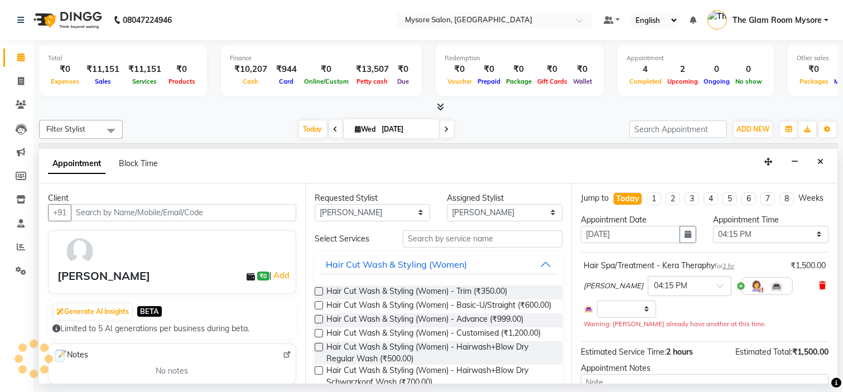
click at [819, 290] on icon at bounding box center [822, 286] width 7 height 8
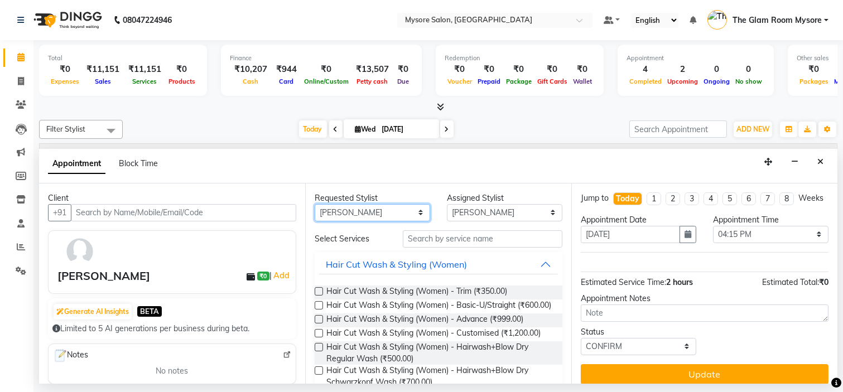
click at [395, 204] on select "Any Anilg [PERSON_NAME] [PERSON_NAME] [PERSON_NAME] [PERSON_NAME] [PERSON_NAME]…" at bounding box center [373, 212] width 116 height 17
select select "35251"
click at [315, 204] on select "Any Anilg [PERSON_NAME] [PERSON_NAME] [PERSON_NAME] [PERSON_NAME] [PERSON_NAME]…" at bounding box center [373, 212] width 116 height 17
select select "35251"
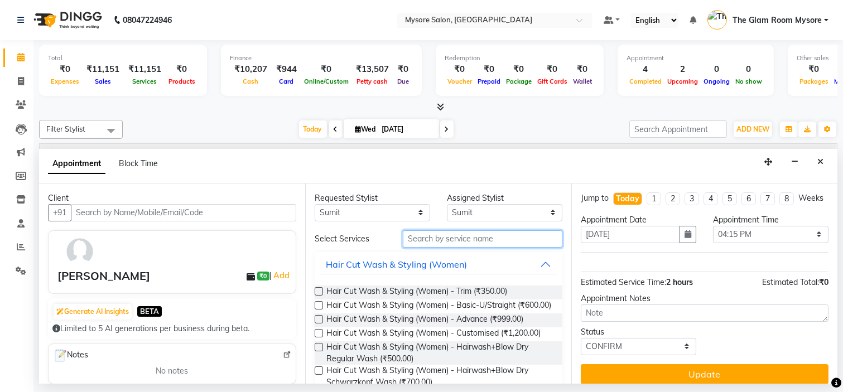
click at [478, 243] on input "text" at bounding box center [483, 238] width 160 height 17
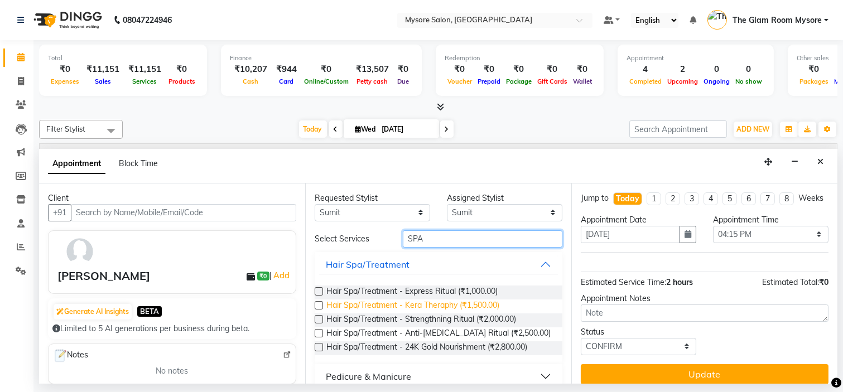
type input "SPA"
click at [491, 302] on span "Hair Spa/Treatment - Kera Theraphy (₹1,500.00)" at bounding box center [412, 307] width 173 height 14
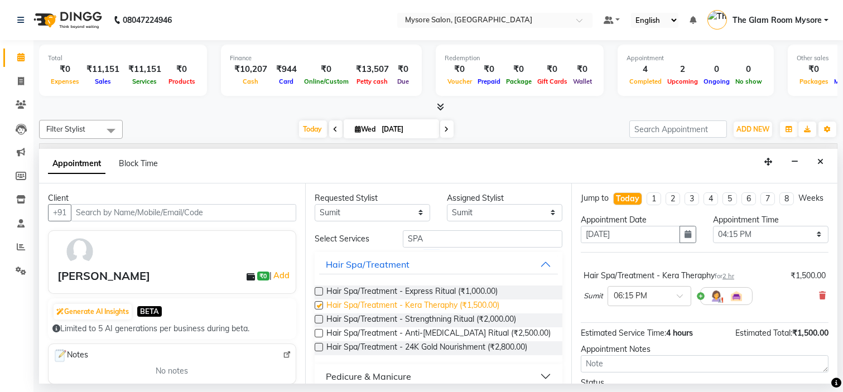
checkbox input "false"
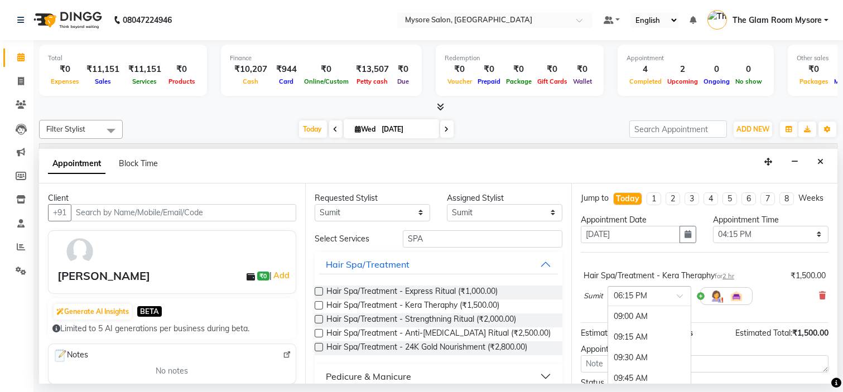
click at [672, 301] on div at bounding box center [649, 296] width 83 height 12
click at [653, 340] on div "05:30 PM" at bounding box center [649, 330] width 83 height 21
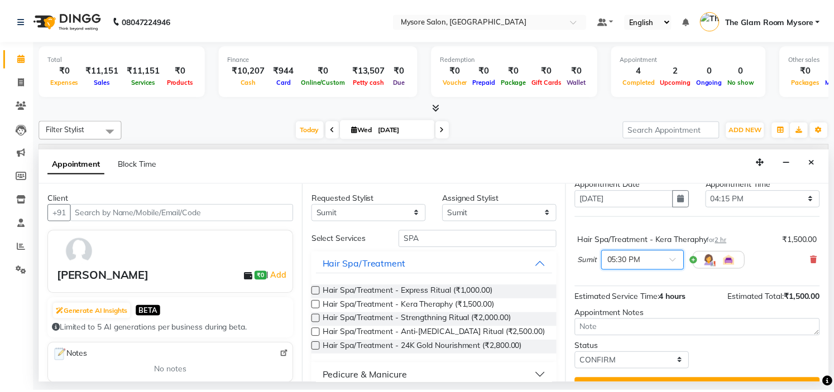
scroll to position [70, 0]
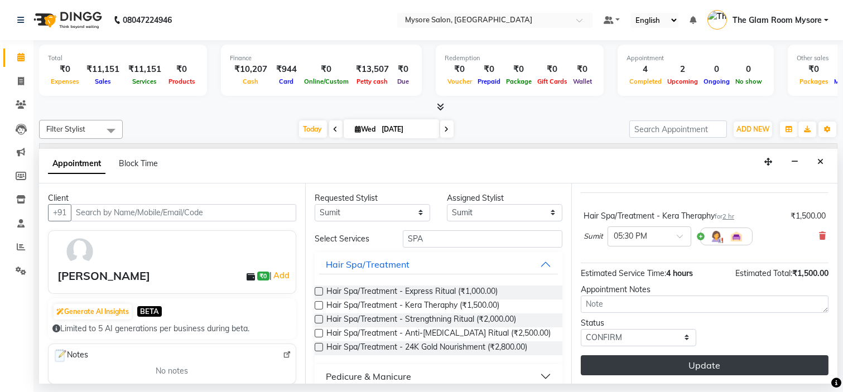
click at [760, 366] on button "Update" at bounding box center [705, 365] width 248 height 20
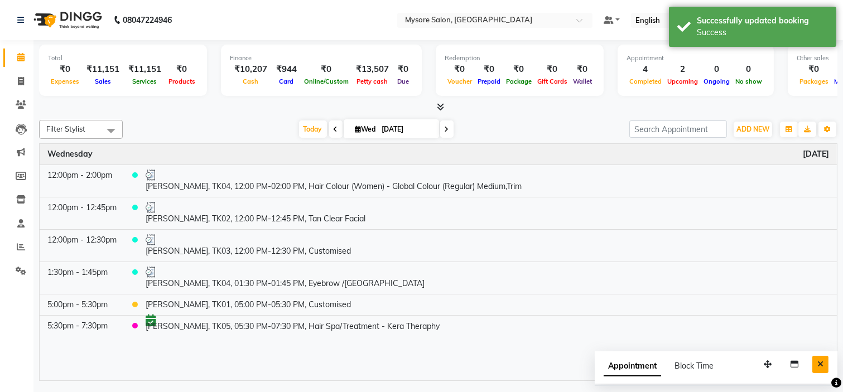
click at [822, 358] on button "Close" at bounding box center [820, 364] width 16 height 17
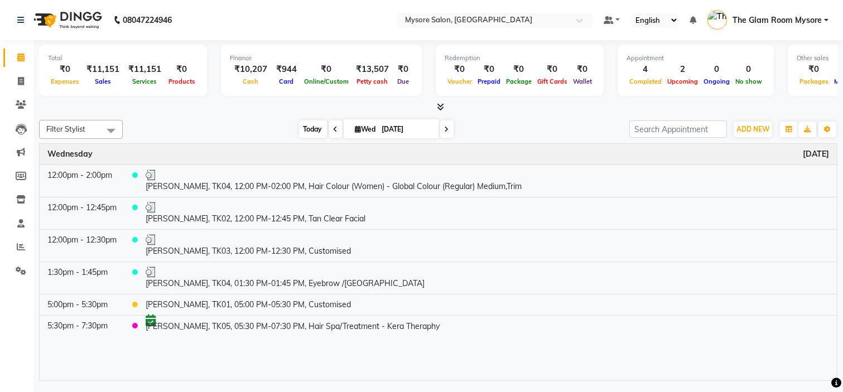
click at [315, 131] on span "Today" at bounding box center [313, 129] width 28 height 17
click at [306, 127] on span "Today" at bounding box center [313, 129] width 28 height 17
click at [306, 130] on span "Today" at bounding box center [313, 129] width 28 height 17
click at [585, 117] on div "Filter Stylist Select All Anilg [PERSON_NAME] [PERSON_NAME] Ashwini Ayaan DR. A…" at bounding box center [438, 249] width 799 height 266
click at [308, 129] on span "Today" at bounding box center [313, 129] width 28 height 17
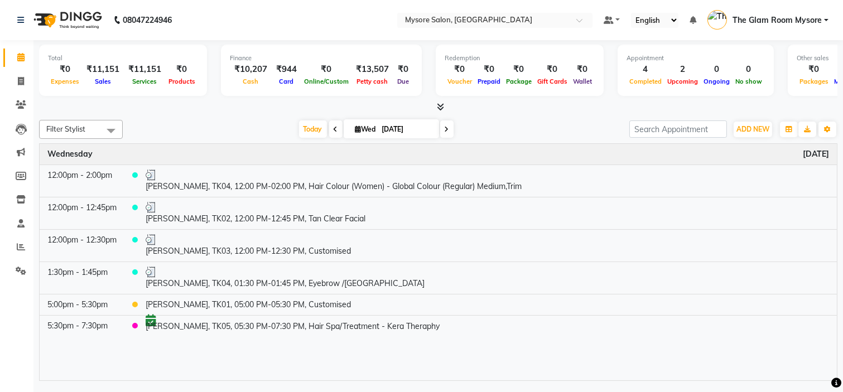
click at [441, 124] on span at bounding box center [446, 129] width 13 height 17
type input "[DATE]"
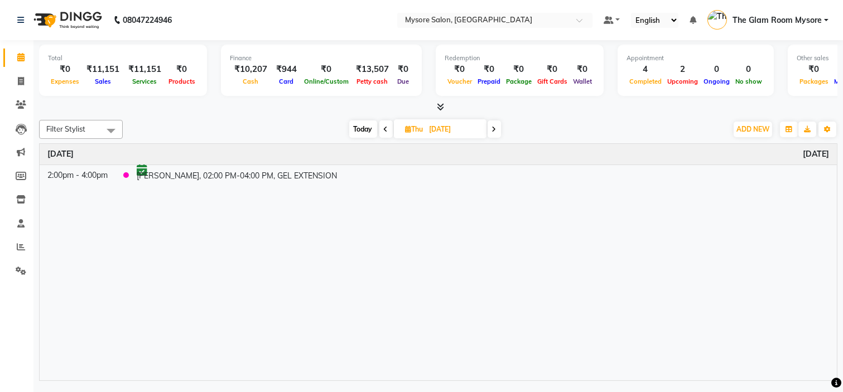
click at [285, 225] on div "Time Event [DATE] 2:00pm - 4:00pm [PERSON_NAME], 02:00 PM-04:00 PM, GEL EXTENSI…" at bounding box center [438, 262] width 797 height 237
click at [737, 127] on span "ADD NEW" at bounding box center [753, 129] width 33 height 8
click at [720, 143] on button "Add Appointment" at bounding box center [728, 150] width 88 height 15
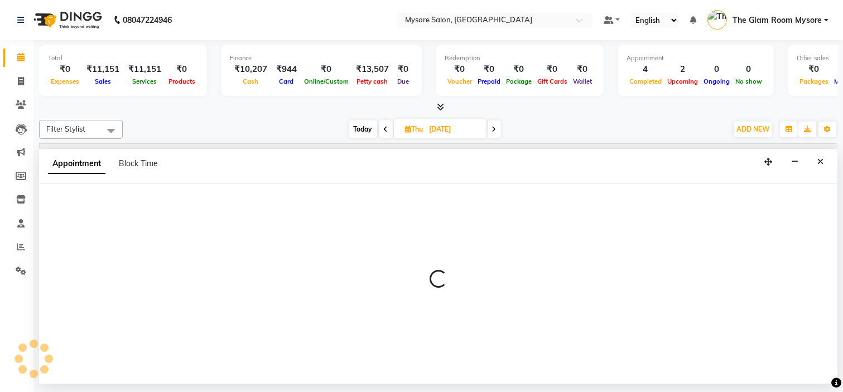
select select "540"
select select "tentative"
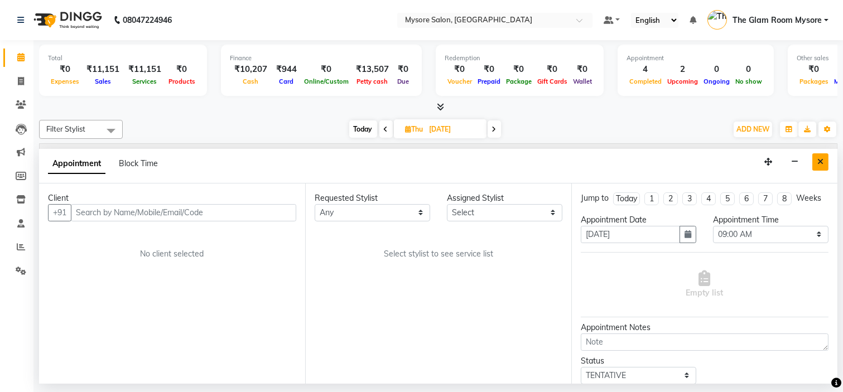
click at [818, 162] on icon "Close" at bounding box center [820, 162] width 6 height 8
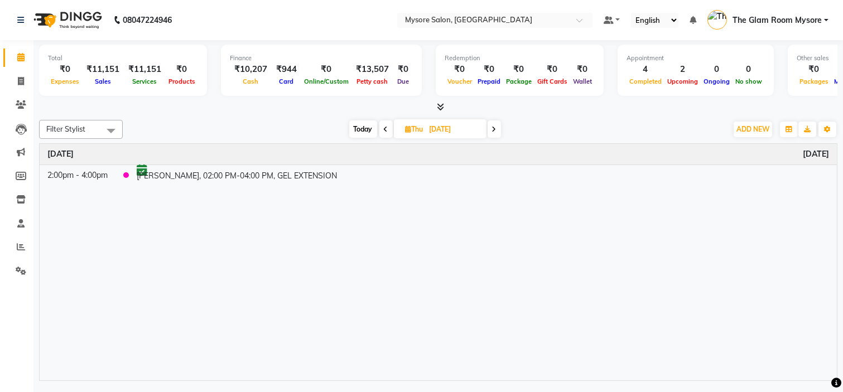
click at [370, 125] on span "Today" at bounding box center [363, 129] width 28 height 17
type input "[DATE]"
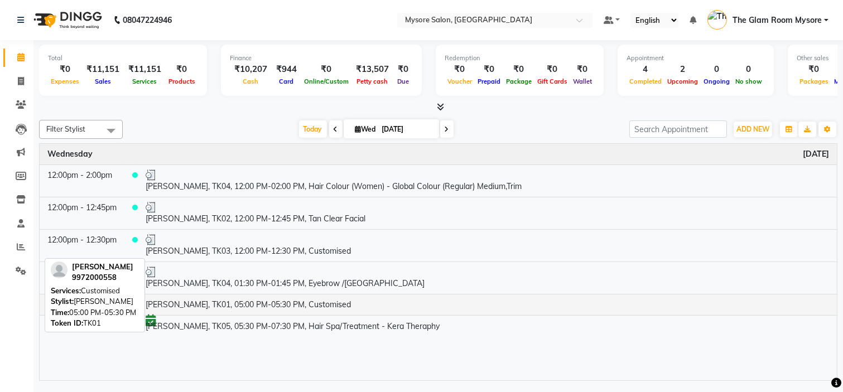
click at [268, 301] on td "[PERSON_NAME], TK01, 05:00 PM-05:30 PM, Customised" at bounding box center [487, 304] width 699 height 21
select select "1"
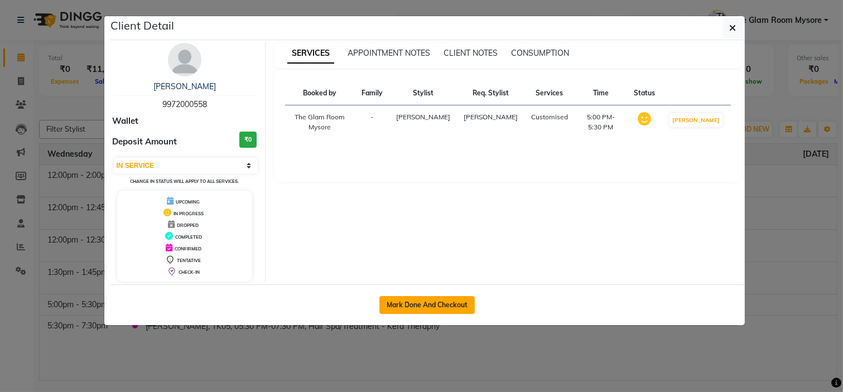
click at [442, 305] on button "Mark Done And Checkout" at bounding box center [426, 305] width 95 height 18
select select "4255"
select select "service"
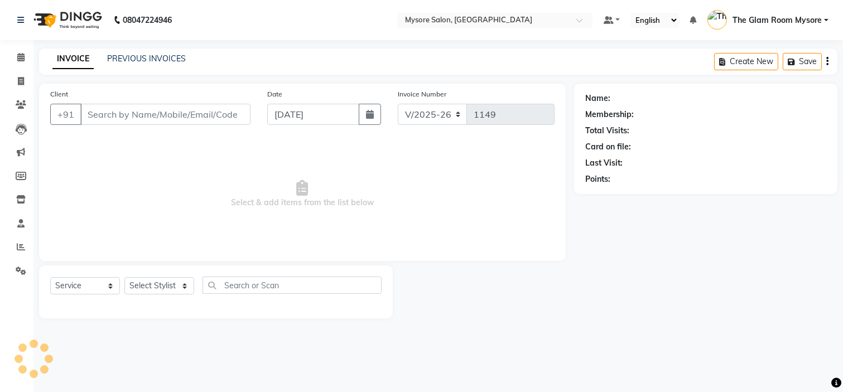
click at [843, 364] on div "08047224946 Select Location × Mysore Salon, Mysore Default Panel My Panel Engli…" at bounding box center [421, 196] width 843 height 392
type input "9972000558"
select select "66079"
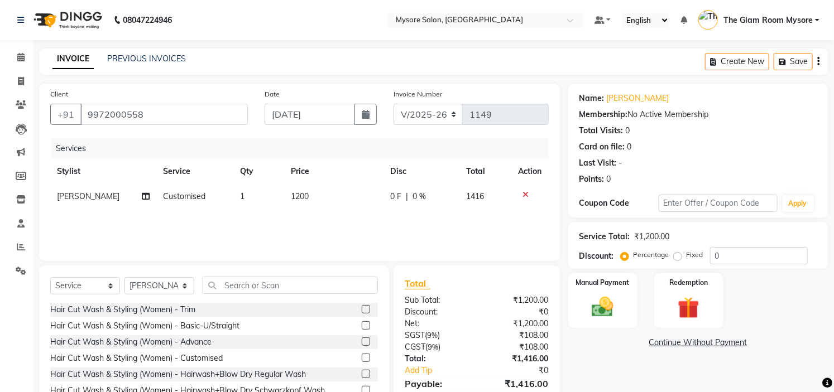
scroll to position [54, 0]
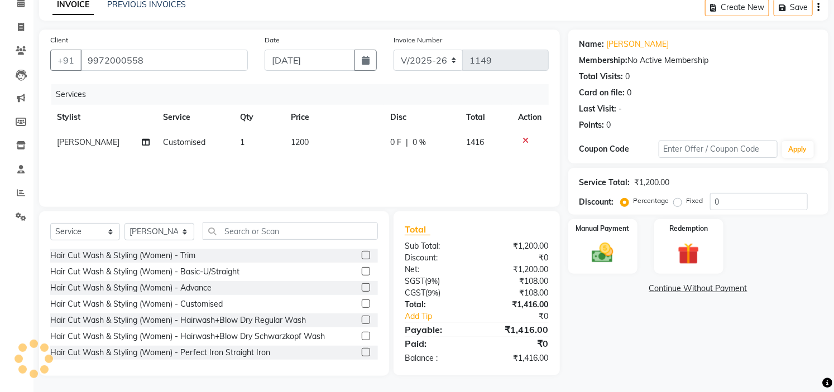
click at [324, 138] on td "1200" at bounding box center [333, 142] width 99 height 25
select select "66079"
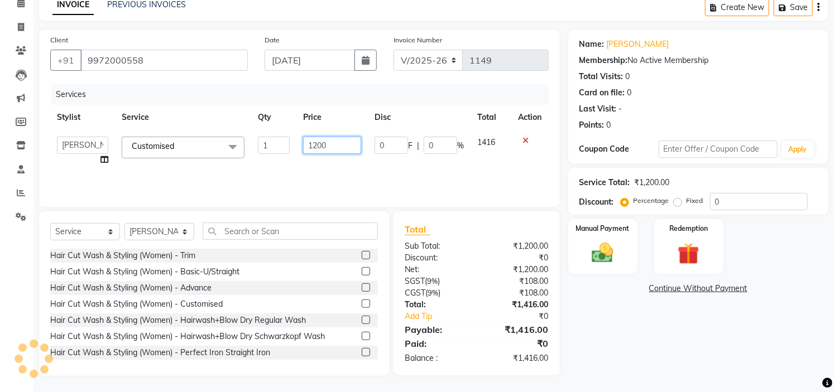
click at [333, 140] on input "1200" at bounding box center [332, 145] width 58 height 17
type input "1800"
click at [595, 344] on div "Name: Kanika Membership: No Active Membership Total Visits: 0 Card on file: 0 L…" at bounding box center [702, 203] width 268 height 347
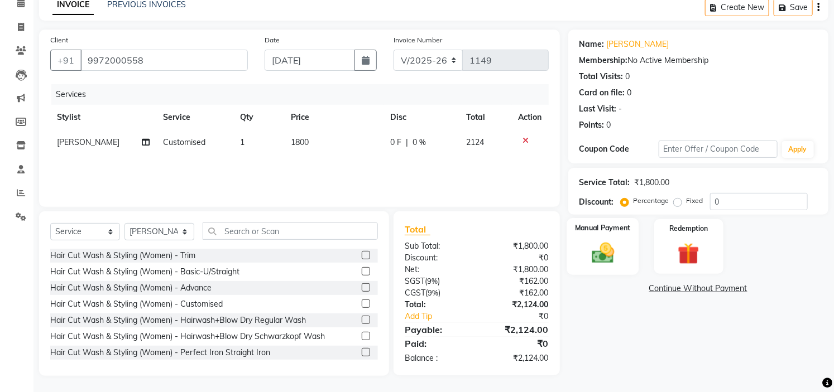
click at [601, 251] on img at bounding box center [602, 254] width 37 height 26
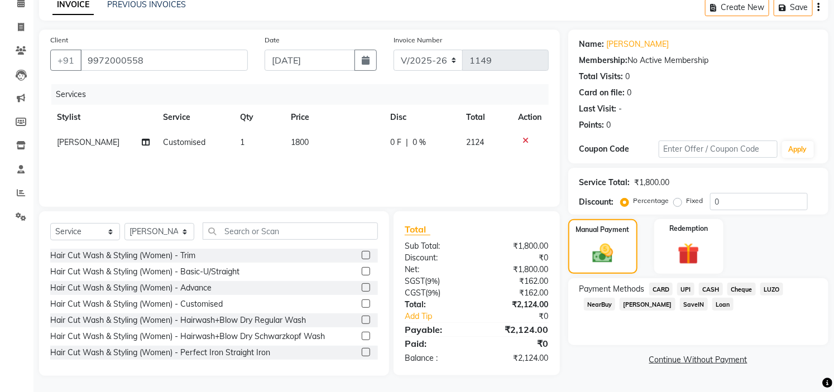
click at [682, 285] on span "UPI" at bounding box center [685, 289] width 17 height 13
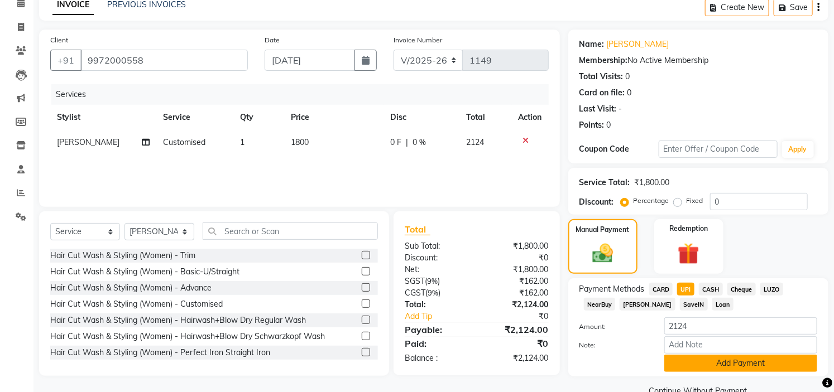
click at [735, 364] on button "Add Payment" at bounding box center [740, 363] width 153 height 17
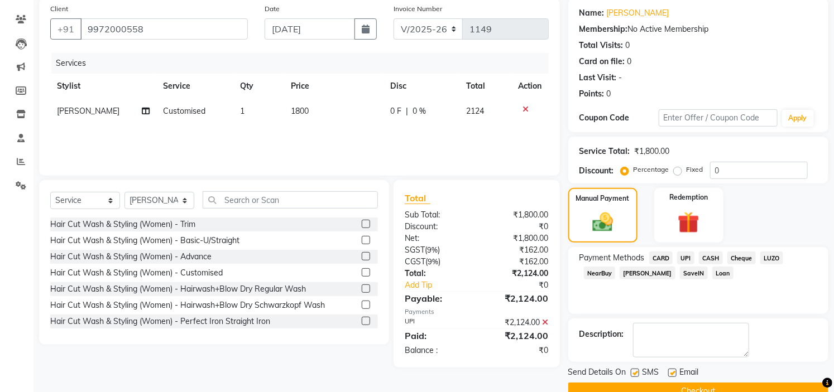
scroll to position [109, 0]
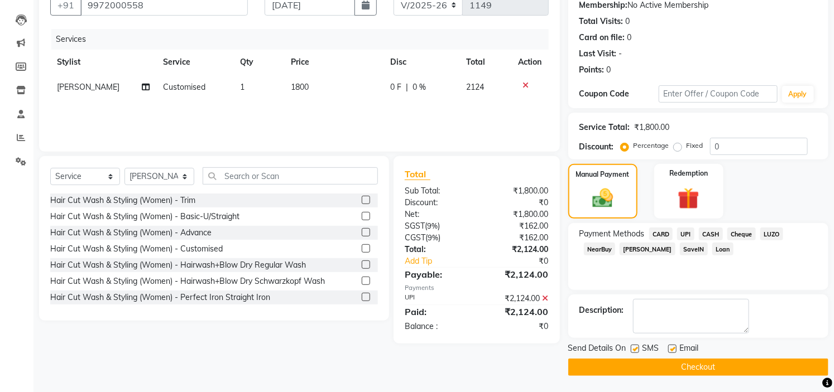
click at [709, 362] on button "Checkout" at bounding box center [698, 367] width 260 height 17
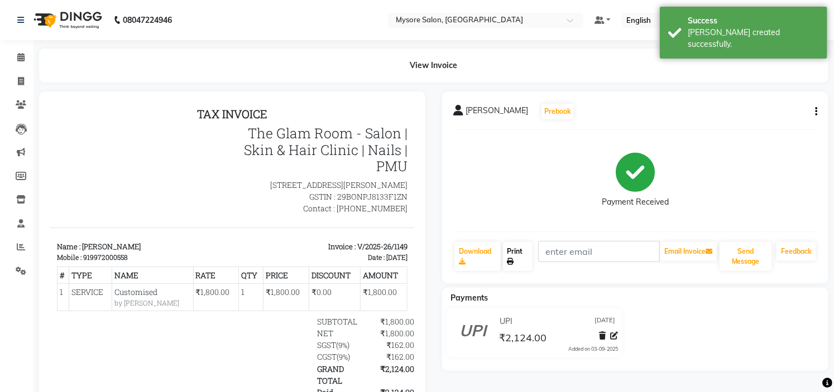
click at [517, 262] on link "Print" at bounding box center [518, 256] width 30 height 29
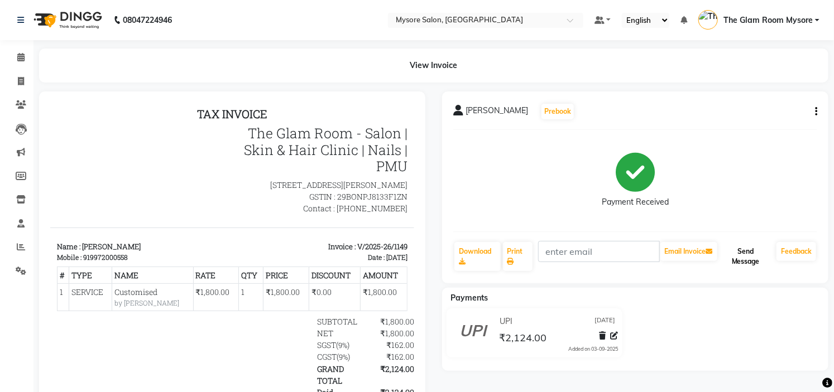
click at [740, 257] on button "Send Message" at bounding box center [745, 256] width 52 height 29
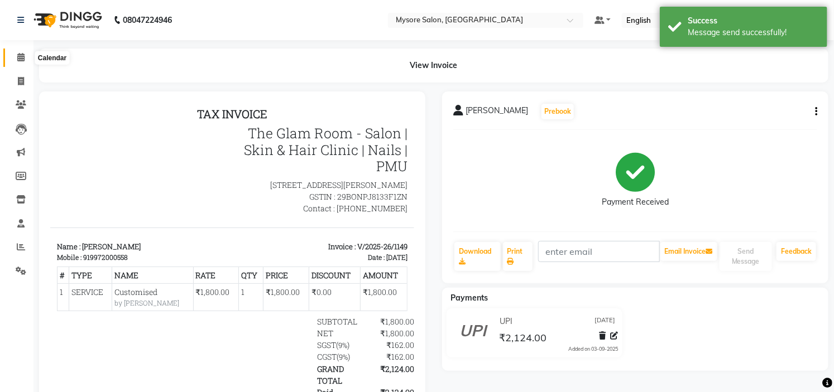
click at [17, 59] on icon at bounding box center [20, 57] width 7 height 8
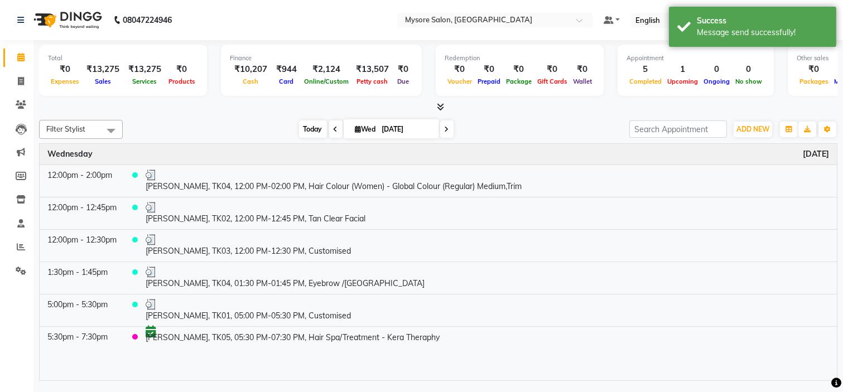
click at [310, 129] on span "Today" at bounding box center [313, 129] width 28 height 17
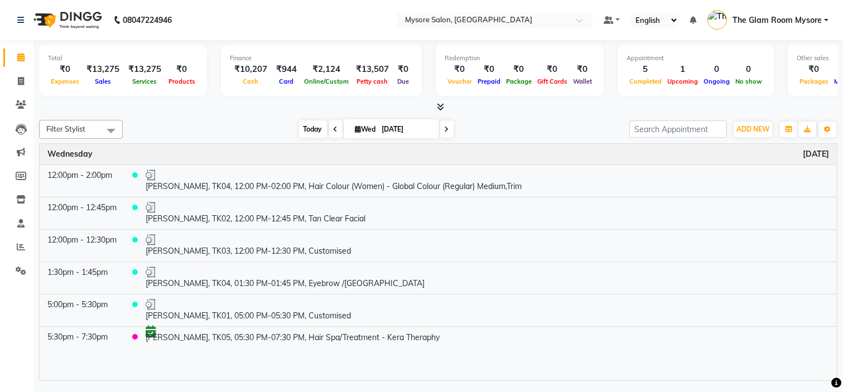
click at [302, 124] on span "Today" at bounding box center [313, 129] width 28 height 17
click at [527, 125] on div "[DATE] [DATE]" at bounding box center [376, 129] width 496 height 17
click at [309, 133] on span "Today" at bounding box center [313, 129] width 28 height 17
click at [307, 131] on span "Today" at bounding box center [313, 129] width 28 height 17
click at [253, 116] on div "Filter Stylist Select All Anilg Ankita Arpitha Arti Ashwini Ayaan DR. Apurva Fa…" at bounding box center [438, 249] width 799 height 266
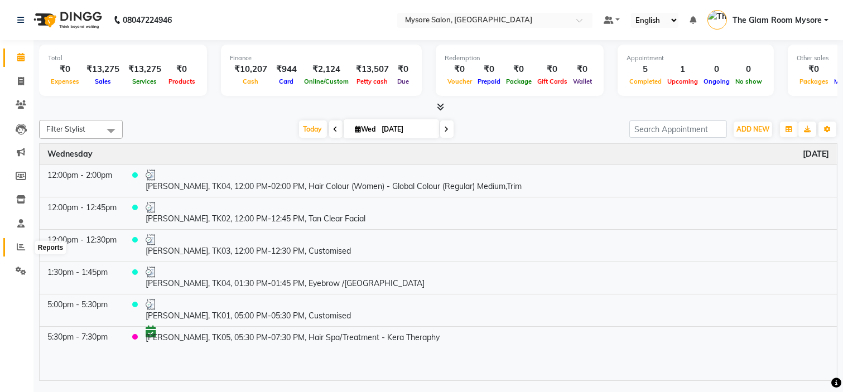
click at [27, 246] on span at bounding box center [21, 247] width 20 height 13
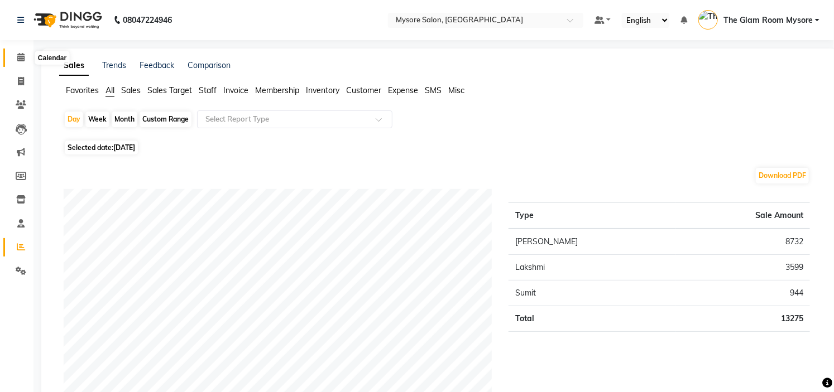
click at [22, 57] on icon at bounding box center [20, 57] width 7 height 8
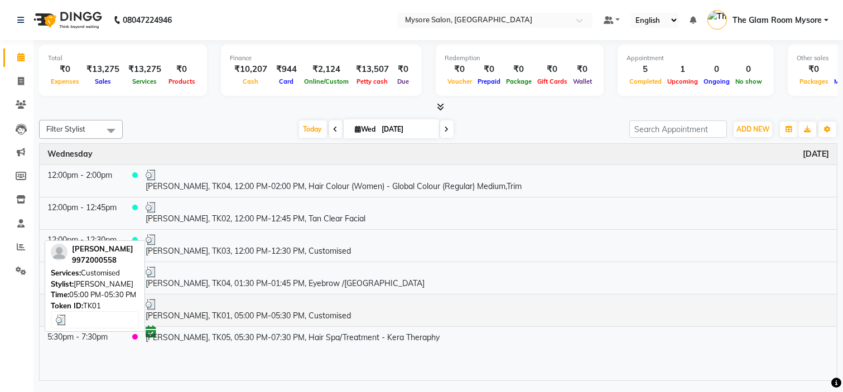
click at [280, 309] on div at bounding box center [488, 304] width 684 height 11
select select "3"
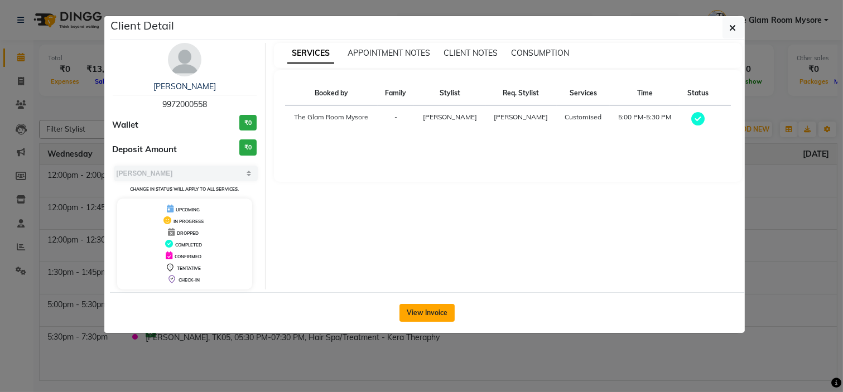
click at [432, 314] on button "View Invoice" at bounding box center [427, 313] width 55 height 18
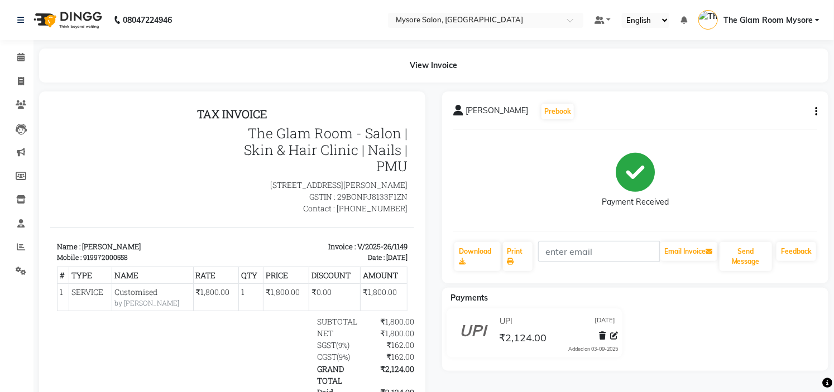
click at [816, 112] on icon "button" at bounding box center [816, 112] width 2 height 1
click at [759, 112] on div "Edit Invoice" at bounding box center [760, 119] width 76 height 14
select select "service"
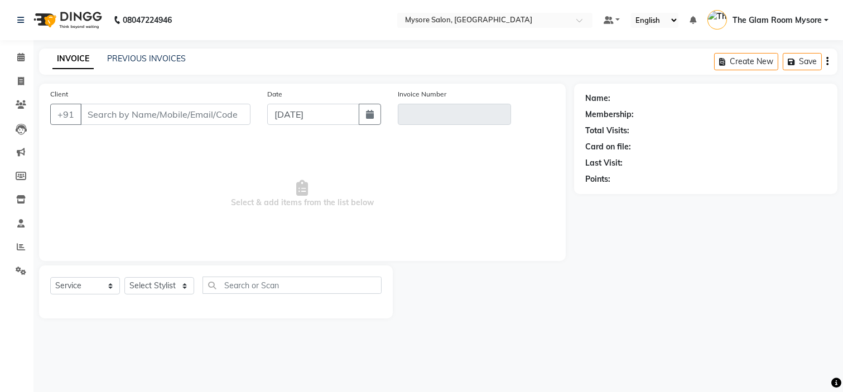
type input "9972000558"
type input "V/2025-26/1149"
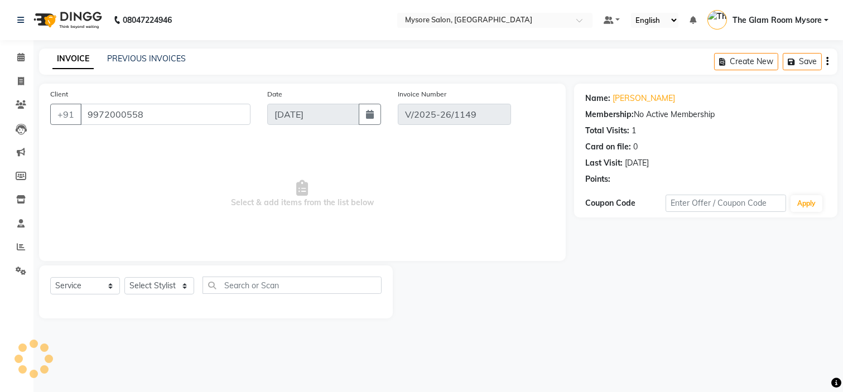
select select "select"
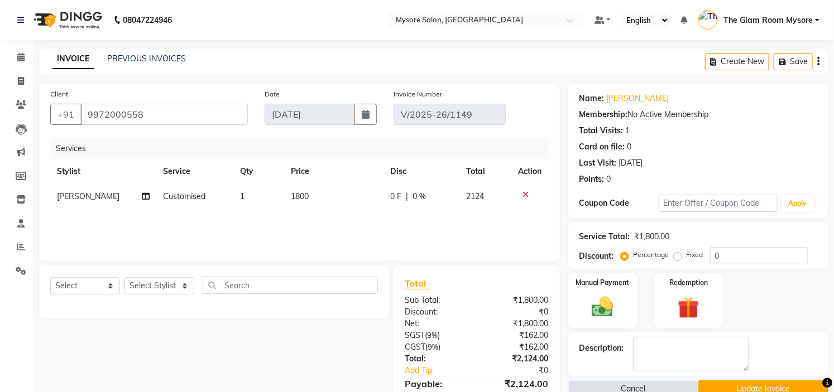
scroll to position [77, 0]
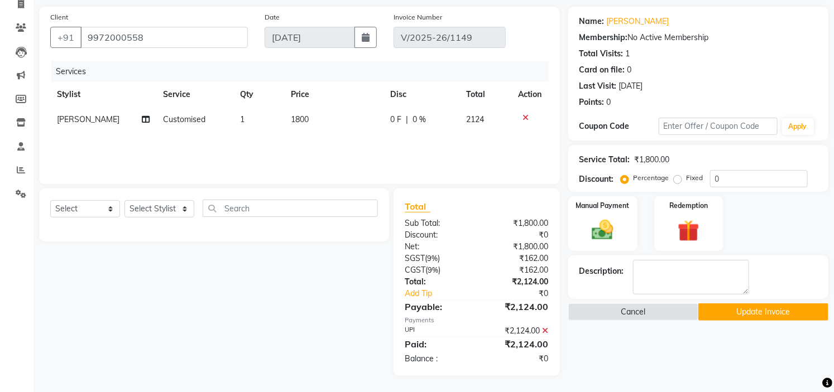
click at [547, 330] on icon at bounding box center [545, 331] width 6 height 8
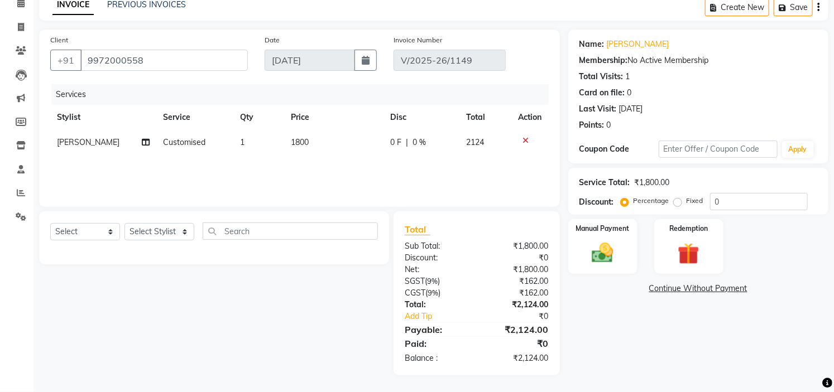
scroll to position [54, 0]
click at [605, 247] on img at bounding box center [602, 254] width 37 height 26
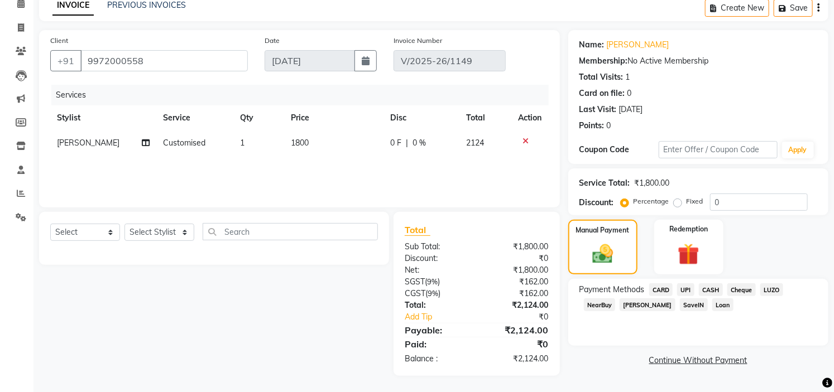
click at [707, 289] on span "CASH" at bounding box center [711, 289] width 24 height 13
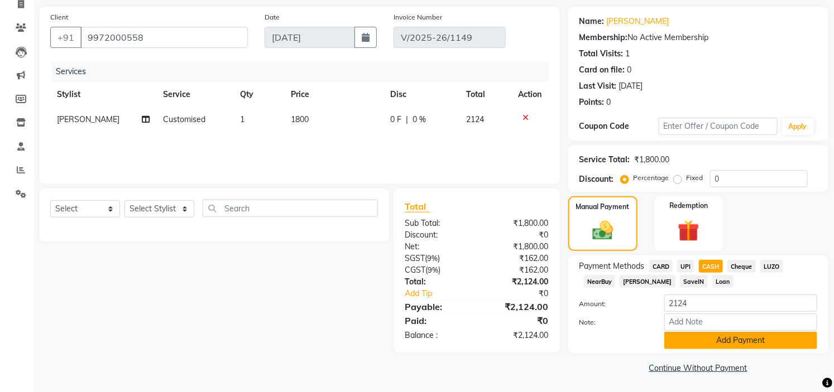
click at [741, 345] on button "Add Payment" at bounding box center [740, 340] width 153 height 17
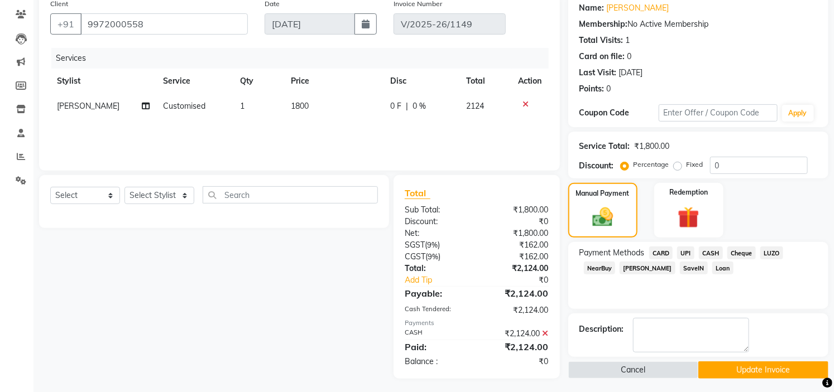
scroll to position [93, 0]
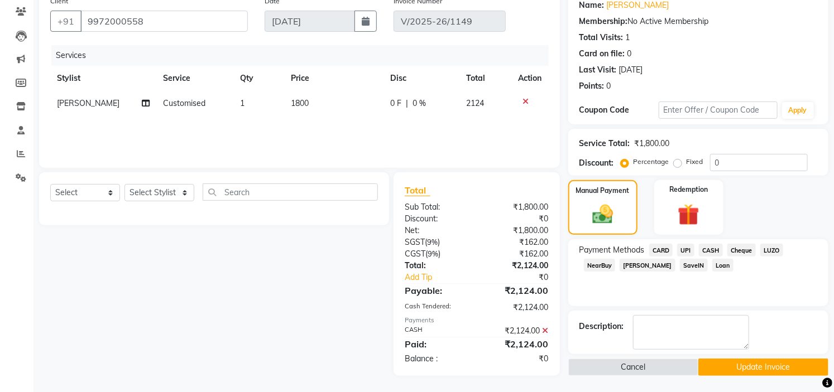
click at [754, 372] on button "Update Invoice" at bounding box center [763, 367] width 130 height 17
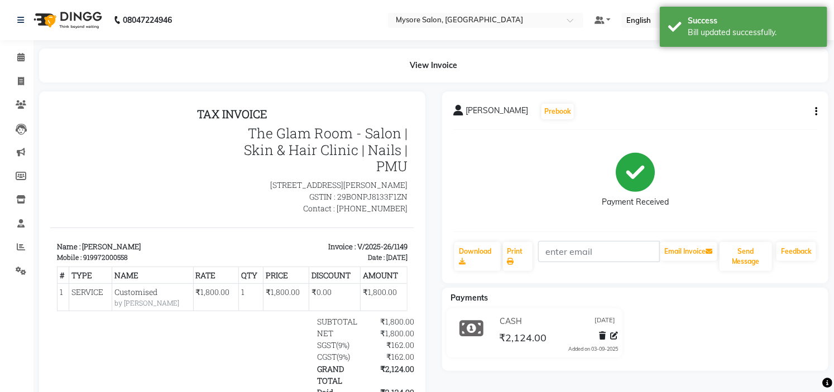
click at [32, 68] on div "View Invoice" at bounding box center [434, 66] width 806 height 34
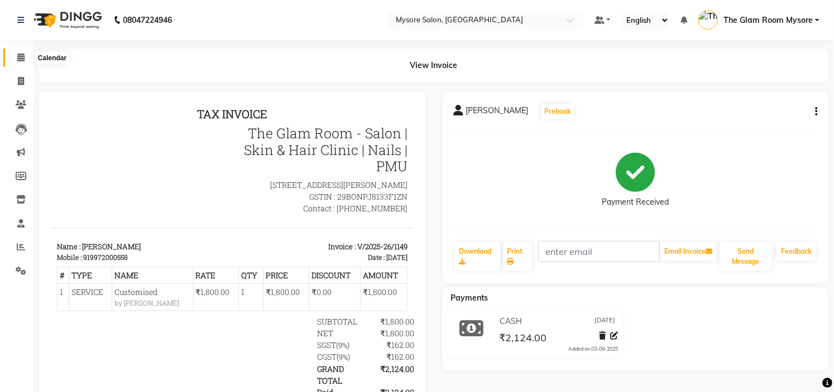
click at [18, 63] on span at bounding box center [21, 57] width 20 height 13
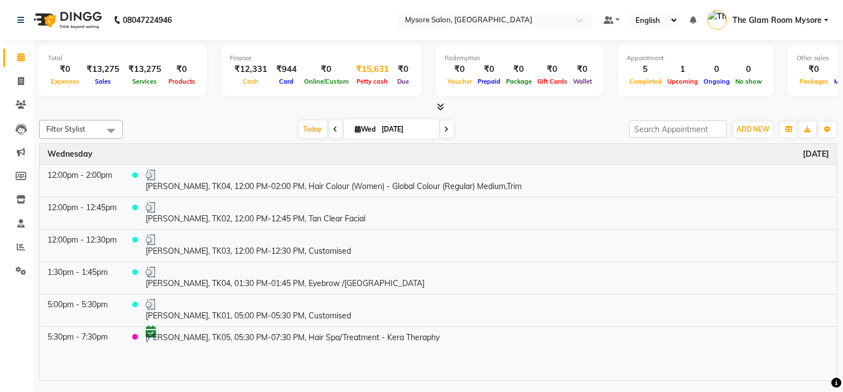
click at [379, 68] on div "₹15,631" at bounding box center [373, 69] width 42 height 13
select select "3066"
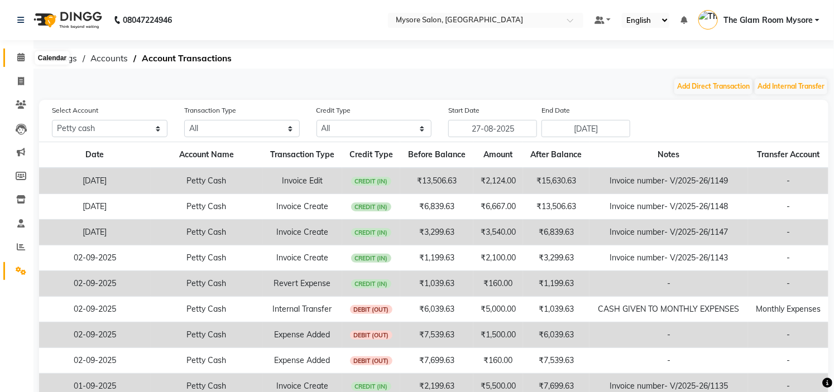
click at [20, 59] on icon at bounding box center [20, 57] width 7 height 8
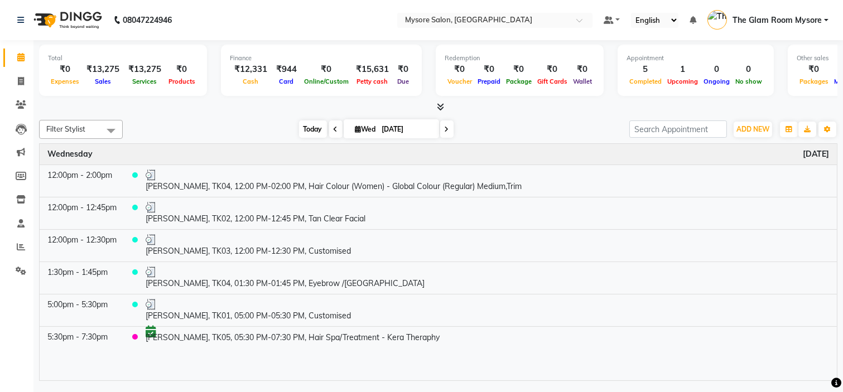
click at [313, 131] on span "Today" at bounding box center [313, 129] width 28 height 17
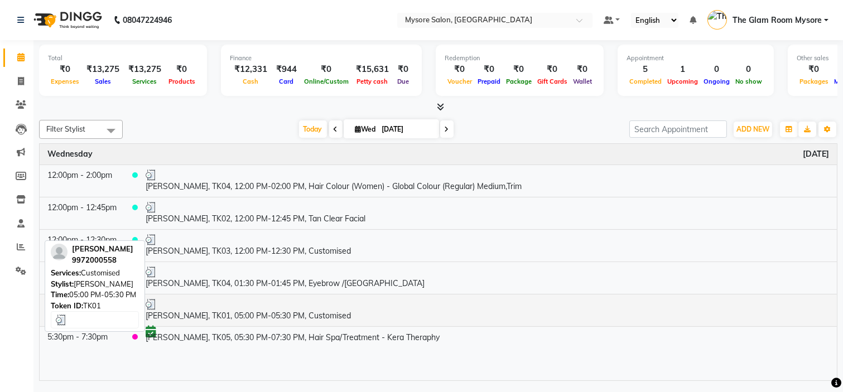
click at [327, 306] on div at bounding box center [488, 304] width 684 height 11
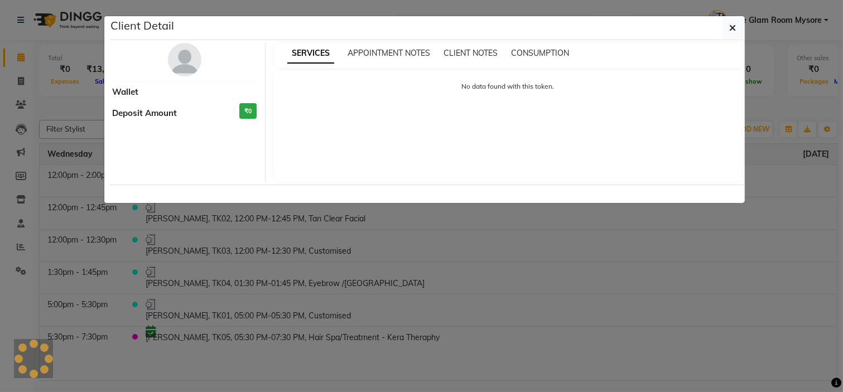
select select "3"
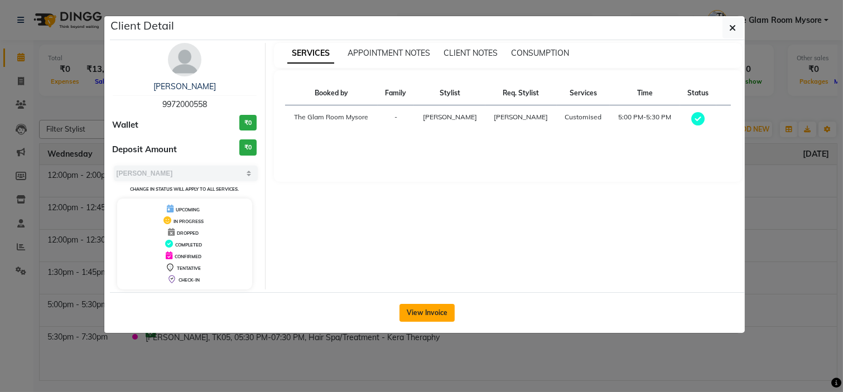
click at [431, 317] on button "View Invoice" at bounding box center [427, 313] width 55 height 18
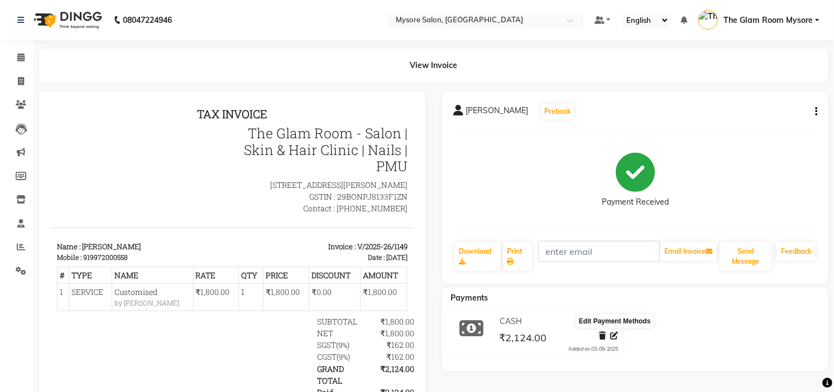
click at [613, 338] on icon at bounding box center [614, 336] width 8 height 8
select select "1"
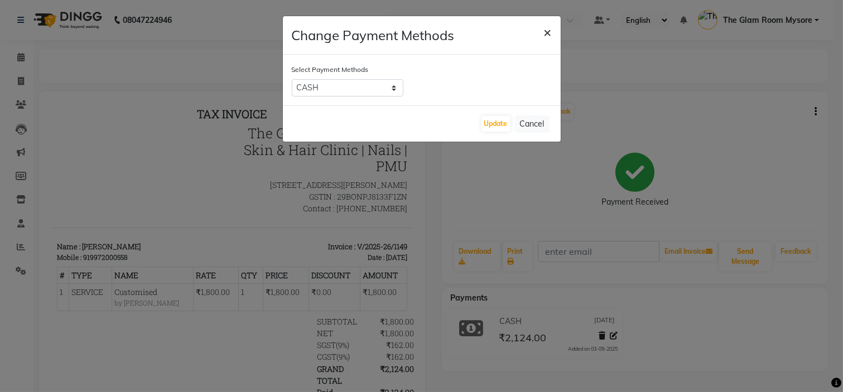
click at [551, 33] on button "×" at bounding box center [548, 31] width 26 height 31
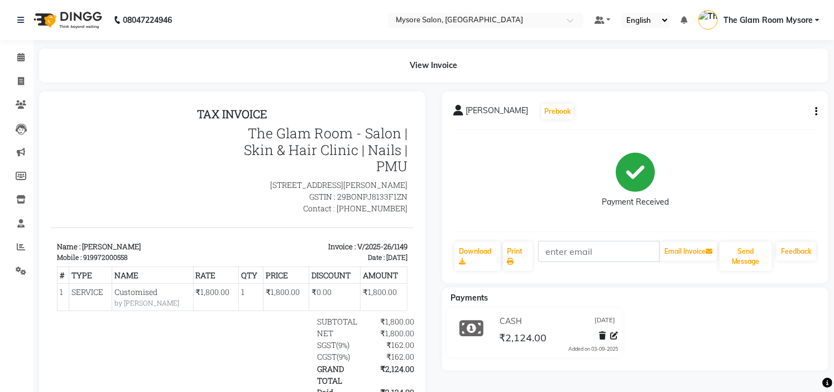
click at [45, 69] on div "View Invoice" at bounding box center [433, 66] width 789 height 34
click at [20, 57] on icon at bounding box center [20, 57] width 7 height 8
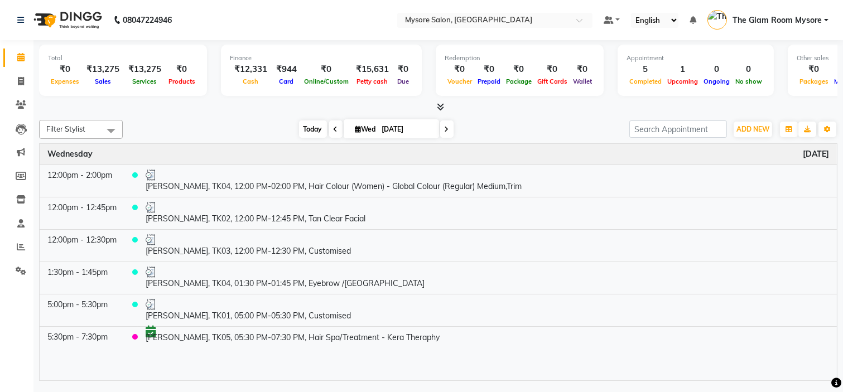
click at [305, 127] on span "Today" at bounding box center [313, 129] width 28 height 17
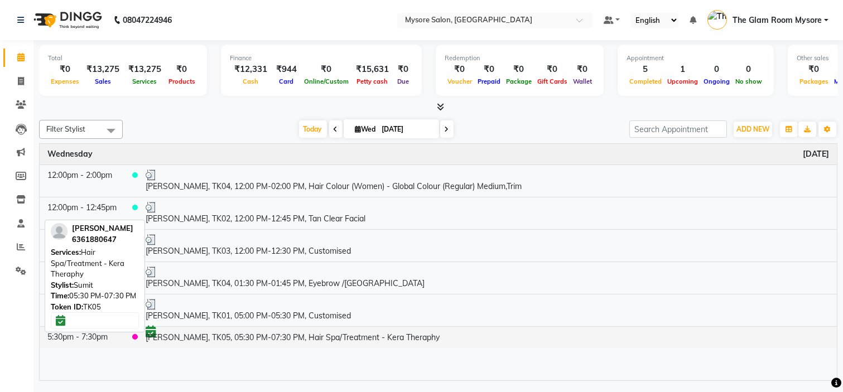
click at [263, 336] on td "[PERSON_NAME], TK05, 05:30 PM-07:30 PM, Hair Spa/Treatment - Kera Theraphy" at bounding box center [487, 336] width 699 height 21
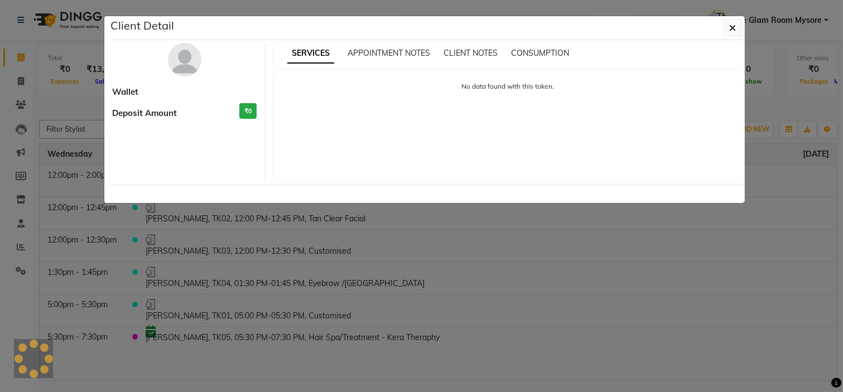
select select "6"
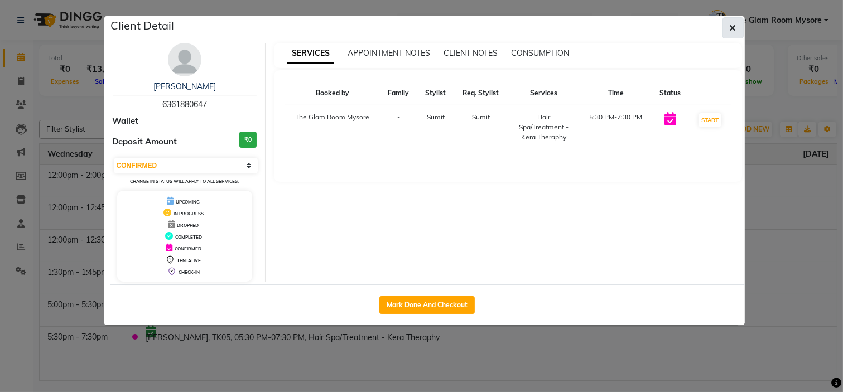
click at [730, 30] on icon "button" at bounding box center [733, 27] width 7 height 9
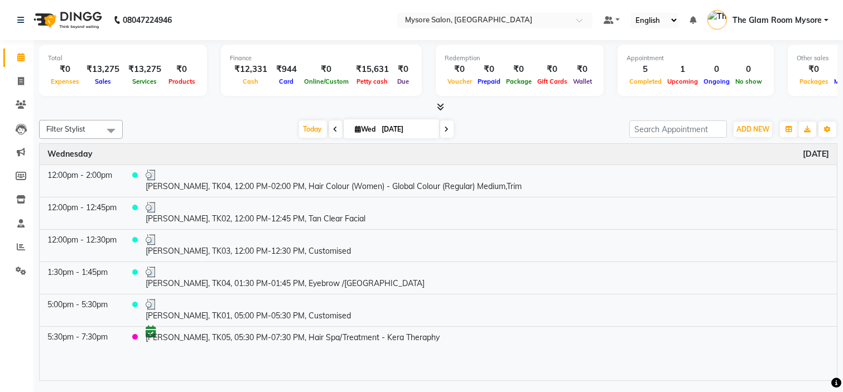
click at [730, 30] on nav "08047224946 Select Location × Mysore Salon, Mysore Default Panel My Panel Engli…" at bounding box center [421, 20] width 843 height 40
click at [299, 121] on span "Today" at bounding box center [313, 129] width 28 height 17
click at [268, 121] on div "[DATE] [DATE]" at bounding box center [376, 129] width 496 height 17
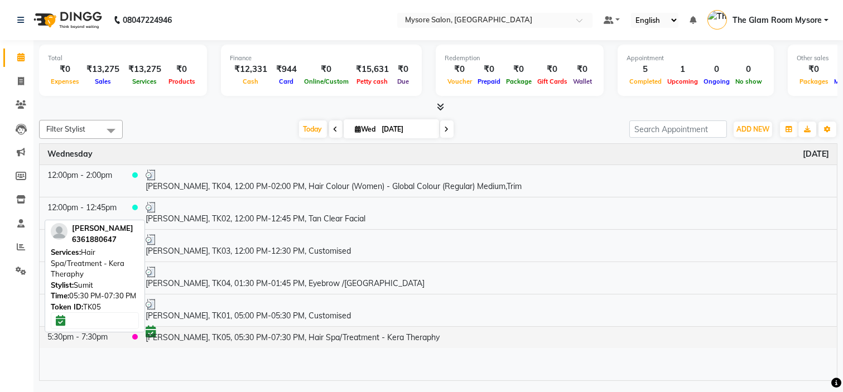
click at [288, 338] on td "[PERSON_NAME], TK05, 05:30 PM-07:30 PM, Hair Spa/Treatment - Kera Theraphy" at bounding box center [487, 336] width 699 height 21
select select "6"
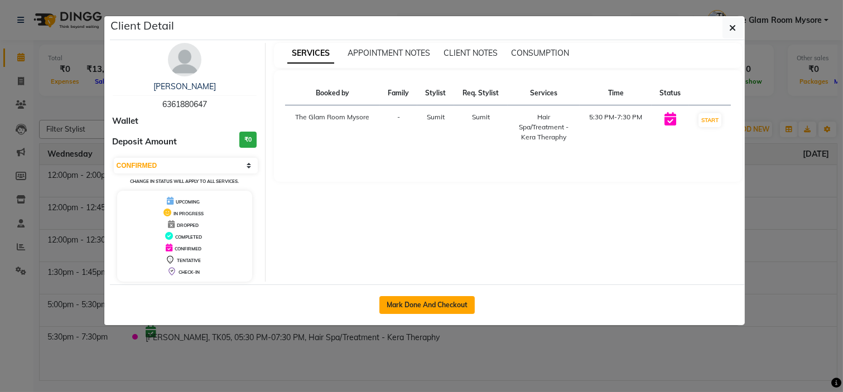
click at [419, 307] on button "Mark Done And Checkout" at bounding box center [426, 305] width 95 height 18
select select "service"
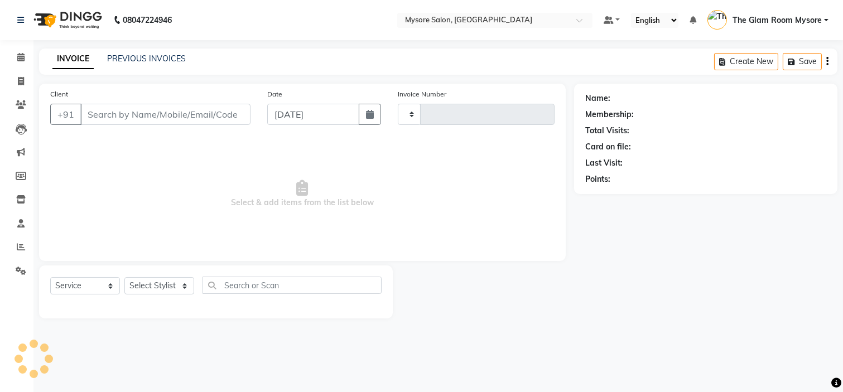
type input "1150"
select select "4255"
click at [843, 364] on div "08047224946 Select Location × Mysore Salon, Mysore Default Panel My Panel Engli…" at bounding box center [421, 196] width 843 height 392
type input "6361880647"
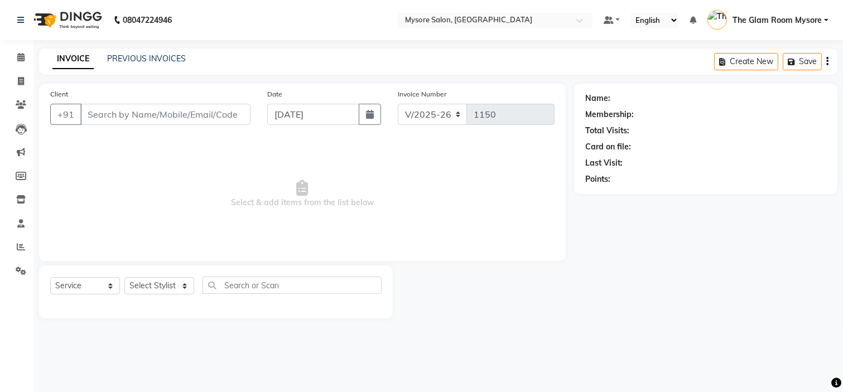
select select "35251"
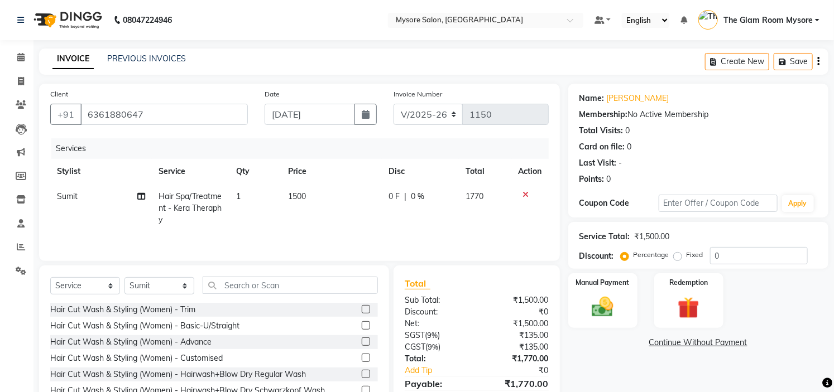
click at [331, 198] on td "1500" at bounding box center [331, 208] width 100 height 49
select select "35251"
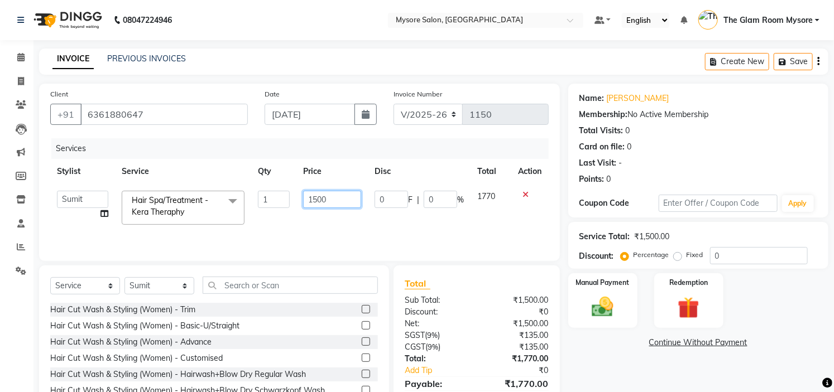
click at [339, 193] on input "1500" at bounding box center [332, 199] width 58 height 17
type input "1"
type input "2000"
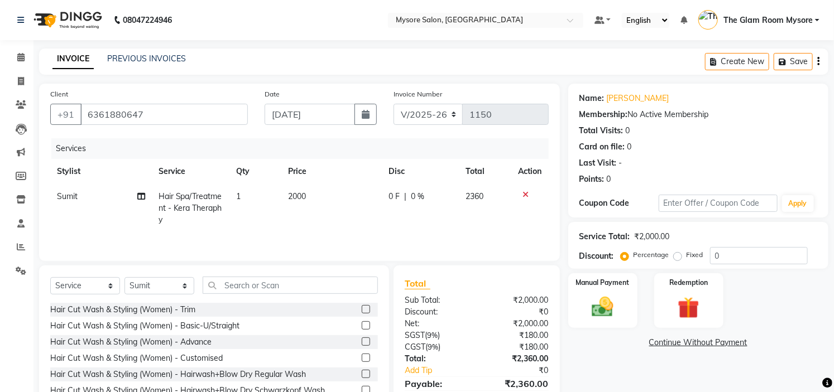
click at [633, 357] on div "Name: [PERSON_NAME] Membership: No Active Membership Total Visits: 0 Card on fi…" at bounding box center [702, 257] width 268 height 347
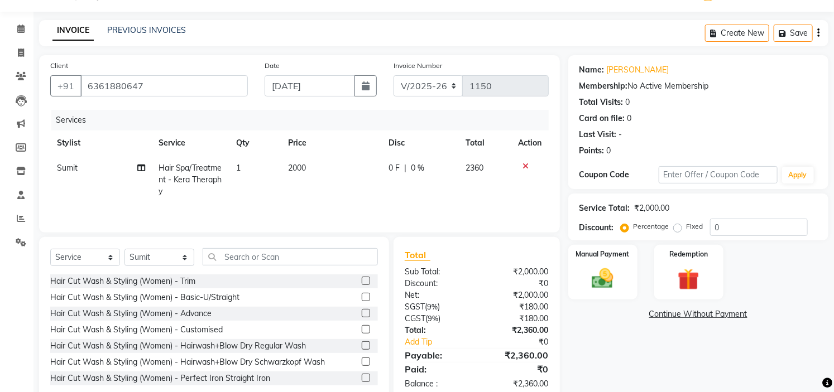
scroll to position [56, 0]
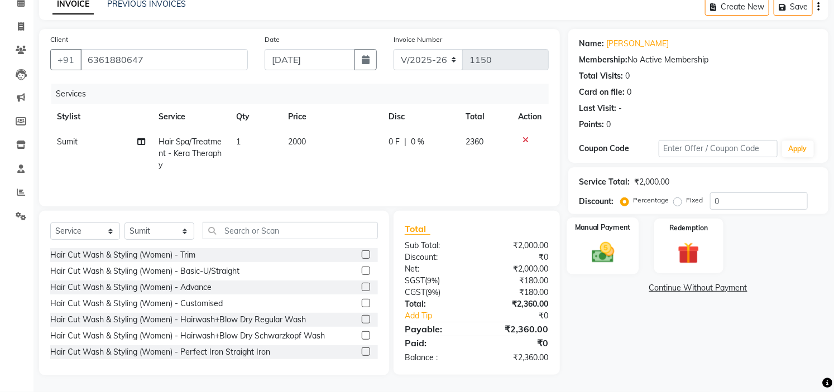
click at [596, 241] on img at bounding box center [602, 253] width 37 height 26
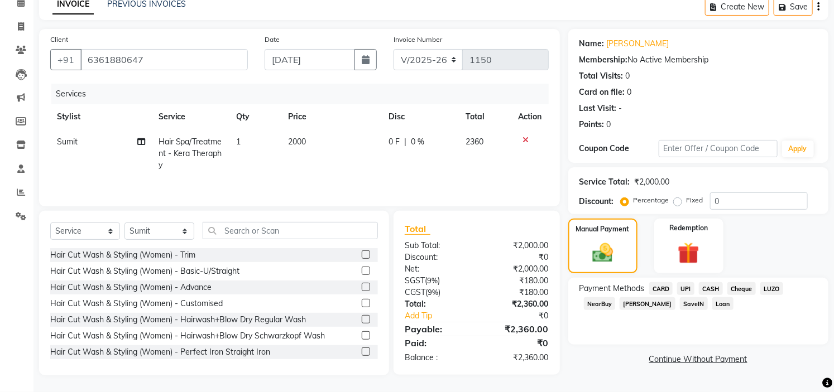
click at [710, 287] on span "CASH" at bounding box center [711, 288] width 24 height 13
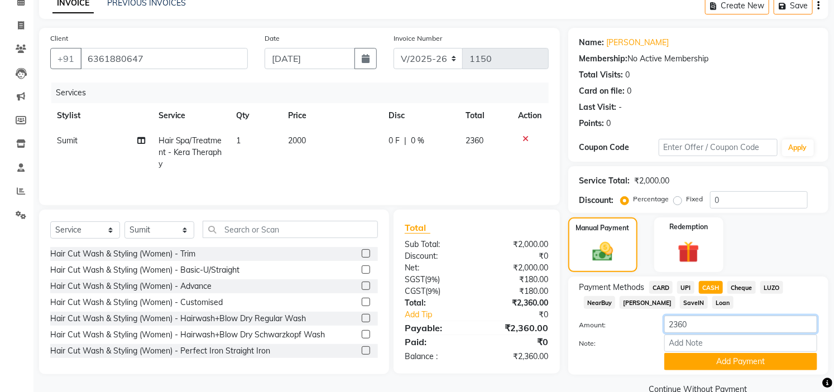
click at [705, 320] on input "2360" at bounding box center [740, 324] width 153 height 17
type input "2000"
click at [716, 359] on button "Add Payment" at bounding box center [740, 361] width 153 height 17
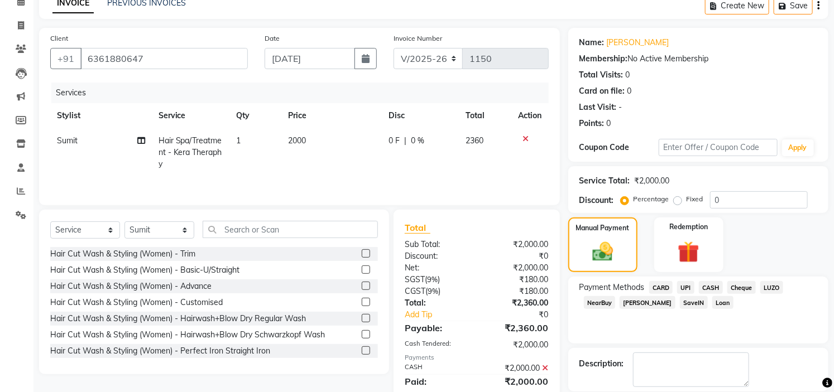
click at [689, 286] on span "UPI" at bounding box center [685, 287] width 17 height 13
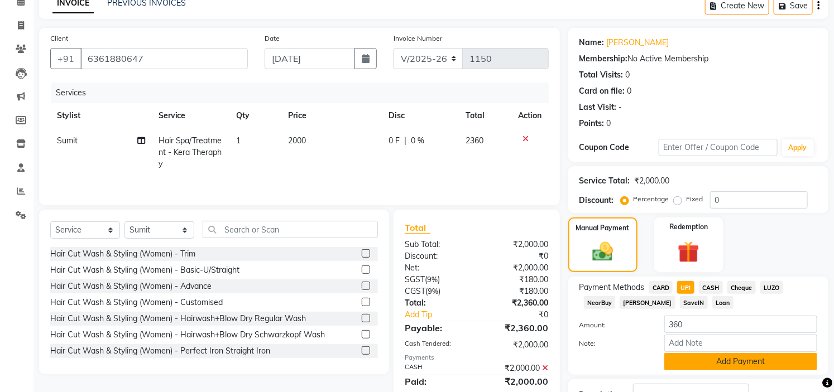
click at [737, 360] on button "Add Payment" at bounding box center [740, 361] width 153 height 17
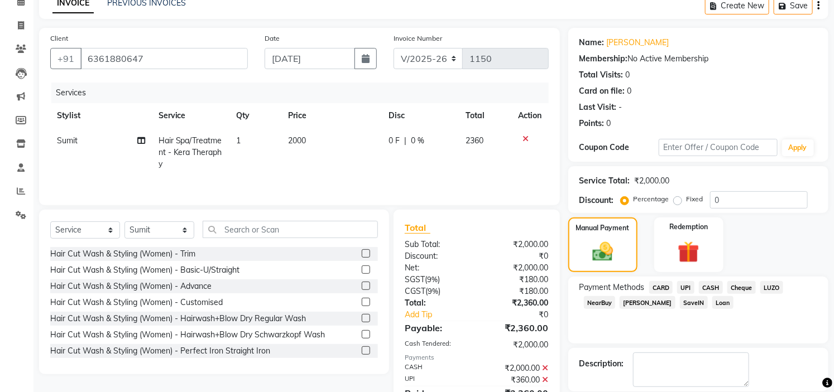
scroll to position [109, 0]
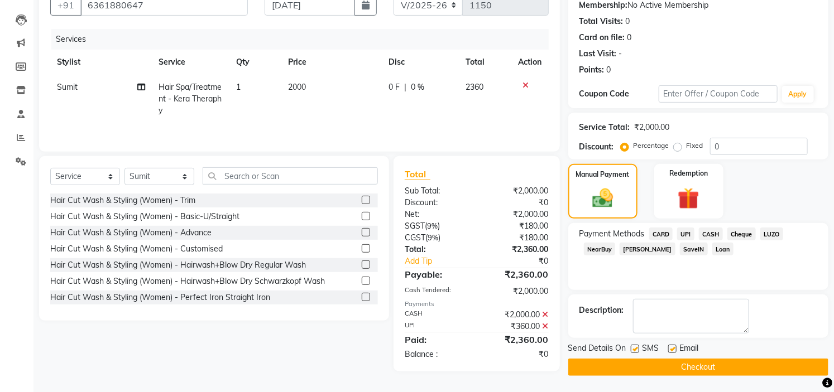
click at [727, 364] on button "Checkout" at bounding box center [698, 367] width 260 height 17
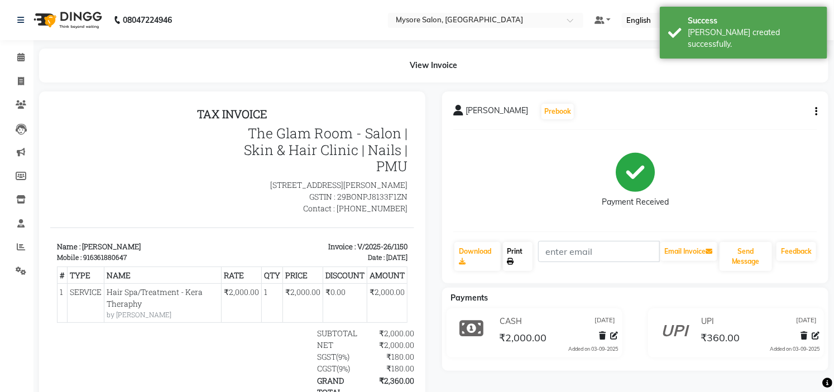
click at [522, 256] on link "Print" at bounding box center [518, 256] width 30 height 29
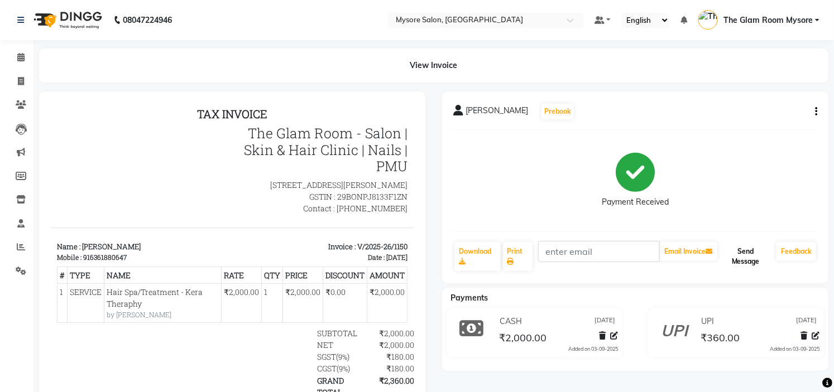
click at [743, 244] on button "Send Message" at bounding box center [745, 256] width 52 height 29
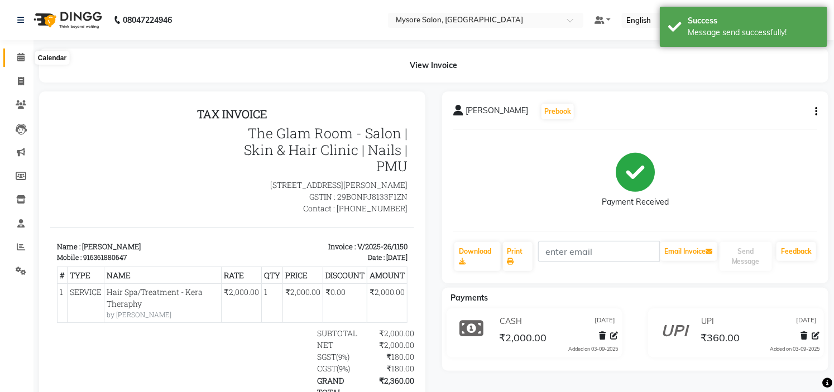
click at [17, 56] on icon at bounding box center [20, 57] width 7 height 8
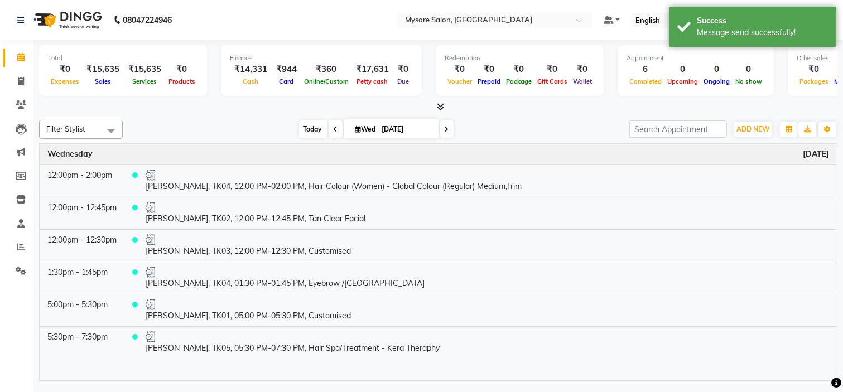
click at [305, 129] on span "Today" at bounding box center [313, 129] width 28 height 17
click at [299, 126] on span "Today" at bounding box center [313, 129] width 28 height 17
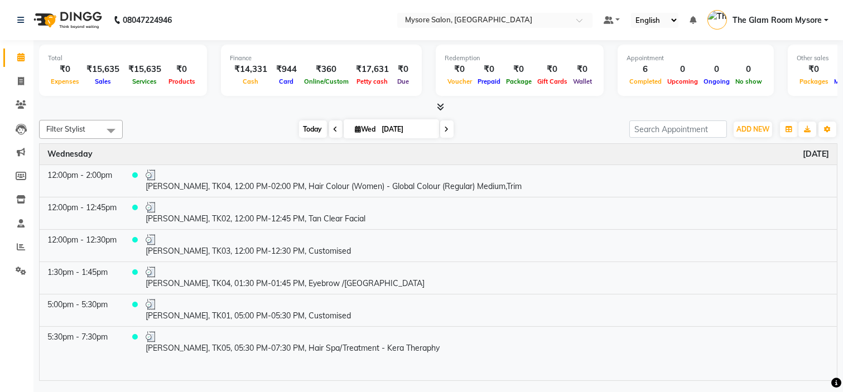
click at [300, 125] on span "Today" at bounding box center [313, 129] width 28 height 17
click at [308, 127] on span "Today" at bounding box center [313, 129] width 28 height 17
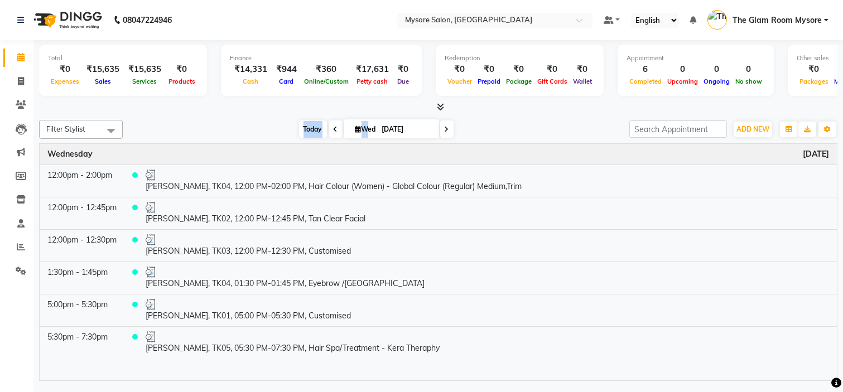
click at [308, 127] on span "Today" at bounding box center [313, 129] width 28 height 17
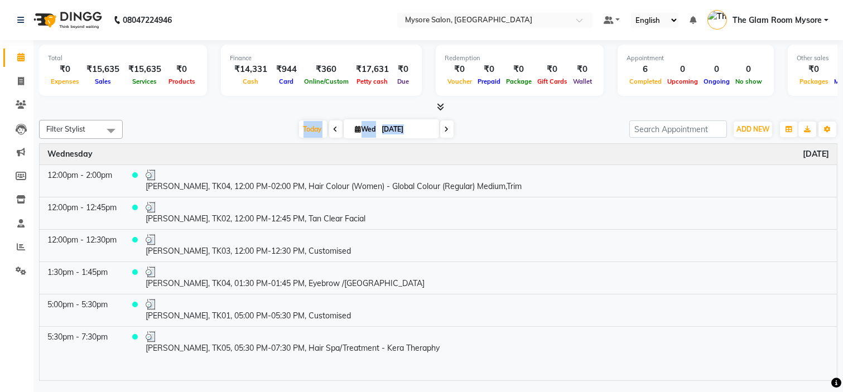
click at [217, 113] on div "Total ₹0 Expenses ₹15,635 Sales ₹15,635 Services ₹0 Products Finance ₹14,331 Ca…" at bounding box center [438, 212] width 810 height 344
click at [305, 127] on span "Today" at bounding box center [313, 129] width 28 height 17
click at [225, 116] on div "Filter Stylist Select All Anilg [PERSON_NAME] [PERSON_NAME] Ashwini Ayaan DR. A…" at bounding box center [438, 249] width 799 height 266
click at [25, 100] on span at bounding box center [21, 105] width 20 height 13
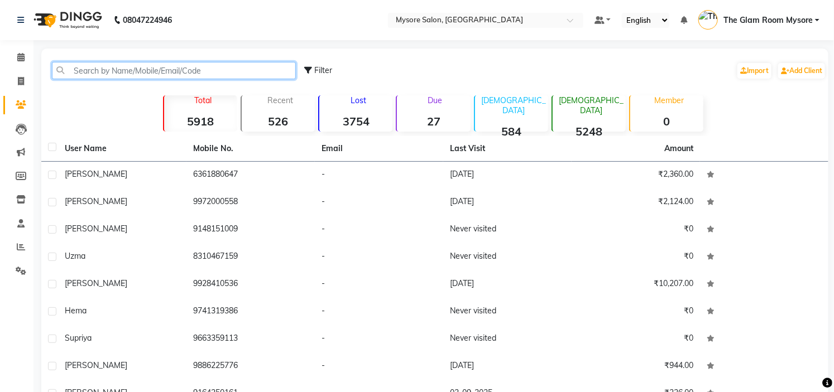
click at [93, 73] on input "text" at bounding box center [174, 70] width 244 height 17
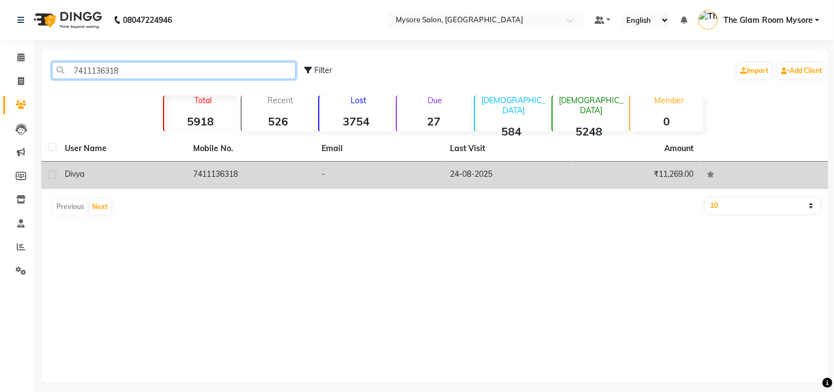
type input "7411136318"
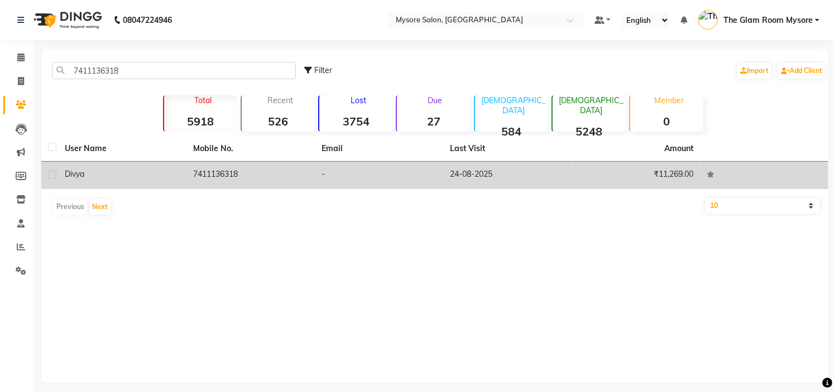
click at [279, 171] on td "7411136318" at bounding box center [250, 175] width 128 height 27
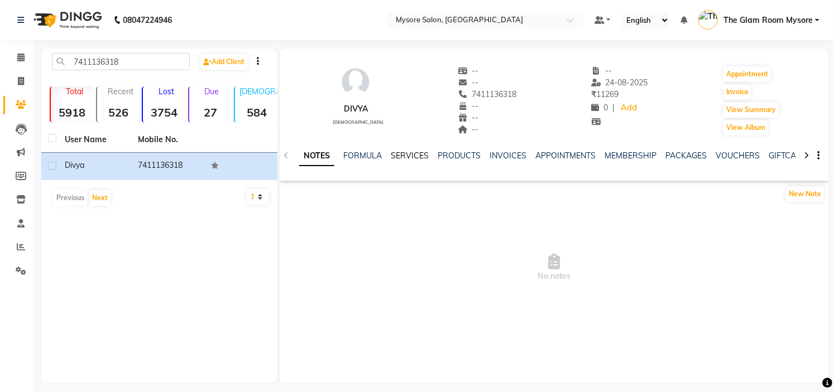
click at [417, 156] on link "SERVICES" at bounding box center [410, 156] width 38 height 10
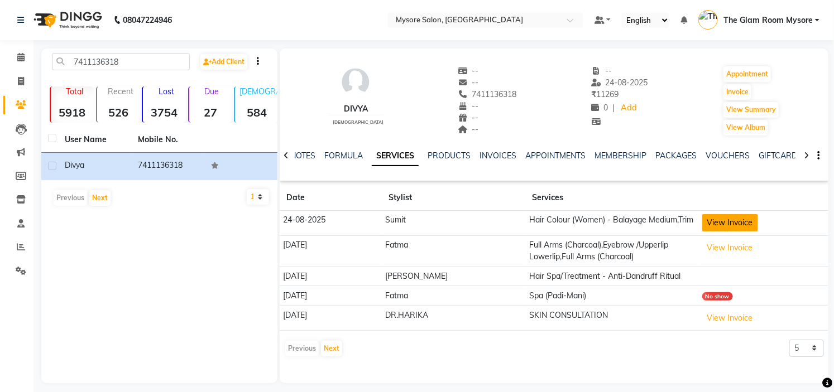
click at [713, 215] on button "View Invoice" at bounding box center [730, 222] width 56 height 17
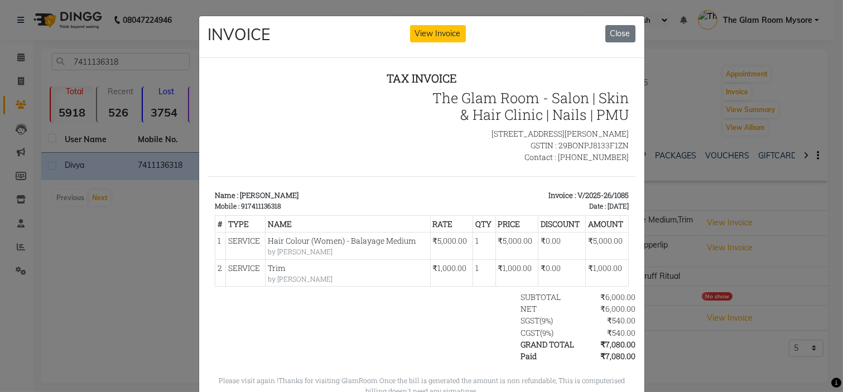
click at [631, 305] on div at bounding box center [421, 250] width 427 height 366
click at [524, 302] on div "SUBTOTAL" at bounding box center [543, 297] width 61 height 12
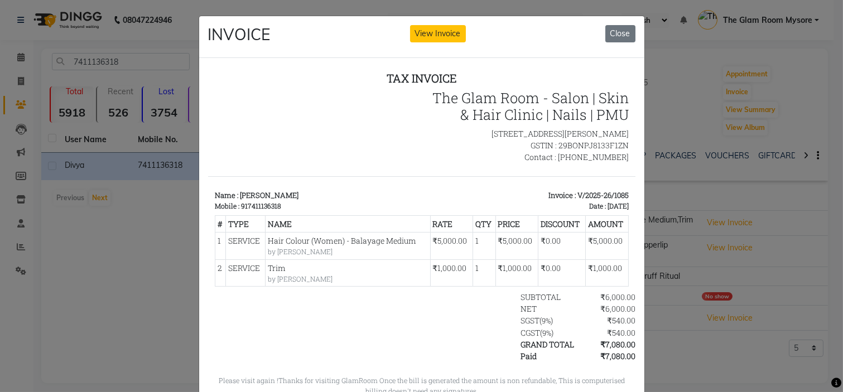
click at [434, 302] on div "SUBTOTAL ₹6,000.00" at bounding box center [490, 297] width 290 height 12
click at [607, 210] on div "24/08/2025" at bounding box center [617, 205] width 21 height 10
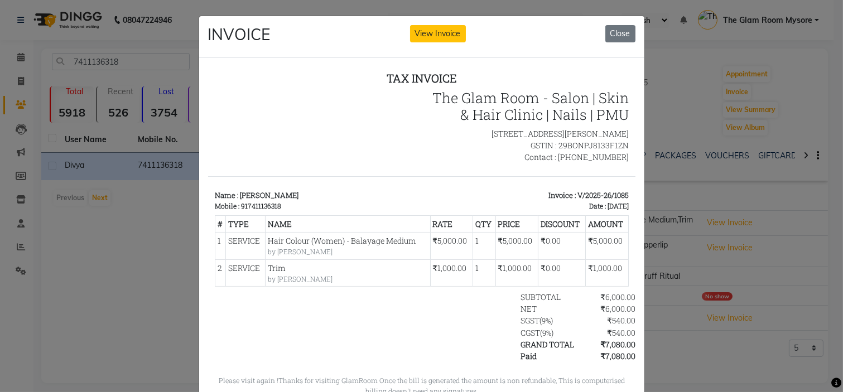
click at [607, 210] on div "24/08/2025" at bounding box center [617, 205] width 21 height 10
click at [488, 139] on p "[STREET_ADDRESS][PERSON_NAME]" at bounding box center [528, 133] width 200 height 12
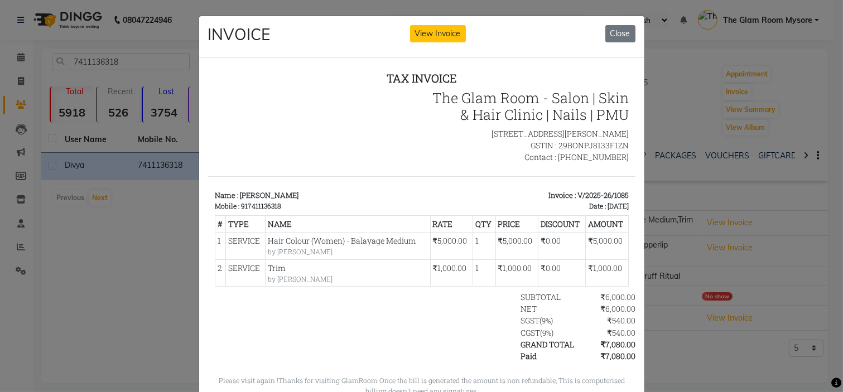
click at [409, 145] on div at bounding box center [315, 126] width 214 height 74
click at [459, 139] on p "[STREET_ADDRESS][PERSON_NAME]" at bounding box center [528, 133] width 200 height 12
click at [617, 39] on button "Close" at bounding box center [620, 33] width 30 height 17
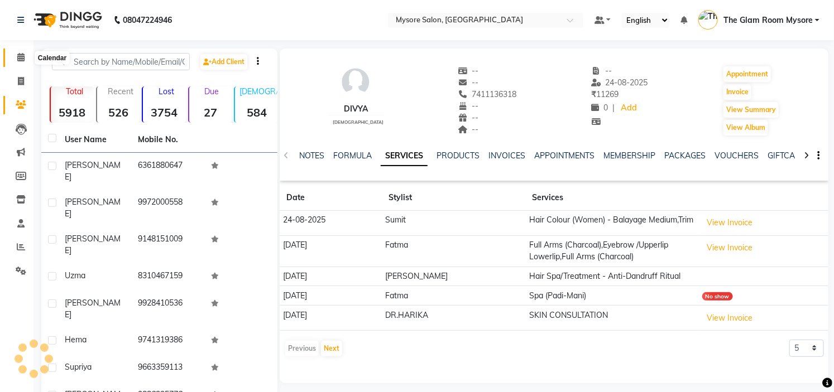
select select "en"
click at [21, 60] on icon at bounding box center [20, 57] width 7 height 8
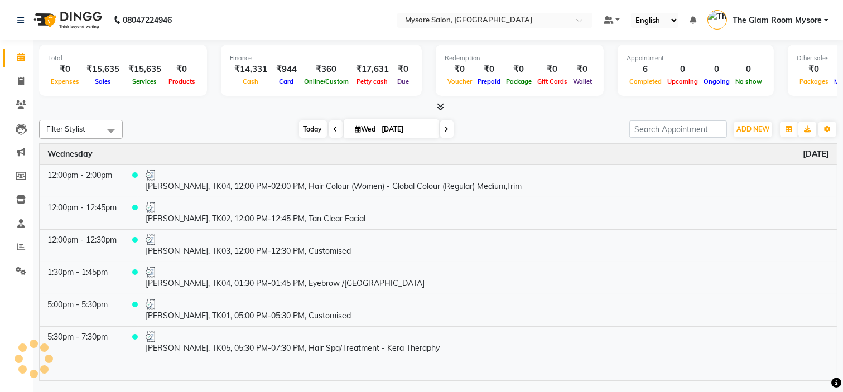
click at [307, 127] on span "Today" at bounding box center [313, 129] width 28 height 17
click at [754, 125] on span "ADD NEW" at bounding box center [753, 129] width 33 height 8
click at [737, 147] on button "Add Appointment" at bounding box center [728, 150] width 88 height 15
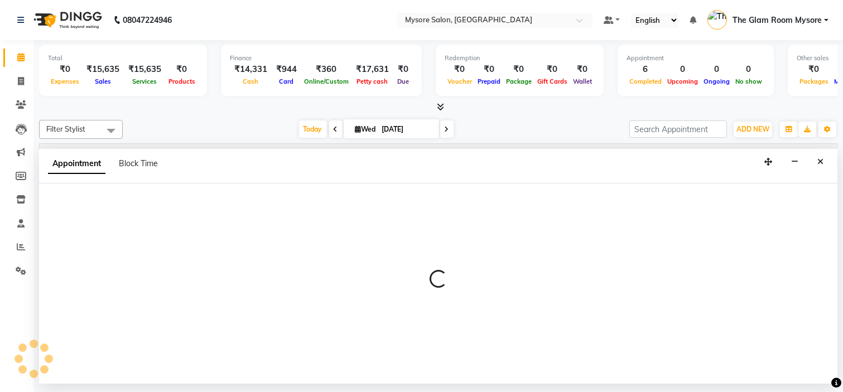
select select "540"
select select "tentative"
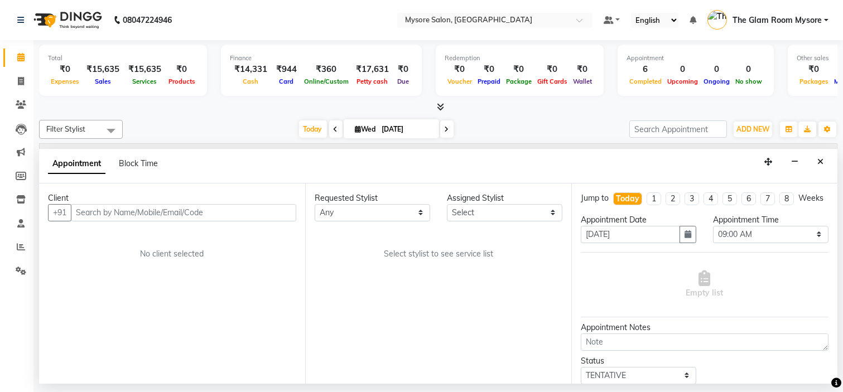
click at [169, 209] on input "text" at bounding box center [183, 212] width 225 height 17
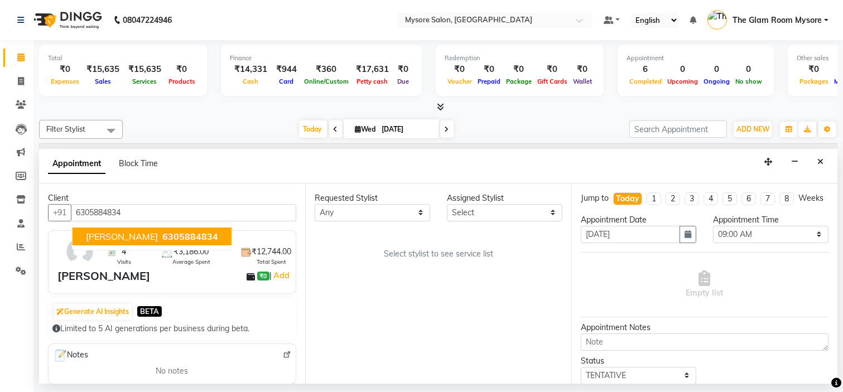
click at [162, 241] on span "6305884834" at bounding box center [190, 236] width 56 height 11
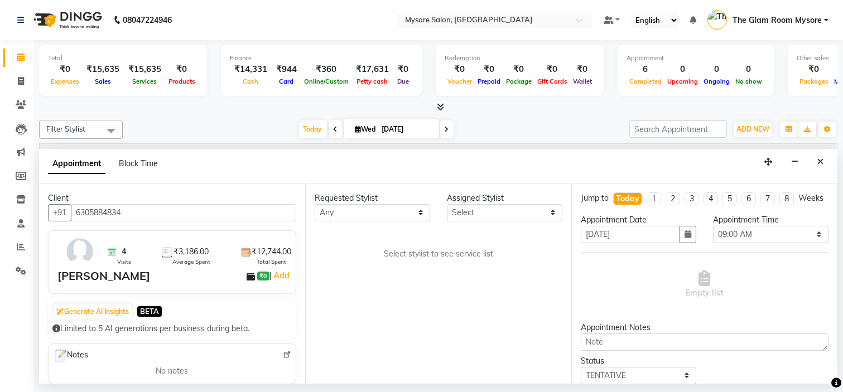
type input "6305884834"
click at [377, 219] on select "Any Anilg [PERSON_NAME] [PERSON_NAME] [PERSON_NAME] [PERSON_NAME] [PERSON_NAME]…" at bounding box center [373, 212] width 116 height 17
select select "66079"
click at [315, 204] on select "Any Anilg [PERSON_NAME] [PERSON_NAME] [PERSON_NAME] [PERSON_NAME] [PERSON_NAME]…" at bounding box center [373, 212] width 116 height 17
select select "66079"
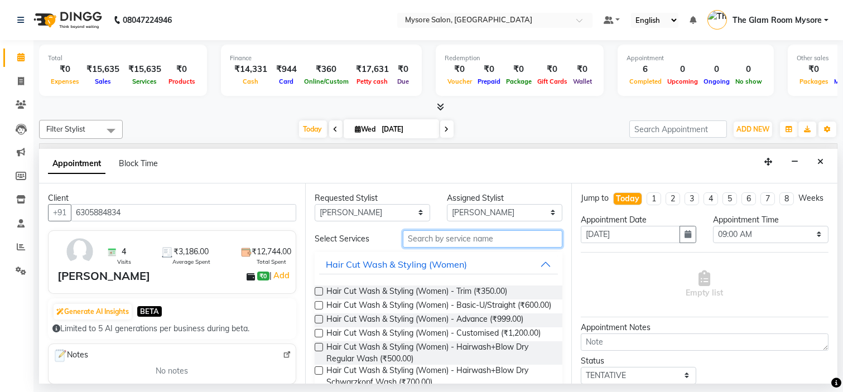
click at [455, 243] on input "text" at bounding box center [483, 238] width 160 height 17
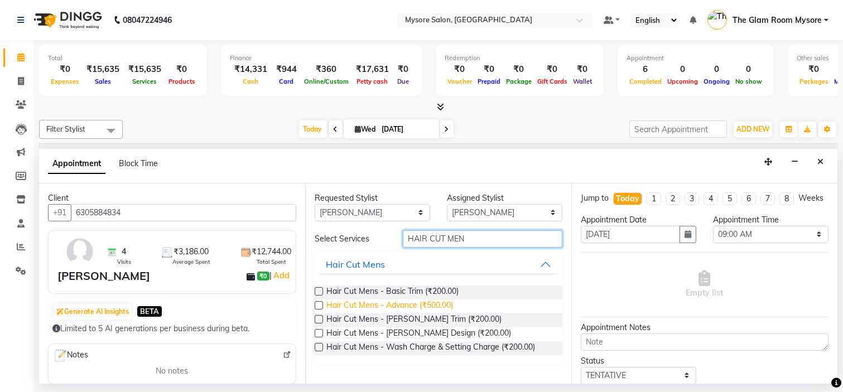
type input "HAIR CUT MEN"
click at [435, 302] on span "Hair Cut Mens - Advance (₹500.00)" at bounding box center [389, 307] width 127 height 14
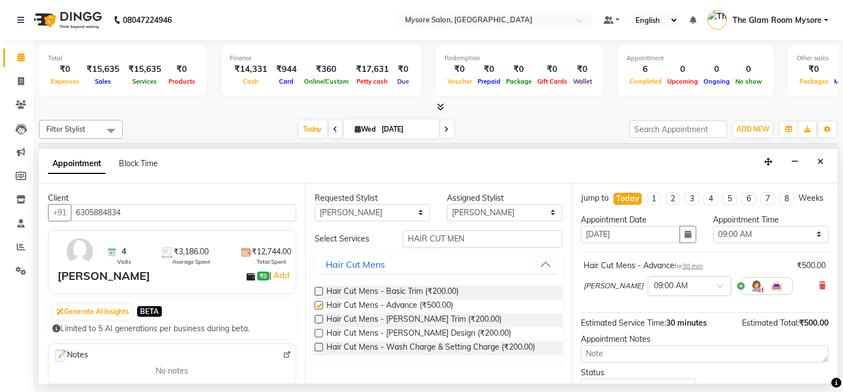
checkbox input "false"
click at [720, 241] on select "Select 09:00 AM 09:15 AM 09:30 AM 09:45 AM 10:00 AM 10:15 AM 10:30 AM 10:45 AM …" at bounding box center [771, 234] width 116 height 17
select select "1140"
click at [713, 235] on select "Select 09:00 AM 09:15 AM 09:30 AM 09:45 AM 10:00 AM 10:15 AM 10:30 AM 10:45 AM …" at bounding box center [771, 234] width 116 height 17
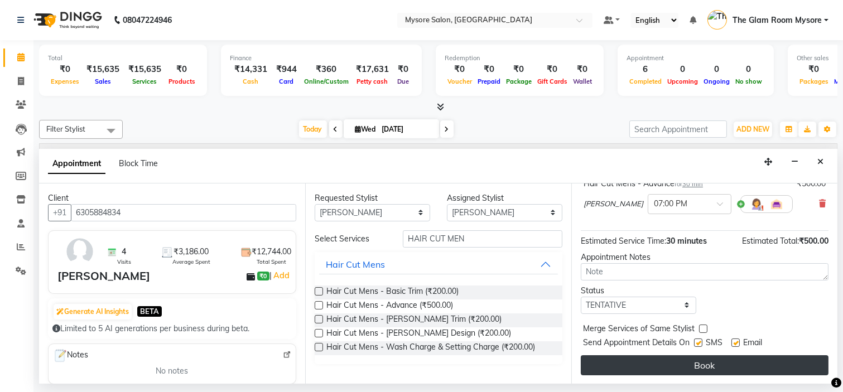
click at [740, 364] on button "Book" at bounding box center [705, 365] width 248 height 20
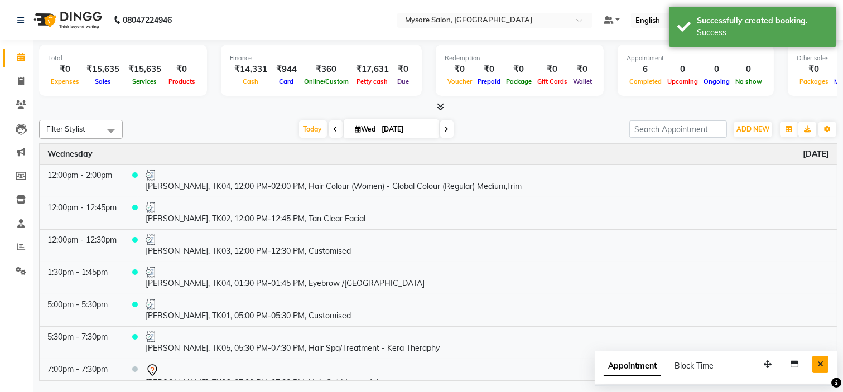
click at [824, 366] on button "Close" at bounding box center [820, 364] width 16 height 17
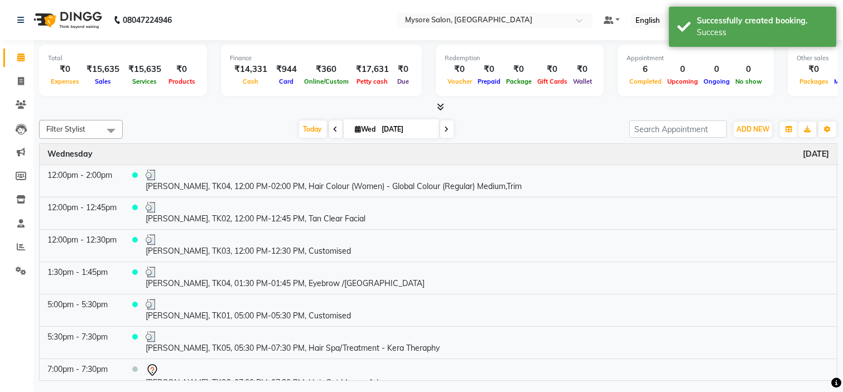
scroll to position [12, 0]
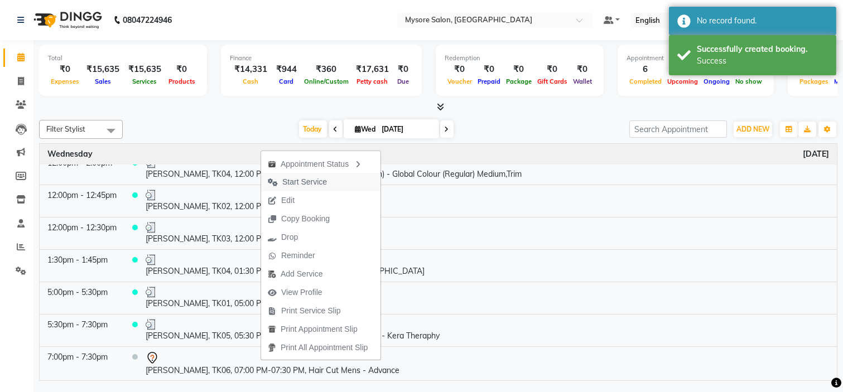
click at [324, 184] on span "Start Service" at bounding box center [304, 182] width 45 height 12
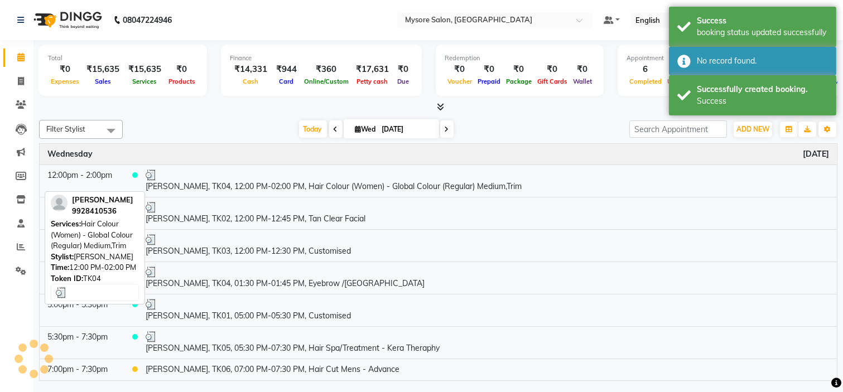
scroll to position [0, 0]
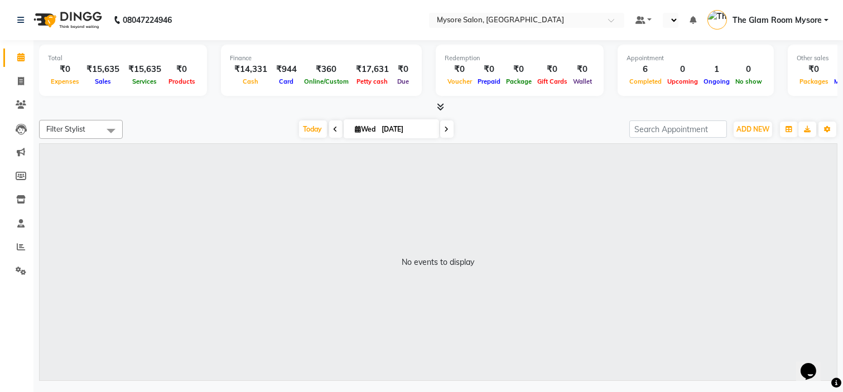
select select "en"
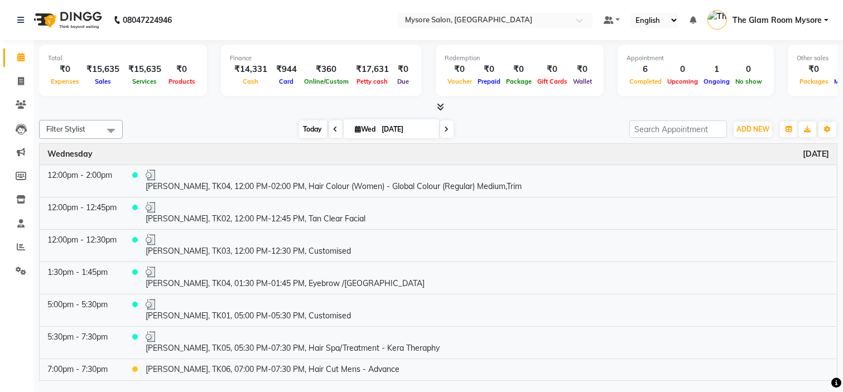
click at [301, 127] on span "Today" at bounding box center [313, 129] width 28 height 17
click at [521, 109] on div at bounding box center [438, 108] width 799 height 12
click at [313, 129] on span "Today" at bounding box center [313, 129] width 28 height 17
click at [242, 116] on div "Filter Stylist Select All Anilg [PERSON_NAME] [PERSON_NAME] Ashwini Ayaan DR. A…" at bounding box center [438, 249] width 799 height 266
click at [288, 81] on span "Card" at bounding box center [287, 82] width 20 height 8
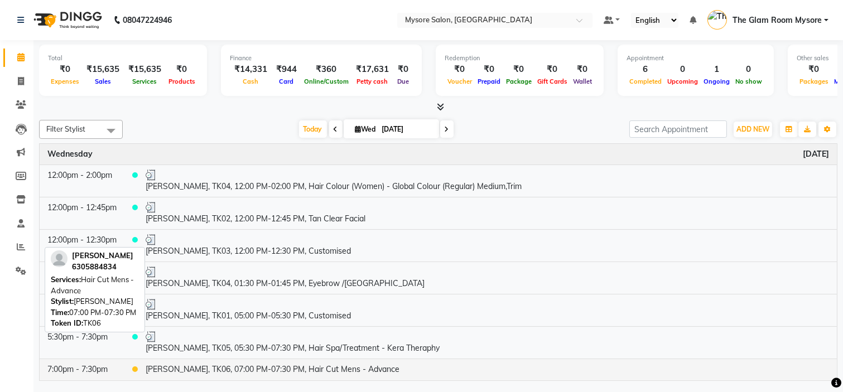
click at [258, 374] on td "[PERSON_NAME], TK06, 07:00 PM-07:30 PM, Hair Cut Mens - Advance" at bounding box center [487, 369] width 699 height 21
select select "1"
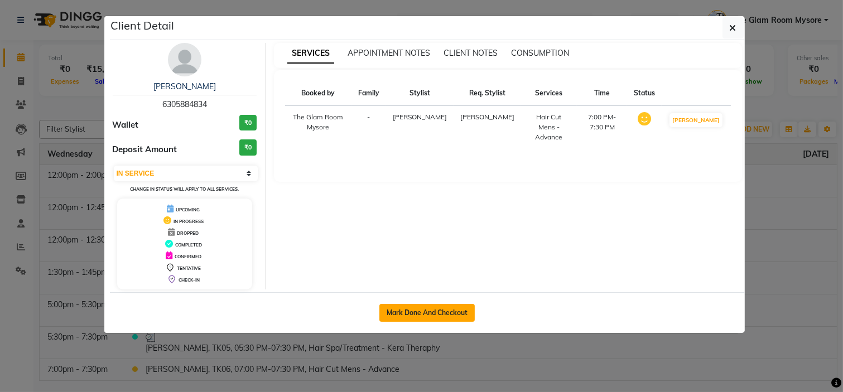
click at [430, 309] on button "Mark Done And Checkout" at bounding box center [426, 313] width 95 height 18
select select "service"
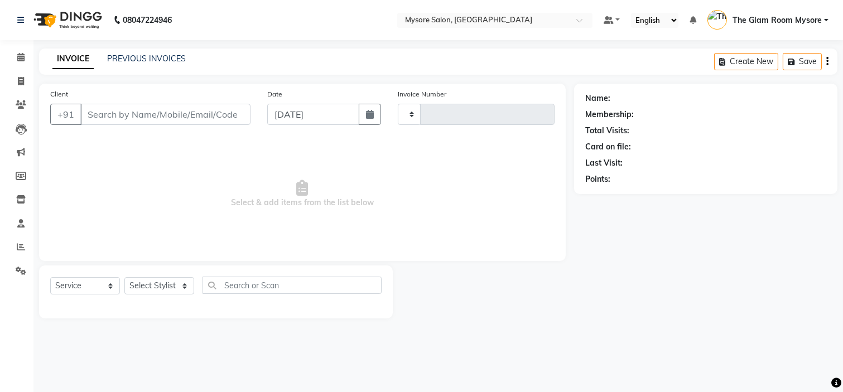
type input "1151"
select select "4255"
click at [843, 354] on html "08047224946 Select Location × Mysore Salon, Mysore Default Panel My Panel Engli…" at bounding box center [421, 196] width 843 height 392
type input "6305884834"
select select "66079"
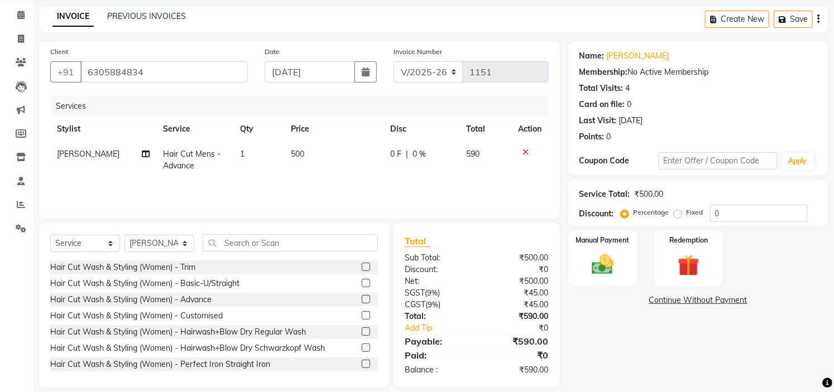
scroll to position [54, 0]
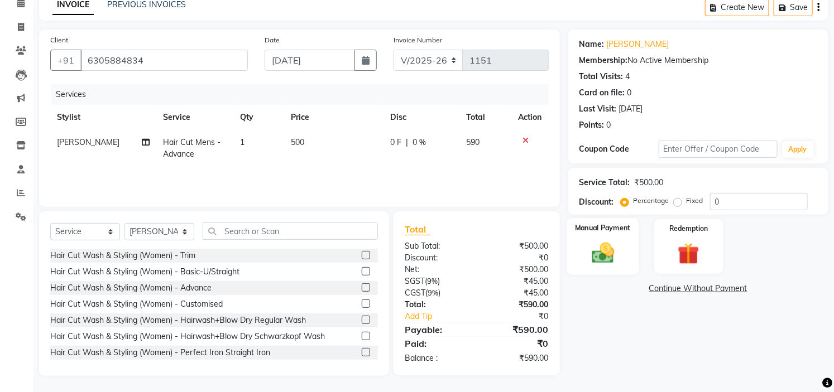
click at [614, 249] on img at bounding box center [602, 254] width 37 height 26
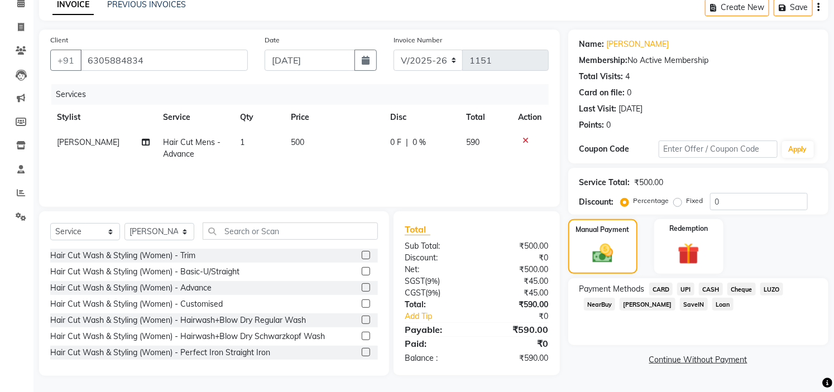
click at [690, 286] on span "UPI" at bounding box center [685, 289] width 17 height 13
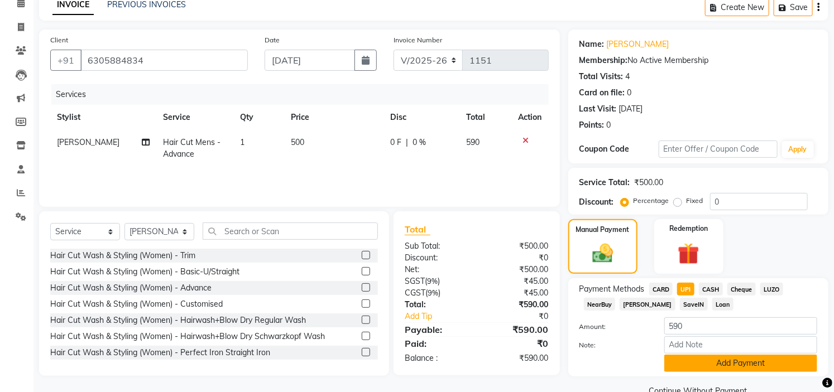
click at [728, 363] on button "Add Payment" at bounding box center [740, 363] width 153 height 17
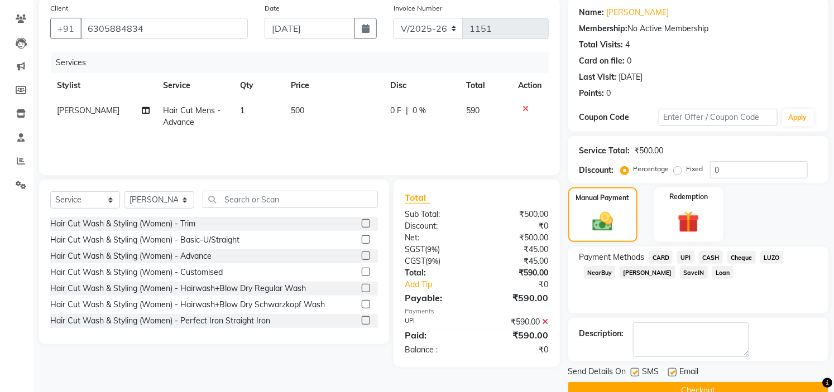
scroll to position [109, 0]
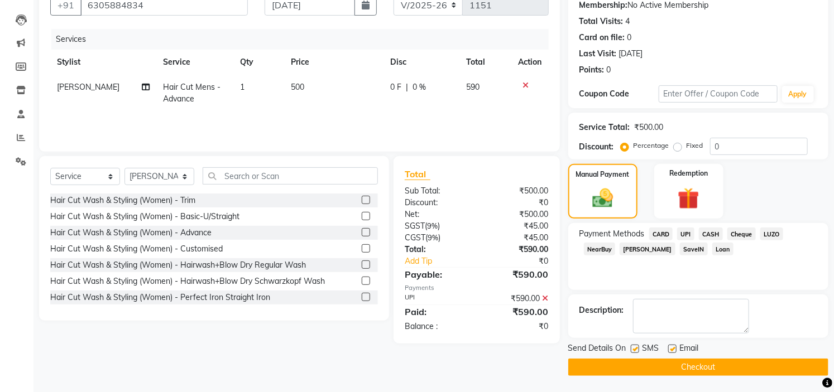
click at [704, 365] on button "Checkout" at bounding box center [698, 367] width 260 height 17
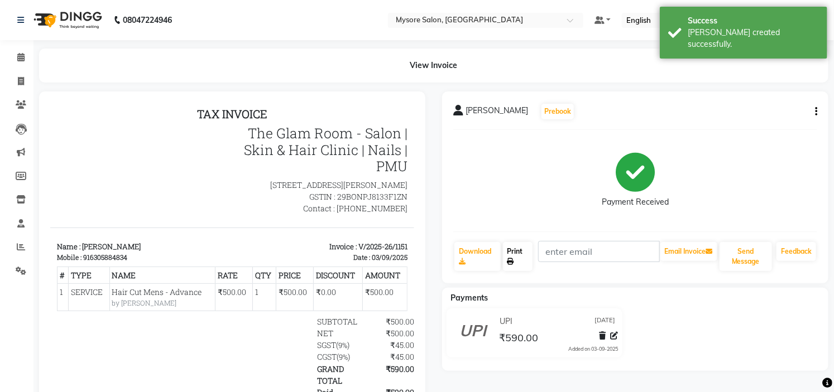
click at [517, 266] on link "Print" at bounding box center [518, 256] width 30 height 29
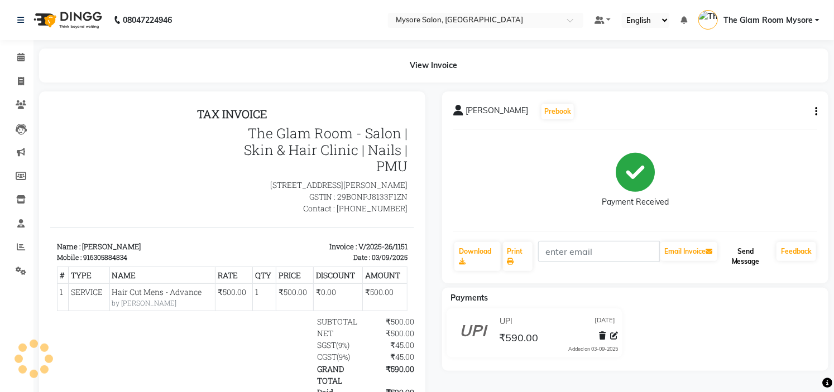
click at [755, 263] on button "Send Message" at bounding box center [745, 256] width 52 height 29
click at [23, 54] on icon at bounding box center [20, 57] width 7 height 8
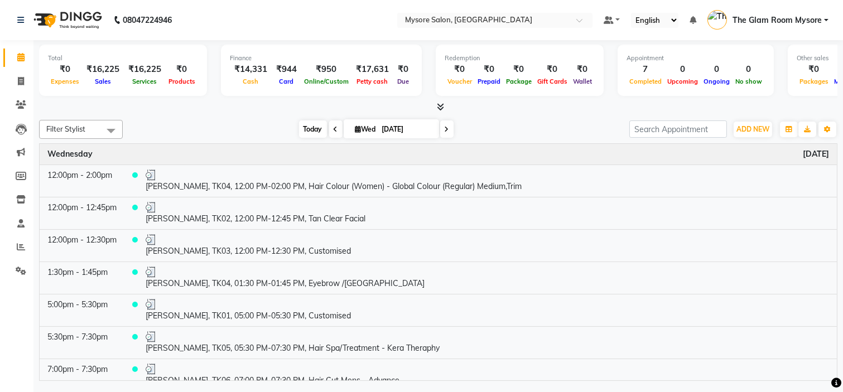
click at [300, 130] on span "Today" at bounding box center [313, 129] width 28 height 17
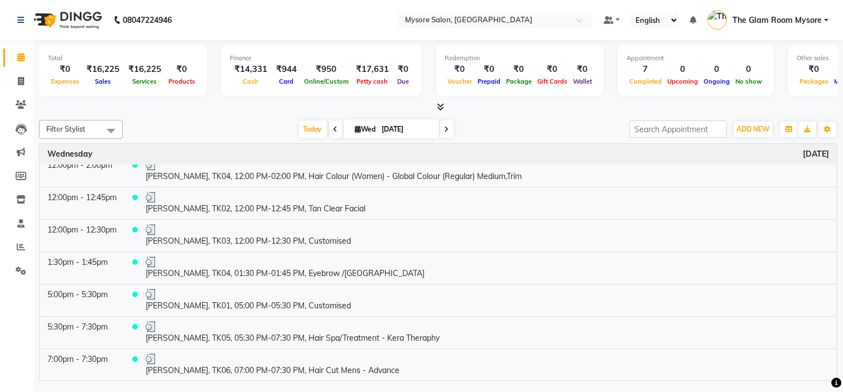
click at [253, 116] on div "Filter Stylist Select All Anilg Ankita Arpitha Arti Ashwini Ayaan DR. Apurva Fa…" at bounding box center [438, 249] width 799 height 266
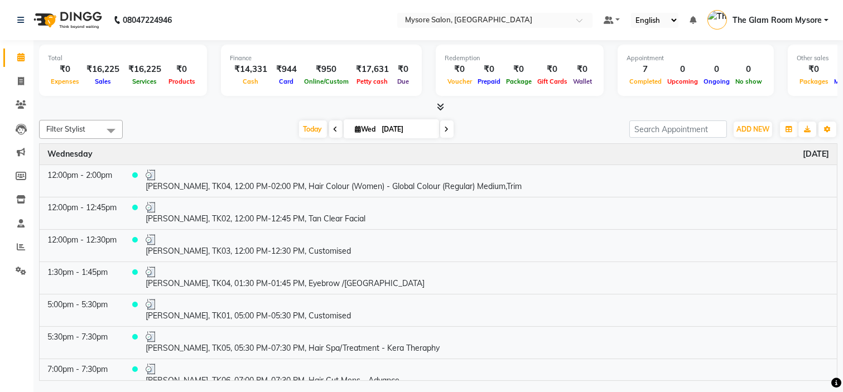
click at [445, 126] on icon at bounding box center [447, 129] width 4 height 7
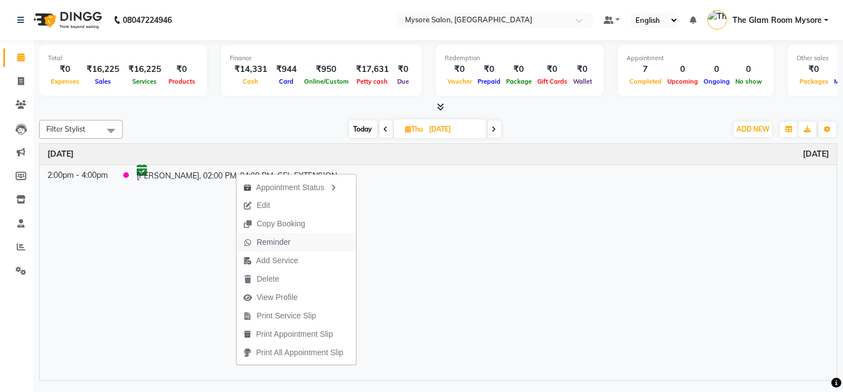
click at [268, 244] on span "Reminder" at bounding box center [274, 243] width 34 height 12
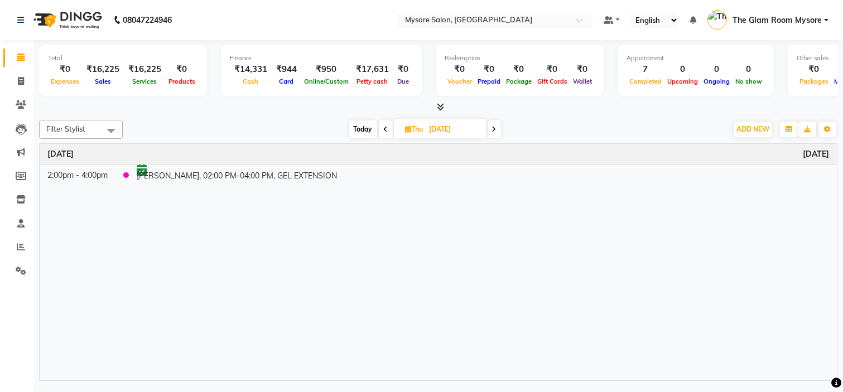
click at [356, 130] on span "Today" at bounding box center [363, 129] width 28 height 17
type input "[DATE]"
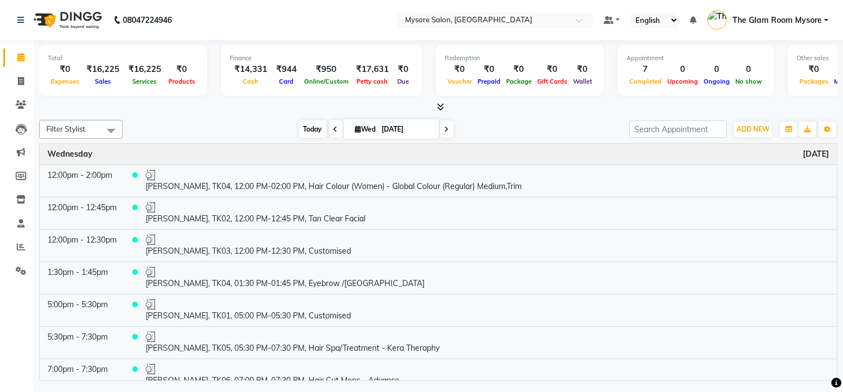
click at [300, 126] on span "Today" at bounding box center [313, 129] width 28 height 17
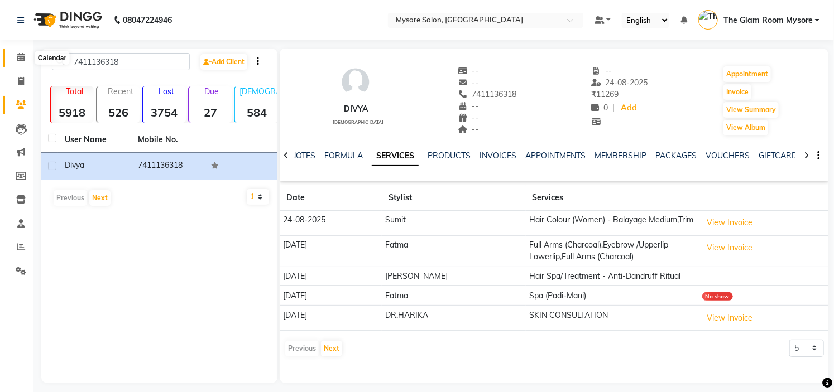
click at [23, 55] on icon at bounding box center [20, 57] width 7 height 8
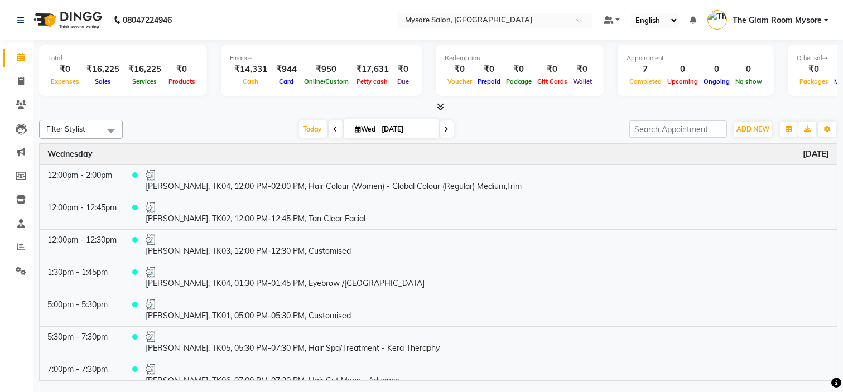
click at [555, 106] on div at bounding box center [438, 108] width 799 height 12
click at [20, 278] on link "Settings" at bounding box center [16, 271] width 27 height 18
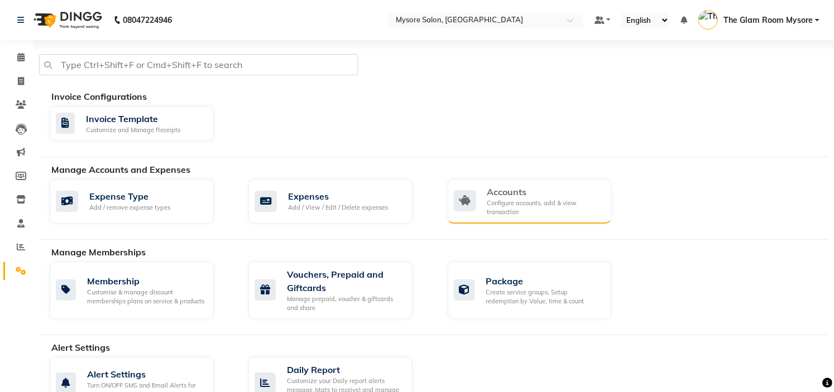
click at [531, 181] on div "Accounts Configure accounts, add & view transaction" at bounding box center [530, 201] width 164 height 45
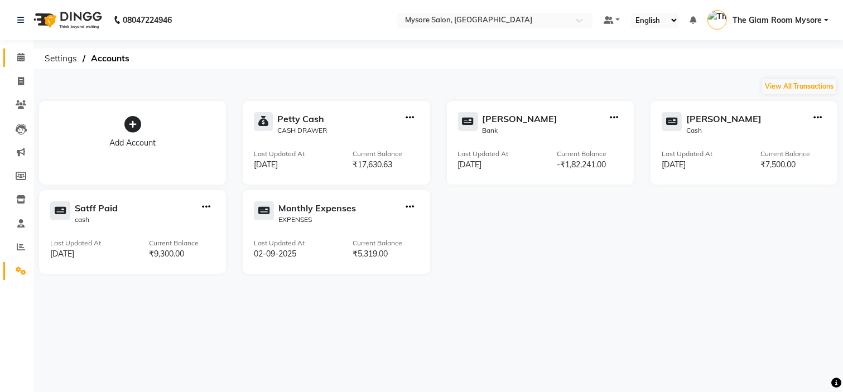
click at [8, 52] on link "Calendar" at bounding box center [16, 58] width 27 height 18
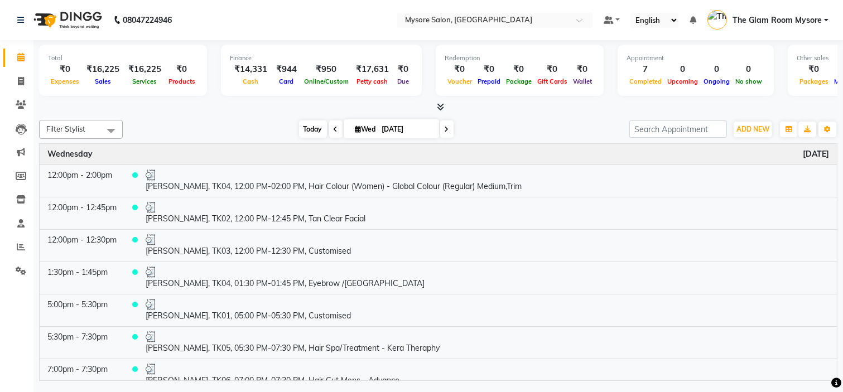
click at [301, 134] on span "Today" at bounding box center [313, 129] width 28 height 17
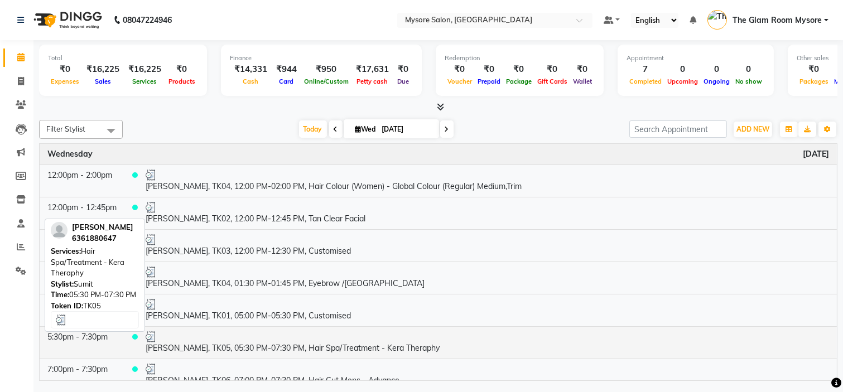
click at [489, 347] on td "[PERSON_NAME], TK05, 05:30 PM-07:30 PM, Hair Spa/Treatment - Kera Theraphy" at bounding box center [487, 342] width 699 height 32
select select "3"
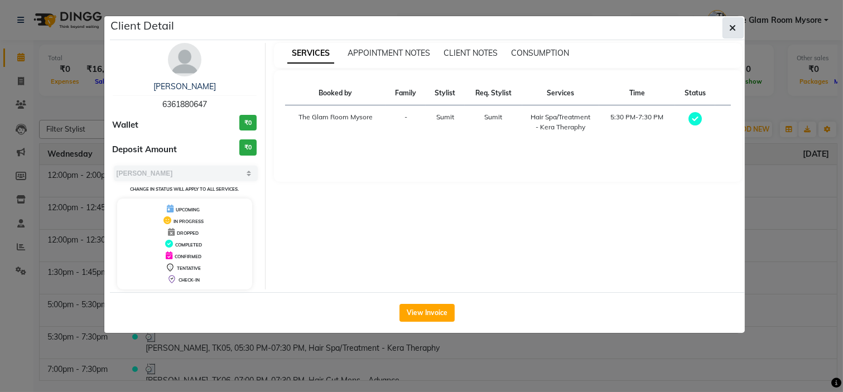
click at [734, 20] on button "button" at bounding box center [733, 27] width 21 height 21
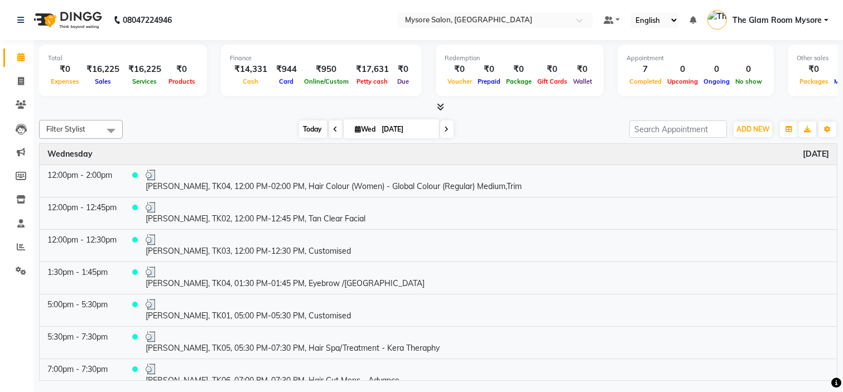
click at [306, 127] on span "Today" at bounding box center [313, 129] width 28 height 17
click at [14, 244] on span at bounding box center [21, 247] width 20 height 13
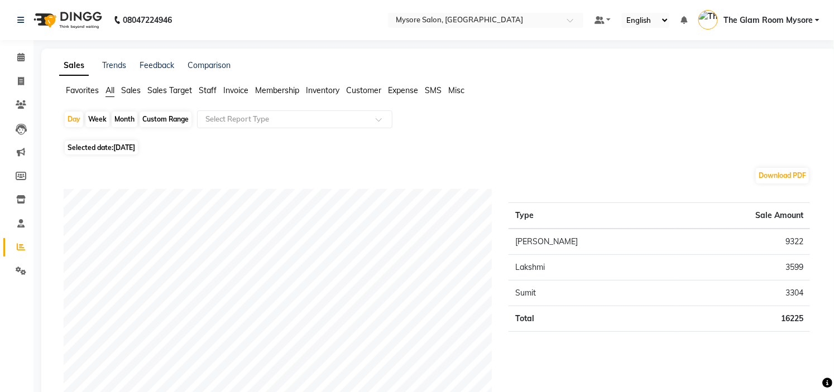
click at [790, 19] on span "The Glam Room Mysore" at bounding box center [767, 21] width 89 height 12
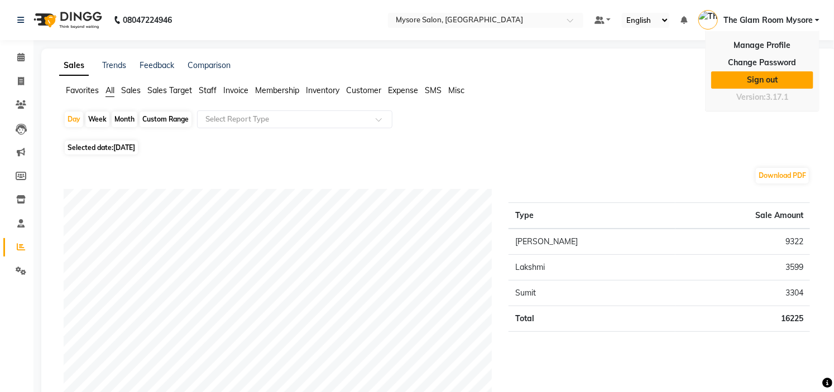
click at [763, 79] on link "Sign out" at bounding box center [762, 79] width 102 height 17
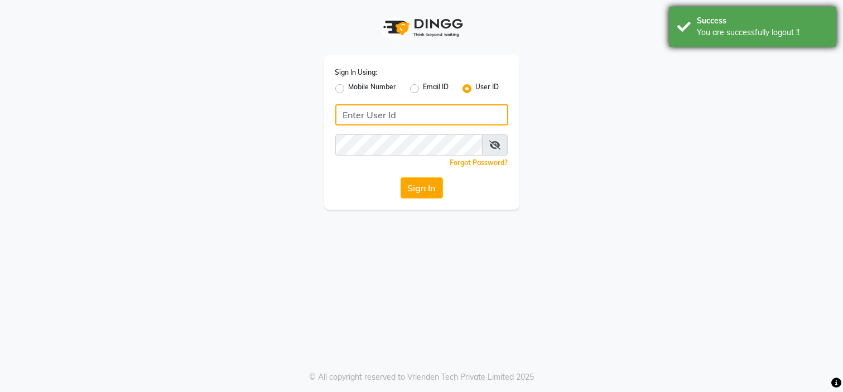
type input "7338156969"
